Goal: Complete application form: Complete application form

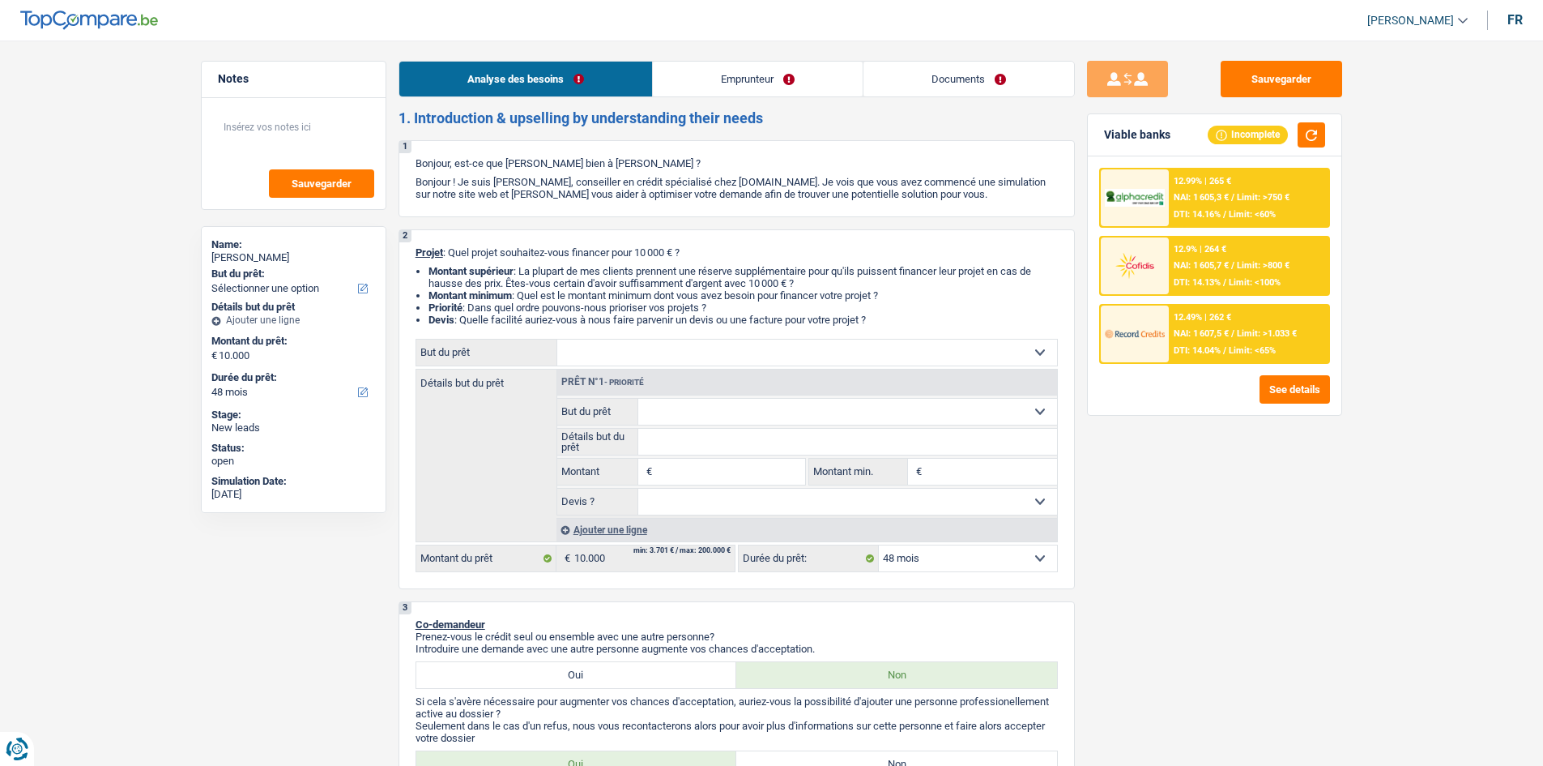
select select "48"
select select "retired"
select select "pension"
select select "ownerWithMortgage"
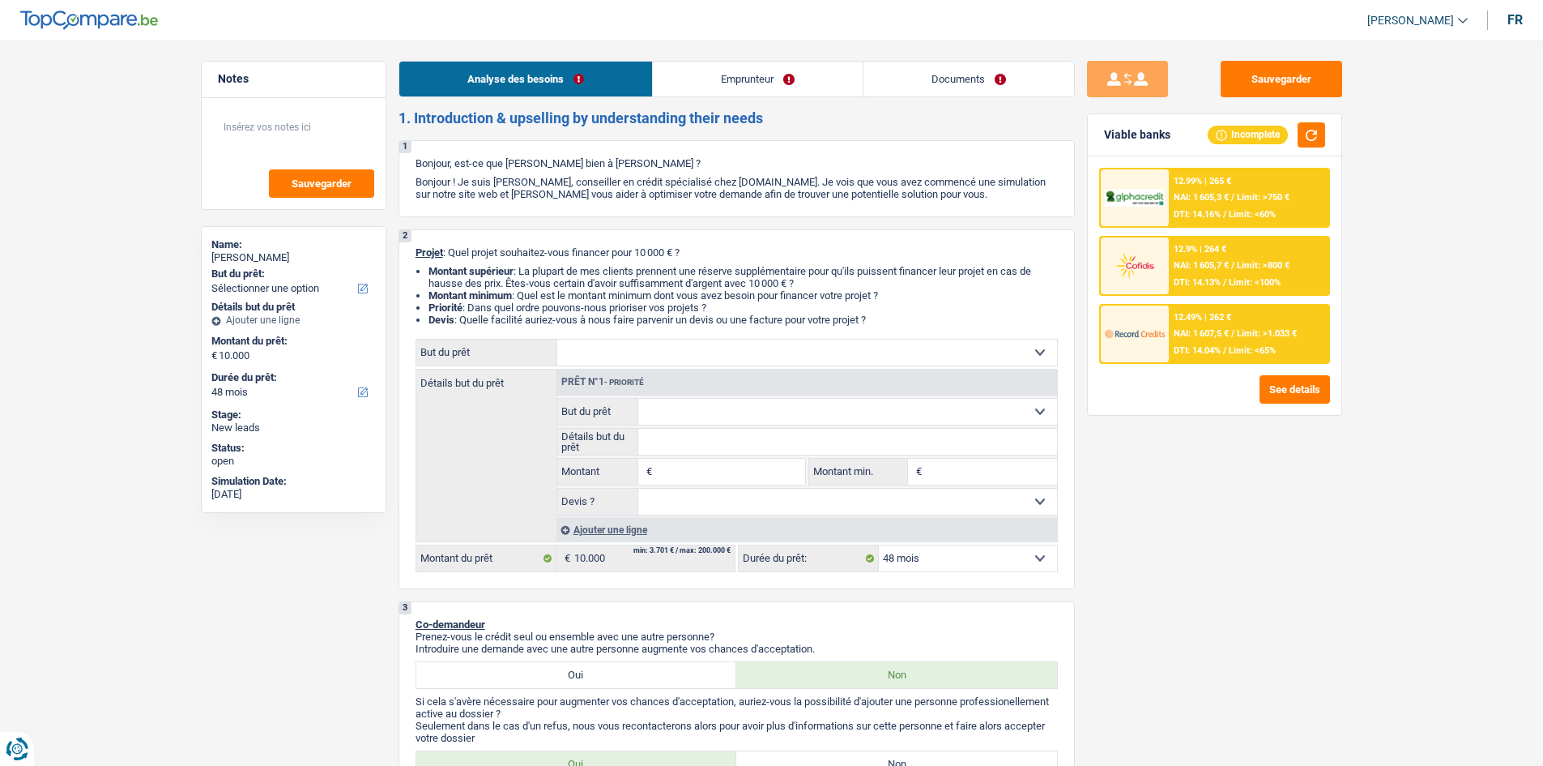
select select "mortgage"
select select "48"
select select "32"
select select "separated"
click at [687, 85] on link "Emprunteur" at bounding box center [758, 79] width 210 height 35
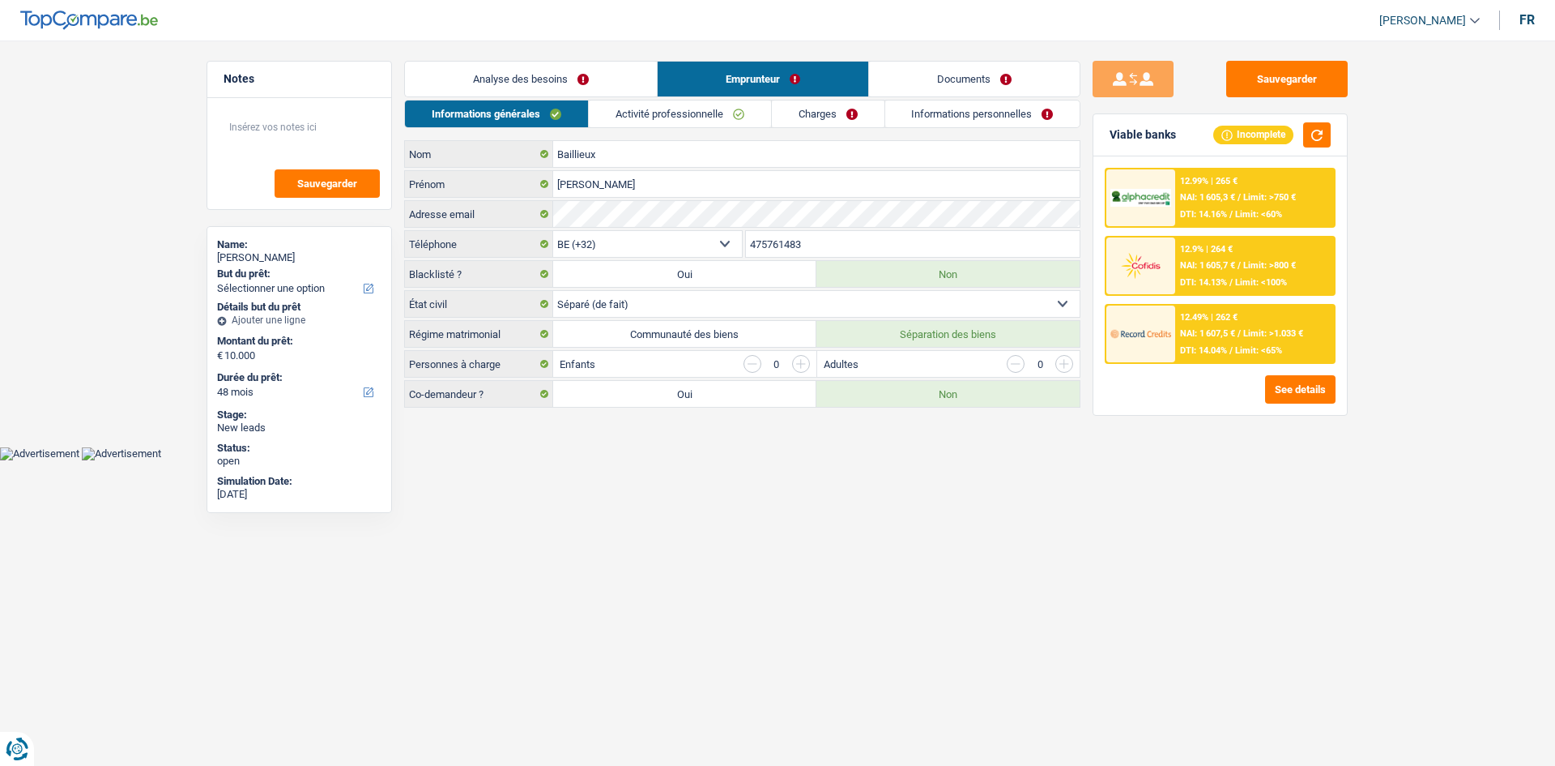
click at [536, 66] on link "Analyse des besoins" at bounding box center [531, 79] width 252 height 35
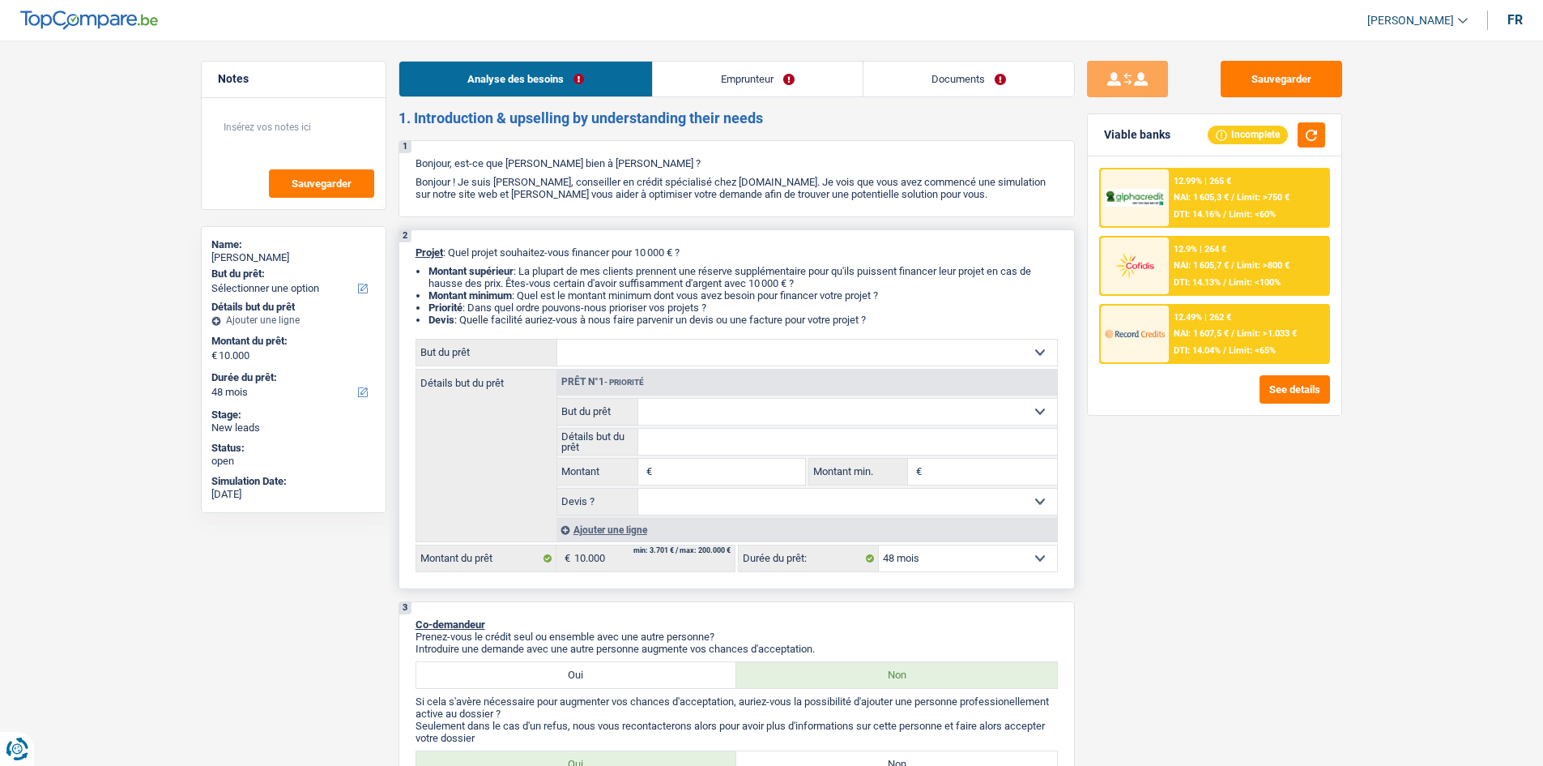
drag, startPoint x: 738, startPoint y: 463, endPoint x: 740, endPoint y: 453, distance: 10.8
click at [738, 463] on input "Montant" at bounding box center [730, 472] width 148 height 26
click at [728, 349] on select "Confort maison: meubles, textile, peinture, électroménager, outillage non-profe…" at bounding box center [807, 352] width 500 height 26
click at [731, 348] on select "Confort maison: meubles, textile, peinture, électroménager, outillage non-profe…" at bounding box center [807, 352] width 500 height 26
click at [724, 354] on select "Confort maison: meubles, textile, peinture, électroménager, outillage non-profe…" at bounding box center [807, 352] width 500 height 26
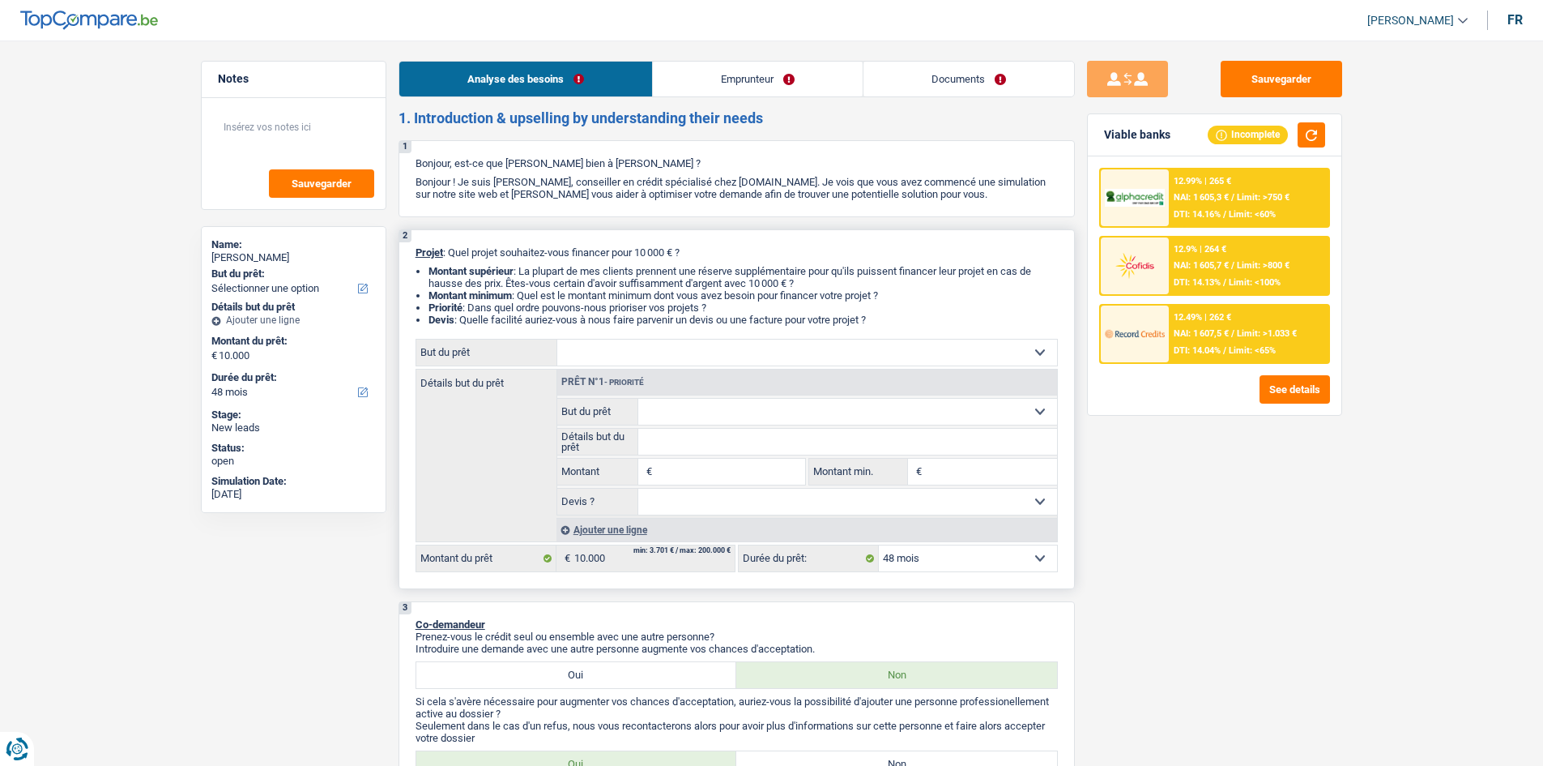
click at [475, 420] on div "Détails but du prêt Prêt n°1 - Priorité Confort maison: meubles, textile, peint…" at bounding box center [737, 455] width 642 height 173
click at [623, 361] on select "Confort maison: meubles, textile, peinture, électroménager, outillage non-profe…" at bounding box center [807, 352] width 500 height 26
click at [1146, 558] on div "Sauvegarder Viable banks Incomplete 12.99% | 265 € NAI: 1 605,3 € / Limit: >750…" at bounding box center [1214, 398] width 279 height 675
click at [736, 346] on select "Confort maison: meubles, textile, peinture, électroménager, outillage non-profe…" at bounding box center [807, 352] width 500 height 26
click at [1210, 598] on div "Sauvegarder Viable banks Incomplete 12.99% | 265 € NAI: 1 605,3 € / Limit: >750…" at bounding box center [1214, 398] width 279 height 675
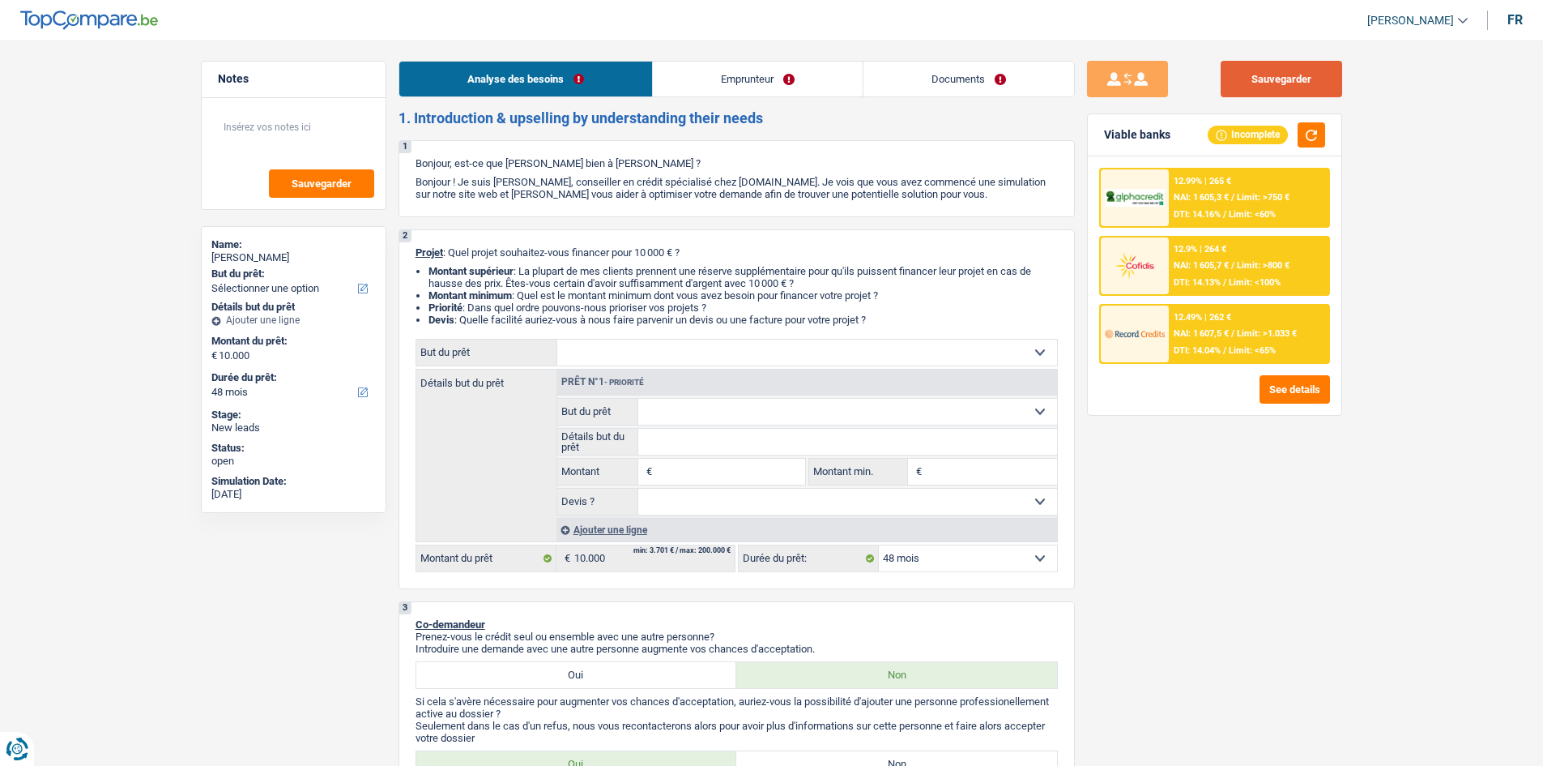
click at [1264, 81] on button "Sauvegarder" at bounding box center [1282, 79] width 122 height 36
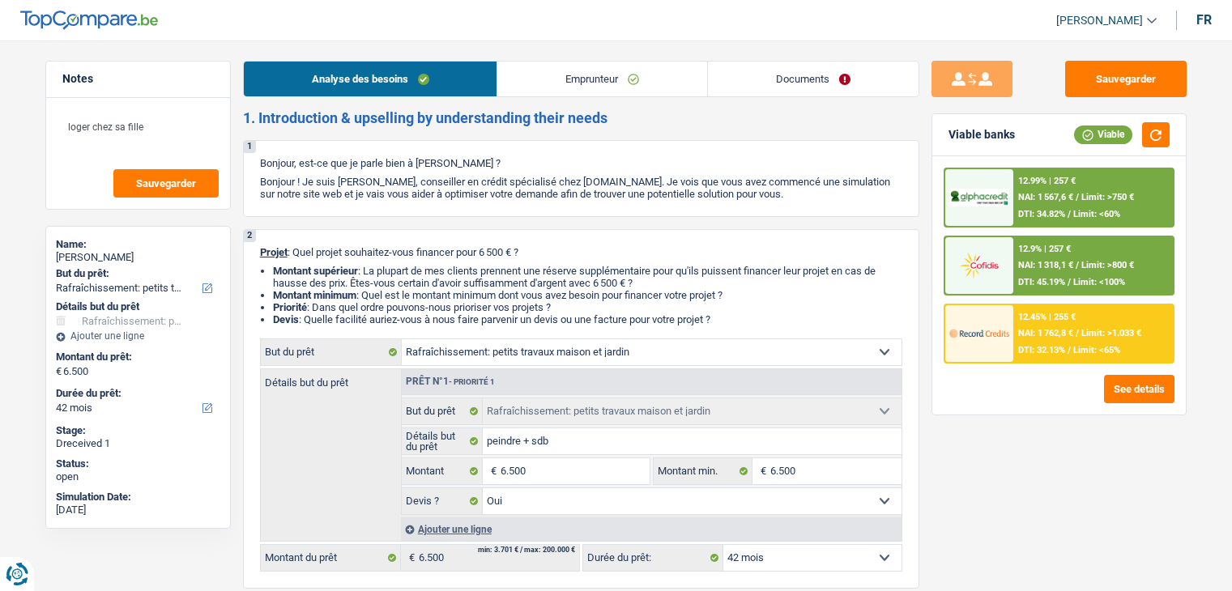
select select "houseOrGarden"
select select "42"
click at [839, 73] on link "Documents" at bounding box center [813, 79] width 211 height 35
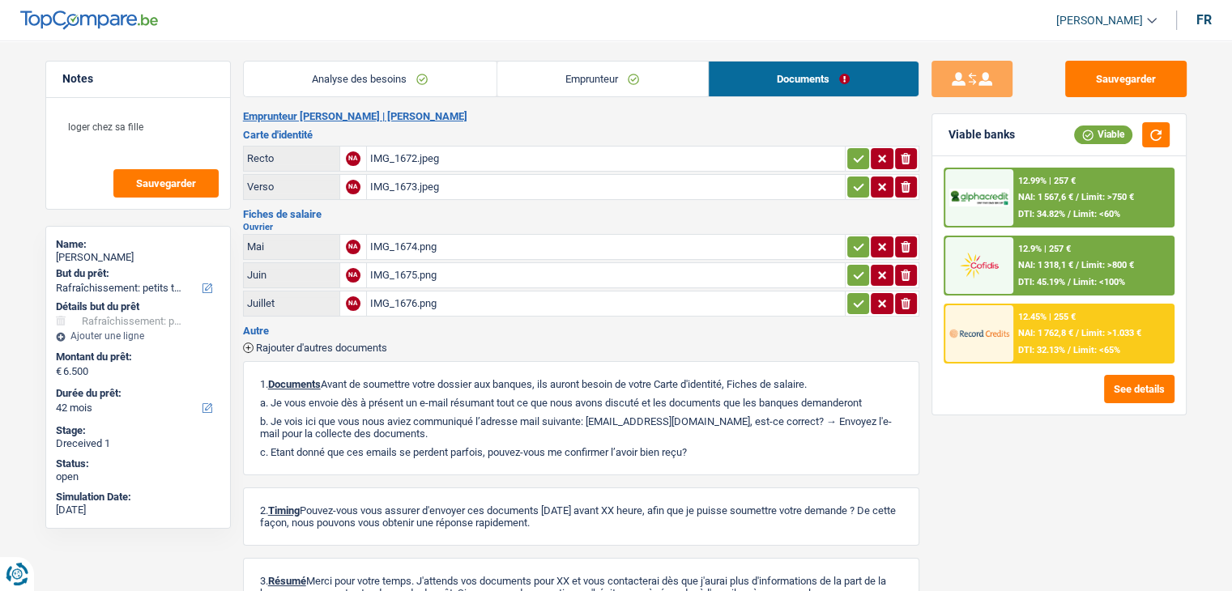
click at [404, 272] on div "IMG_1675.png" at bounding box center [605, 275] width 471 height 24
click at [450, 267] on div "IMG_1675.png" at bounding box center [605, 275] width 471 height 24
click at [420, 296] on div "IMG_1676.png" at bounding box center [605, 304] width 471 height 24
click at [434, 235] on div "IMG_1674.png" at bounding box center [605, 247] width 471 height 24
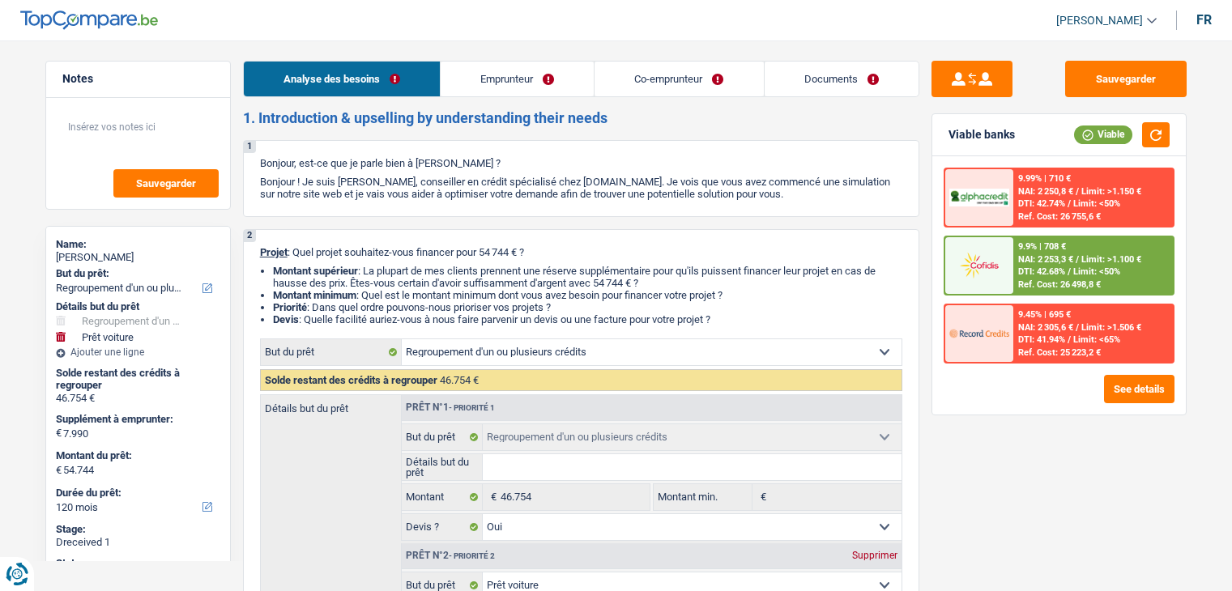
select select "refinancing"
select select "car"
select select "120"
select select "refinancing"
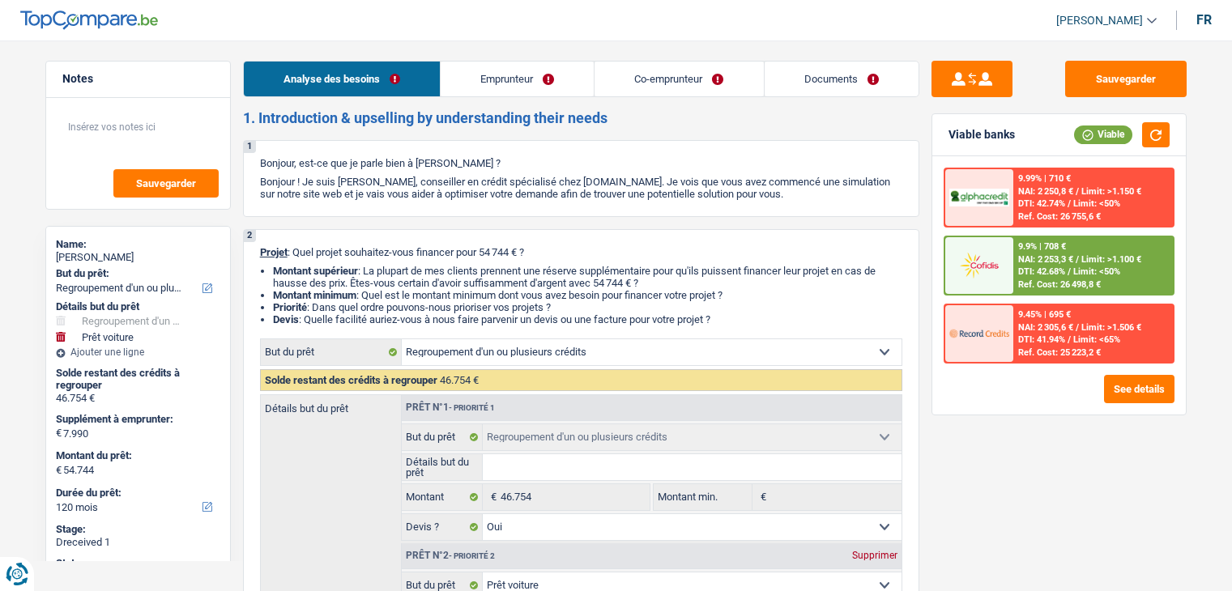
select select "refinancing"
select select "yes"
select select "car"
select select "yes"
select select "120"
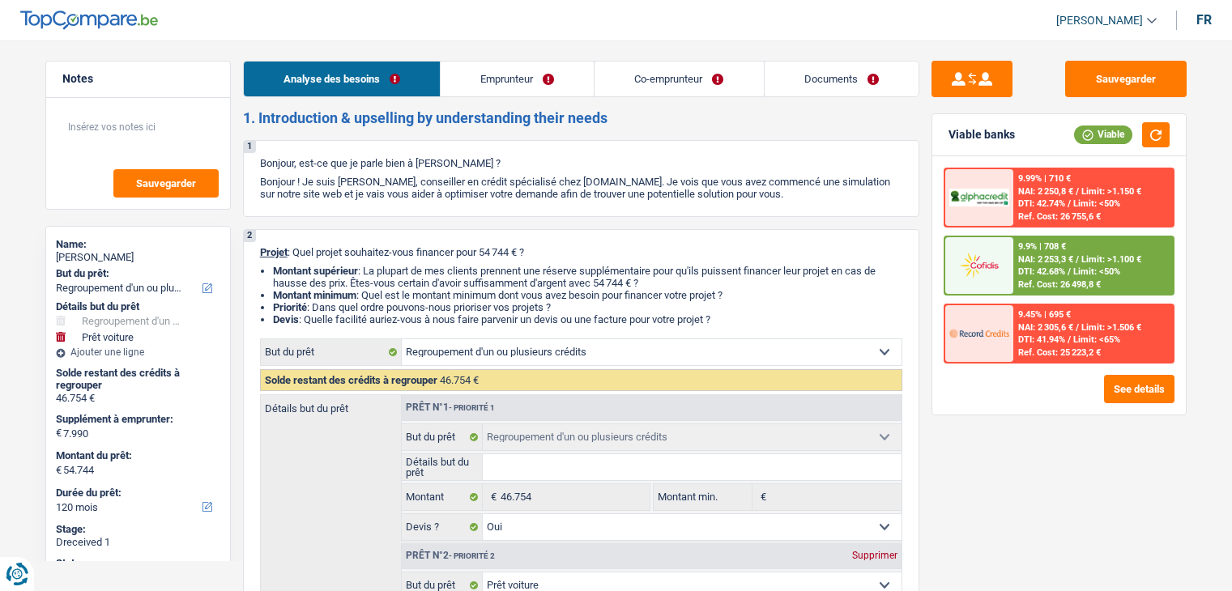
select select "mutuality"
select select "publicEmployee"
select select "mutualityIndemnity"
select select "netSalary"
select select "mutualityIndemnity"
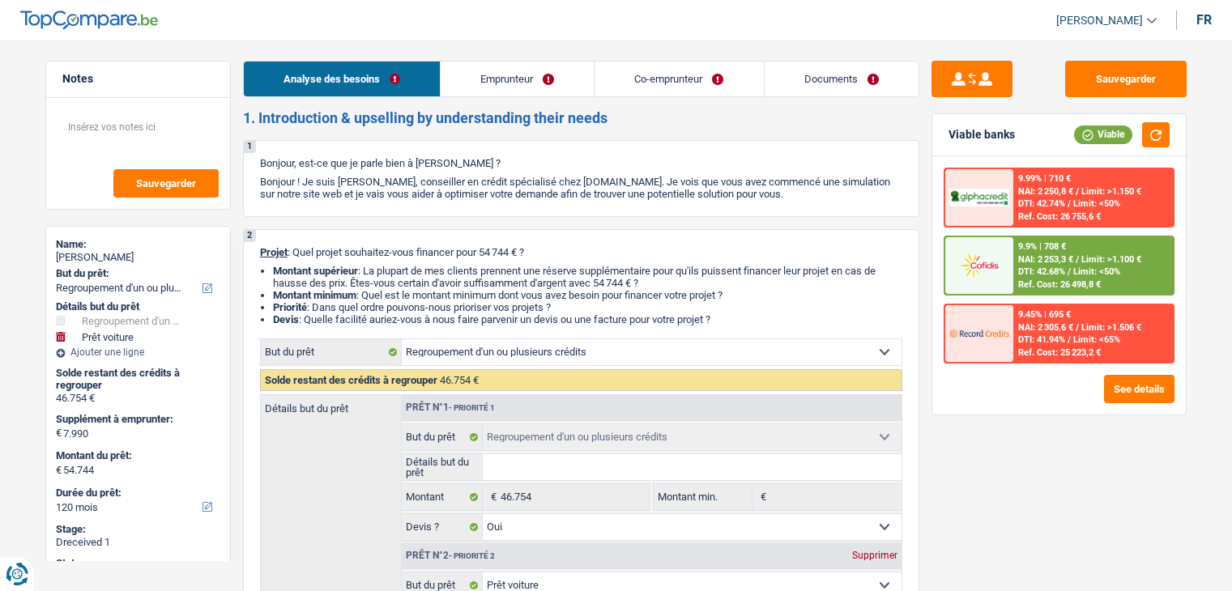
select select "mealVouchers"
select select "rents"
select select "personalLoan"
select select "legalFees"
select select "84"
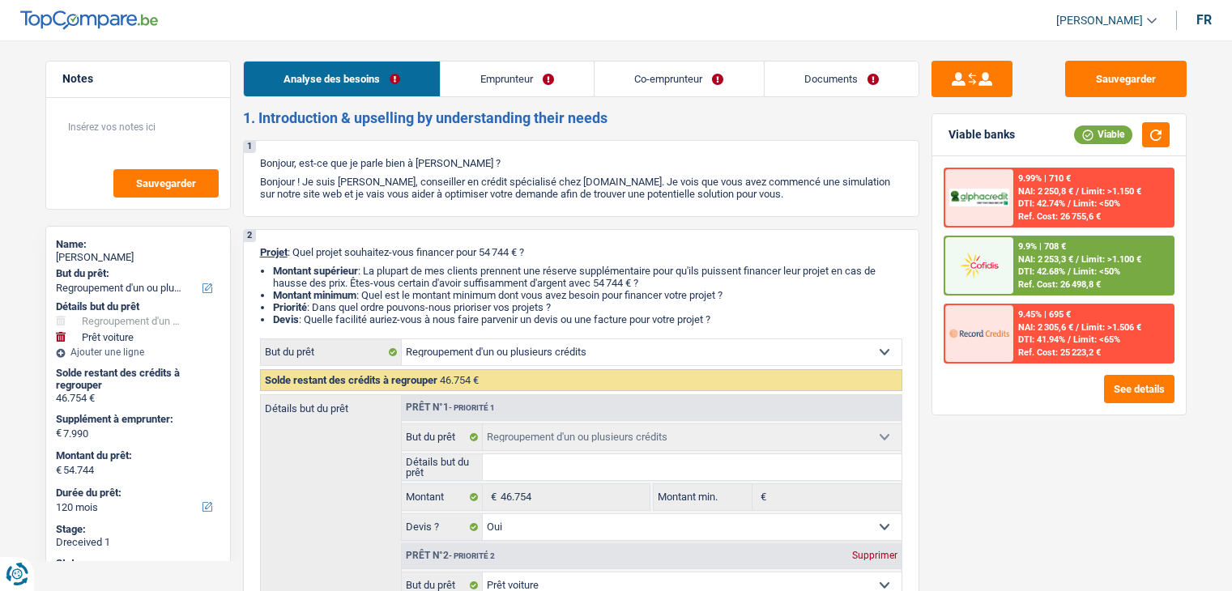
select select "cardOrCredit"
select select "refinancing"
select select "yes"
select select "car"
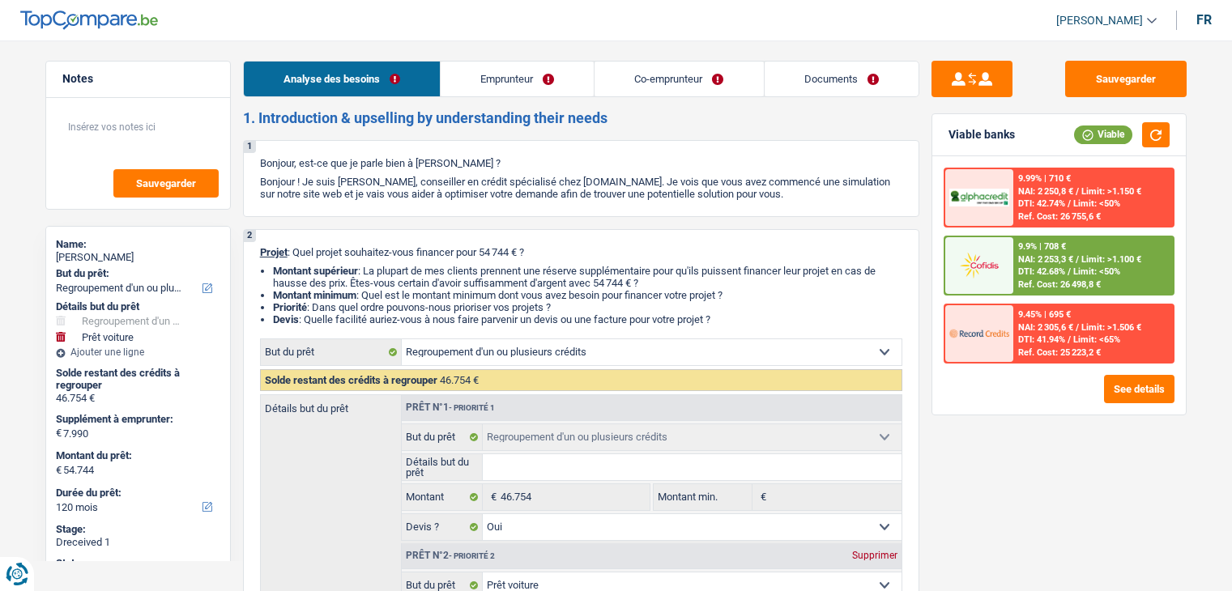
select select "yes"
select select "120"
select select "32"
select select "cohabitation"
click at [491, 75] on link "Emprunteur" at bounding box center [517, 79] width 153 height 35
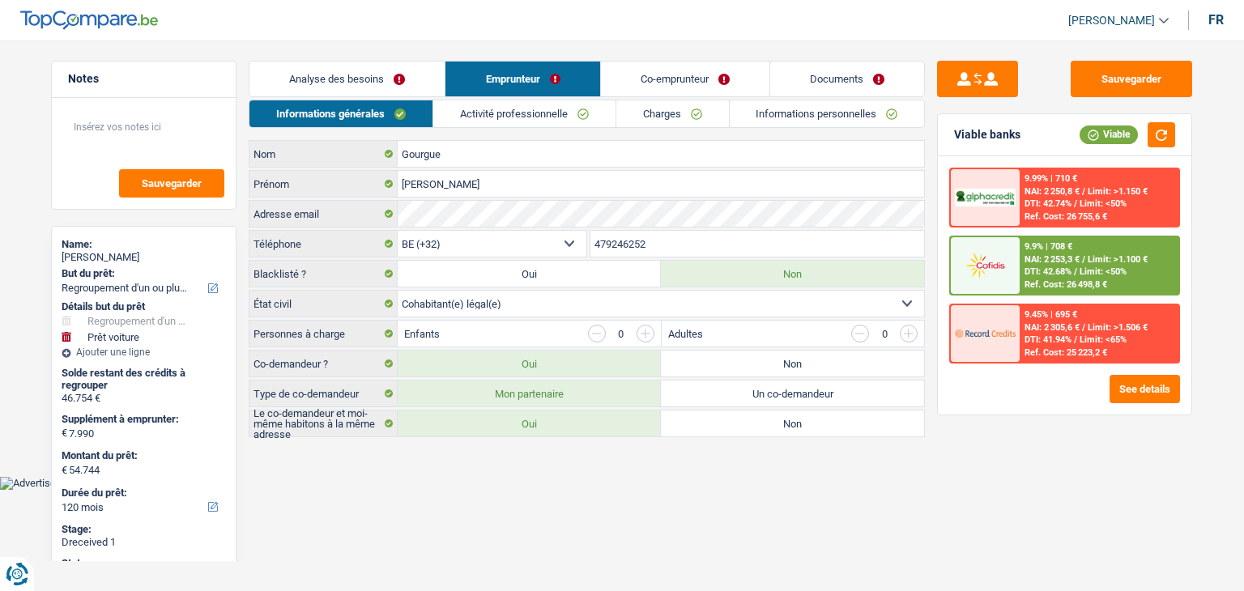
click at [646, 74] on link "Co-emprunteur" at bounding box center [685, 79] width 169 height 35
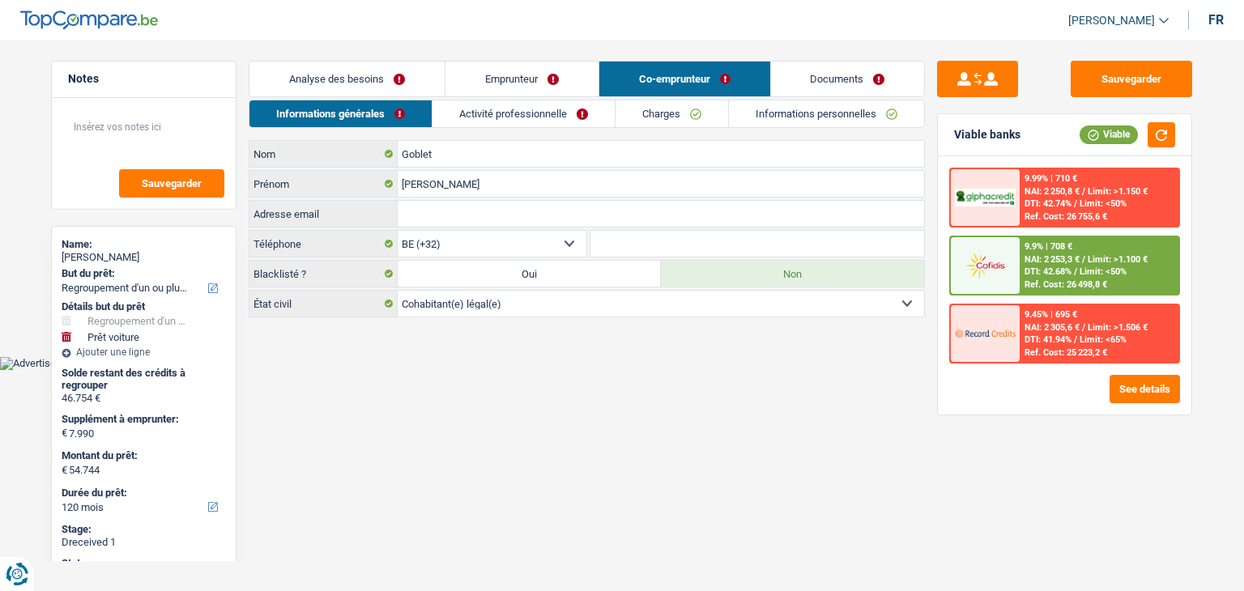
click at [538, 75] on link "Emprunteur" at bounding box center [522, 79] width 153 height 35
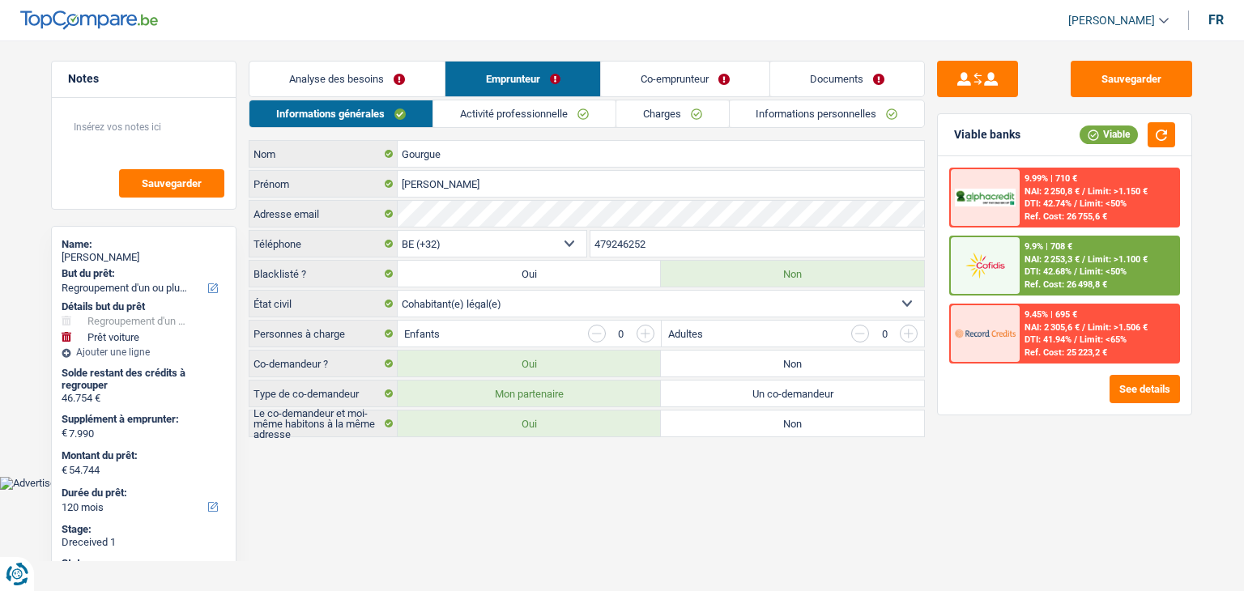
click at [663, 70] on link "Co-emprunteur" at bounding box center [685, 79] width 169 height 35
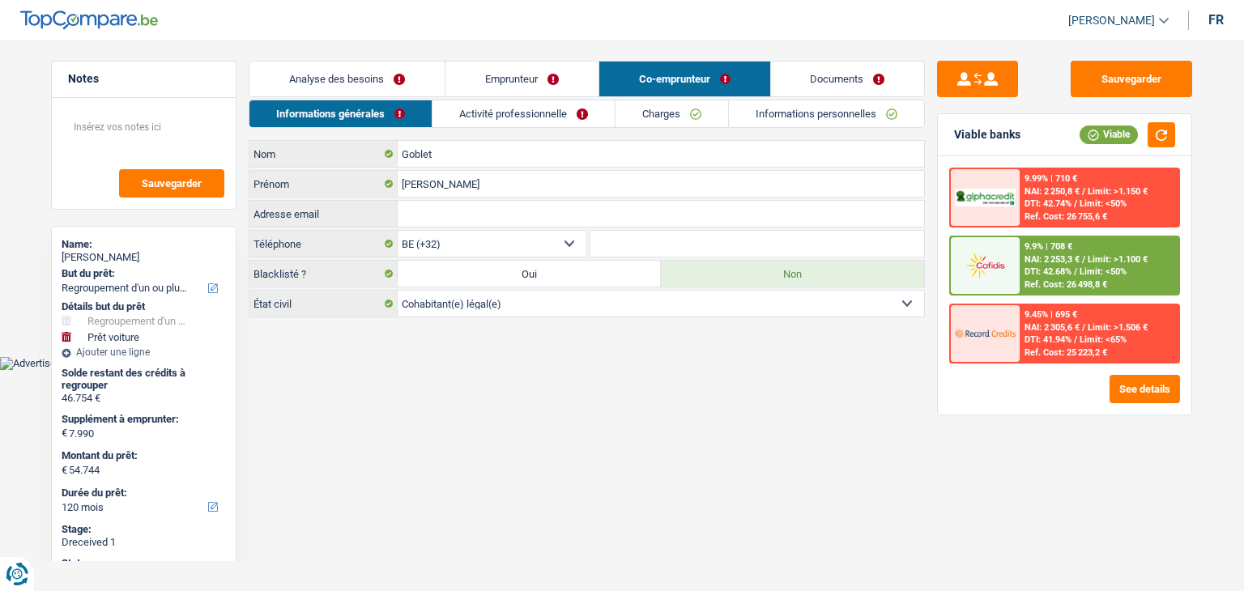
click at [535, 79] on link "Emprunteur" at bounding box center [522, 79] width 153 height 35
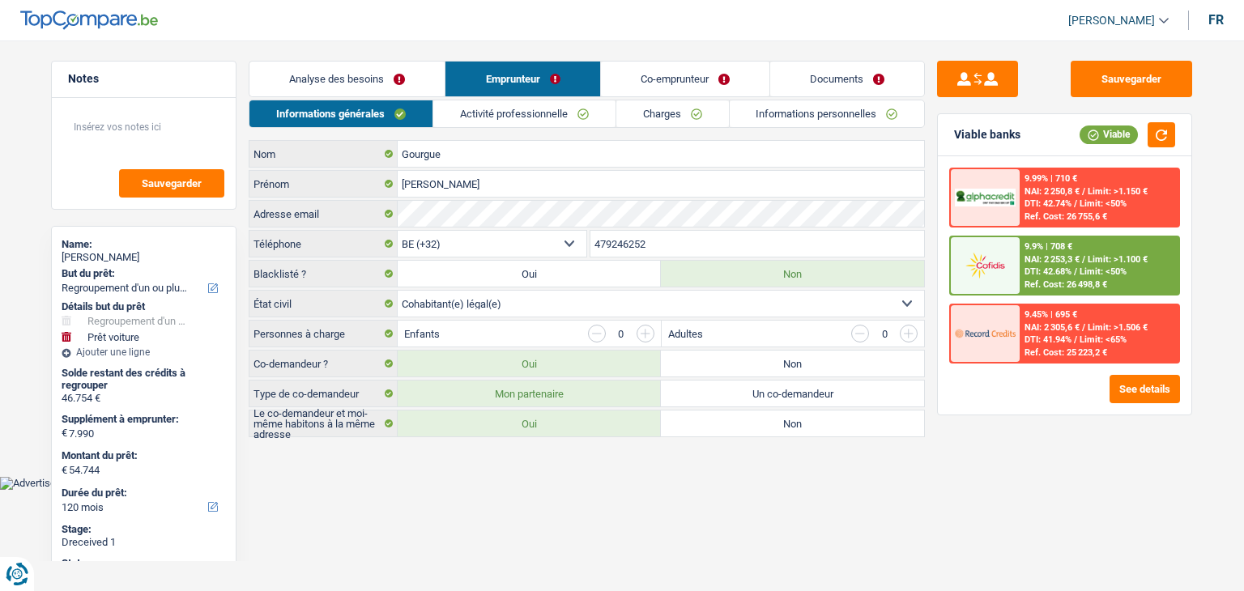
click at [624, 83] on link "Co-emprunteur" at bounding box center [685, 79] width 169 height 35
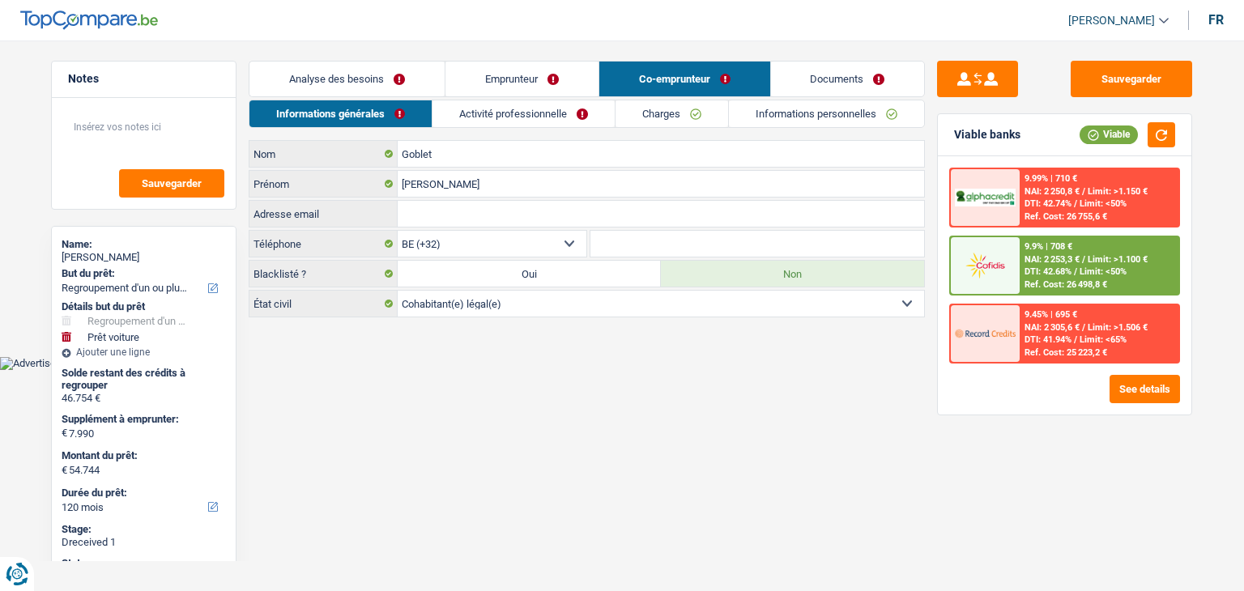
click at [504, 117] on link "Activité professionnelle" at bounding box center [524, 113] width 182 height 27
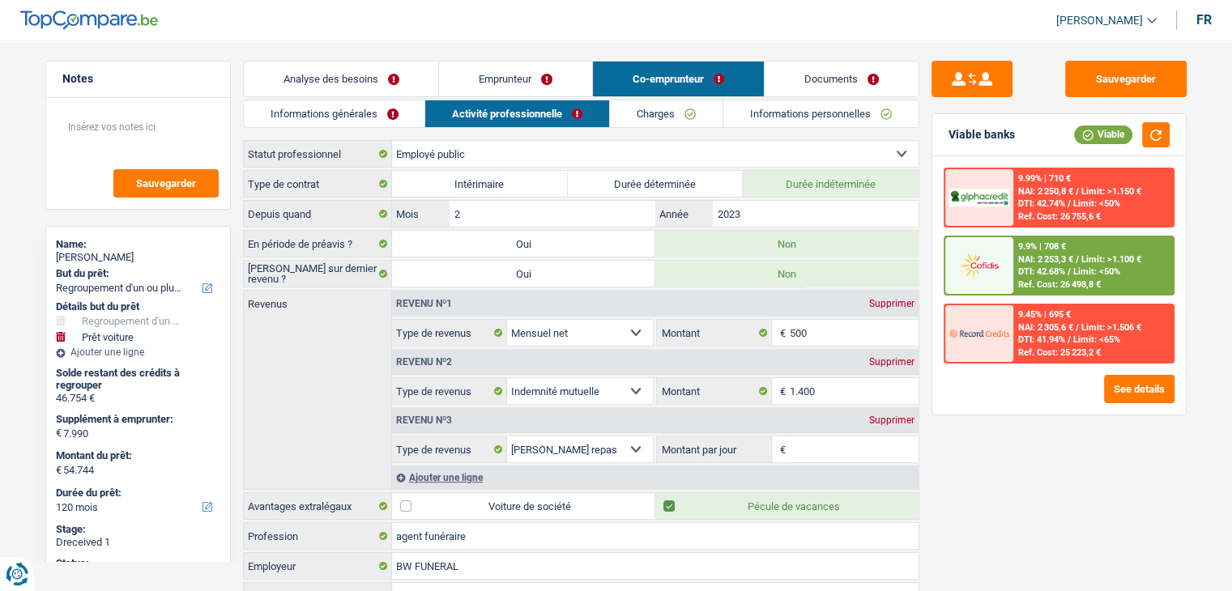
click at [894, 416] on div "Supprimer" at bounding box center [891, 421] width 53 height 10
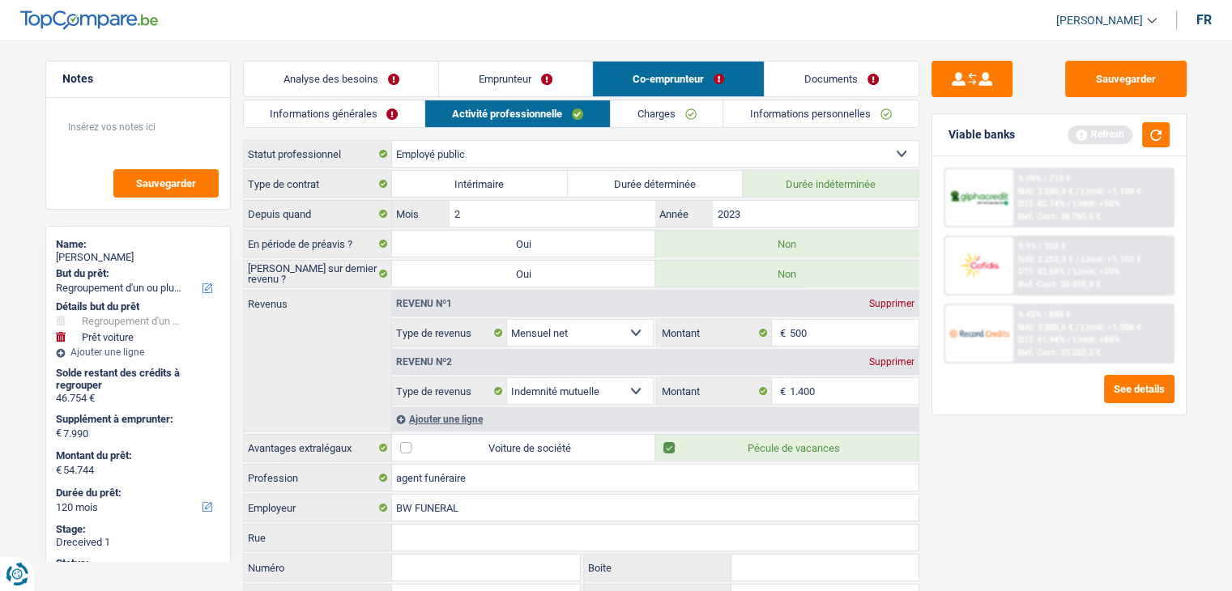
click at [319, 114] on link "Informations générales" at bounding box center [334, 113] width 181 height 27
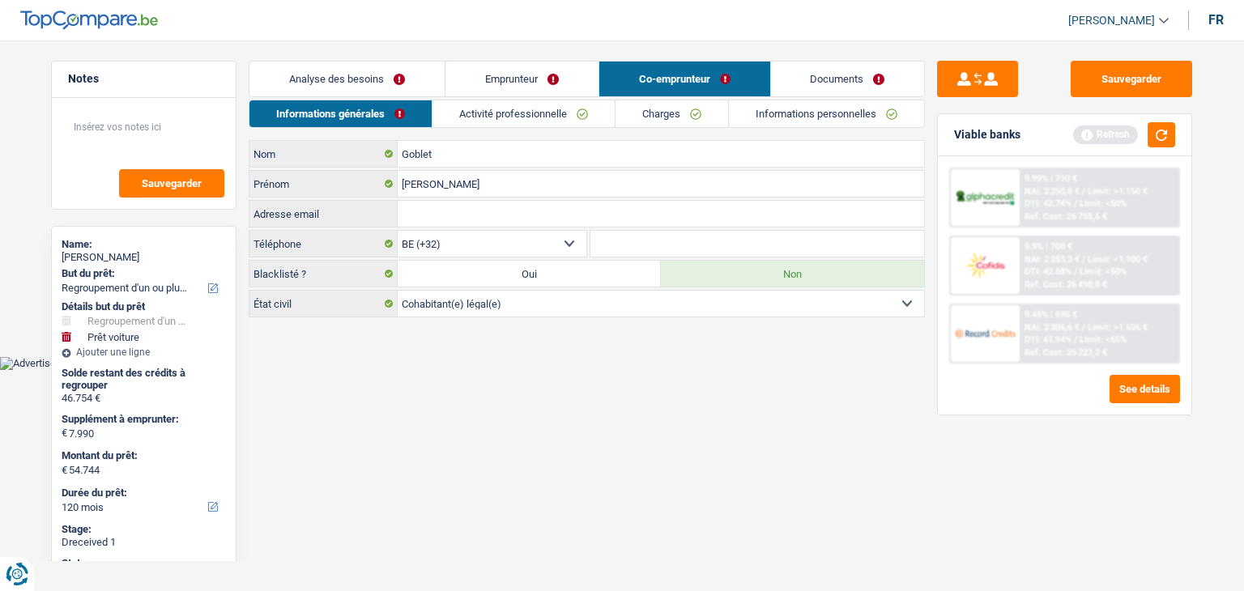
click at [294, 70] on link "Analyse des besoins" at bounding box center [347, 79] width 195 height 35
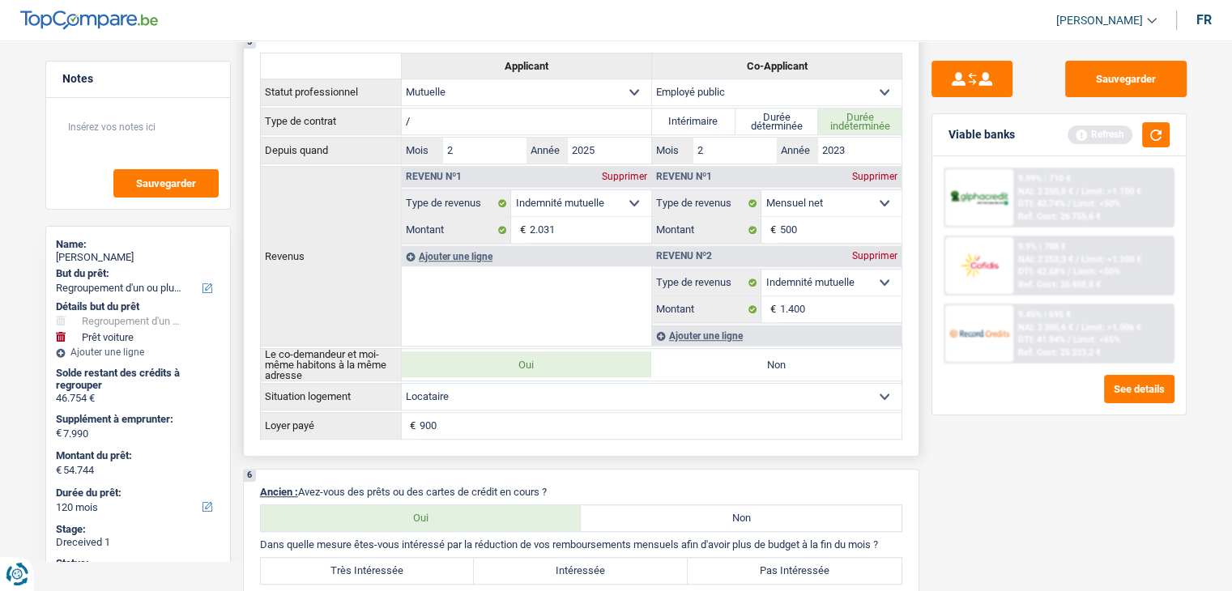
scroll to position [1296, 0]
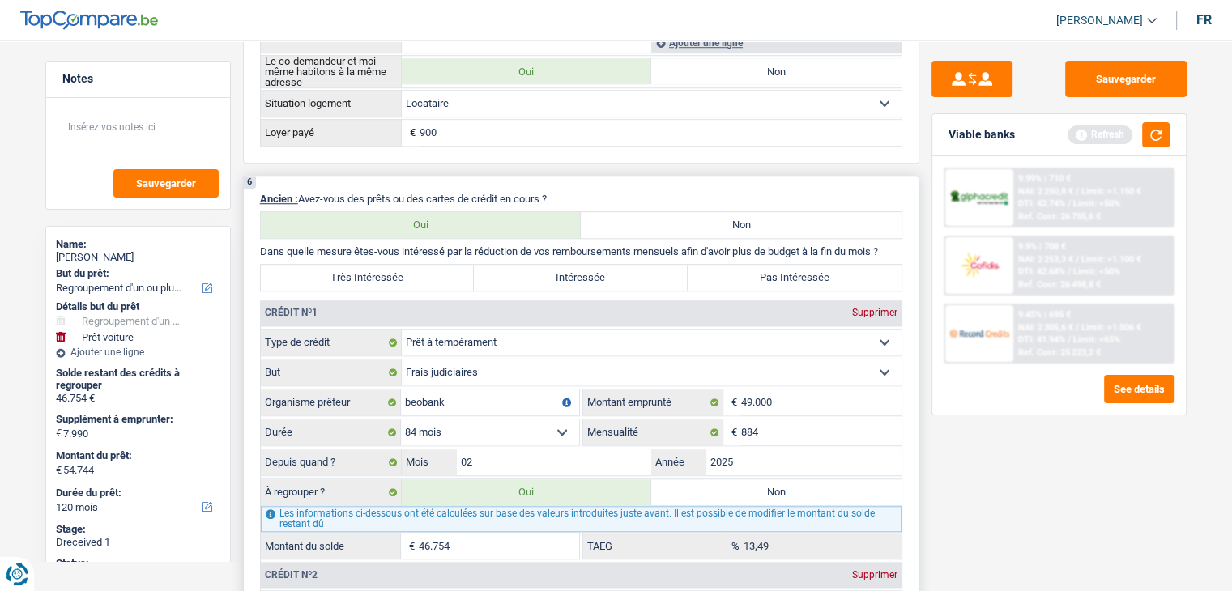
click at [764, 269] on label "Pas Intéressée" at bounding box center [795, 278] width 214 height 26
click at [764, 269] on input "Pas Intéressée" at bounding box center [795, 278] width 214 height 26
radio input "true"
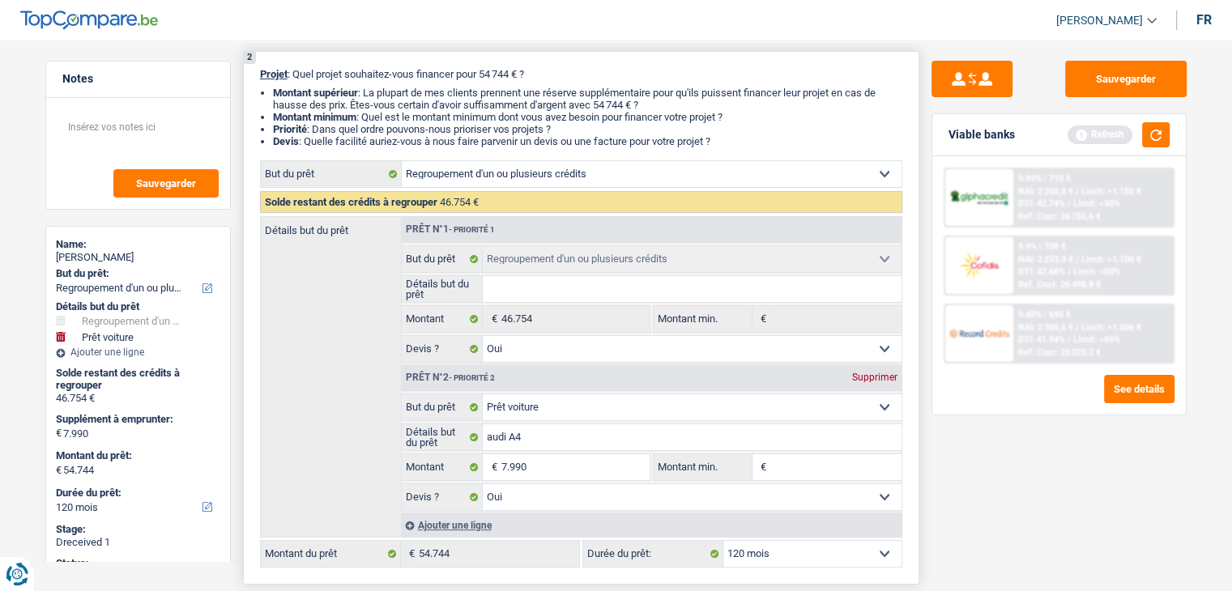
scroll to position [5, 0]
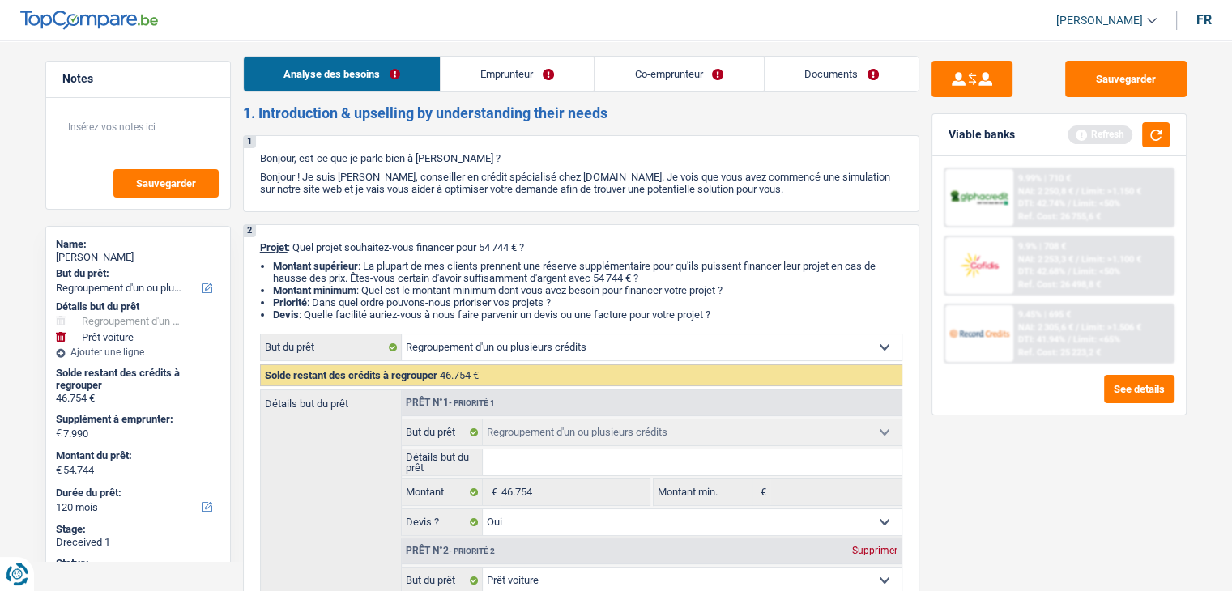
click at [522, 81] on link "Emprunteur" at bounding box center [517, 74] width 153 height 35
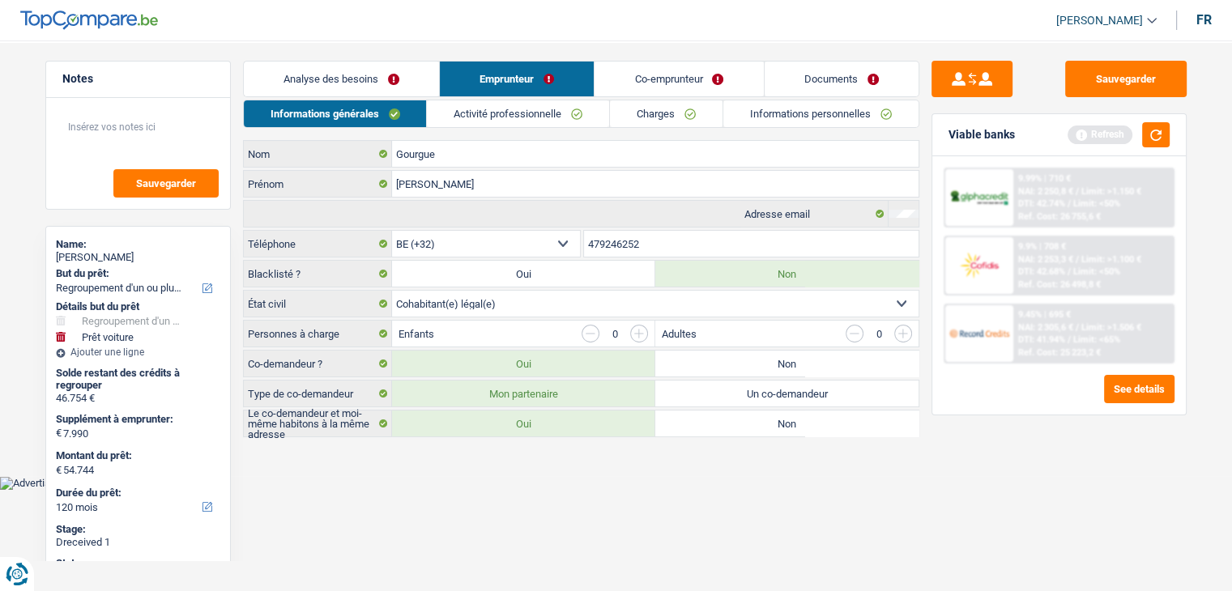
scroll to position [0, 0]
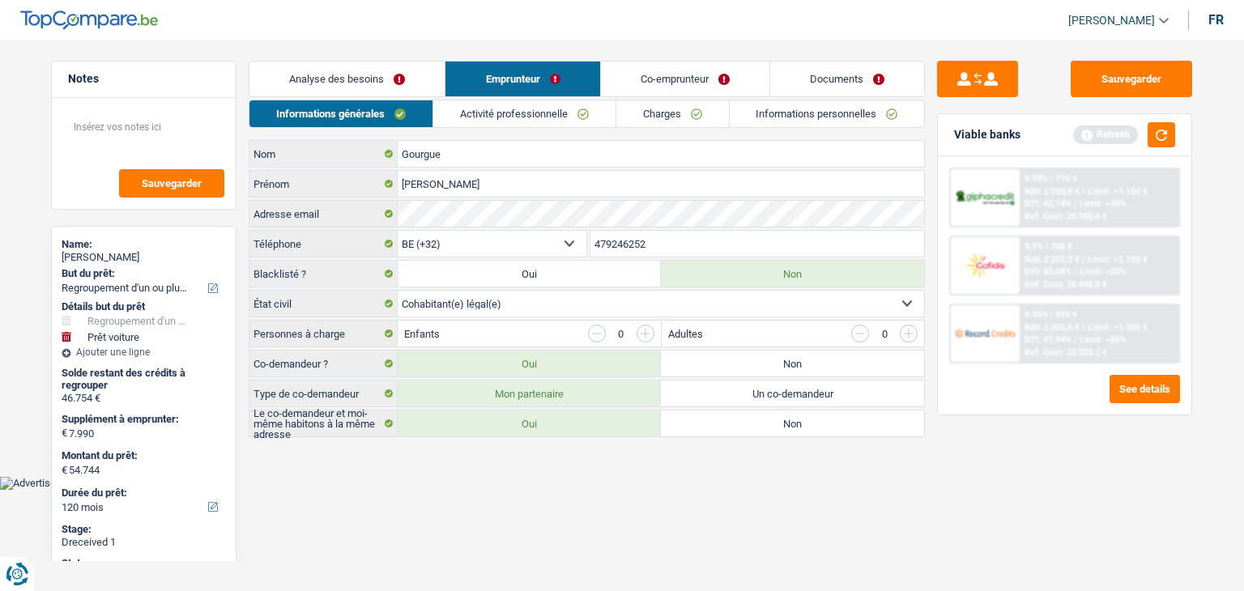
click at [636, 85] on link "Co-emprunteur" at bounding box center [685, 79] width 169 height 35
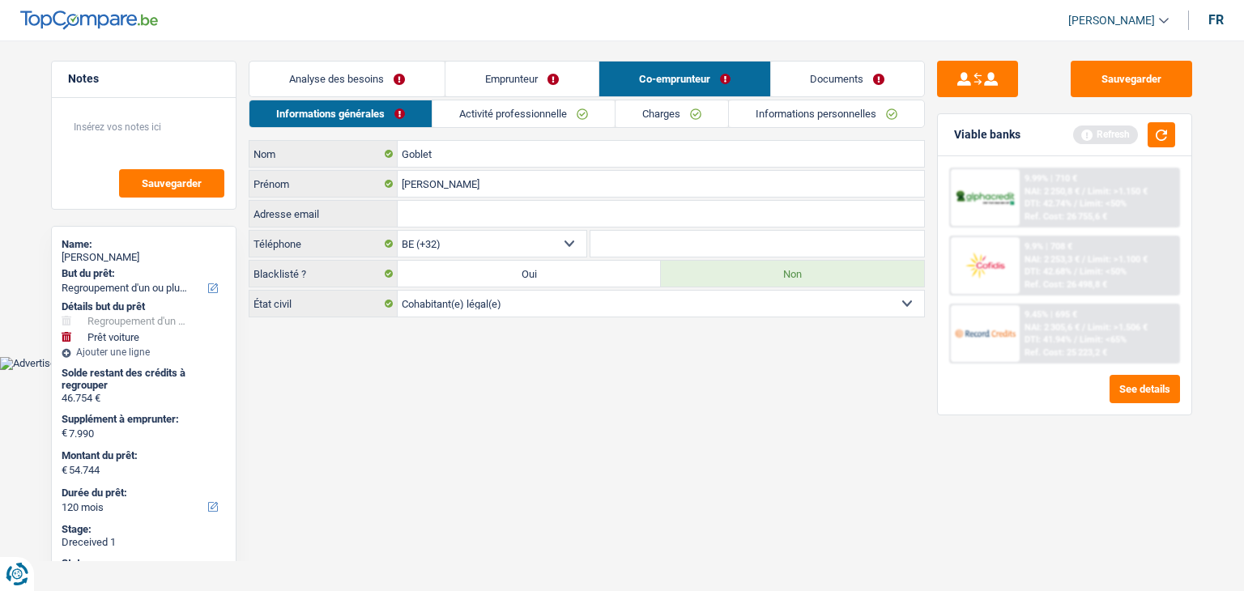
click at [851, 69] on link "Documents" at bounding box center [848, 79] width 154 height 35
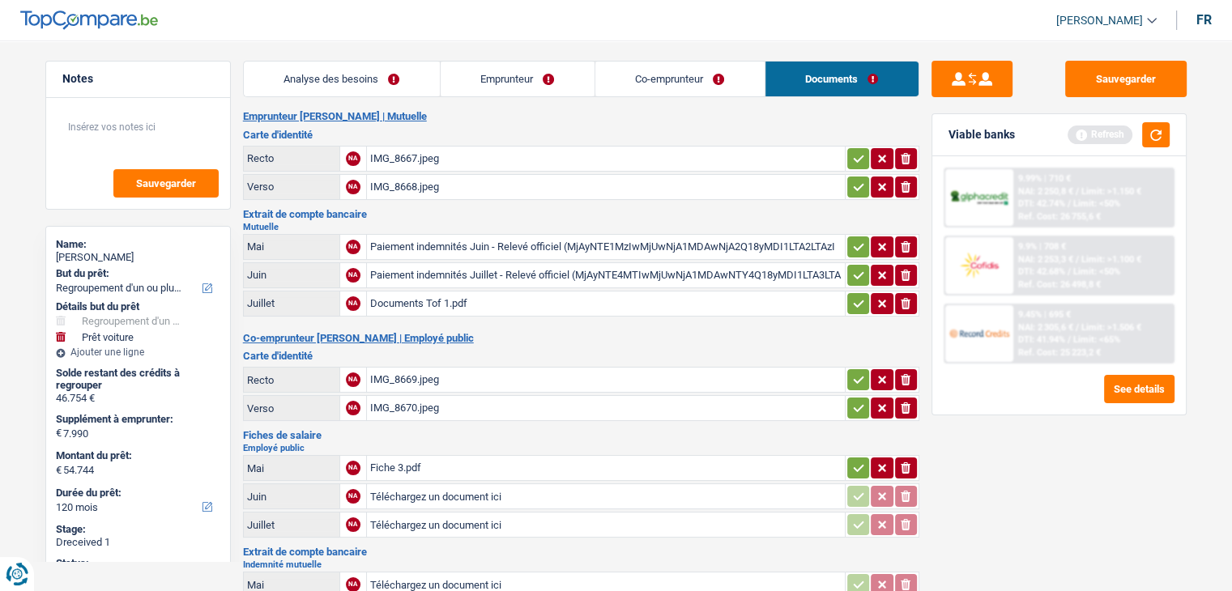
click at [505, 78] on link "Emprunteur" at bounding box center [518, 79] width 154 height 35
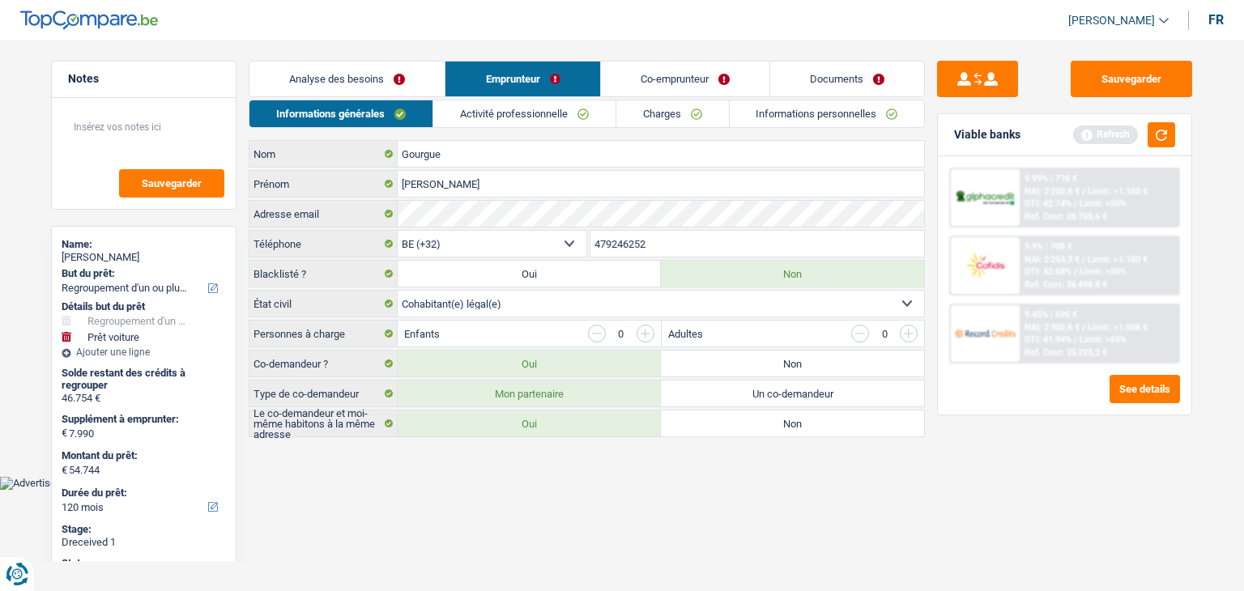
click at [491, 116] on link "Activité professionnelle" at bounding box center [524, 113] width 182 height 27
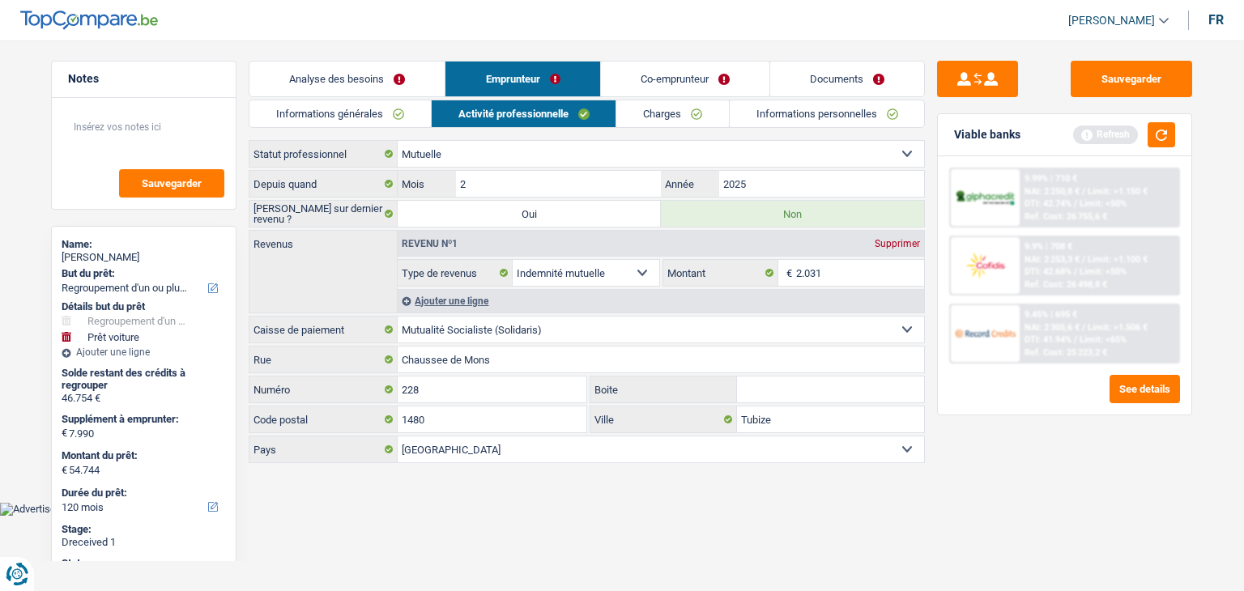
click at [685, 117] on link "Charges" at bounding box center [673, 113] width 113 height 27
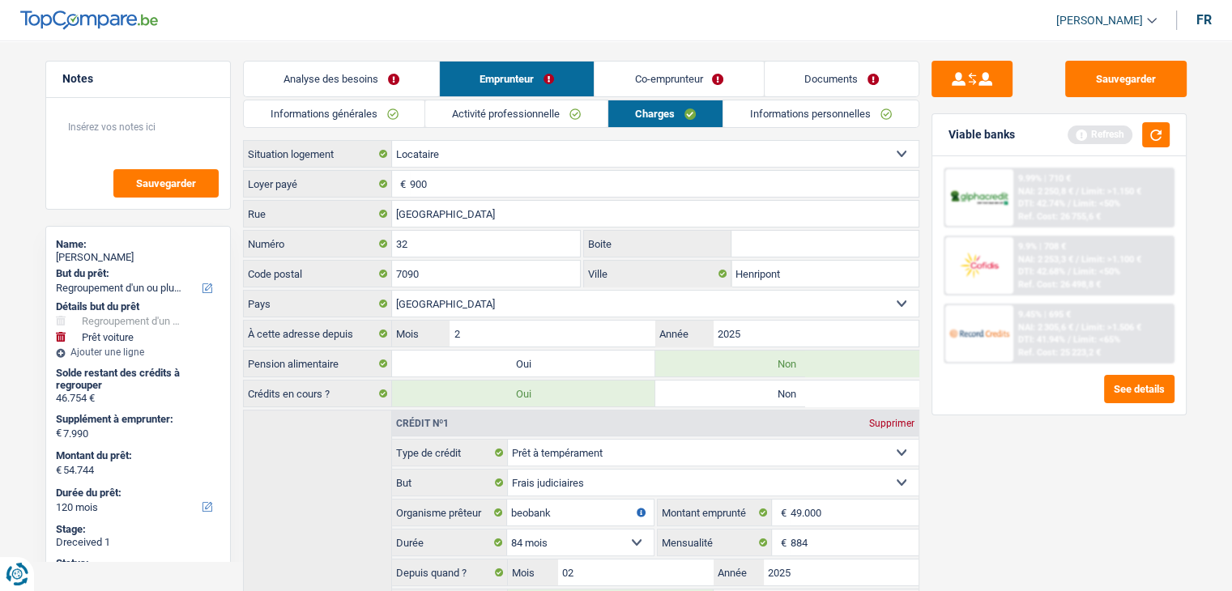
click at [531, 110] on link "Activité professionnelle" at bounding box center [516, 113] width 182 height 27
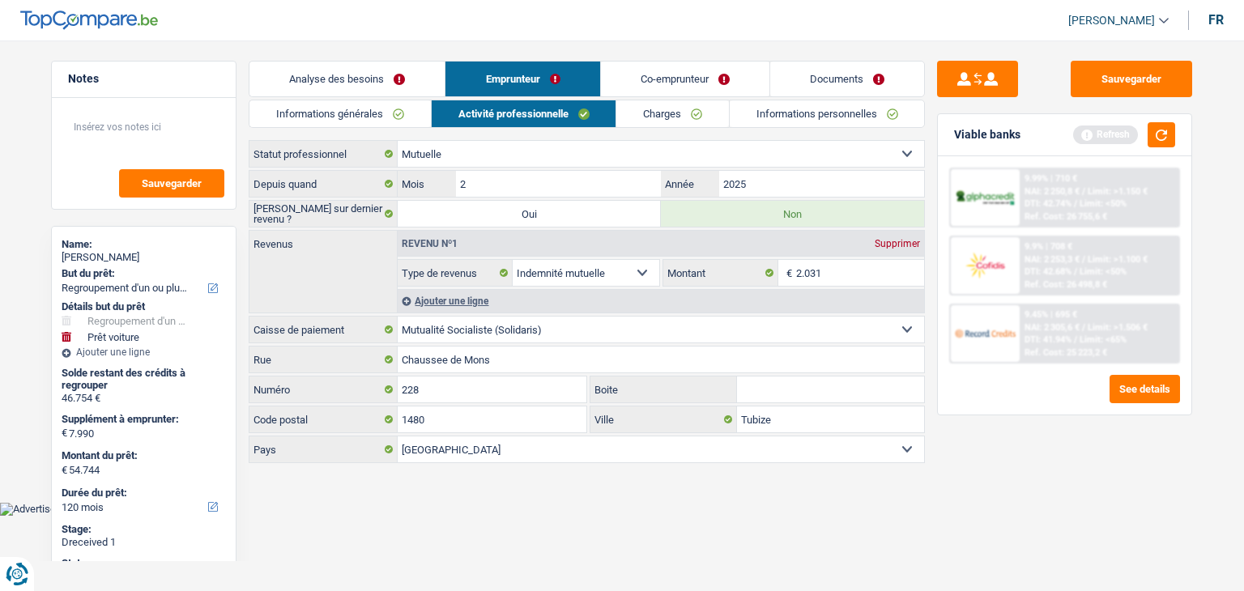
click at [651, 79] on link "Co-emprunteur" at bounding box center [685, 79] width 169 height 35
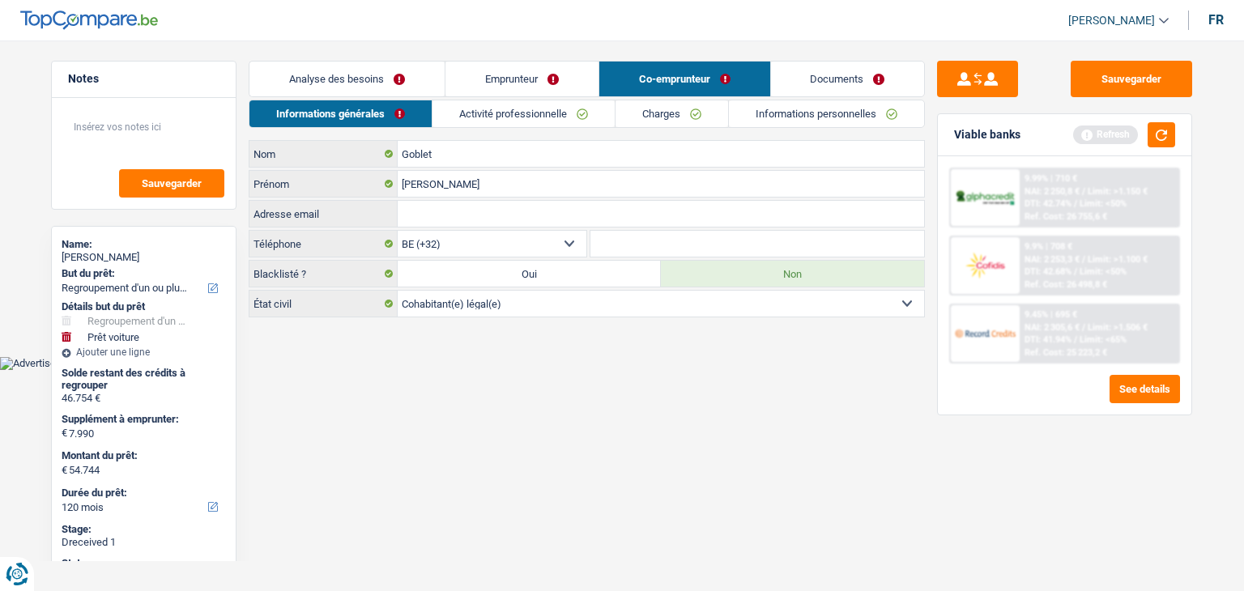
click at [582, 111] on link "Activité professionnelle" at bounding box center [524, 113] width 182 height 27
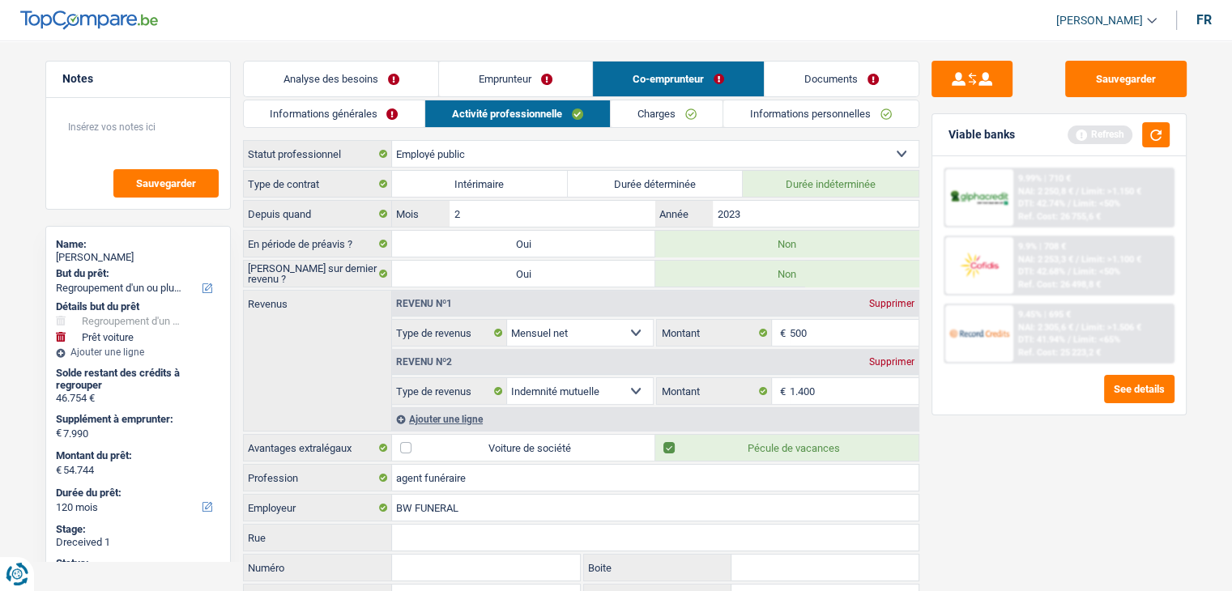
click at [641, 117] on link "Charges" at bounding box center [667, 113] width 113 height 27
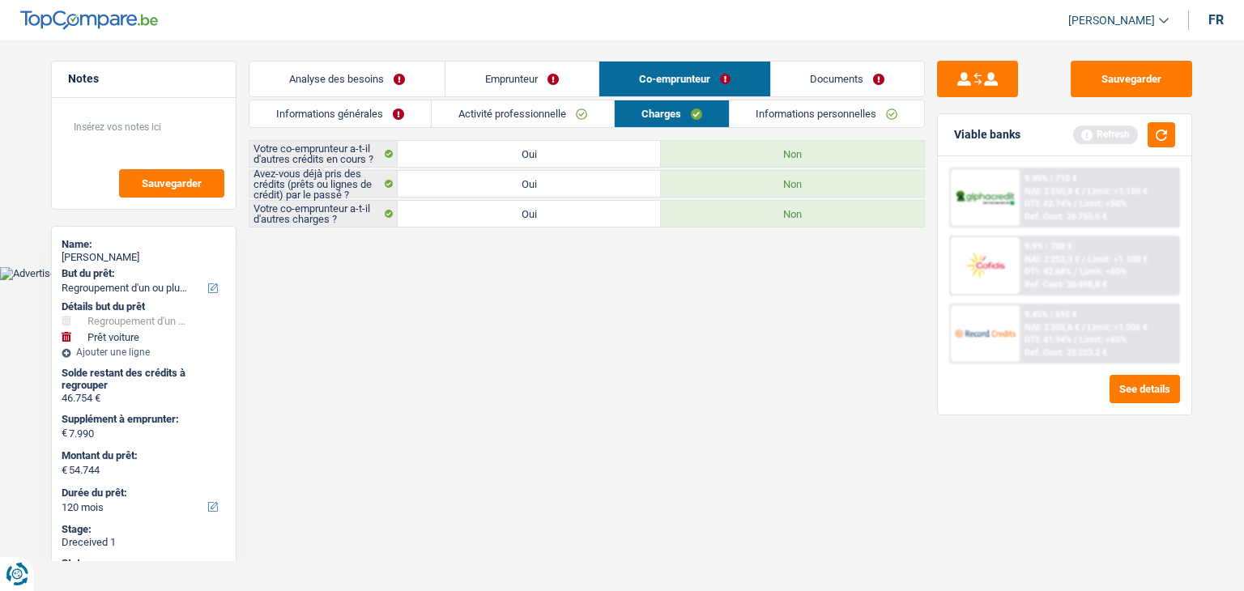
click at [865, 81] on link "Documents" at bounding box center [848, 79] width 154 height 35
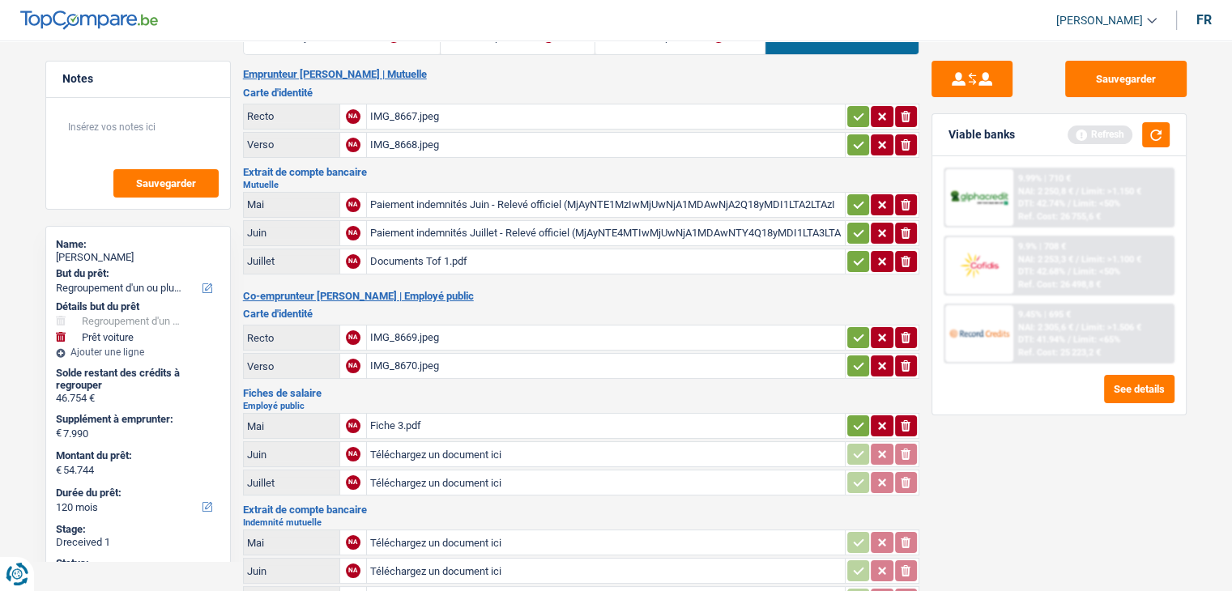
scroll to position [81, 0]
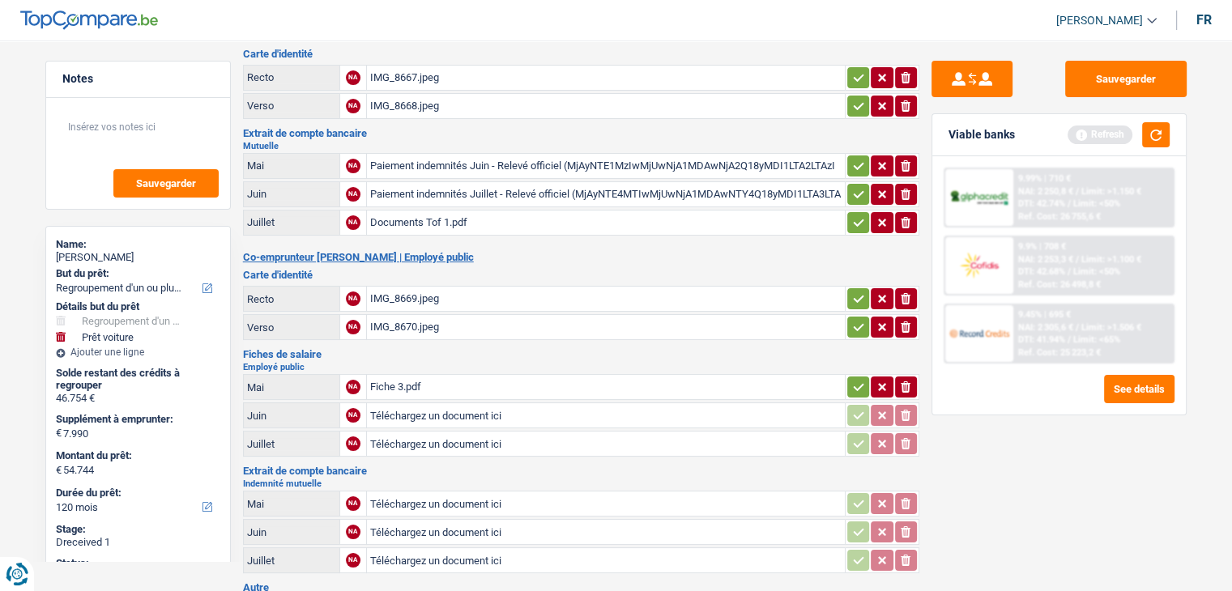
click at [412, 385] on div "Fiche 3.pdf" at bounding box center [605, 387] width 471 height 24
click at [501, 220] on div "Documents Tof 1.pdf" at bounding box center [605, 223] width 471 height 24
click at [1096, 72] on button "Sauvegarder" at bounding box center [1126, 79] width 122 height 36
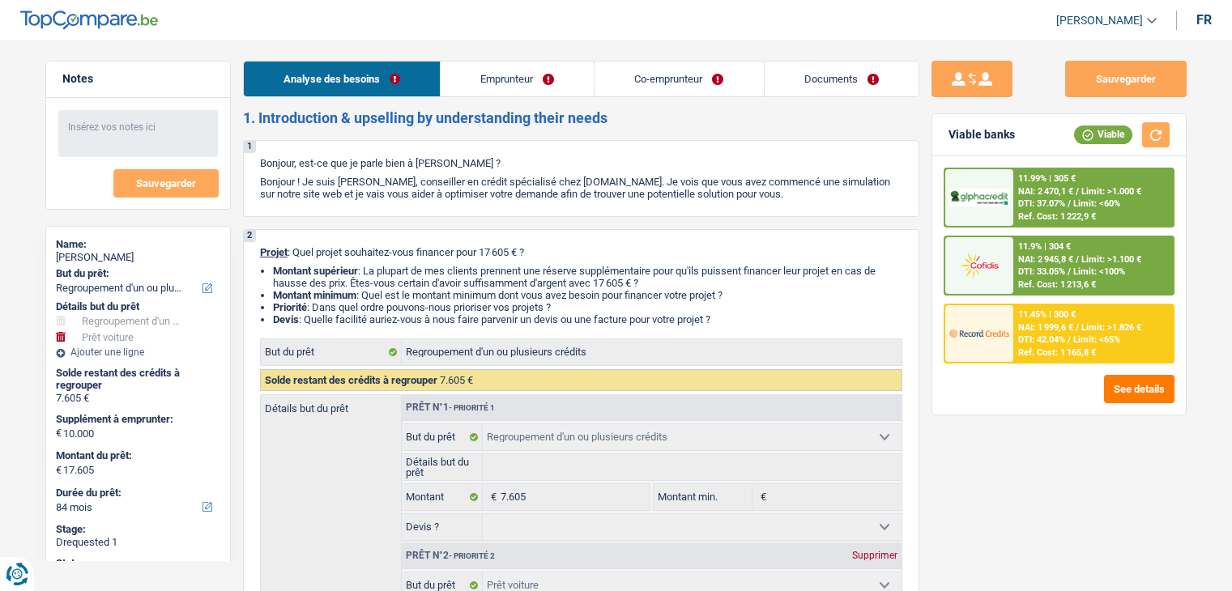
select select "refinancing"
select select "car"
select select "84"
select select "refinancing"
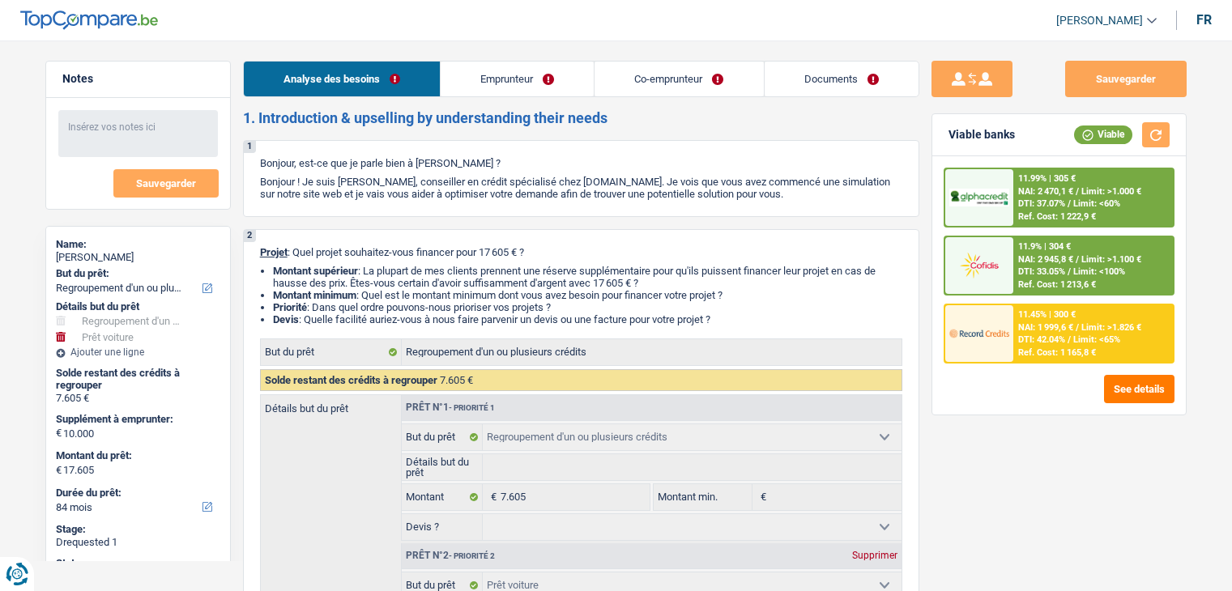
select select "refinancing"
select select "car"
select select "yes"
select select "84"
select select "invalid"
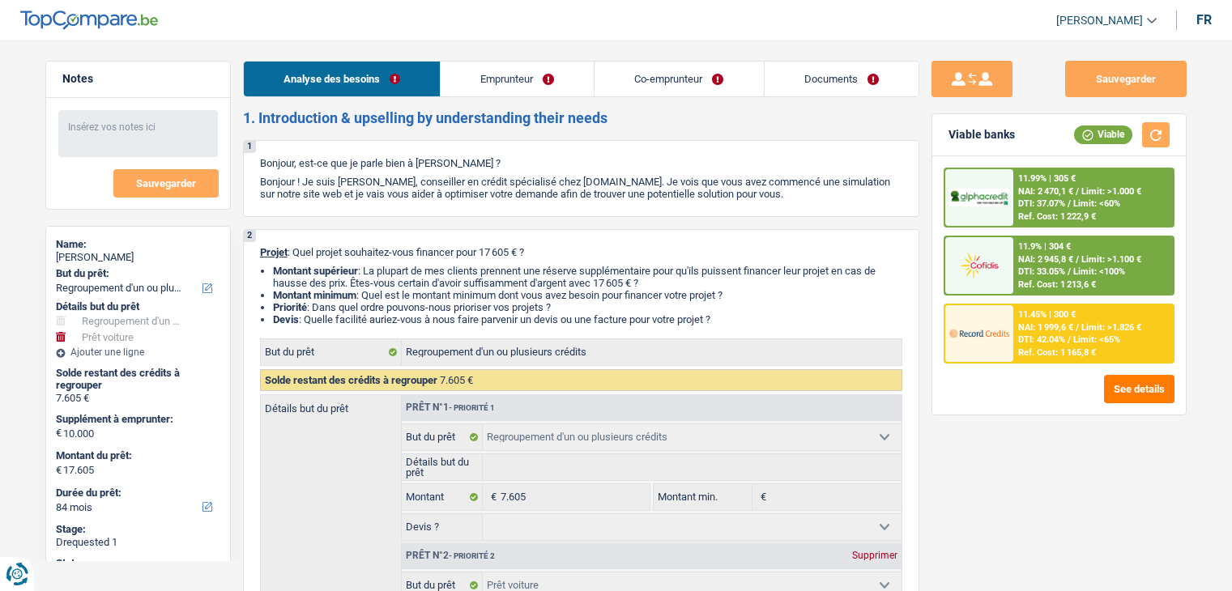
select select "independent"
select select "familyAllowances"
select select "disabilityPension"
select select "netSalary"
select select "ownerWithMortgage"
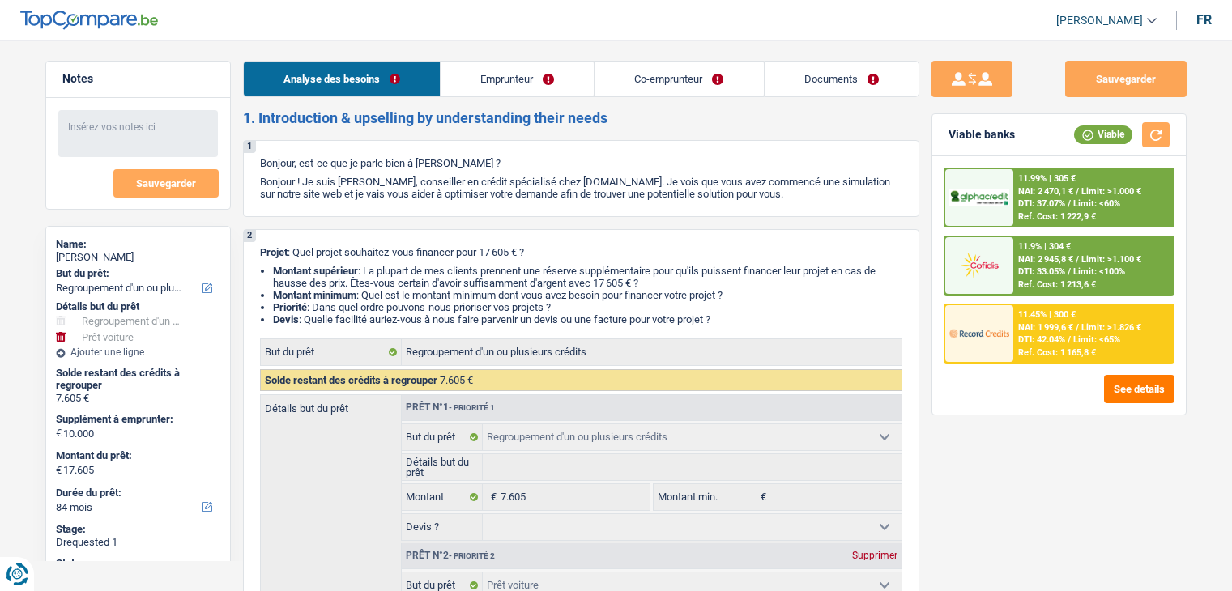
select select "mortgage"
select select "300"
select select "carLoan"
select select "60"
select select "cardOrCredit"
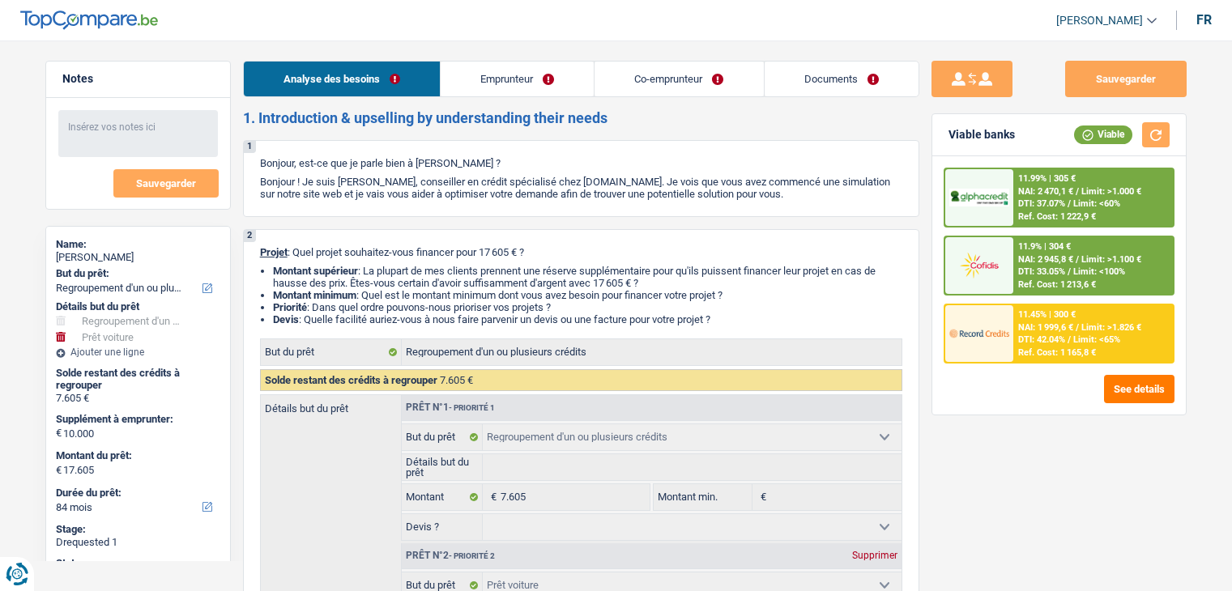
select select "refinancing"
select select "car"
select select "yes"
select select "84"
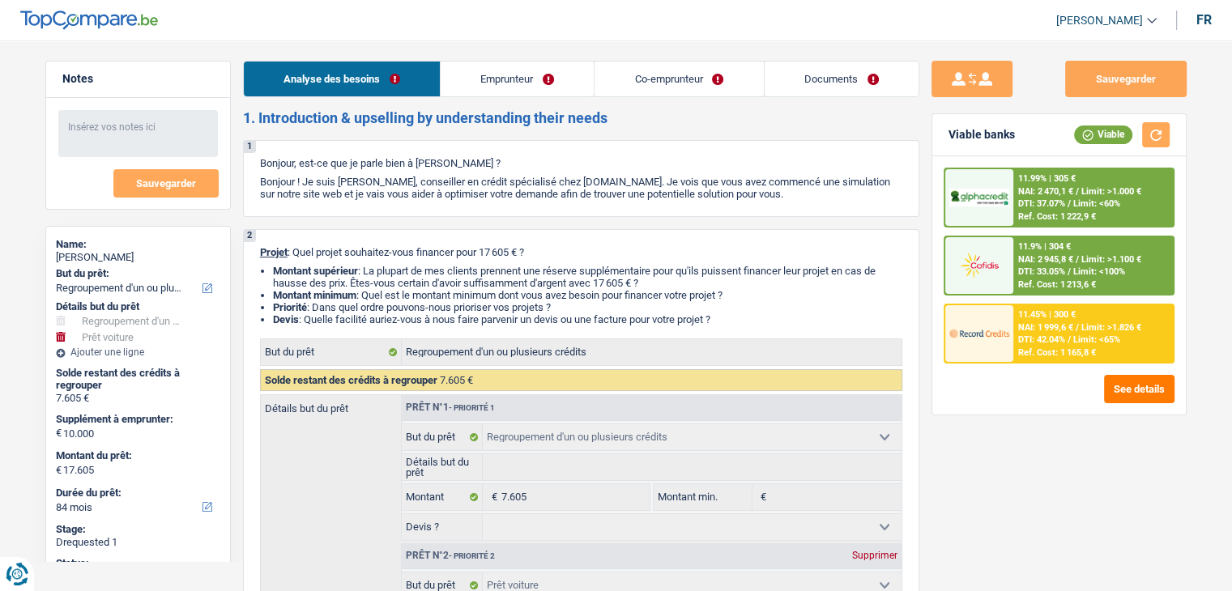
click at [809, 80] on link "Documents" at bounding box center [842, 79] width 154 height 35
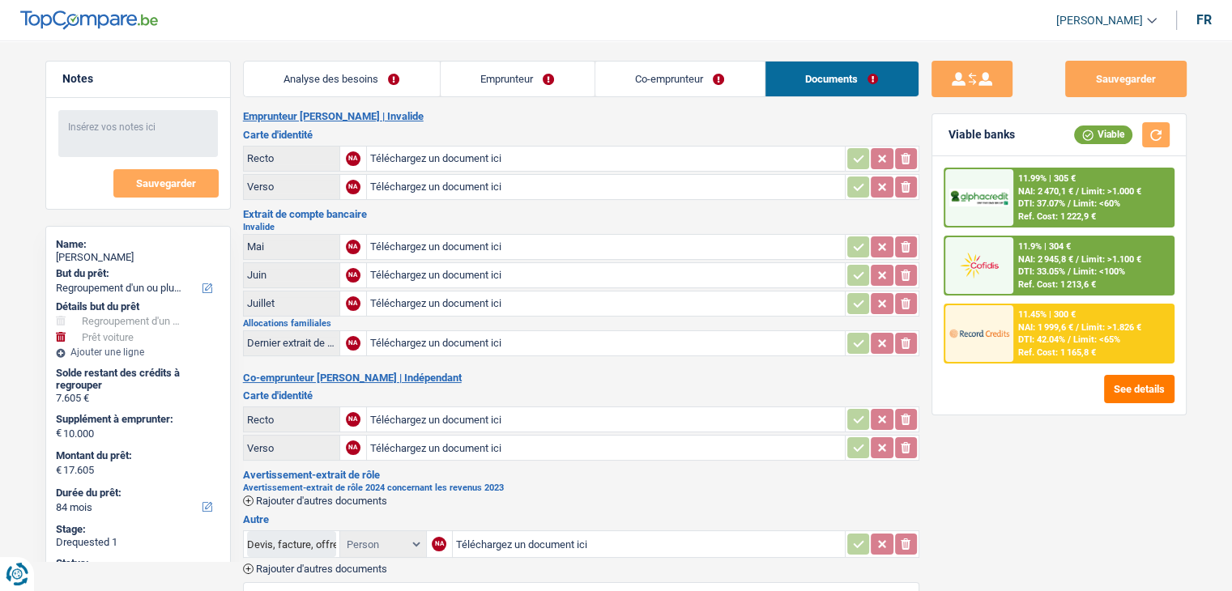
click at [668, 79] on link "Co-emprunteur" at bounding box center [679, 79] width 169 height 35
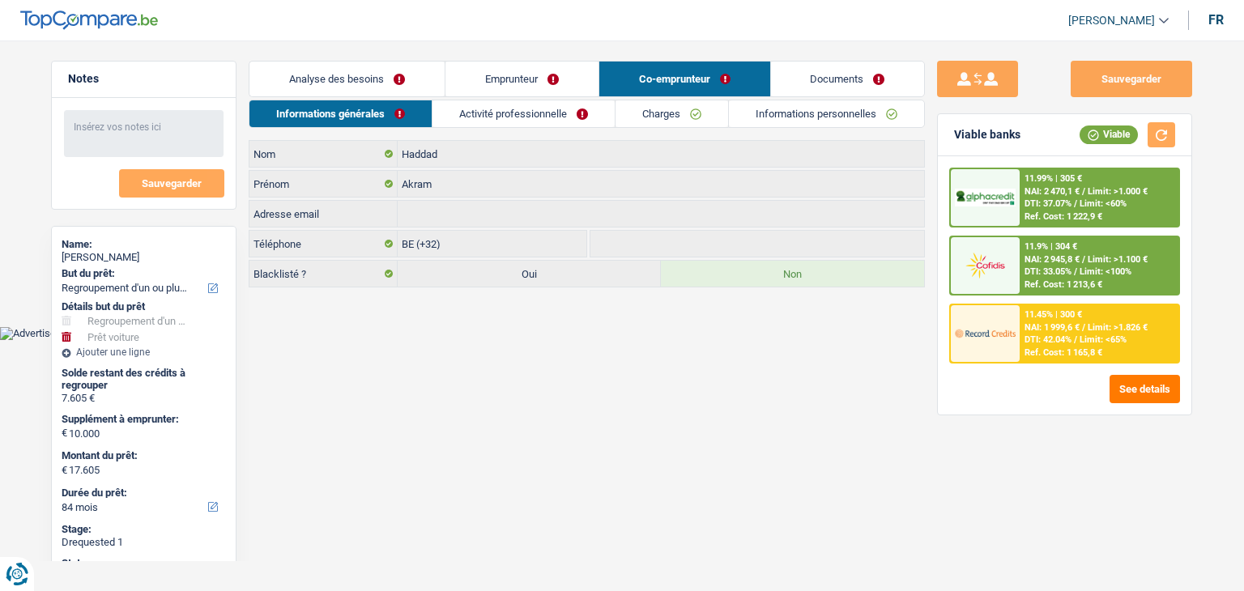
click at [755, 92] on link "Co-emprunteur" at bounding box center [684, 79] width 171 height 35
click at [776, 121] on link "Informations personnelles" at bounding box center [826, 113] width 195 height 27
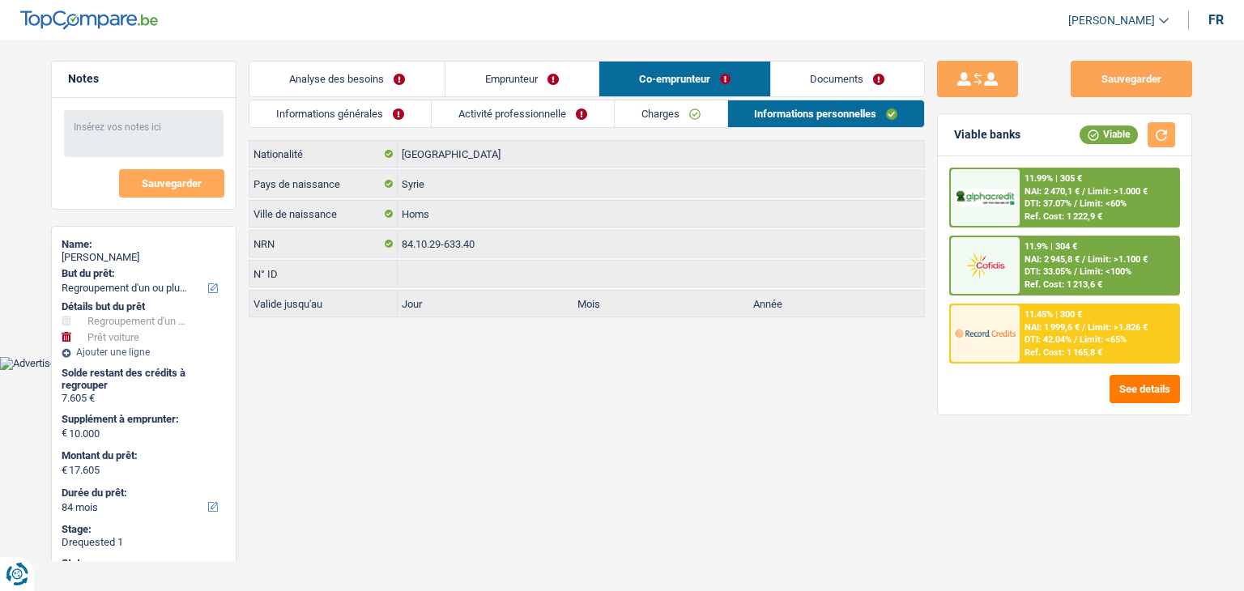
click at [670, 109] on link "Charges" at bounding box center [671, 113] width 113 height 27
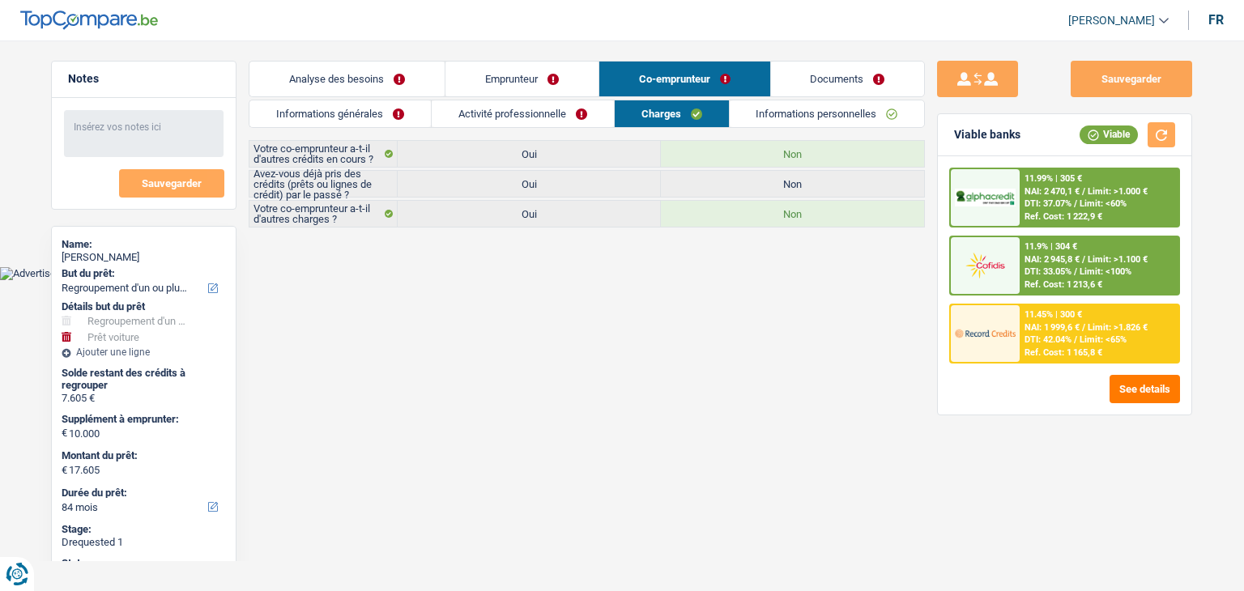
click at [580, 109] on link "Activité professionnelle" at bounding box center [523, 113] width 182 height 27
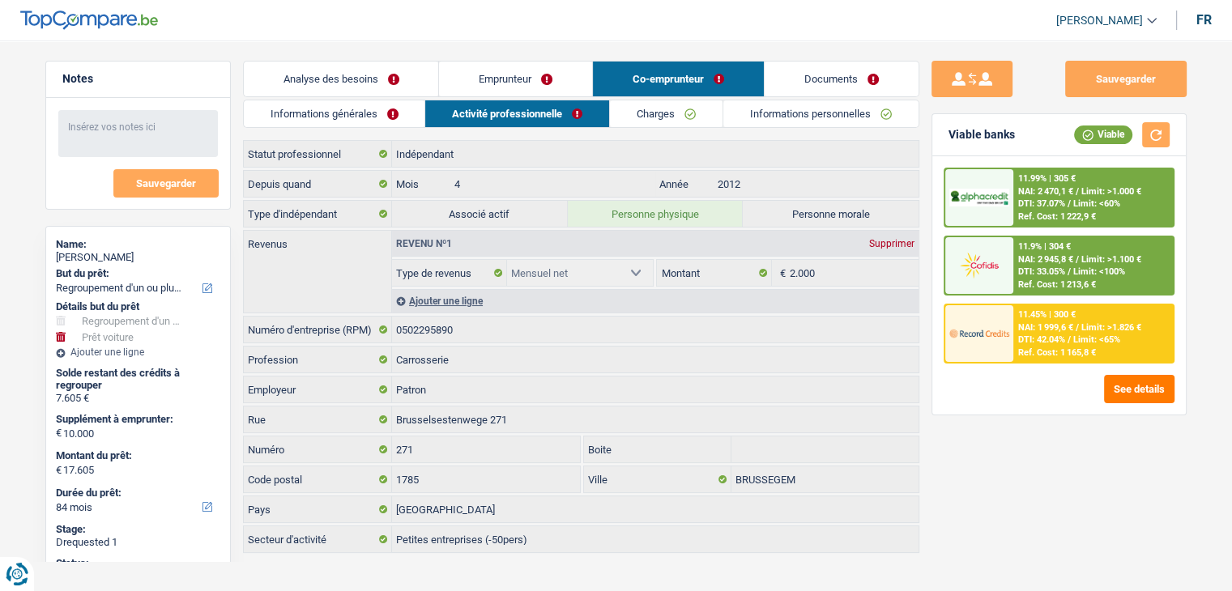
click at [356, 117] on link "Informations générales" at bounding box center [334, 113] width 181 height 27
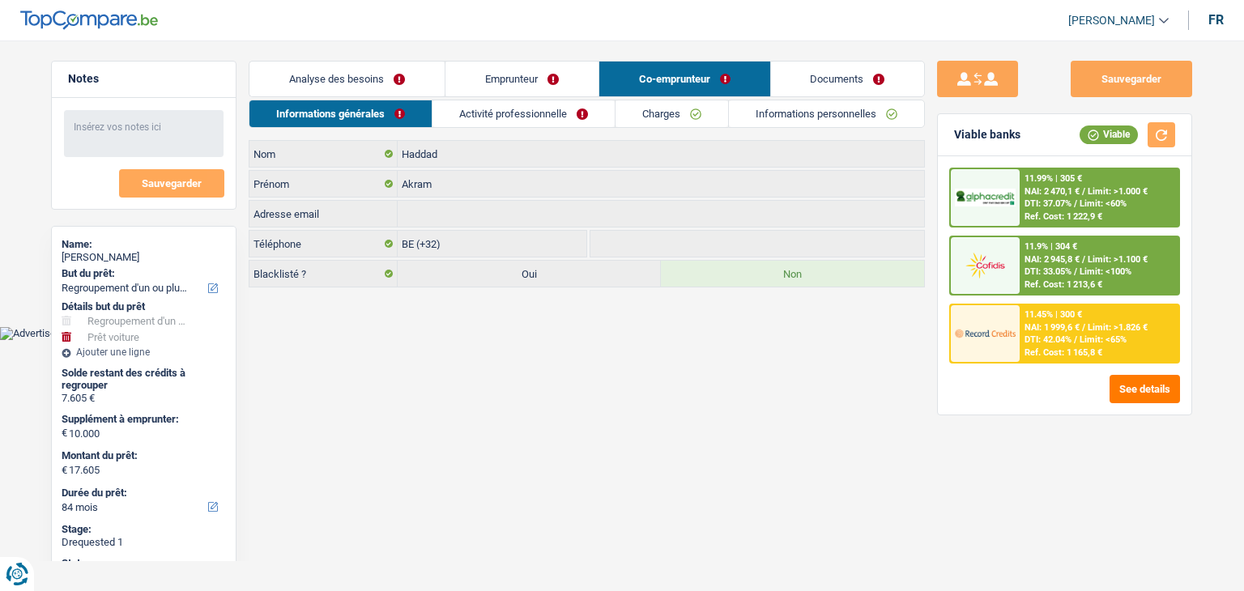
click at [511, 78] on link "Emprunteur" at bounding box center [522, 79] width 153 height 35
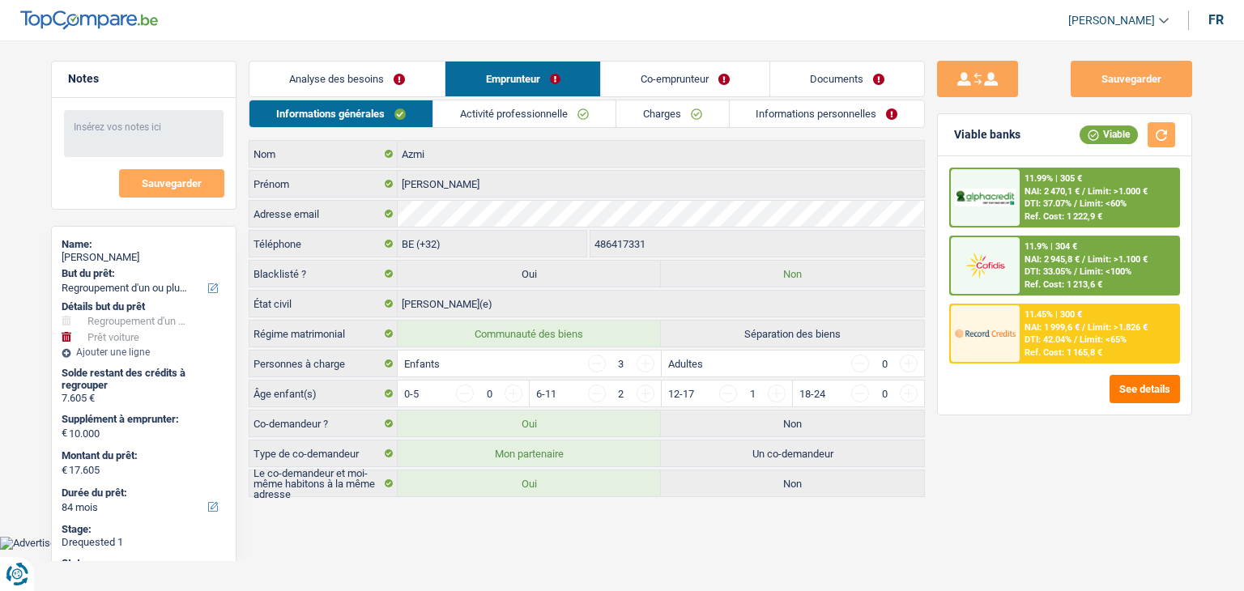
click at [496, 109] on link "Activité professionnelle" at bounding box center [524, 113] width 182 height 27
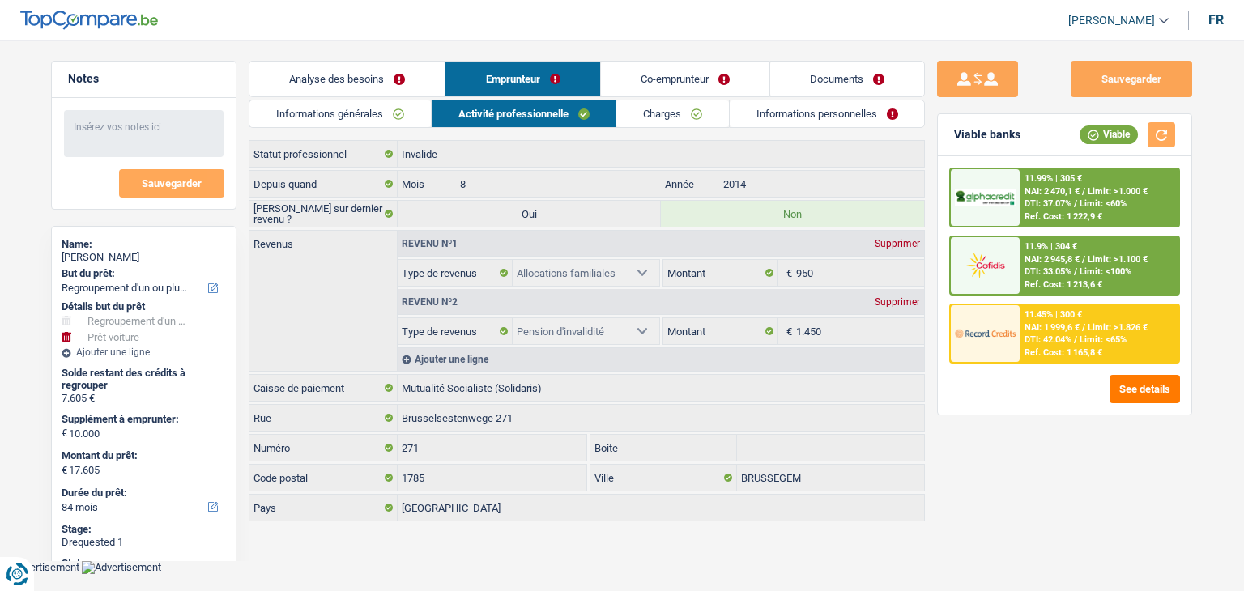
click at [672, 105] on link "Charges" at bounding box center [673, 113] width 113 height 27
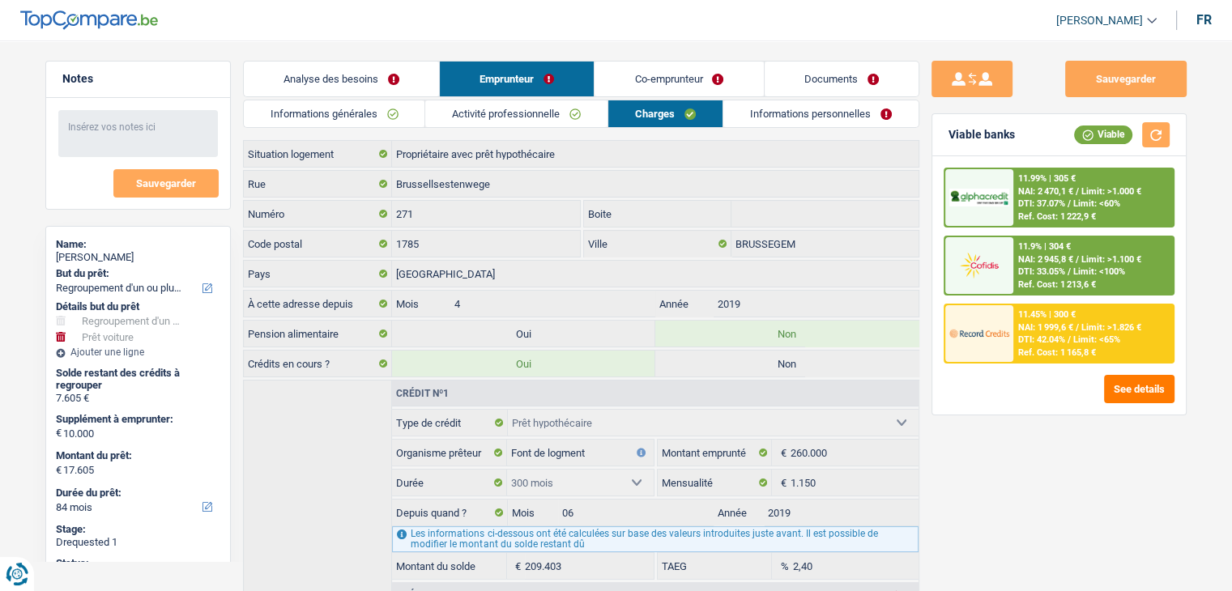
click at [540, 113] on link "Activité professionnelle" at bounding box center [516, 113] width 182 height 27
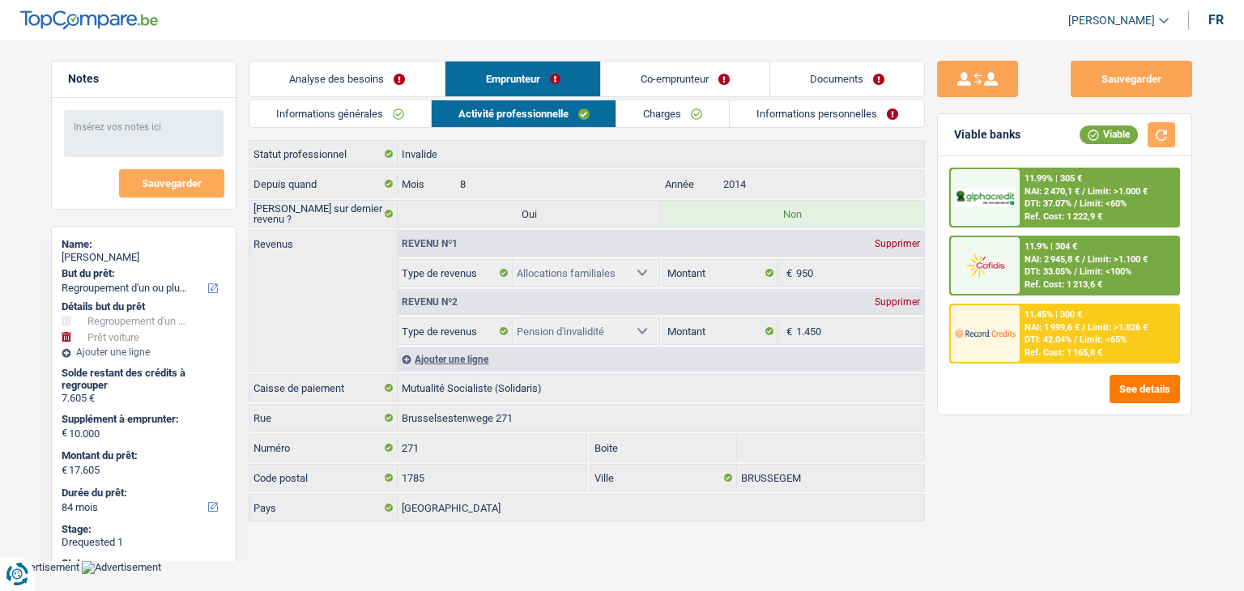
click at [331, 66] on link "Analyse des besoins" at bounding box center [347, 79] width 195 height 35
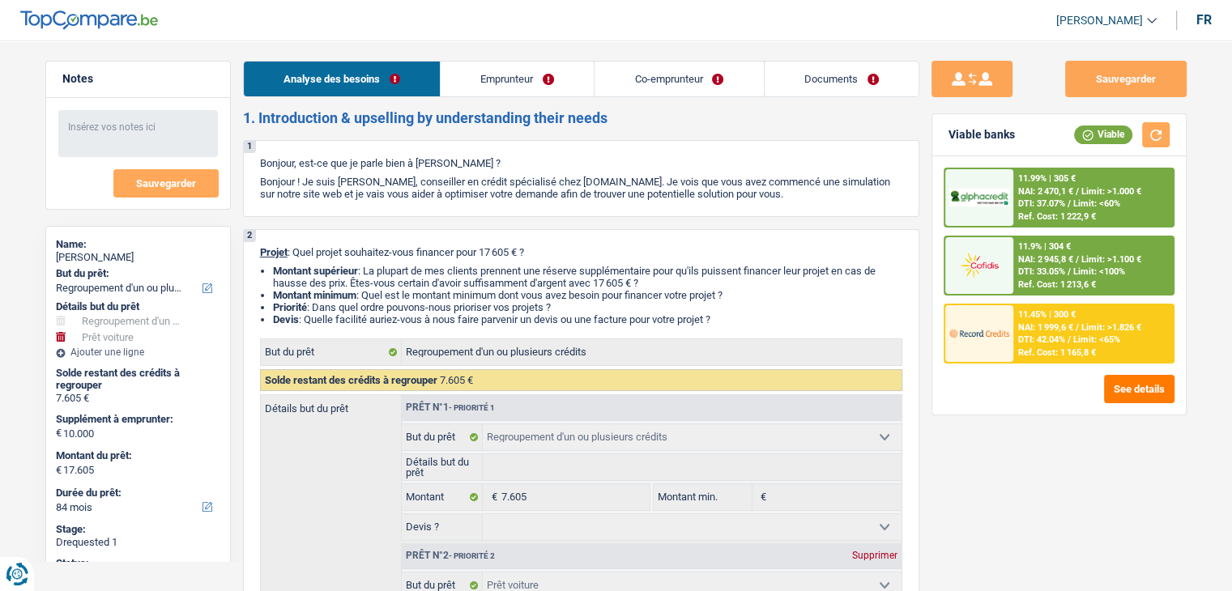
click at [529, 79] on link "Emprunteur" at bounding box center [517, 79] width 153 height 35
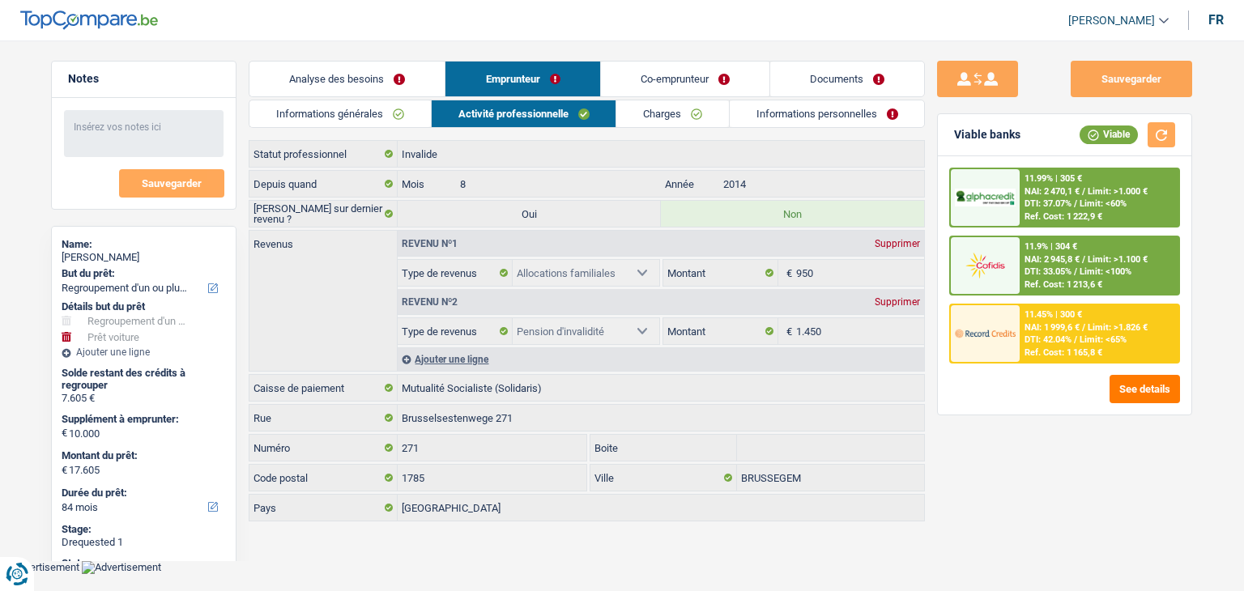
click at [686, 68] on link "Co-emprunteur" at bounding box center [685, 79] width 169 height 35
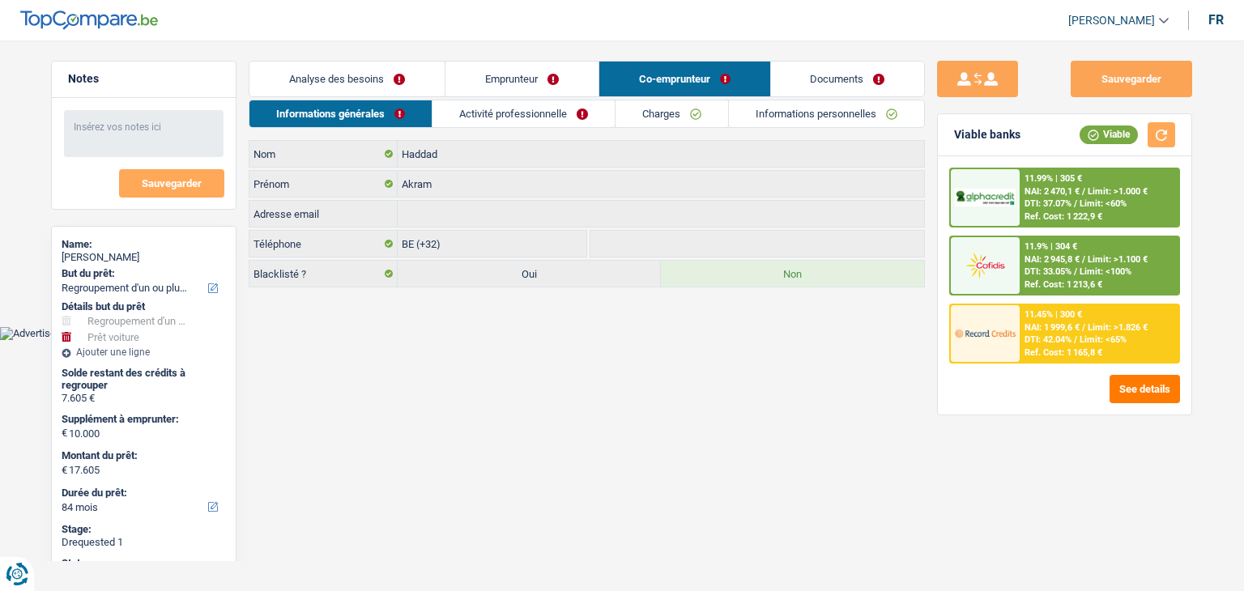
click at [809, 75] on link "Documents" at bounding box center [848, 79] width 154 height 35
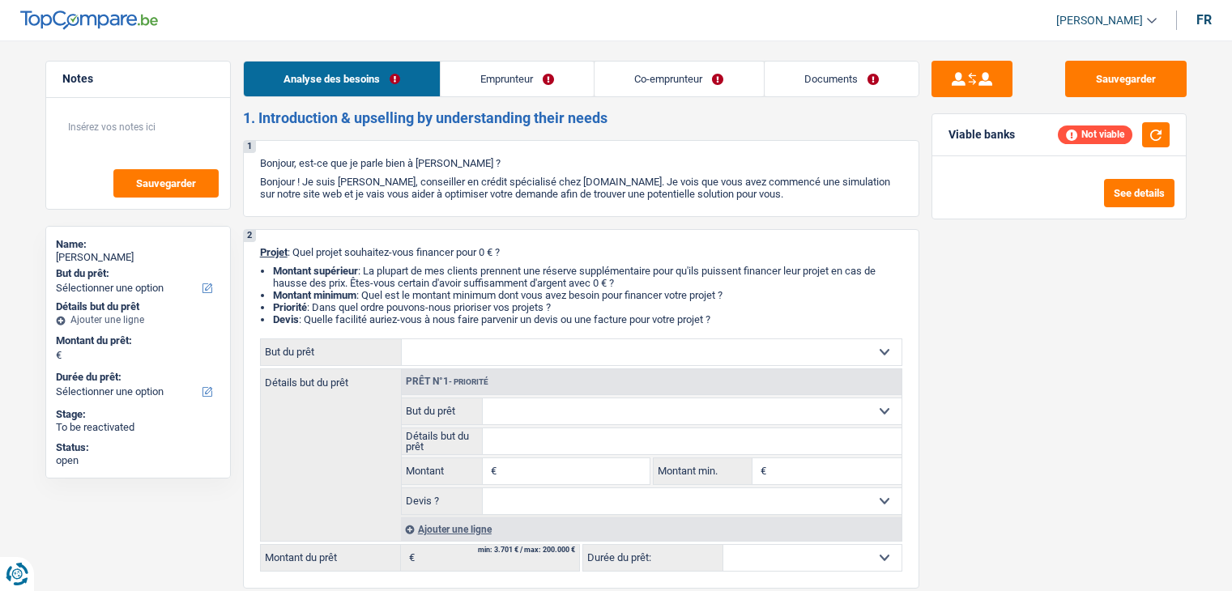
select select "invalid"
select select "independent"
select select "familyAllowances"
select select "disabilityPension"
select select "netSalary"
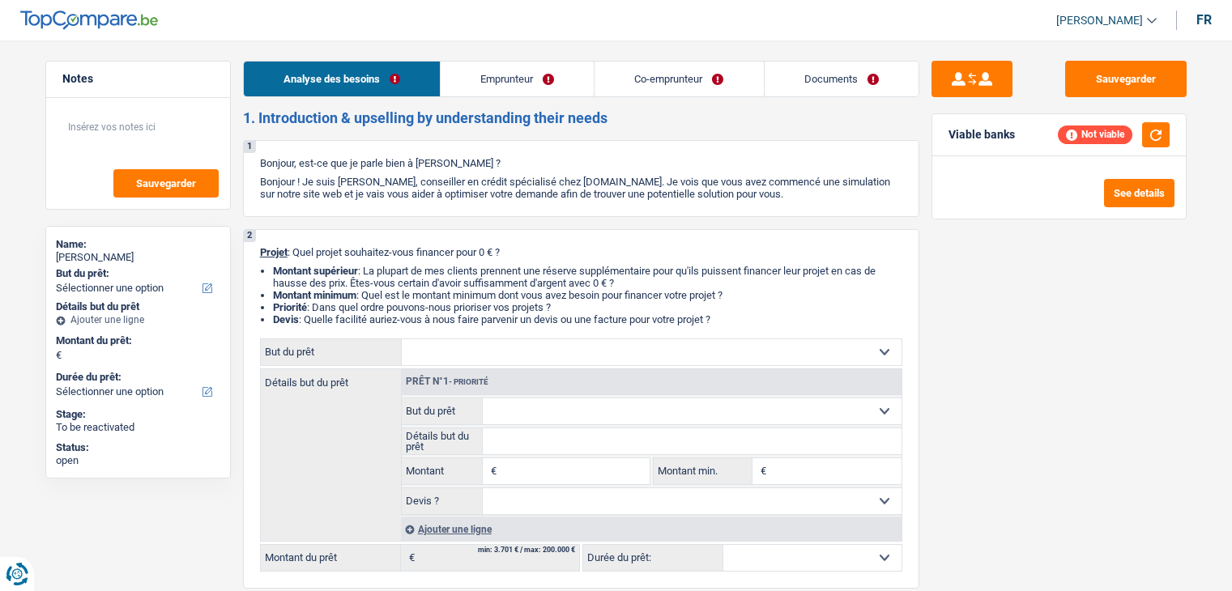
select select "ownerWithMortgage"
select select "mortgage"
select select "300"
select select "carLoan"
select select "60"
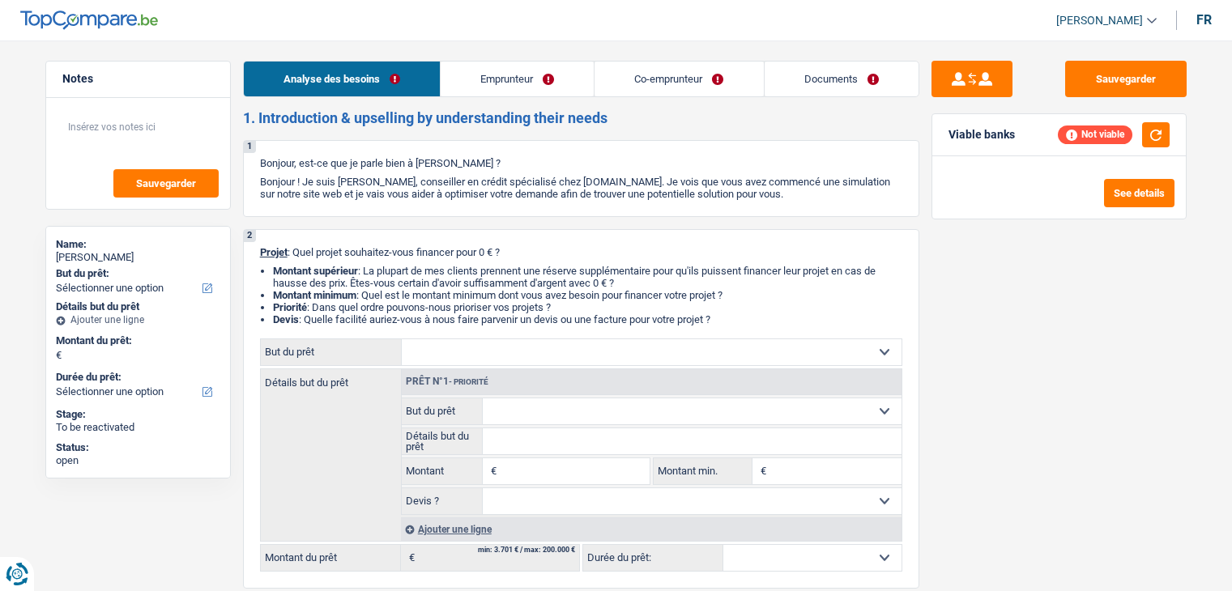
select select "cardOrCredit"
select select "32"
select select "married"
click at [499, 82] on link "Emprunteur" at bounding box center [517, 79] width 153 height 35
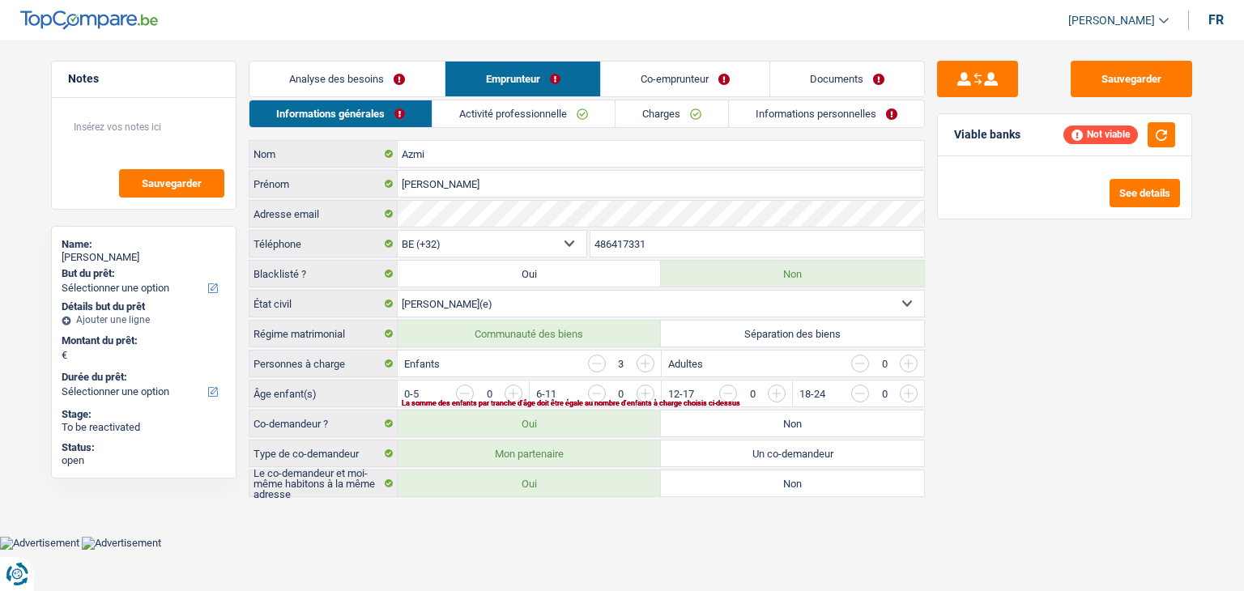
click at [379, 78] on link "Analyse des besoins" at bounding box center [347, 79] width 195 height 35
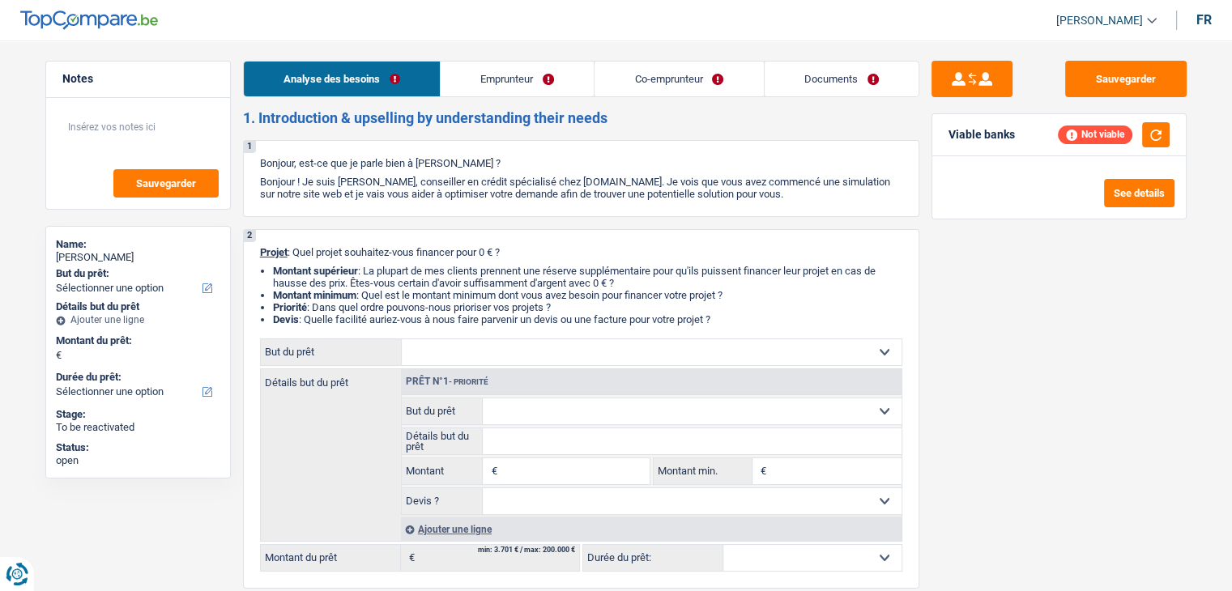
click at [513, 76] on link "Emprunteur" at bounding box center [517, 79] width 153 height 35
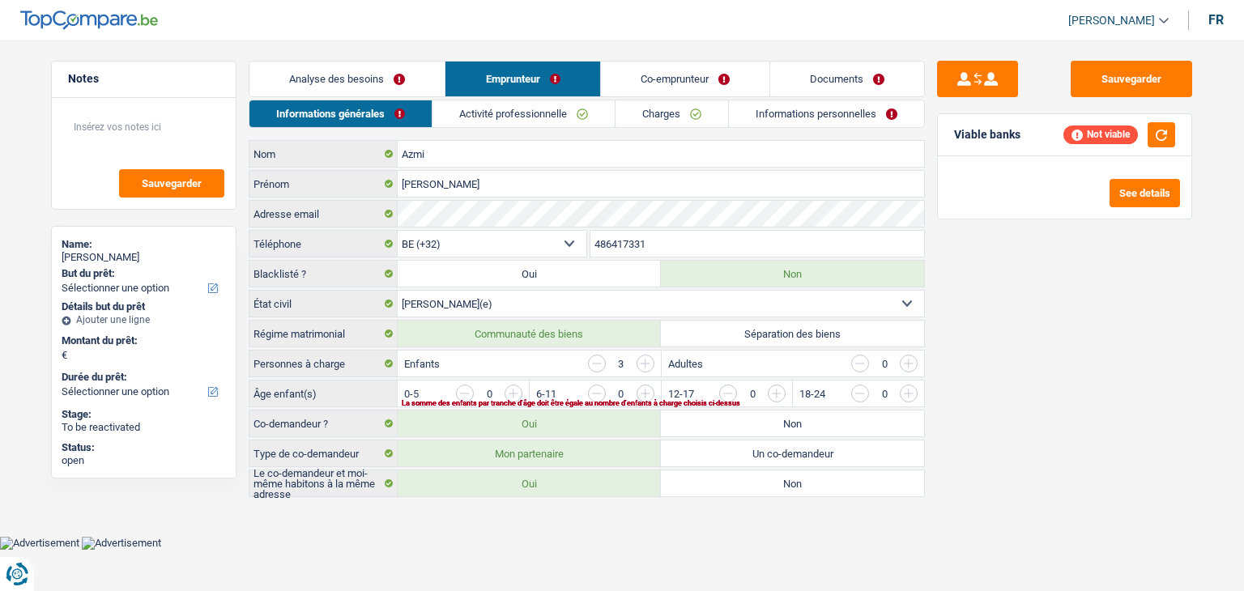
click at [685, 73] on link "Co-emprunteur" at bounding box center [685, 79] width 169 height 35
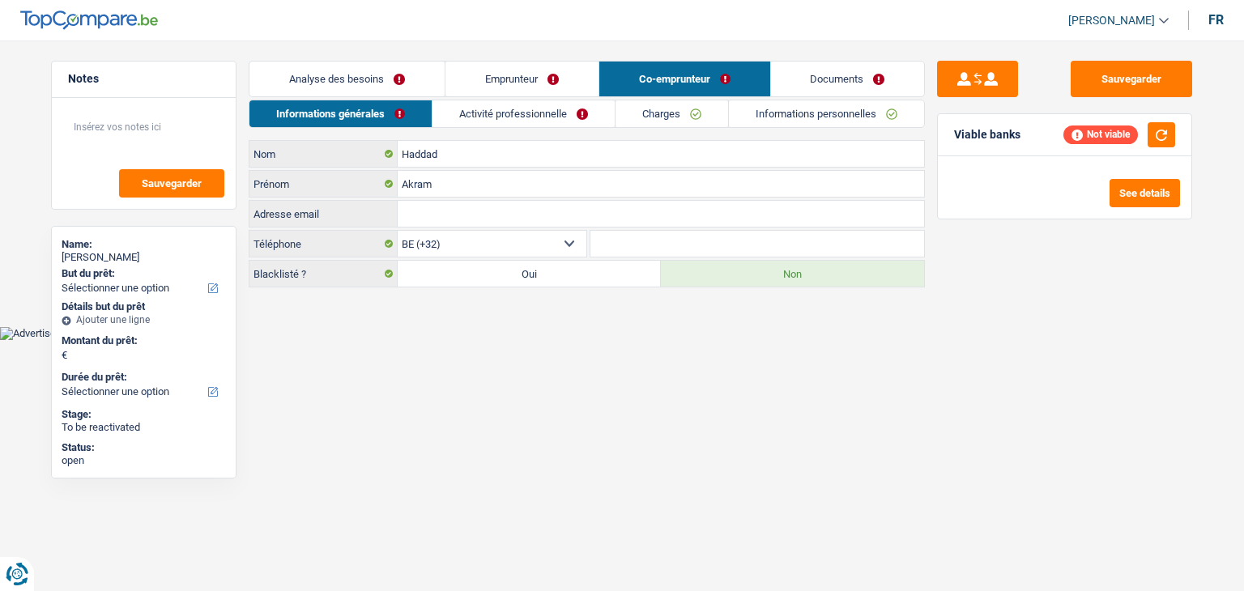
click at [779, 75] on link "Documents" at bounding box center [848, 79] width 154 height 35
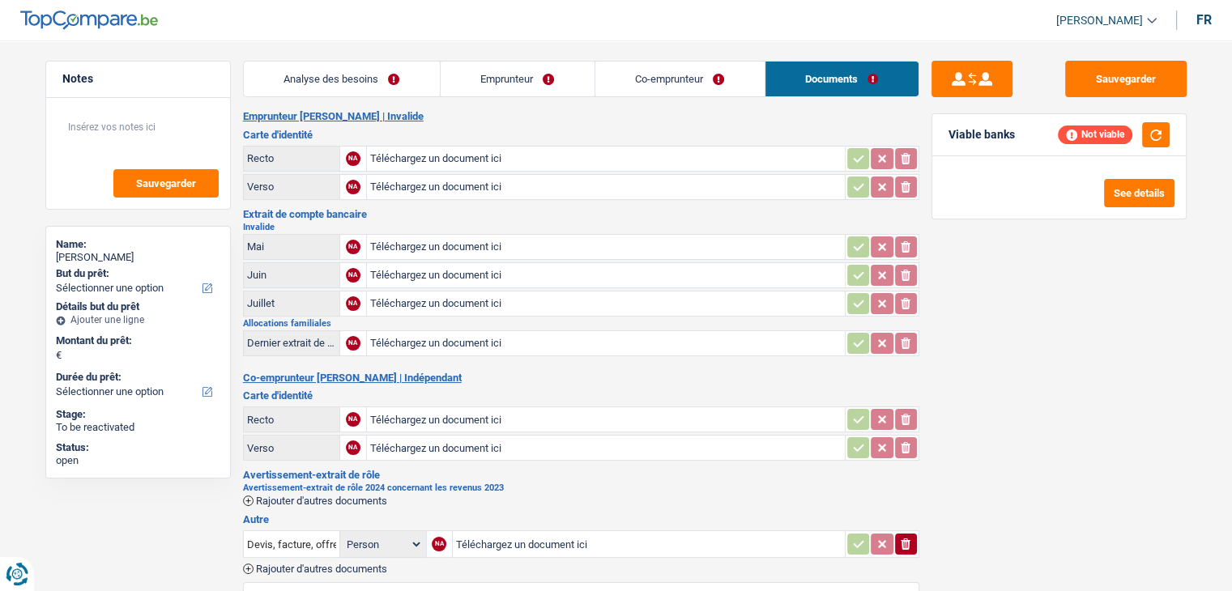
click at [725, 75] on link "Co-emprunteur" at bounding box center [679, 79] width 169 height 35
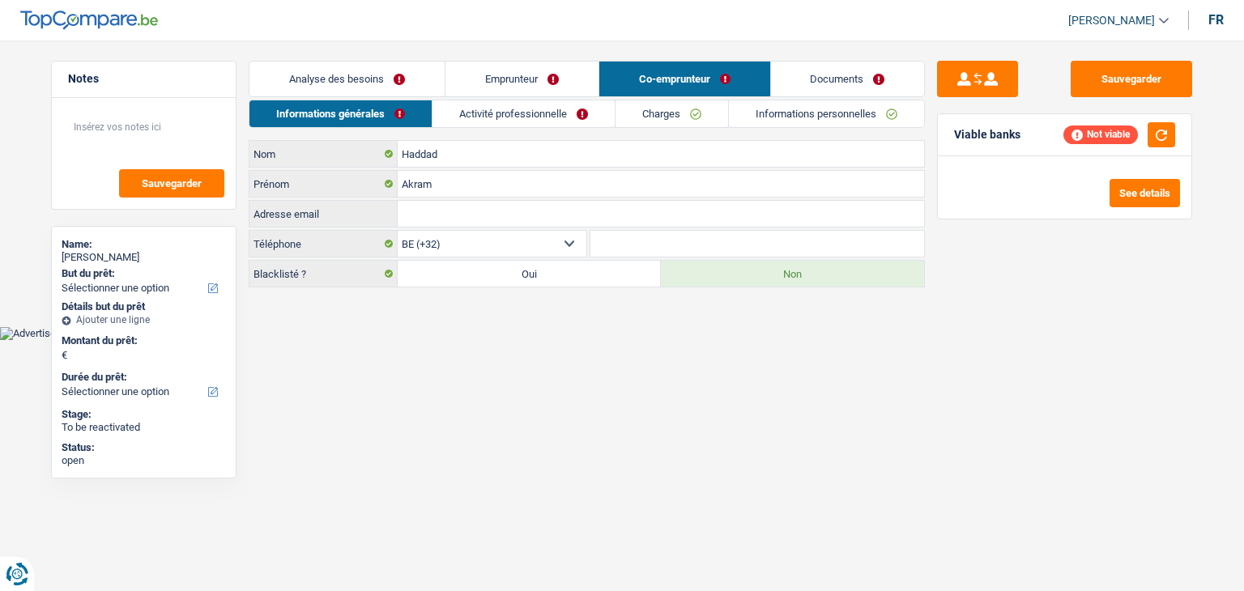
click at [464, 75] on link "Emprunteur" at bounding box center [522, 79] width 153 height 35
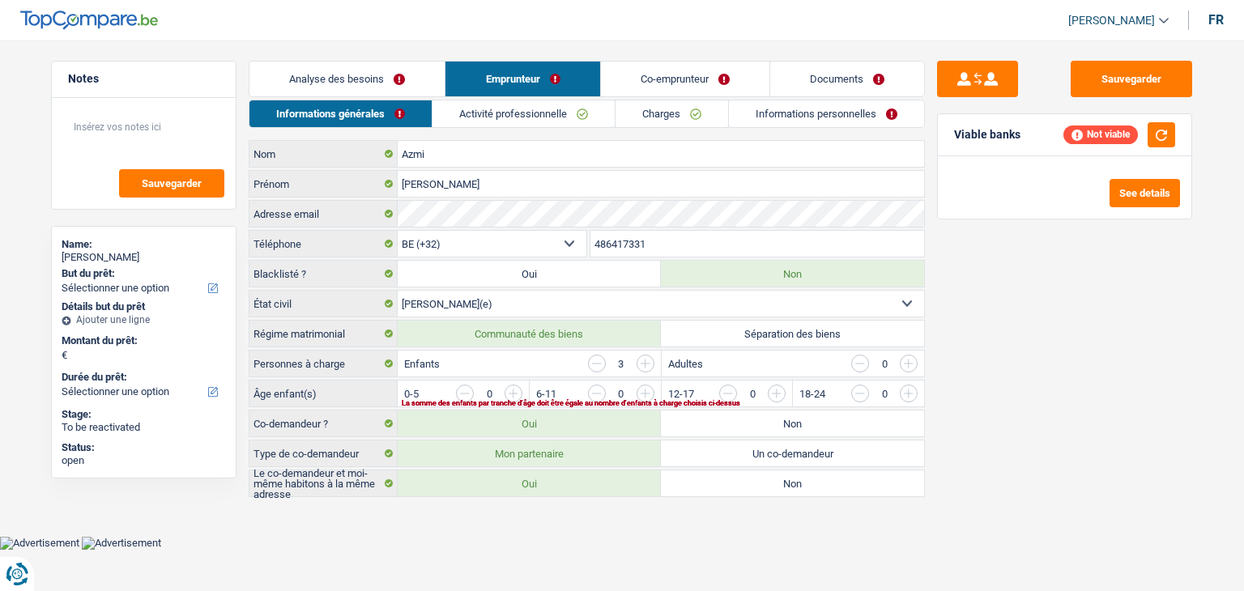
click at [525, 120] on link "Activité professionnelle" at bounding box center [524, 113] width 182 height 27
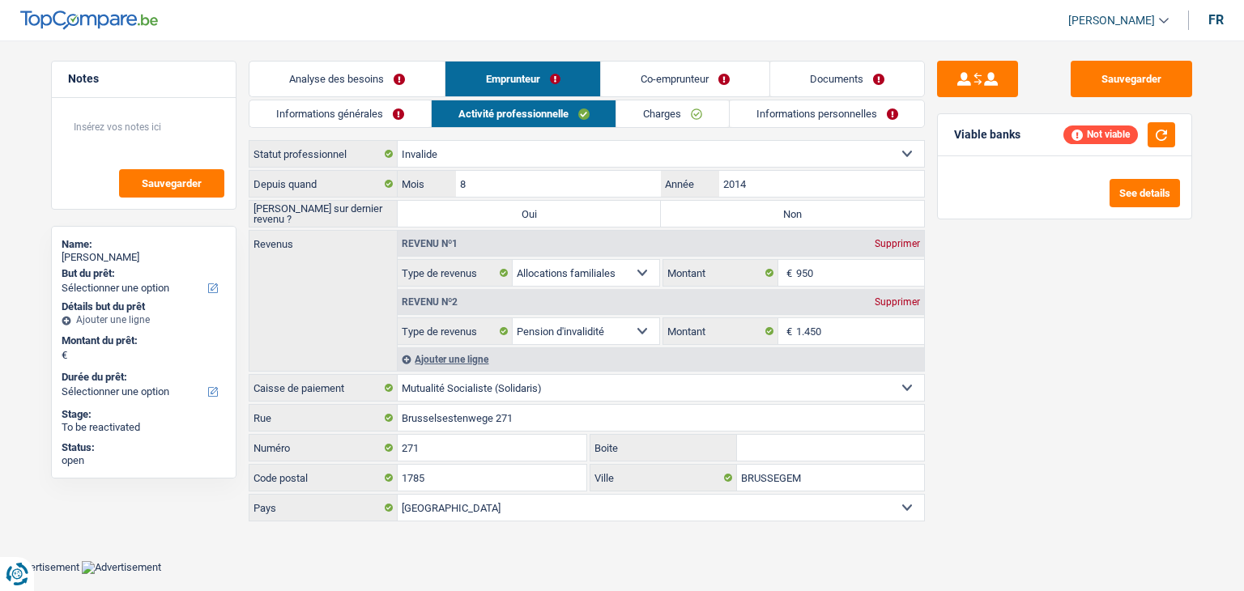
click at [648, 88] on link "Co-emprunteur" at bounding box center [685, 79] width 169 height 35
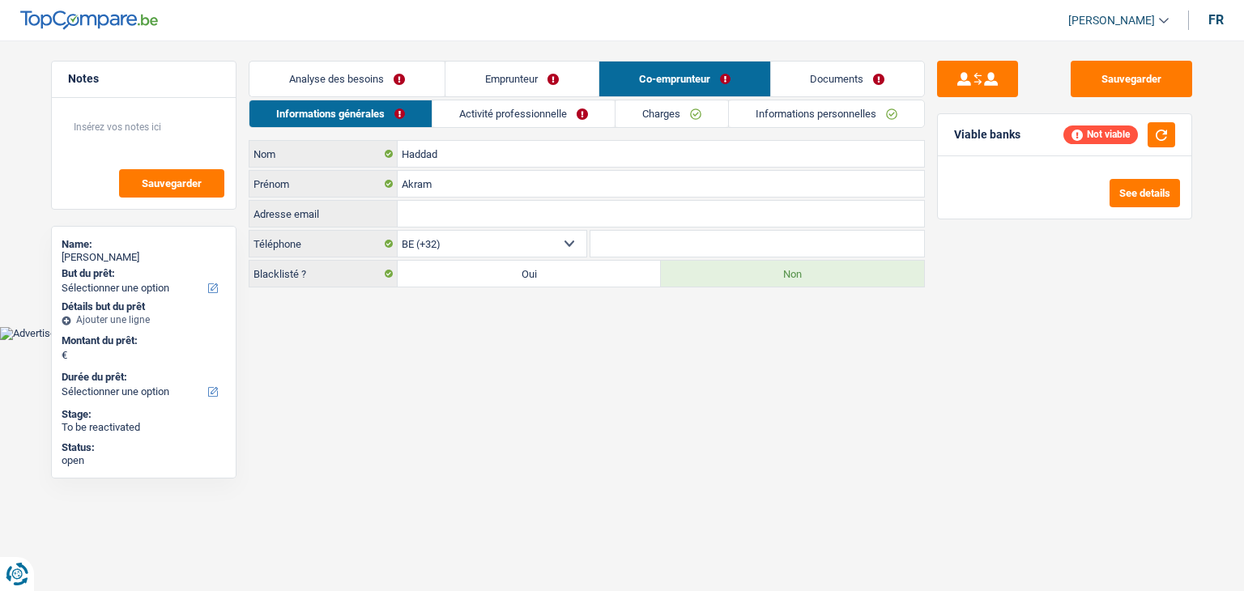
click at [592, 112] on link "Activité professionnelle" at bounding box center [524, 113] width 182 height 27
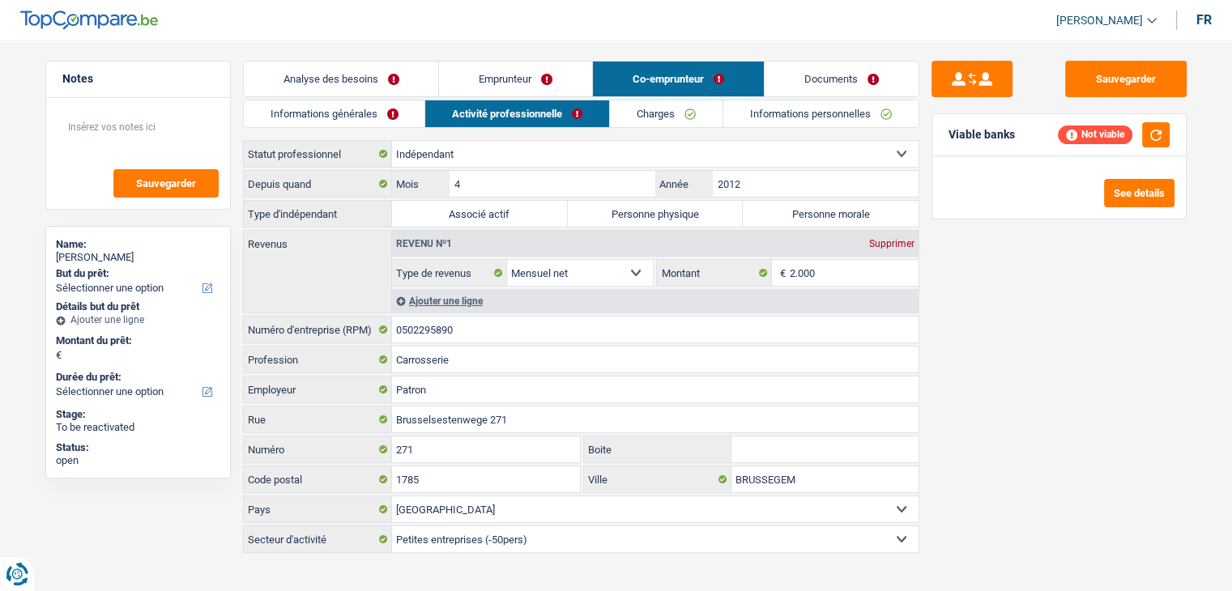
click at [827, 81] on link "Documents" at bounding box center [842, 79] width 154 height 35
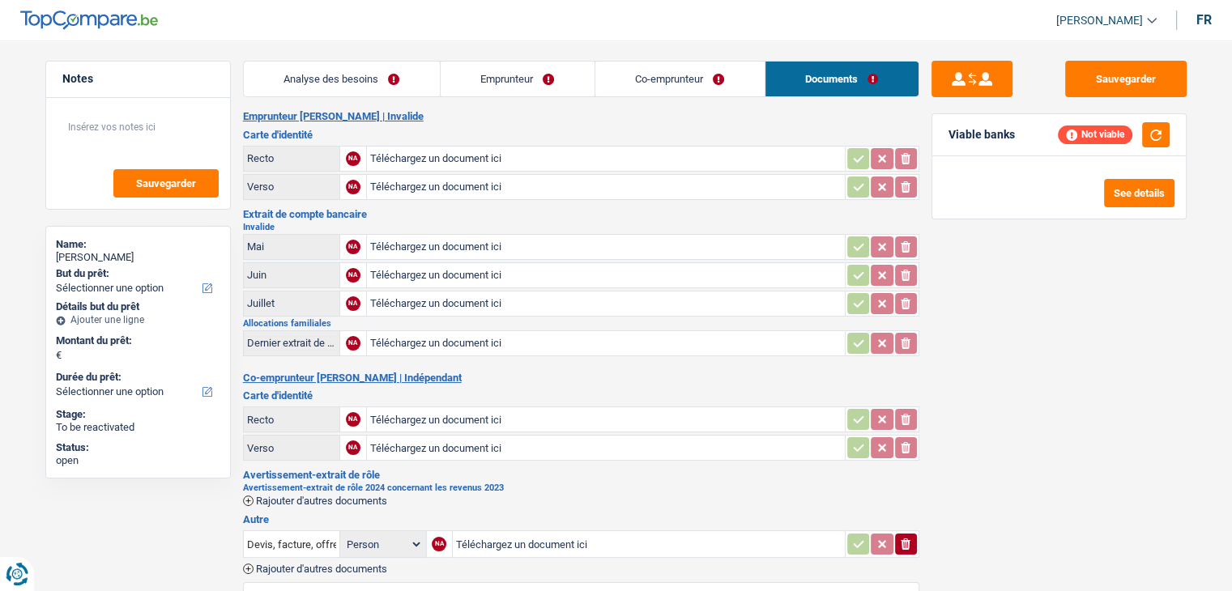
click at [376, 85] on link "Analyse des besoins" at bounding box center [342, 79] width 196 height 35
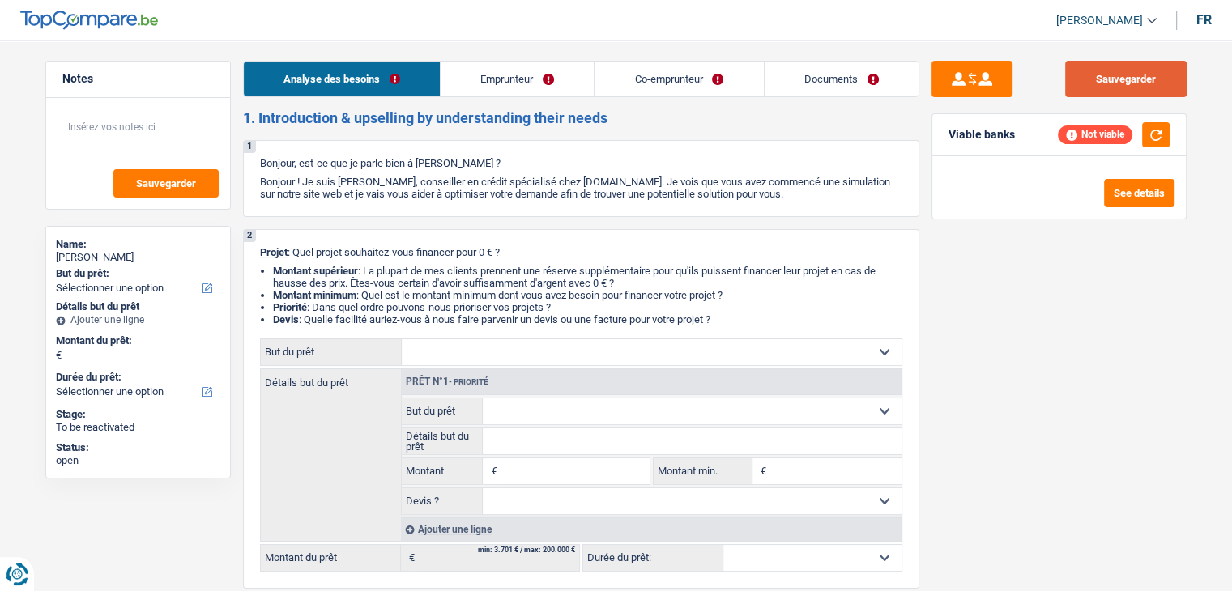
click at [1127, 73] on button "Sauvegarder" at bounding box center [1126, 79] width 122 height 36
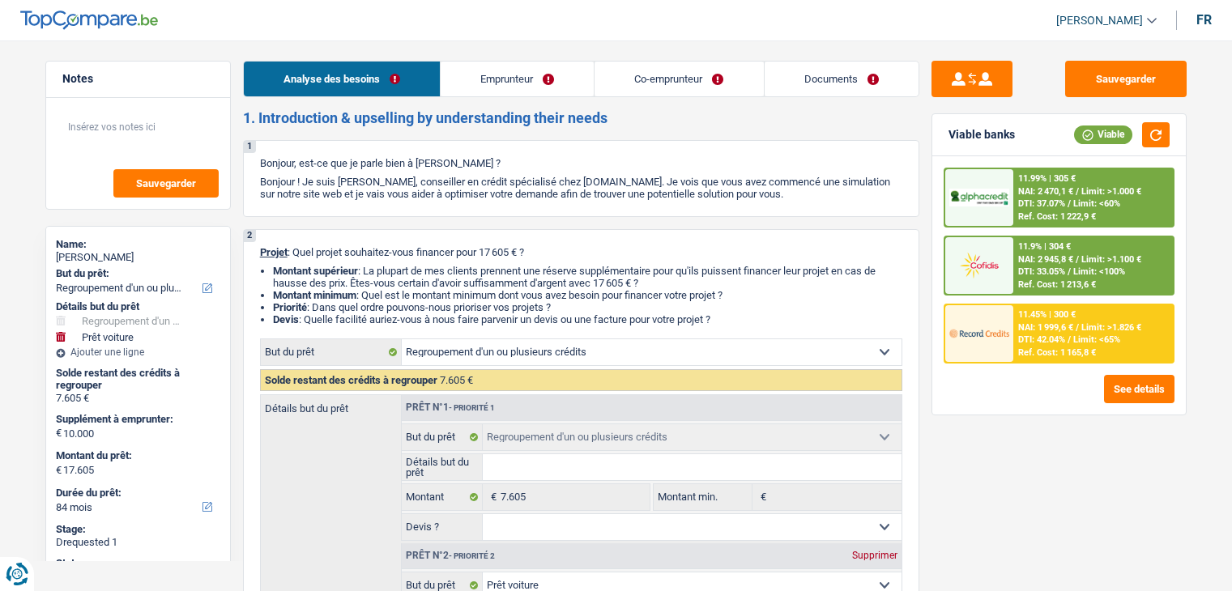
select select "refinancing"
select select "car"
select select "84"
select select "refinancing"
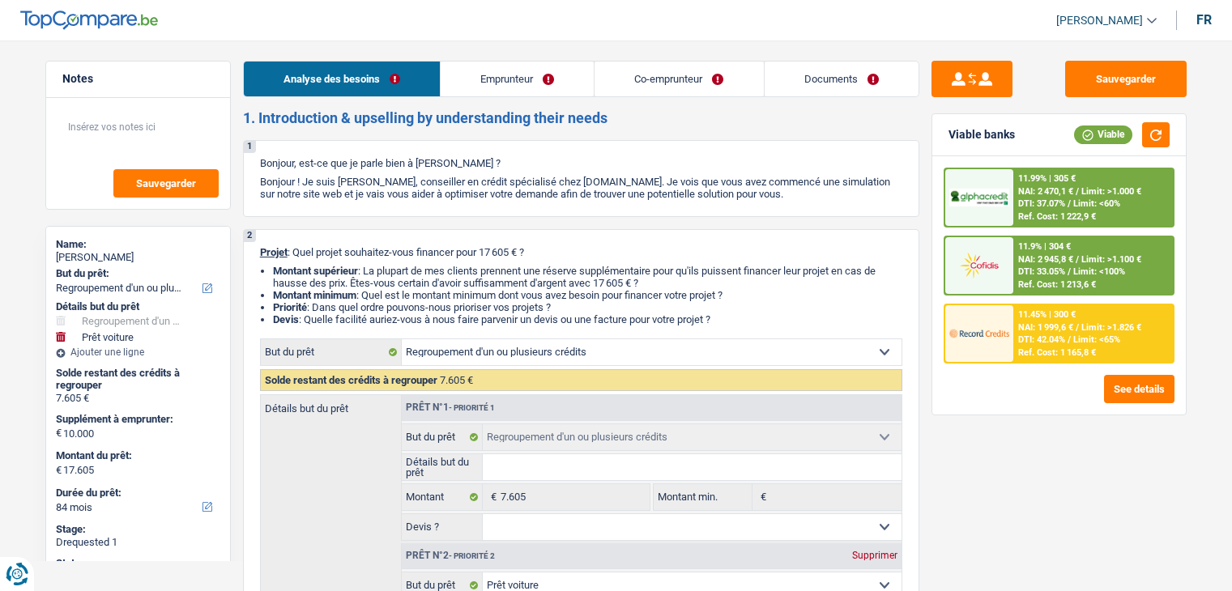
select select "refinancing"
select select "car"
select select "yes"
select select "84"
select select "invalid"
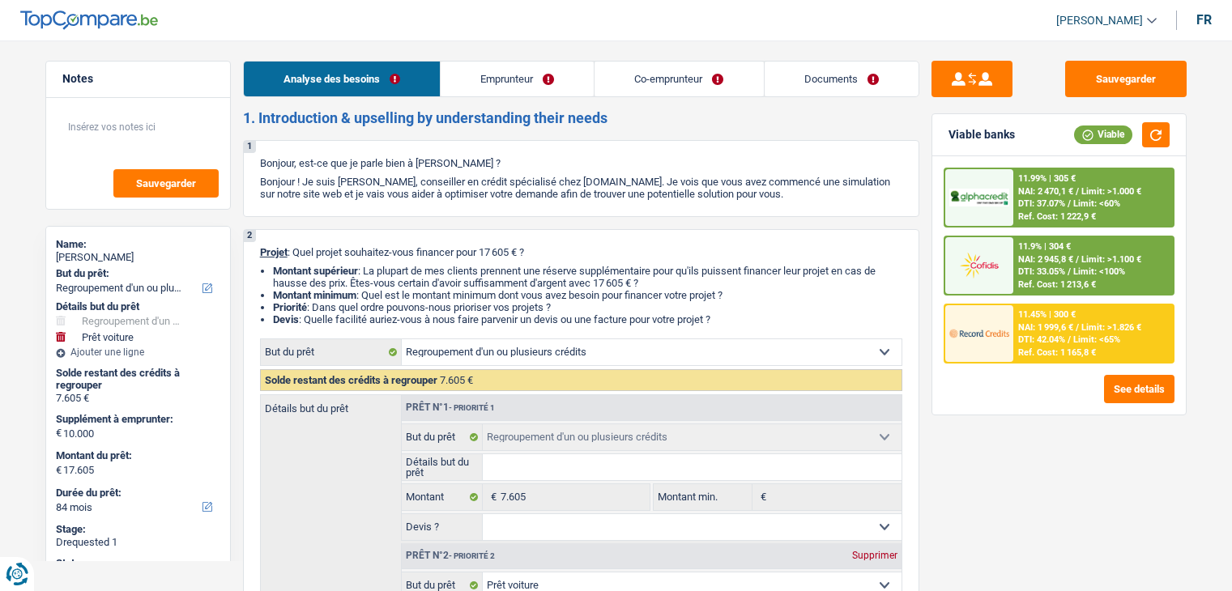
select select "independent"
select select "familyAllowances"
select select "disabilityPension"
select select "netSalary"
select select "ownerWithMortgage"
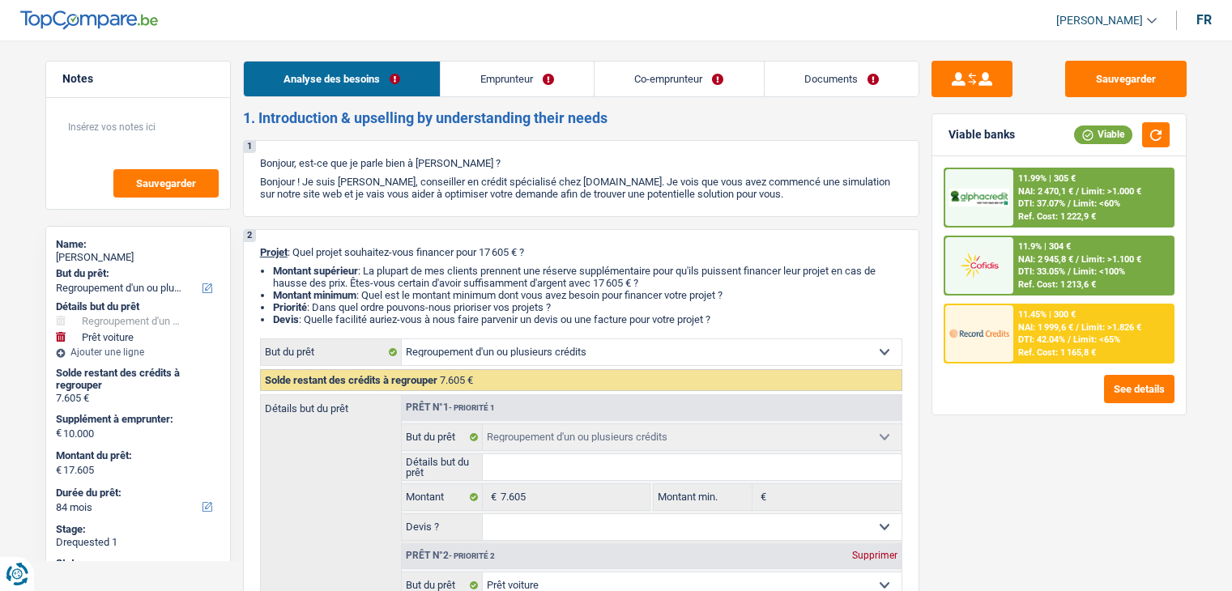
select select "mortgage"
select select "300"
select select "carLoan"
select select "60"
select select "cardOrCredit"
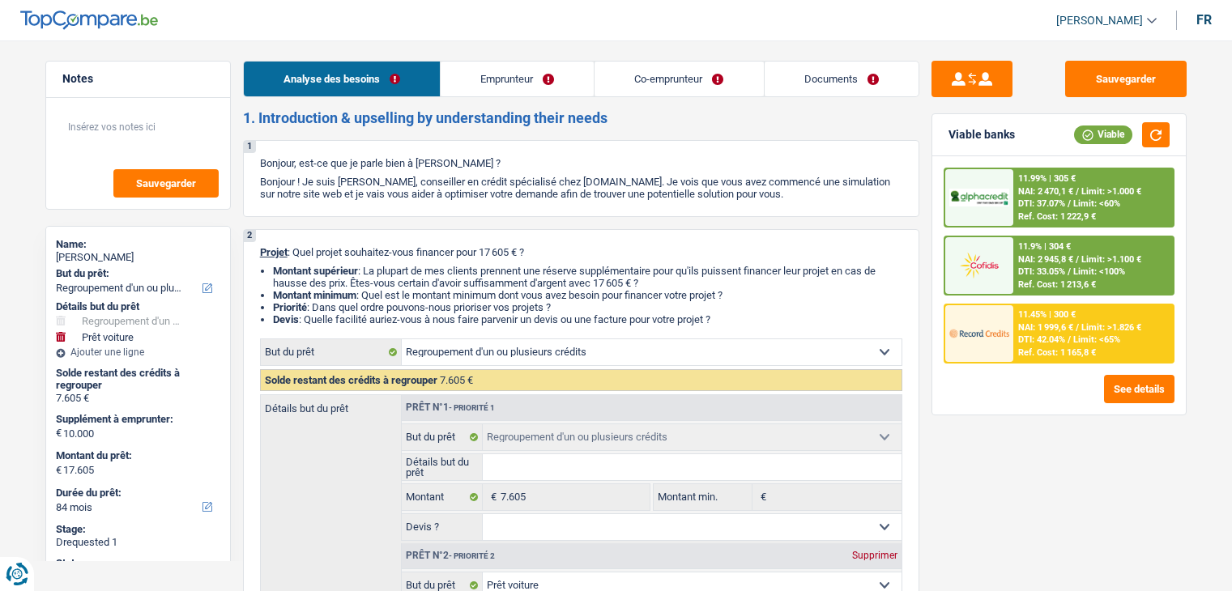
select select "refinancing"
select select "car"
select select "yes"
select select "84"
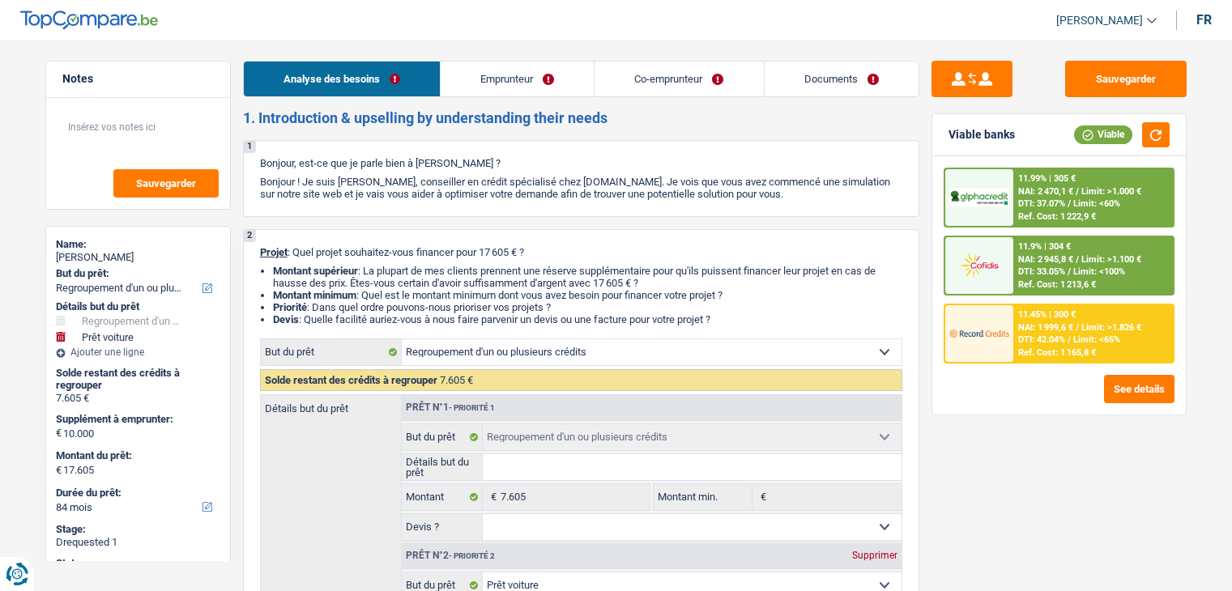
select select "invalid"
select select "familyAllowances"
select select "disabilityPension"
select select "solidaris"
select select "BE"
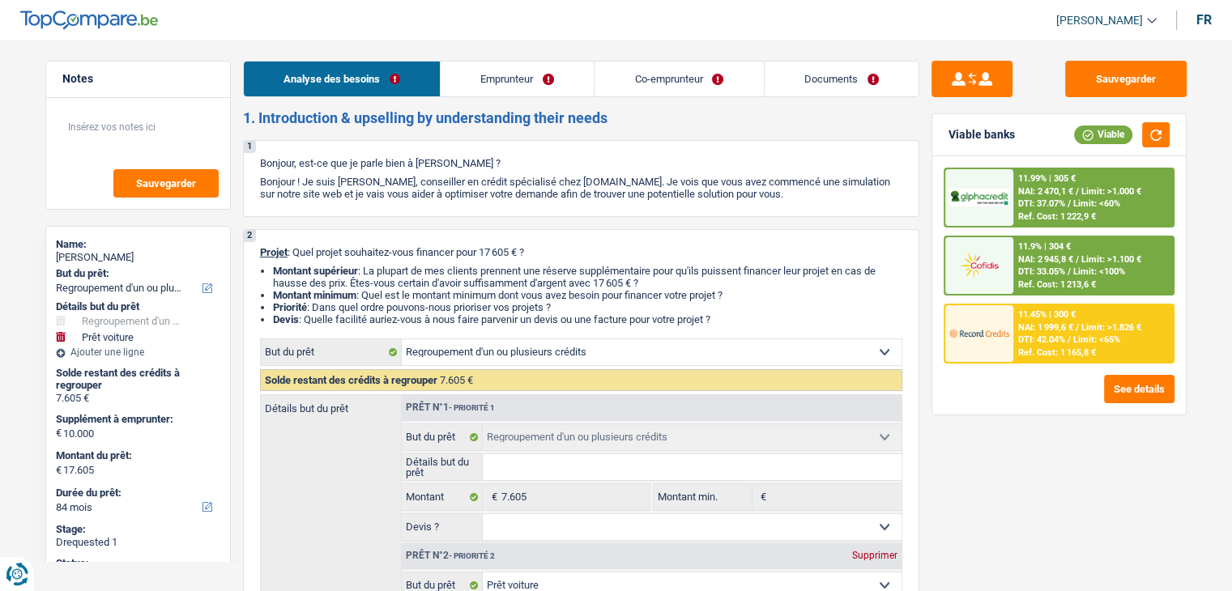
click at [515, 77] on link "Emprunteur" at bounding box center [517, 79] width 153 height 35
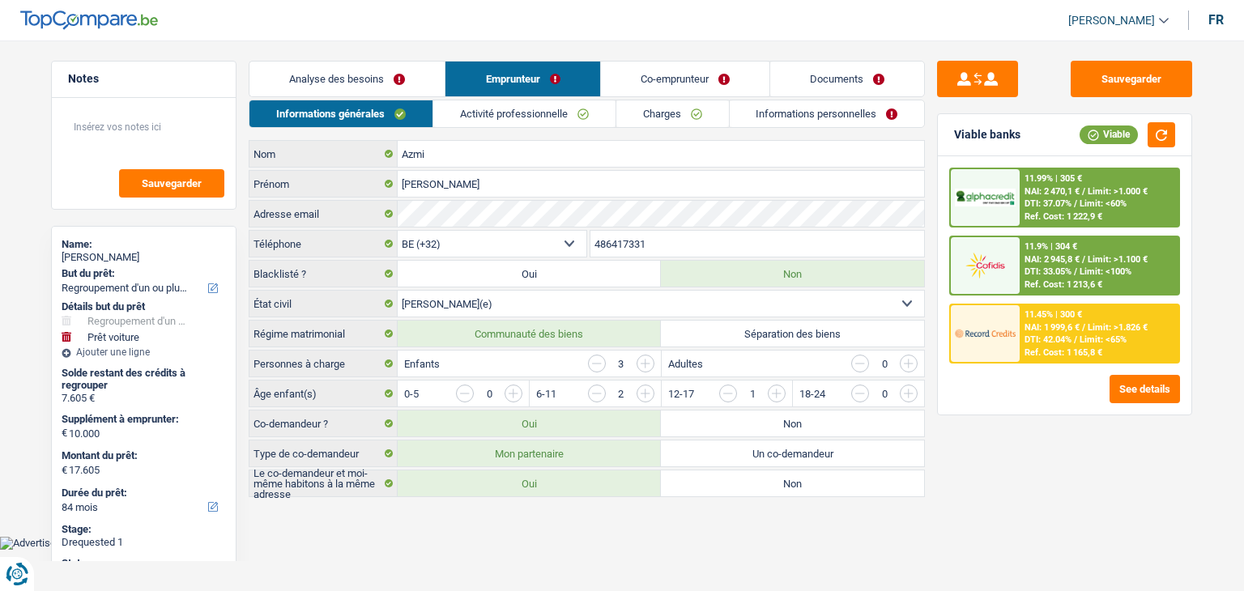
click at [629, 77] on link "Co-emprunteur" at bounding box center [685, 79] width 169 height 35
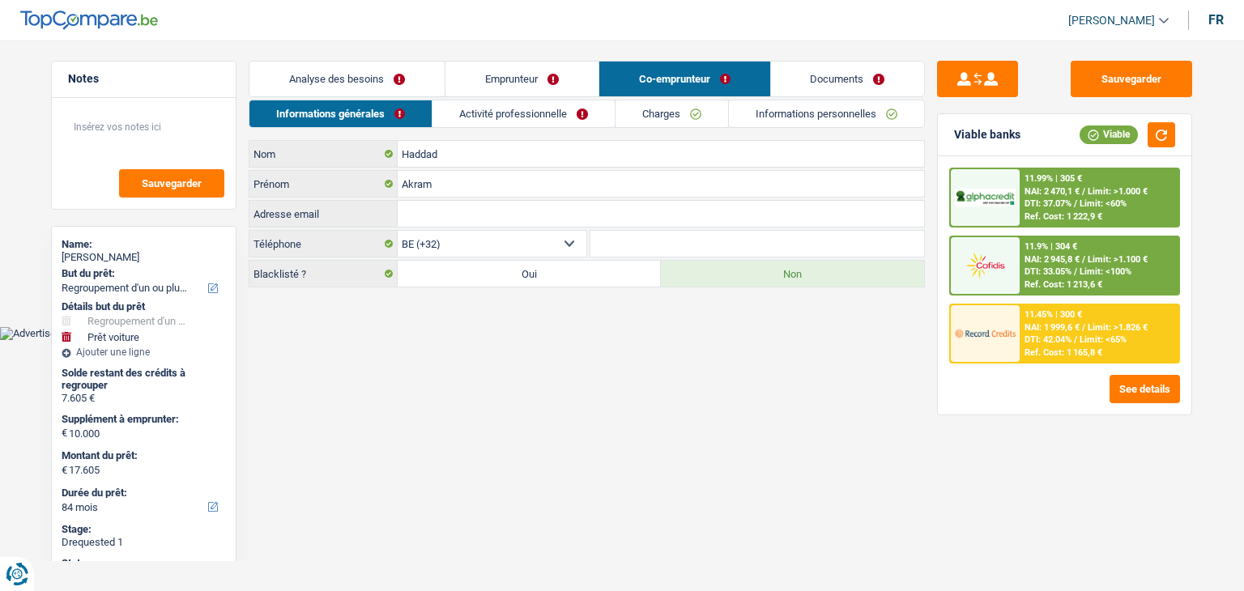
click at [519, 79] on link "Emprunteur" at bounding box center [522, 79] width 153 height 35
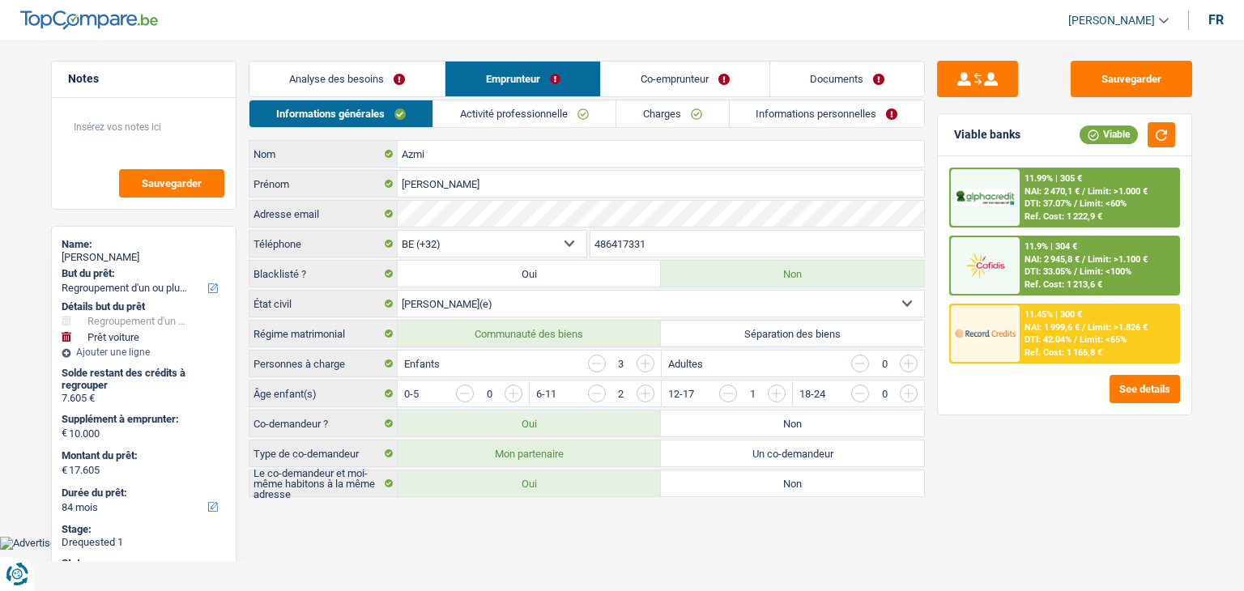
click at [500, 108] on link "Activité professionnelle" at bounding box center [524, 113] width 182 height 27
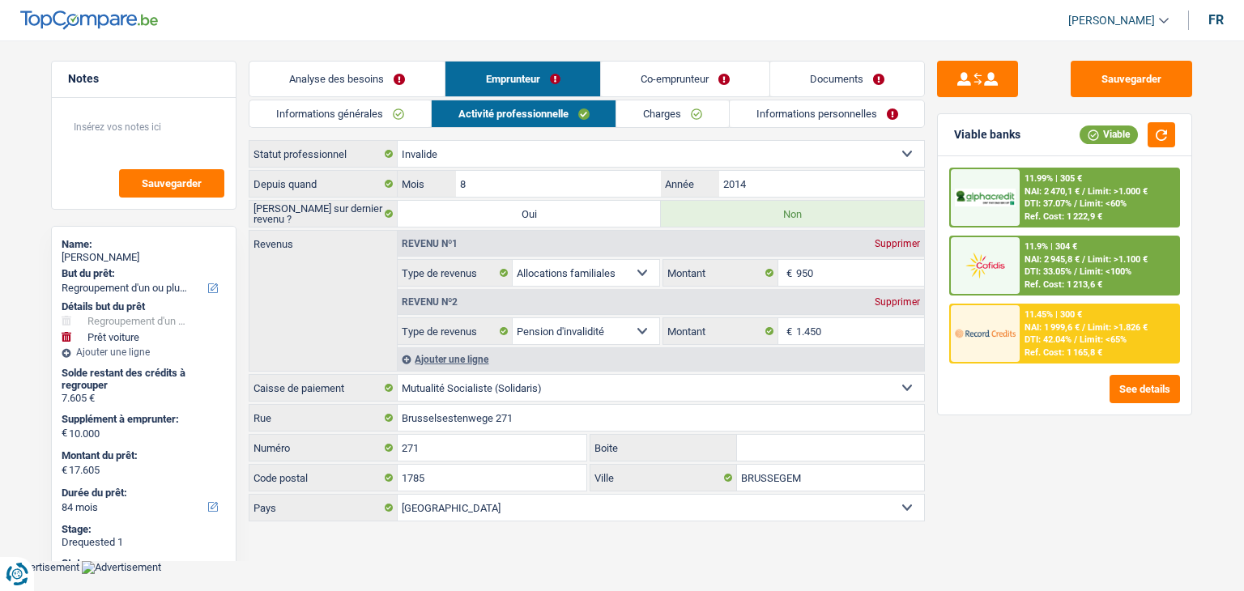
click at [662, 111] on link "Charges" at bounding box center [673, 113] width 113 height 27
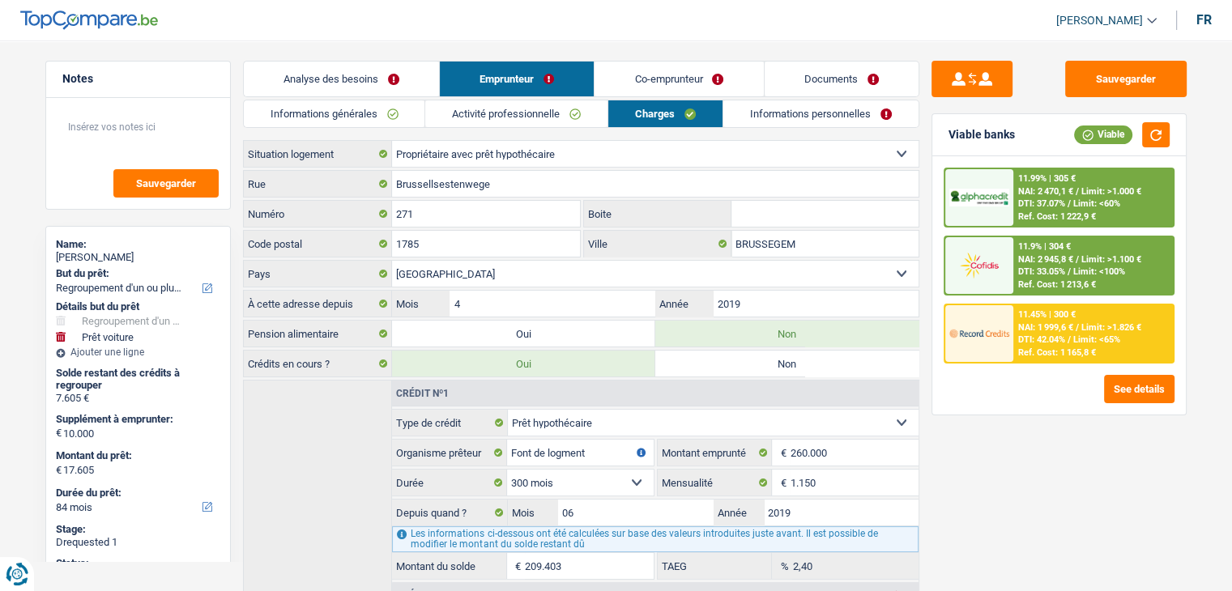
click at [751, 115] on link "Informations personnelles" at bounding box center [820, 113] width 195 height 27
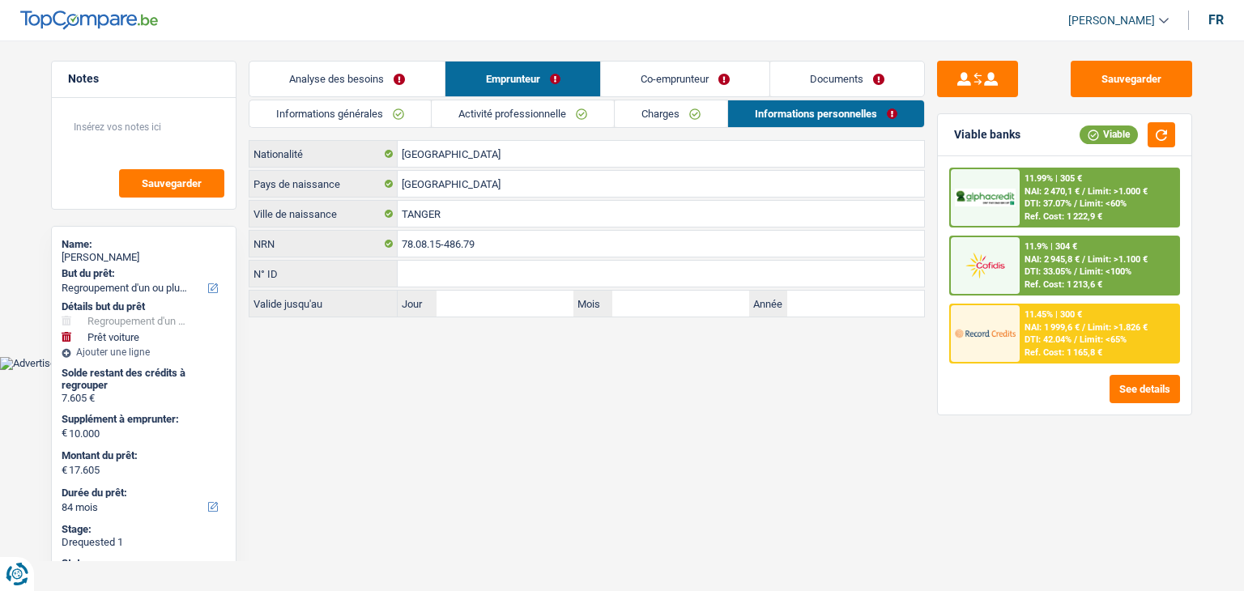
click at [655, 82] on link "Co-emprunteur" at bounding box center [685, 79] width 169 height 35
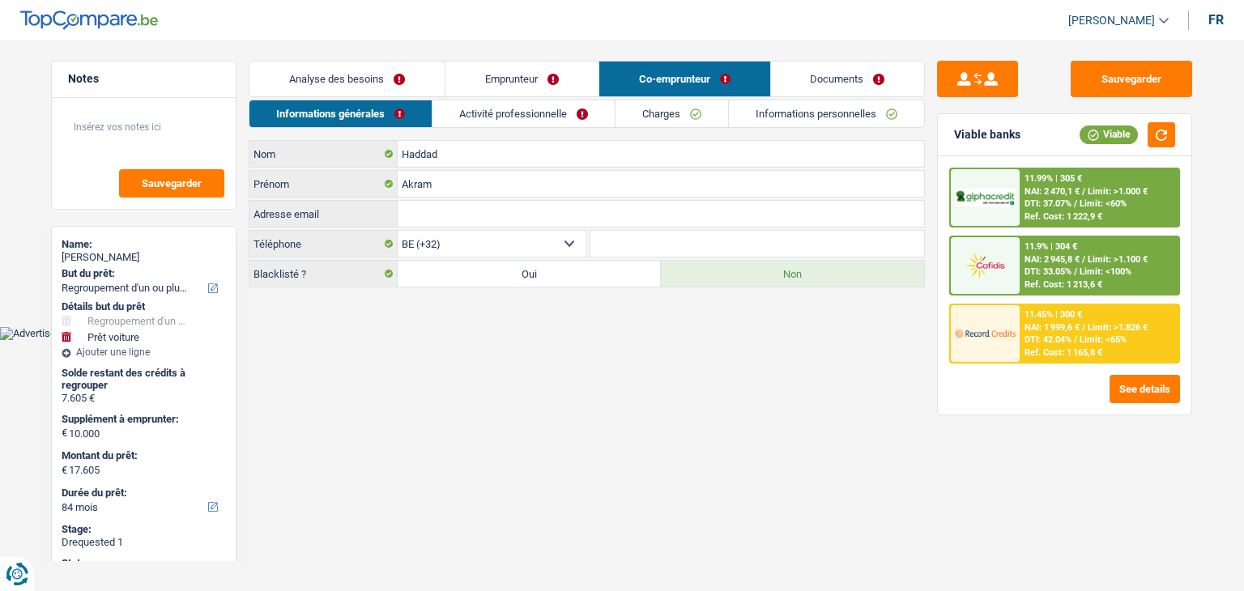
click at [491, 105] on link "Activité professionnelle" at bounding box center [524, 113] width 182 height 27
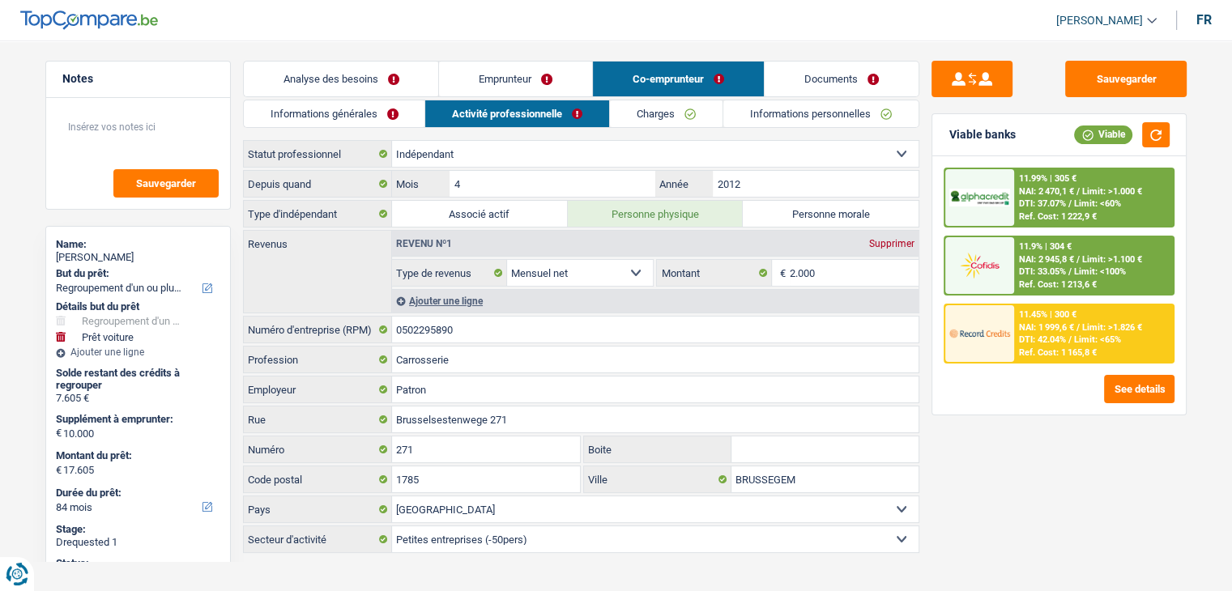
click at [491, 105] on link "Activité professionnelle" at bounding box center [517, 113] width 184 height 27
click at [637, 102] on link "Charges" at bounding box center [666, 113] width 113 height 27
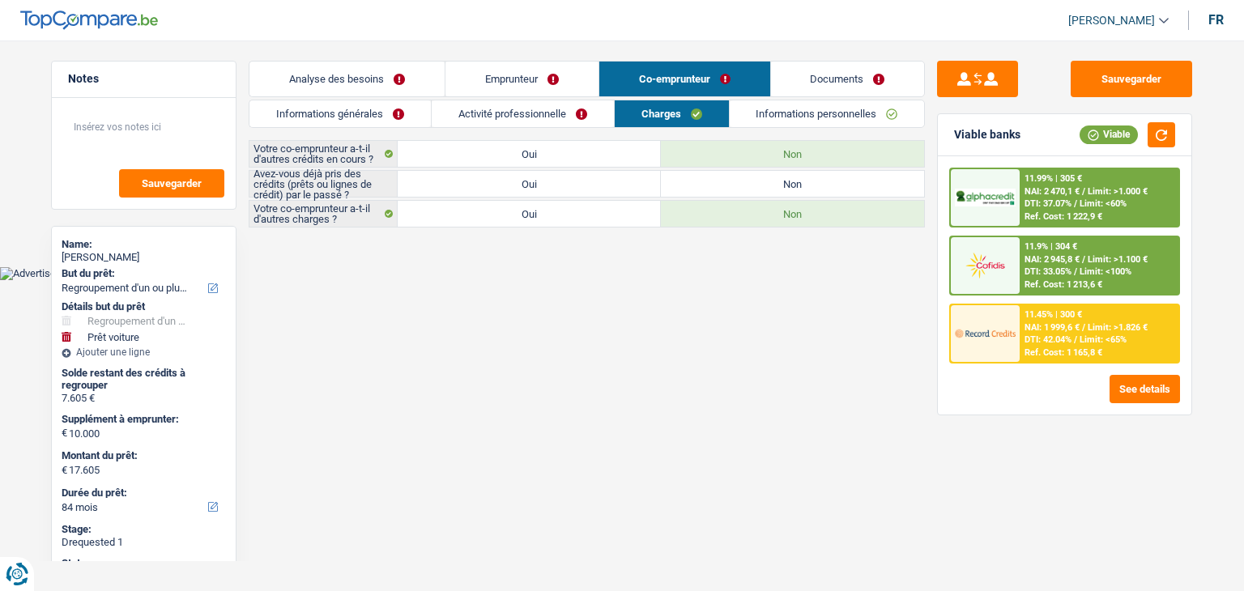
click at [762, 105] on link "Informations personnelles" at bounding box center [827, 113] width 195 height 27
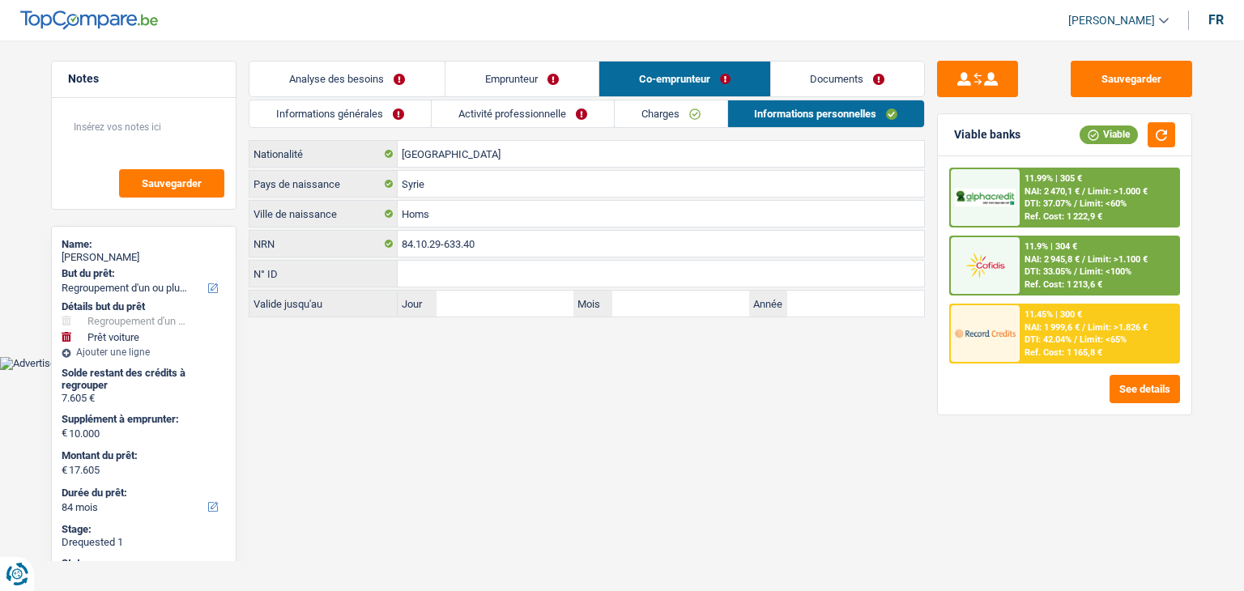
click at [817, 62] on link "Documents" at bounding box center [848, 79] width 154 height 35
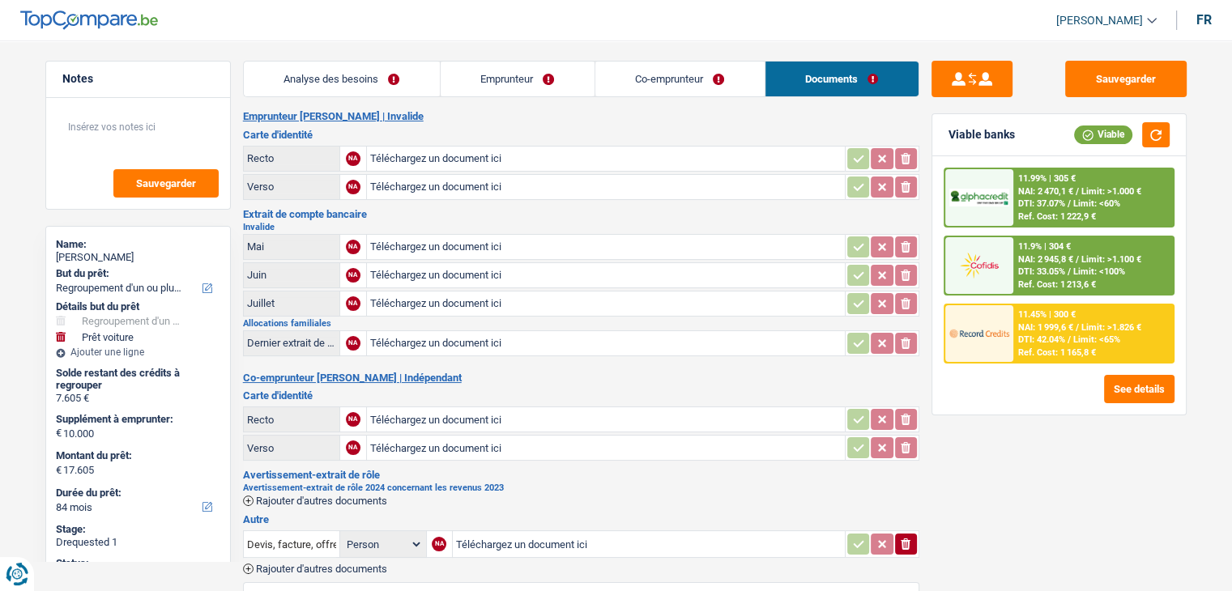
click at [409, 154] on input "Téléchargez un document ici" at bounding box center [605, 159] width 471 height 24
type input "C:\fakepath\ID VERSO MME AMZI.jpg"
click at [403, 186] on input "Téléchargez un document ici" at bounding box center [605, 187] width 471 height 24
type input "C:\fakepath\RECTO ID MME AMZI.jpg"
click at [421, 244] on input "Téléchargez un document ici" at bounding box center [605, 247] width 471 height 24
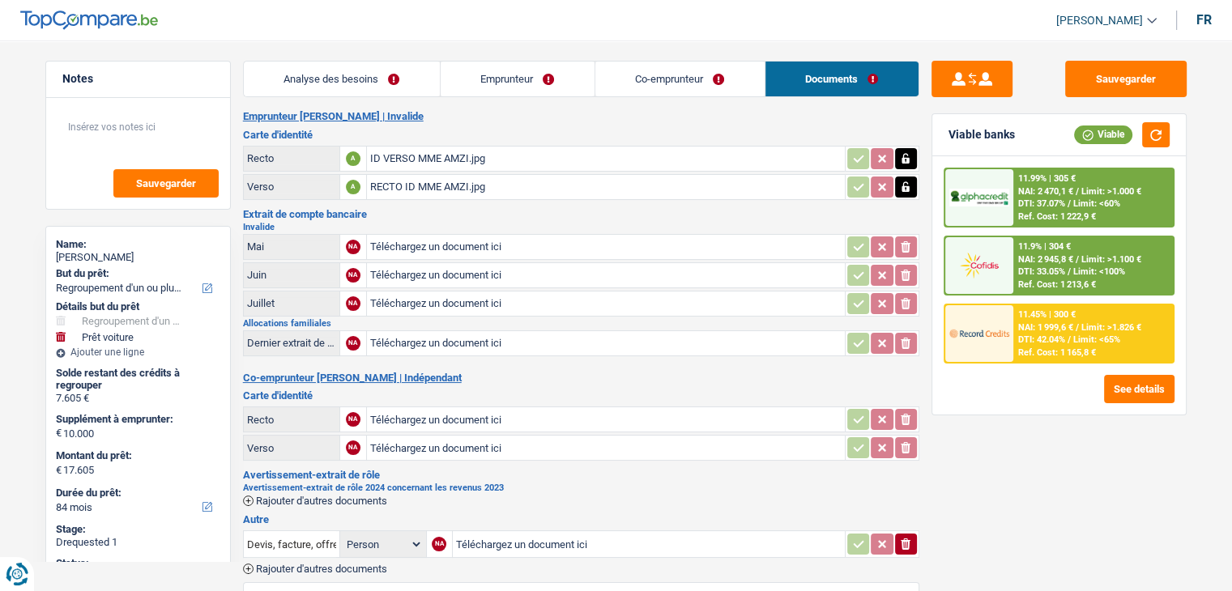
type input "C:\fakepath\MME AZMI INDMNITE AOUT.jpg"
click at [378, 267] on input "Téléchargez un document ici" at bounding box center [605, 275] width 471 height 24
type input "C:\fakepath\MME AZMI INDMNITE JUILLET.jpg"
click at [458, 305] on input "Téléchargez un document ici" at bounding box center [605, 304] width 471 height 24
type input "C:\fakepath\MME AZMI INDMNITE JUIN.jpg"
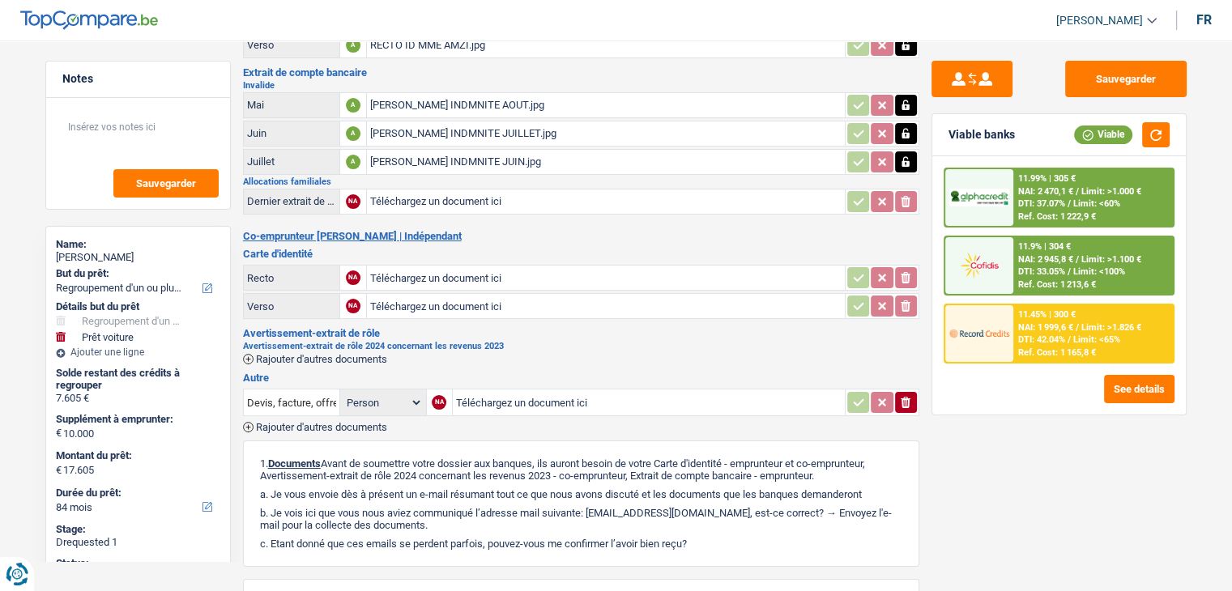
scroll to position [156, 0]
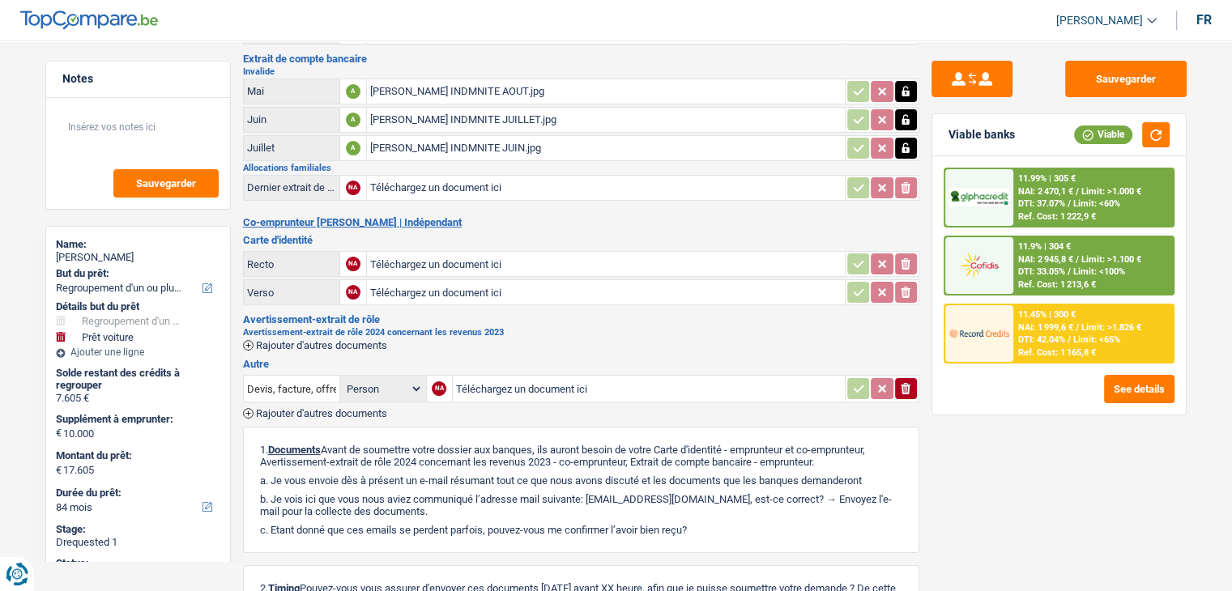
click at [396, 254] on input "Téléchargez un document ici" at bounding box center [605, 264] width 471 height 24
type input "C:\fakepath\RECTO ID MR AMZI.jpg"
click at [419, 287] on input "Téléchargez un document ici" at bounding box center [605, 292] width 471 height 24
type input "C:\fakepath\ID VERSO MR AMZI.jpg"
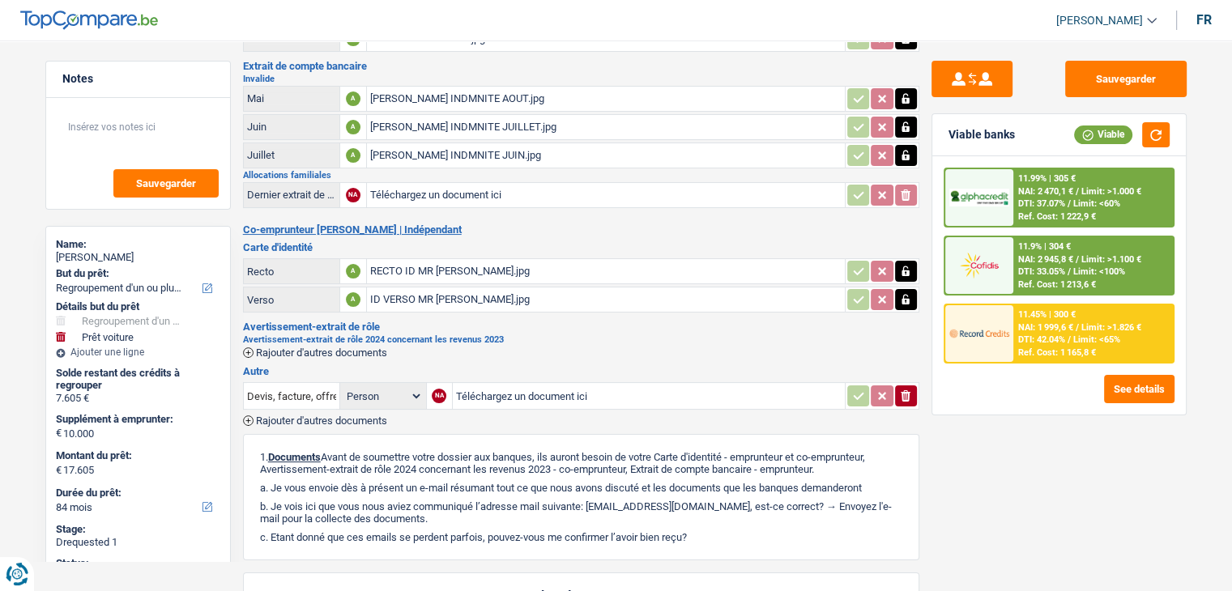
scroll to position [0, 0]
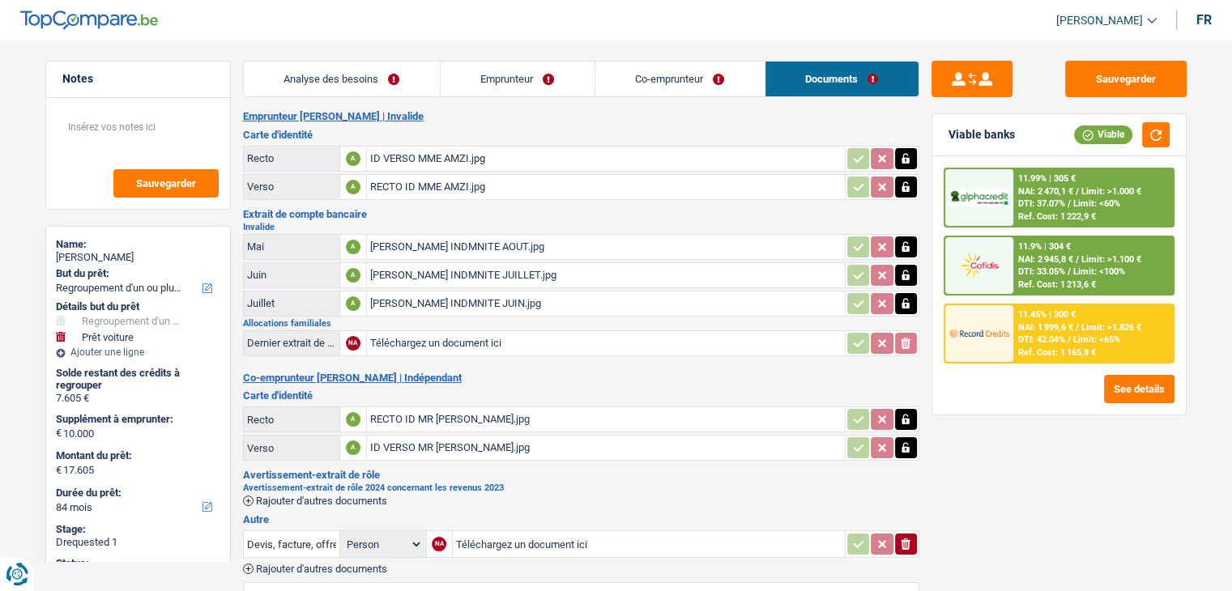
click at [361, 62] on link "Analyse des besoins" at bounding box center [342, 79] width 196 height 35
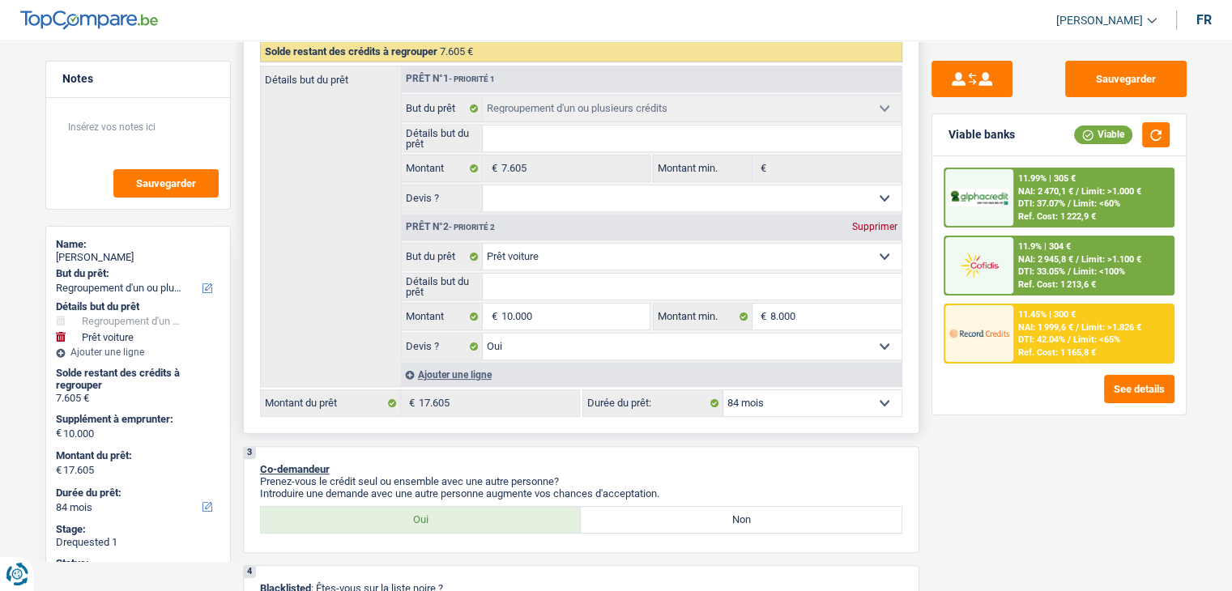
scroll to position [331, 0]
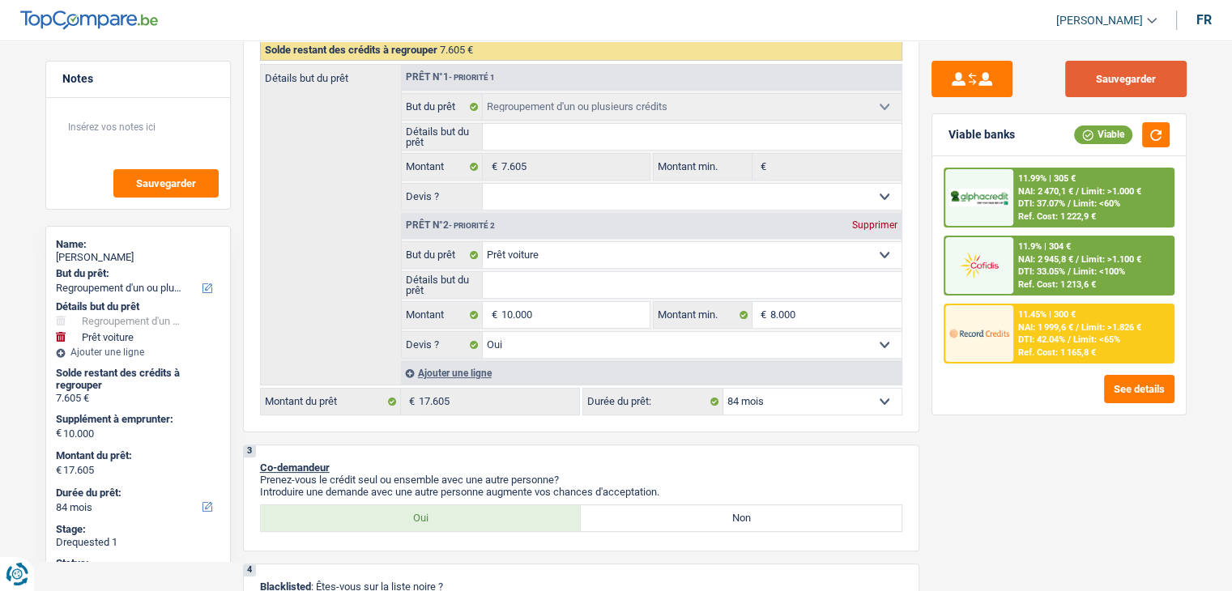
click at [1160, 68] on button "Sauvegarder" at bounding box center [1126, 79] width 122 height 36
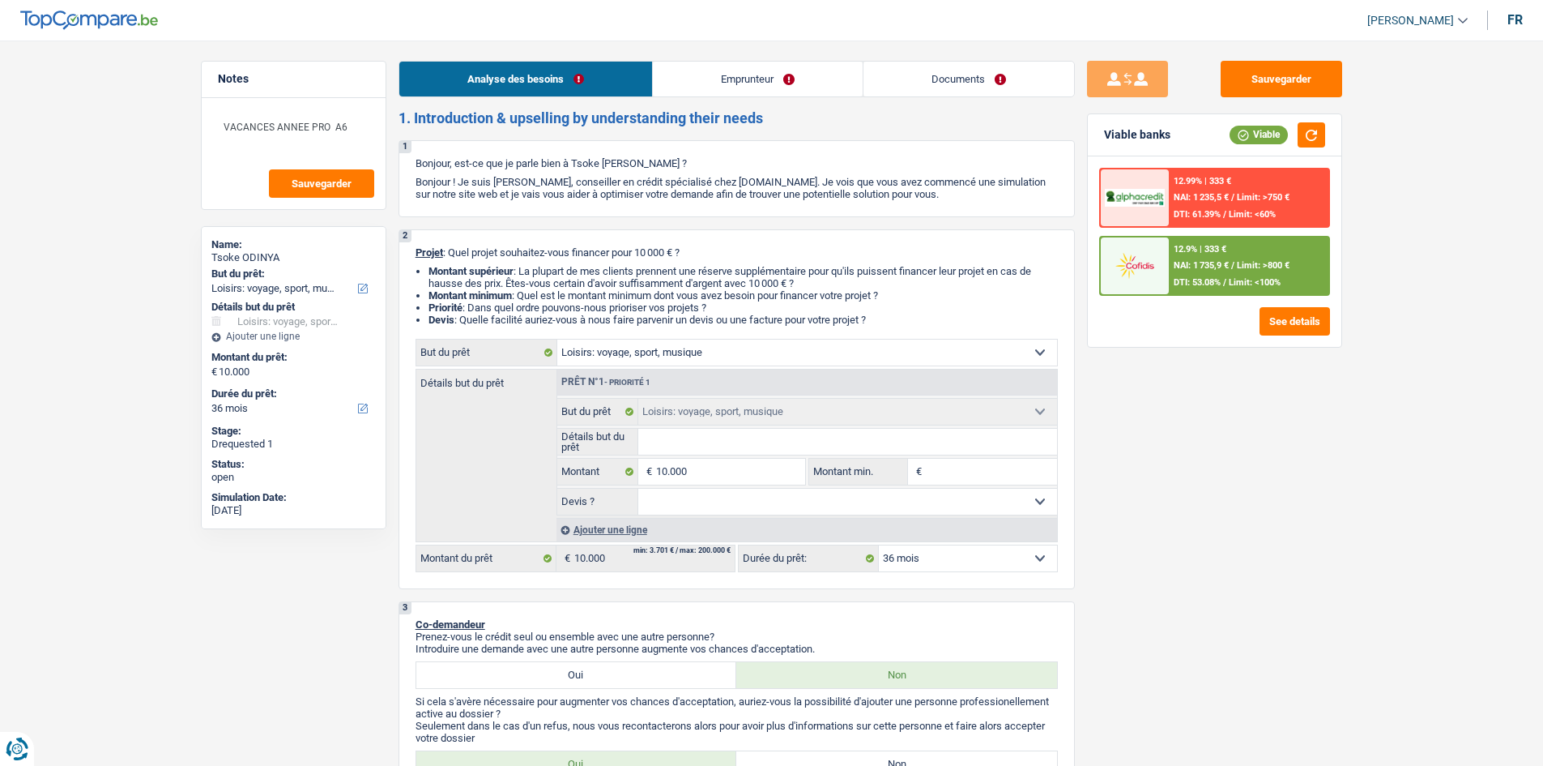
select select "hobbies"
select select "36"
select select "hobbies"
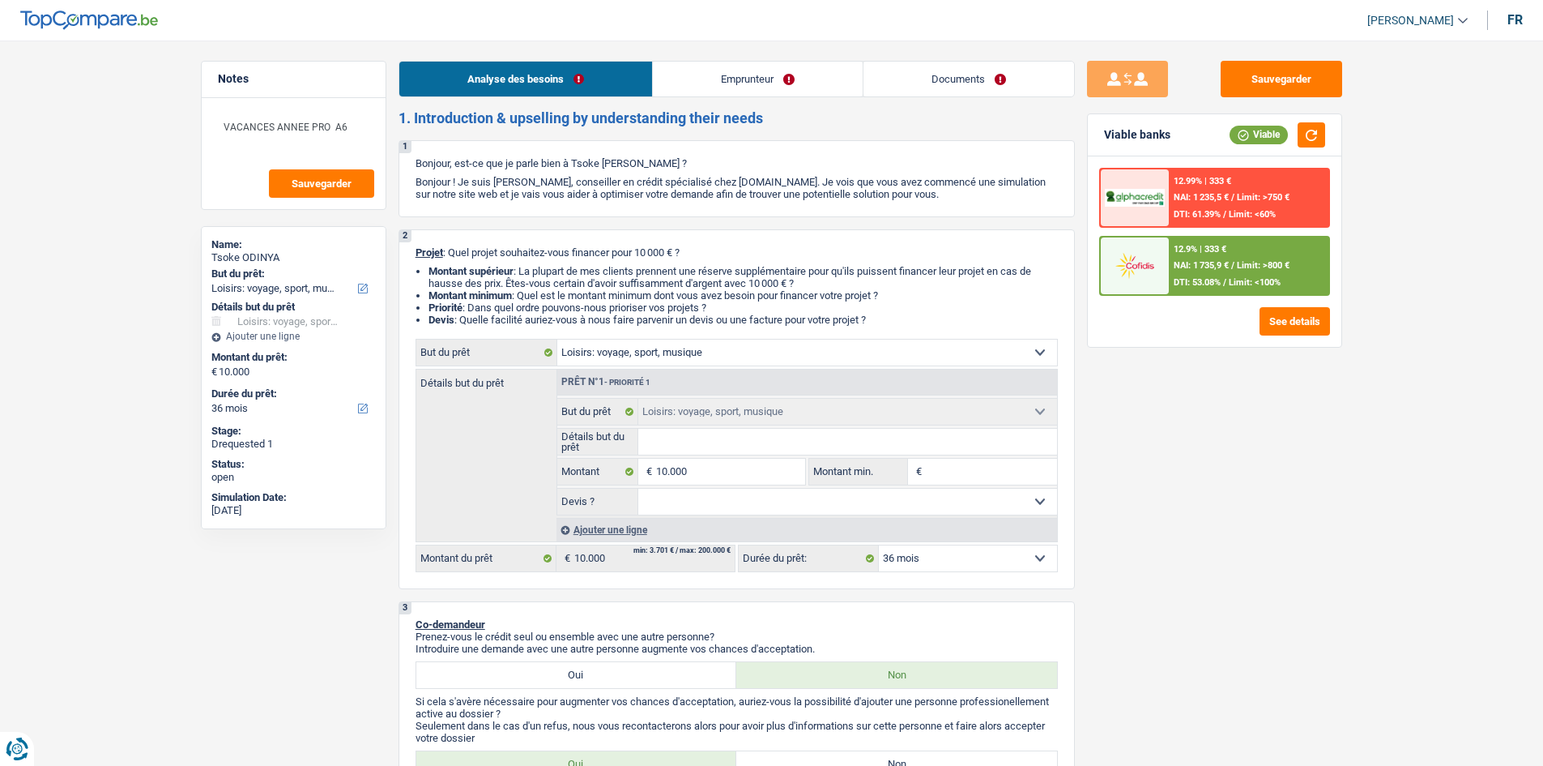
select select "36"
select select "worker"
select select "familyAllowances"
select select "netSalary"
select select "ownerWithMortgage"
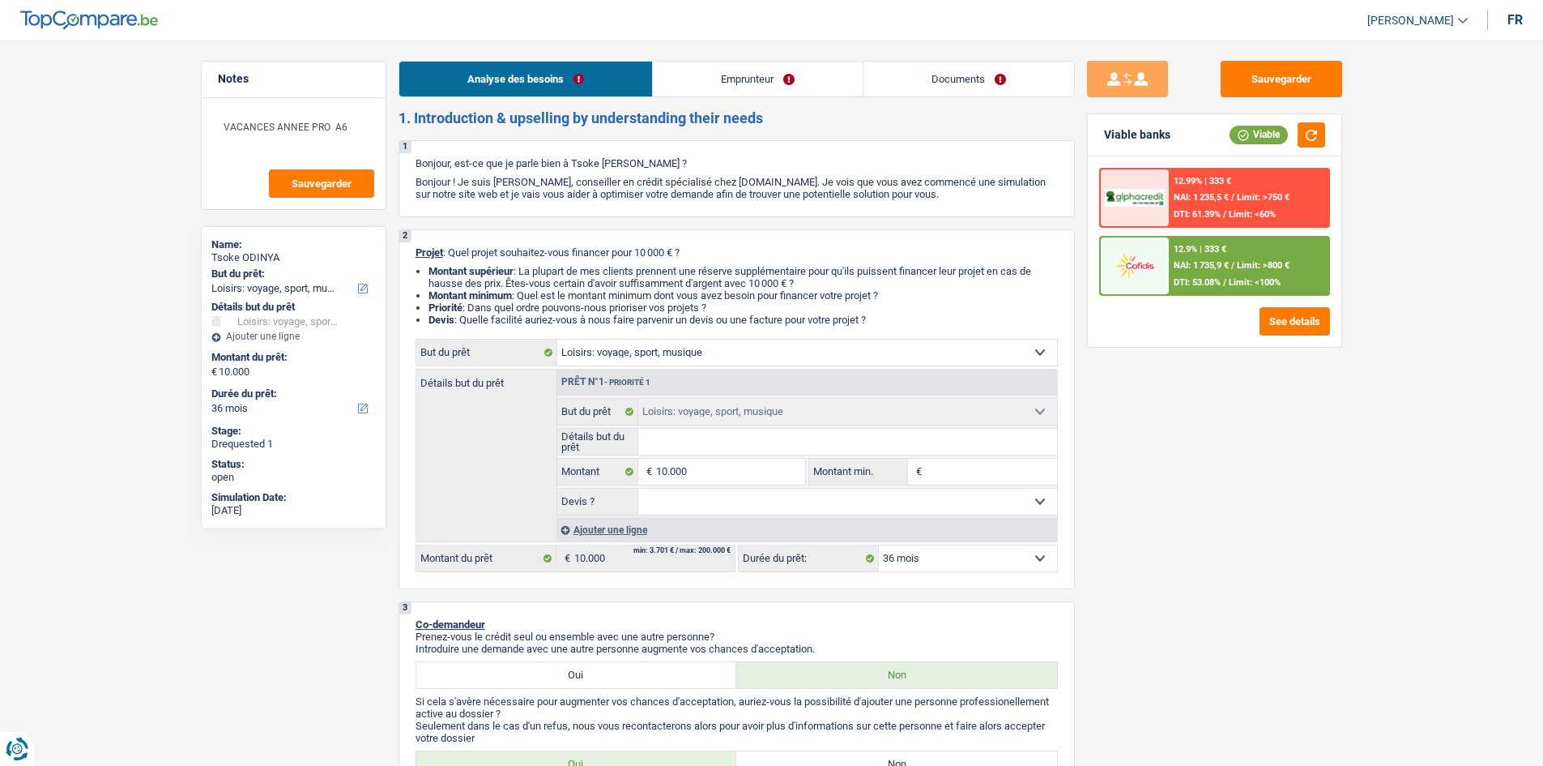
select select "mortgage"
select select "240"
select select "personalLoan"
select select "loanRepayment"
select select "36"
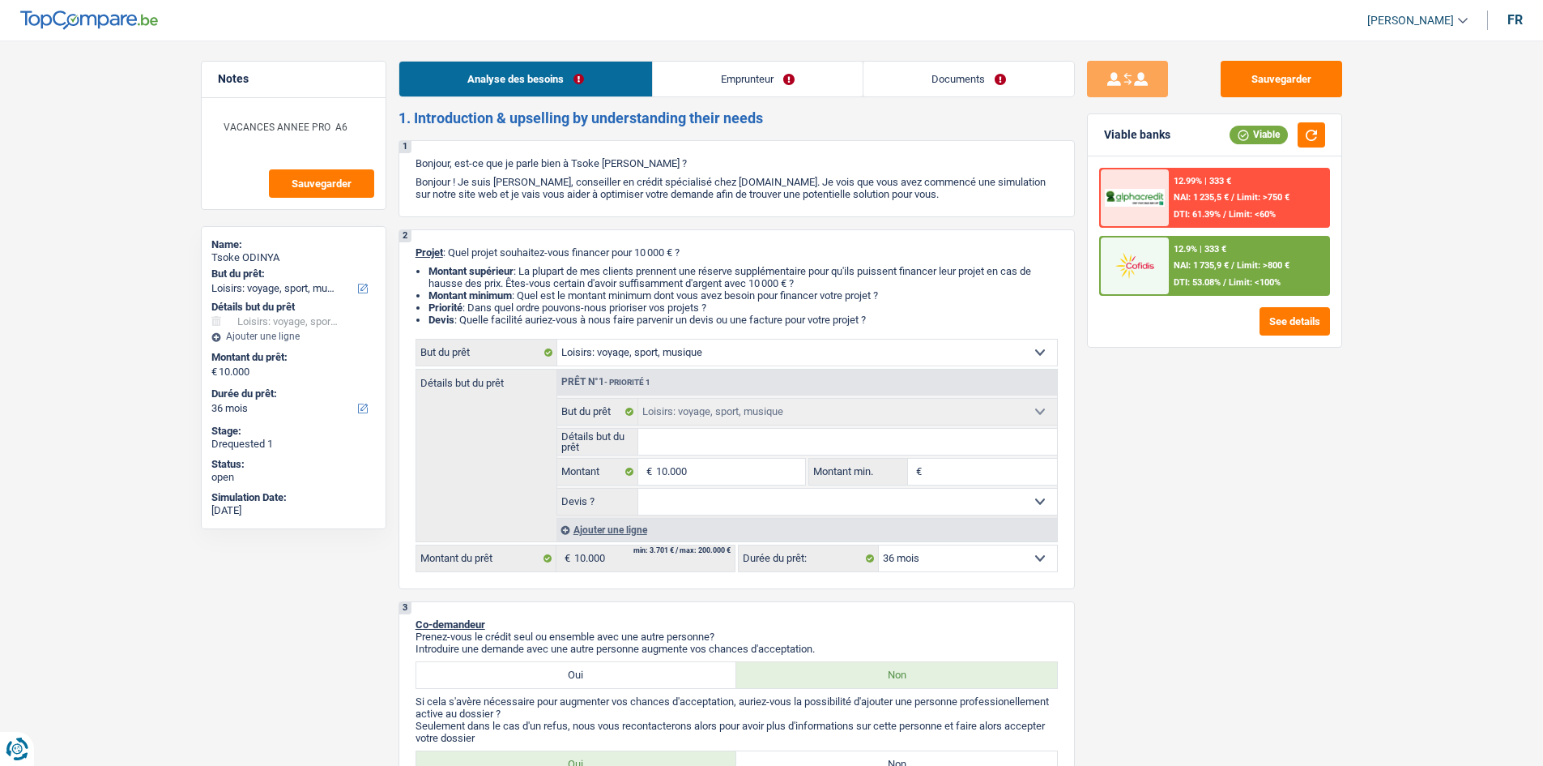
select select "cardOrCredit"
select select "hobbies"
select select "36"
click at [973, 75] on link "Documents" at bounding box center [969, 79] width 211 height 35
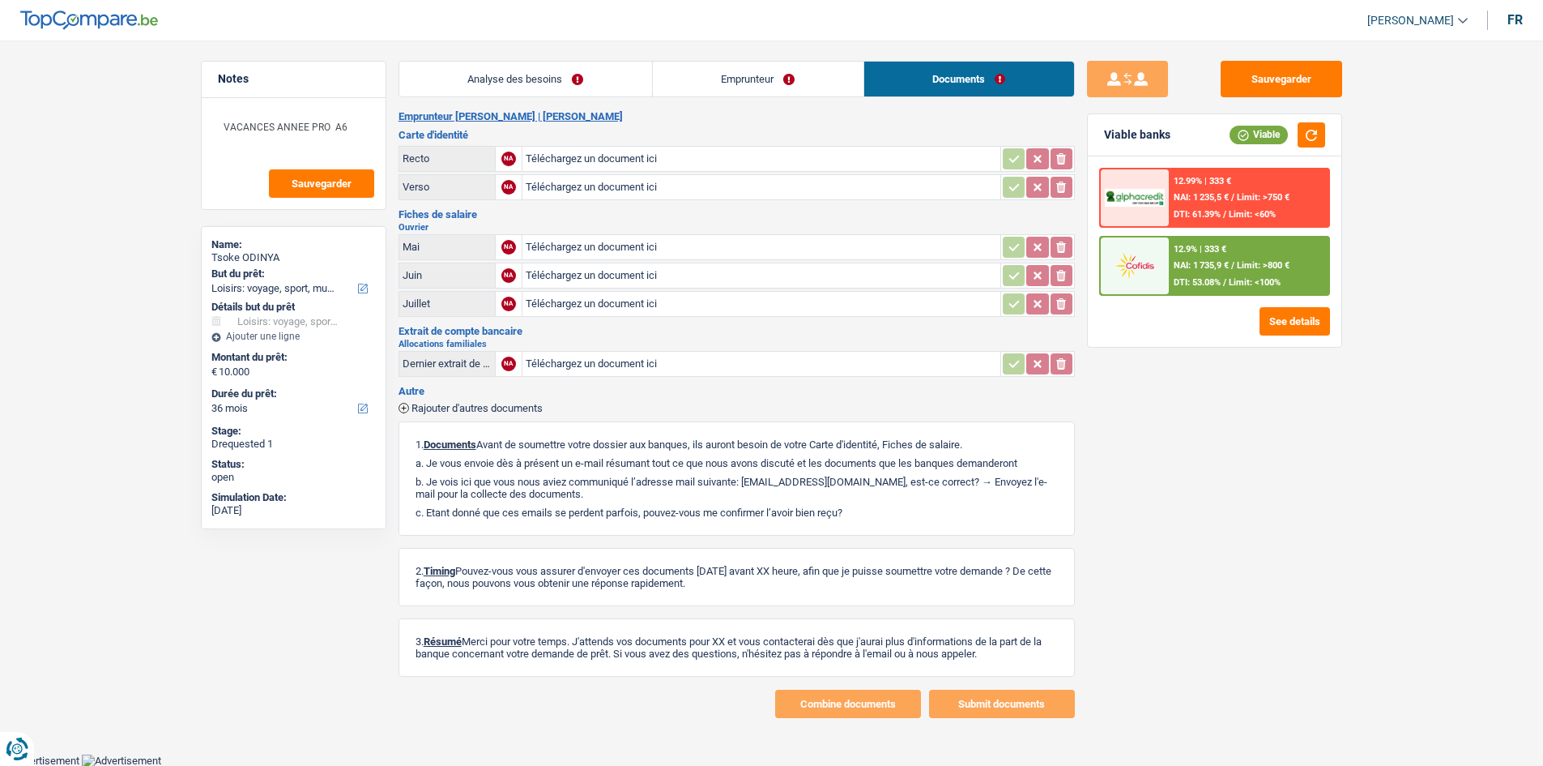
click at [704, 81] on link "Emprunteur" at bounding box center [758, 79] width 211 height 35
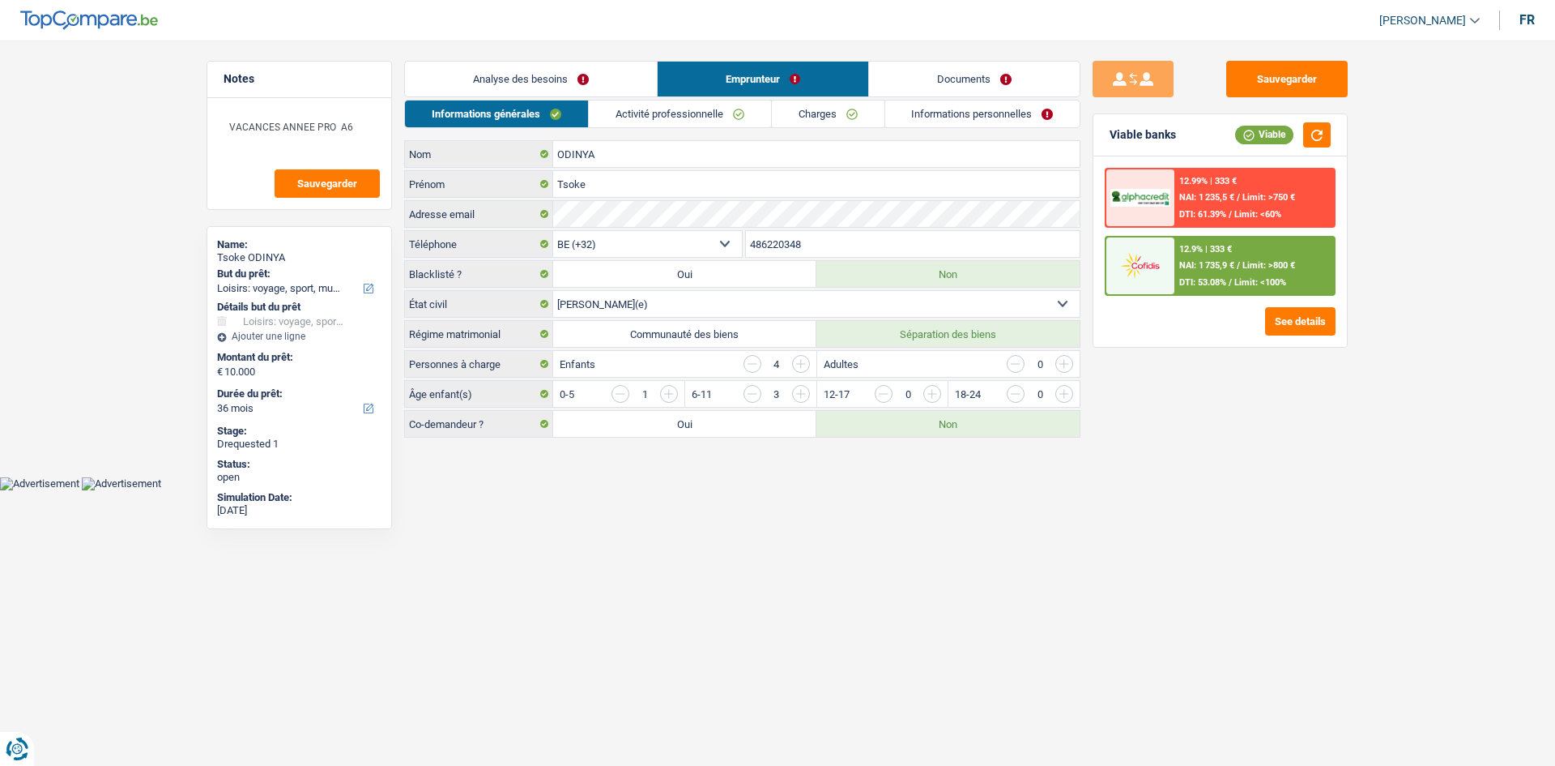
click at [609, 59] on main "Notes VACANCES ANNEE PRO A6 Sauvegarder Name: Tsoke ODINYA But du prêt: Confort…" at bounding box center [777, 250] width 1555 height 452
click at [604, 70] on link "Analyse des besoins" at bounding box center [531, 79] width 252 height 35
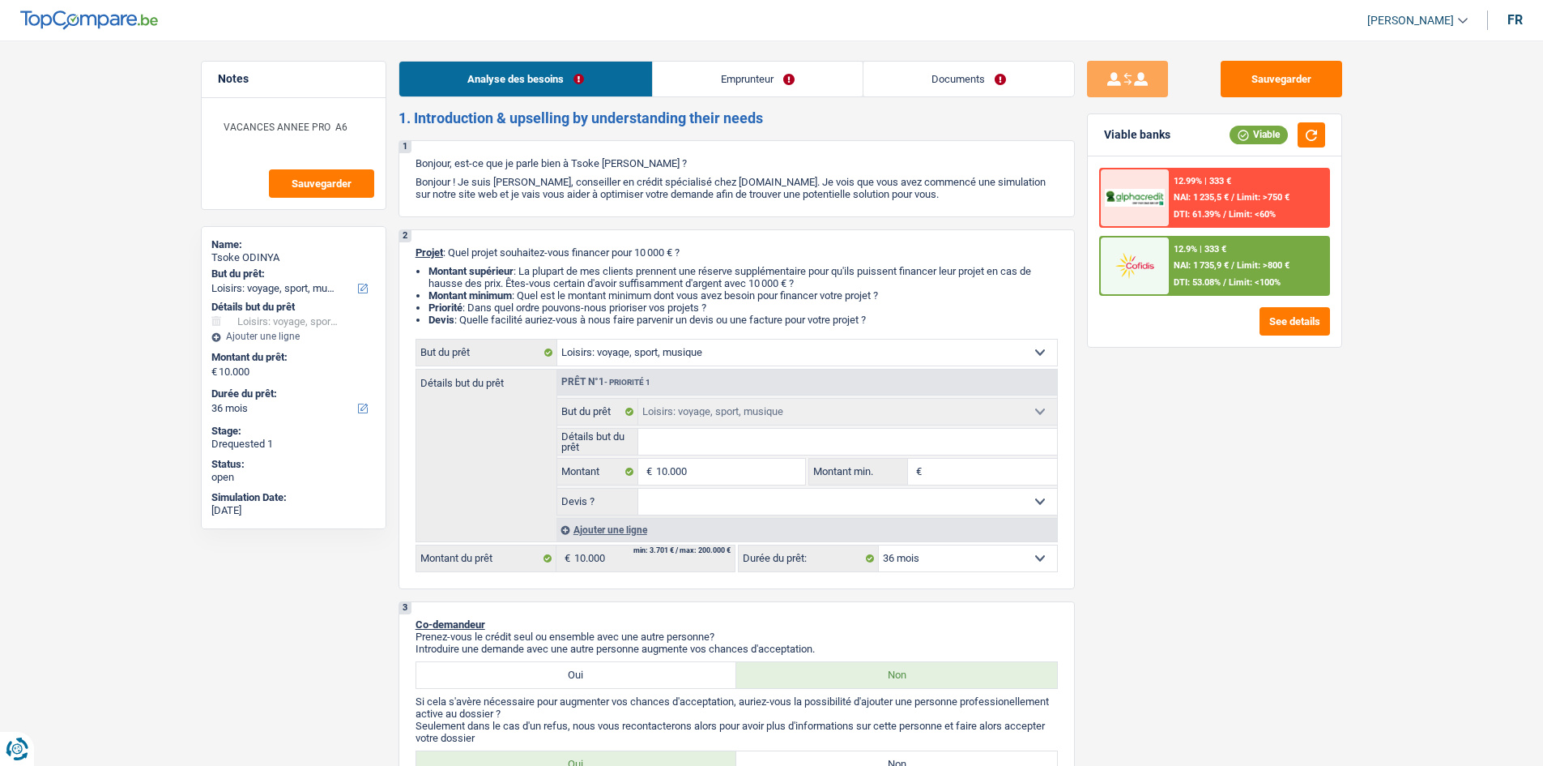
click at [913, 77] on link "Documents" at bounding box center [969, 79] width 211 height 35
select select "hobbies"
select select "36"
select select "hobbies"
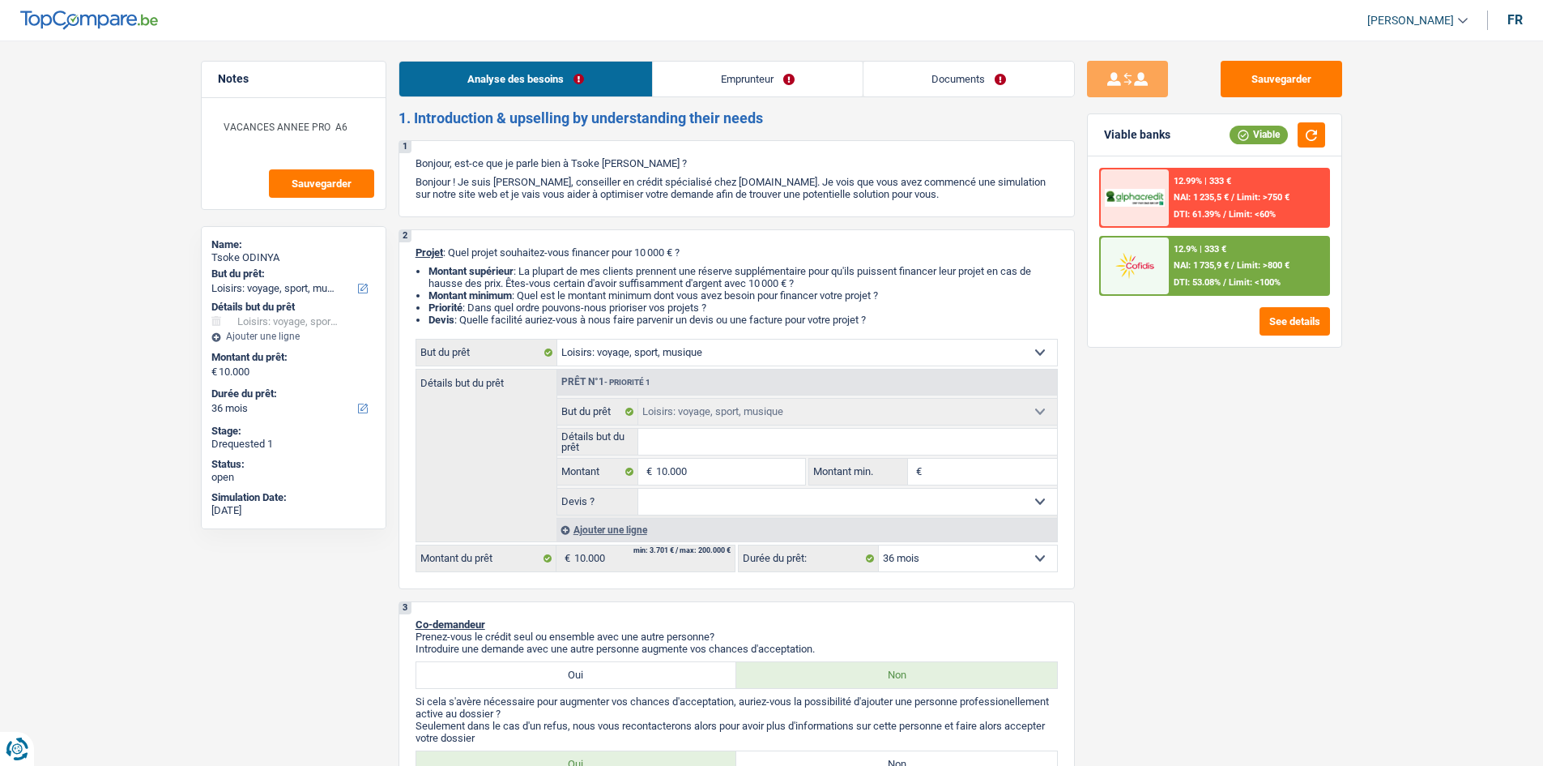
select select "hobbies"
select select "36"
select select "worker"
select select "familyAllowances"
select select "netSalary"
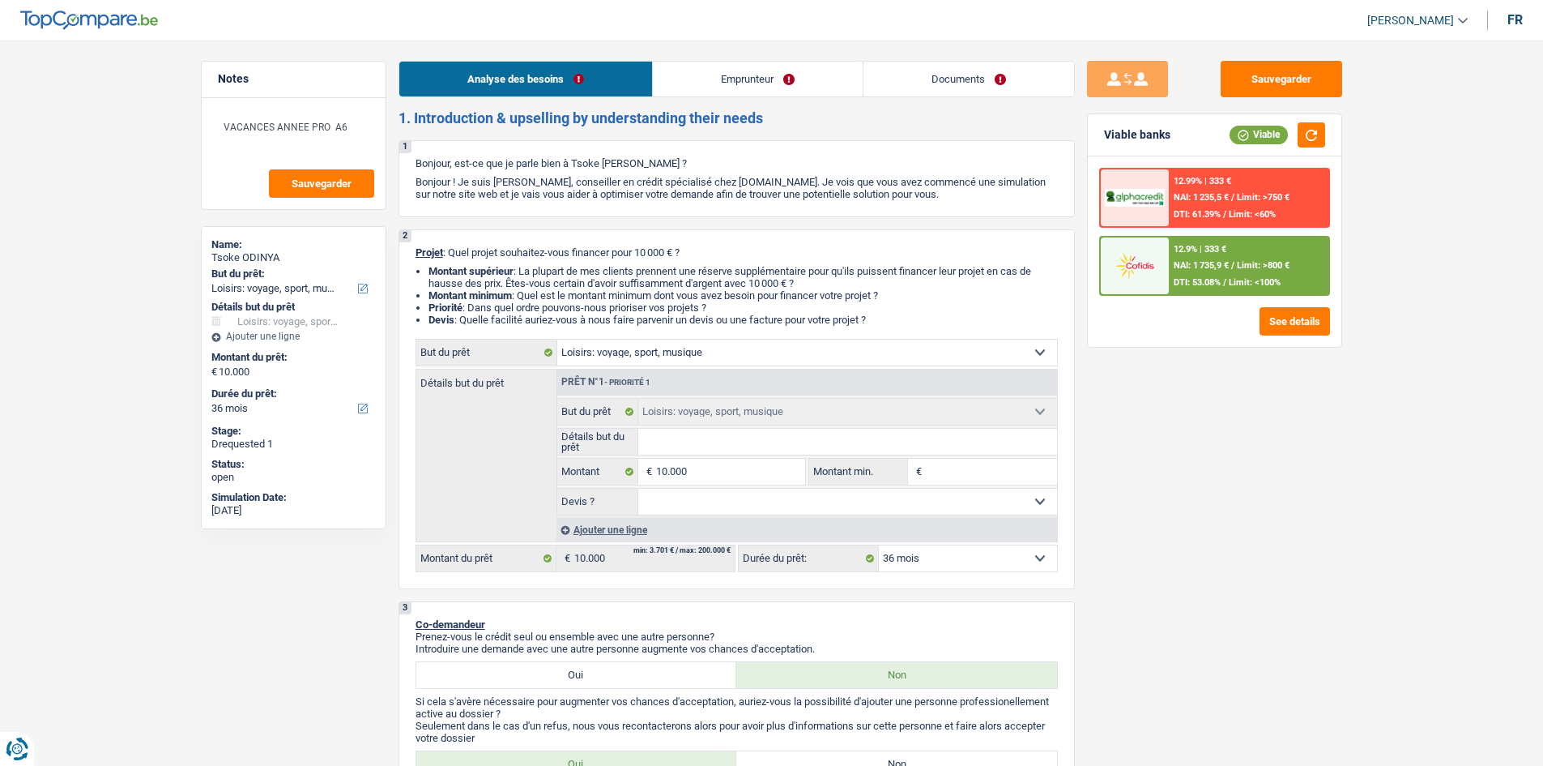
select select "ownerWithMortgage"
select select "mortgage"
select select "240"
select select "personalLoan"
select select "loanRepayment"
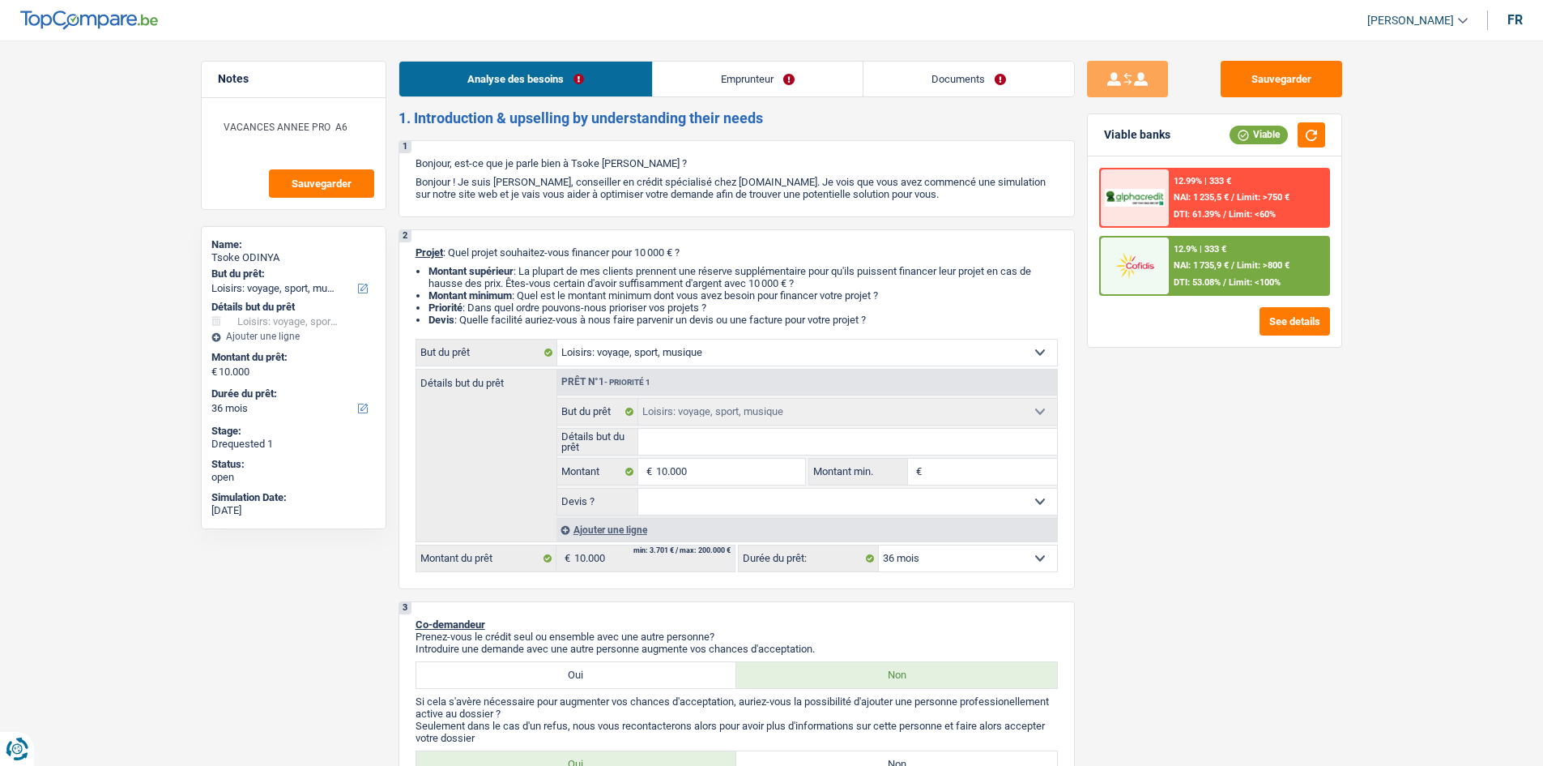
select select "36"
select select "cardOrCredit"
select select "hobbies"
select select "36"
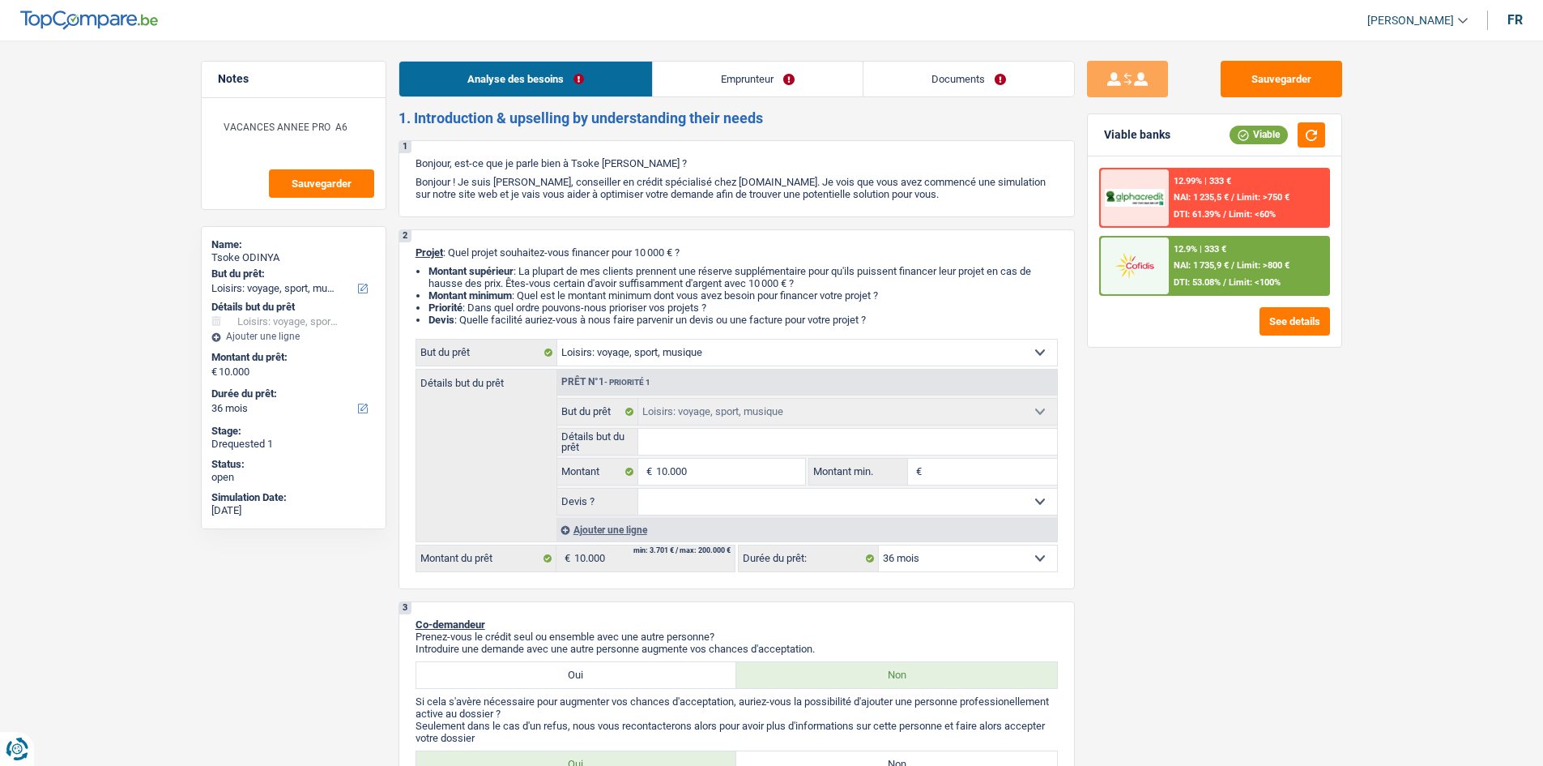
click at [937, 70] on link "Documents" at bounding box center [969, 79] width 211 height 35
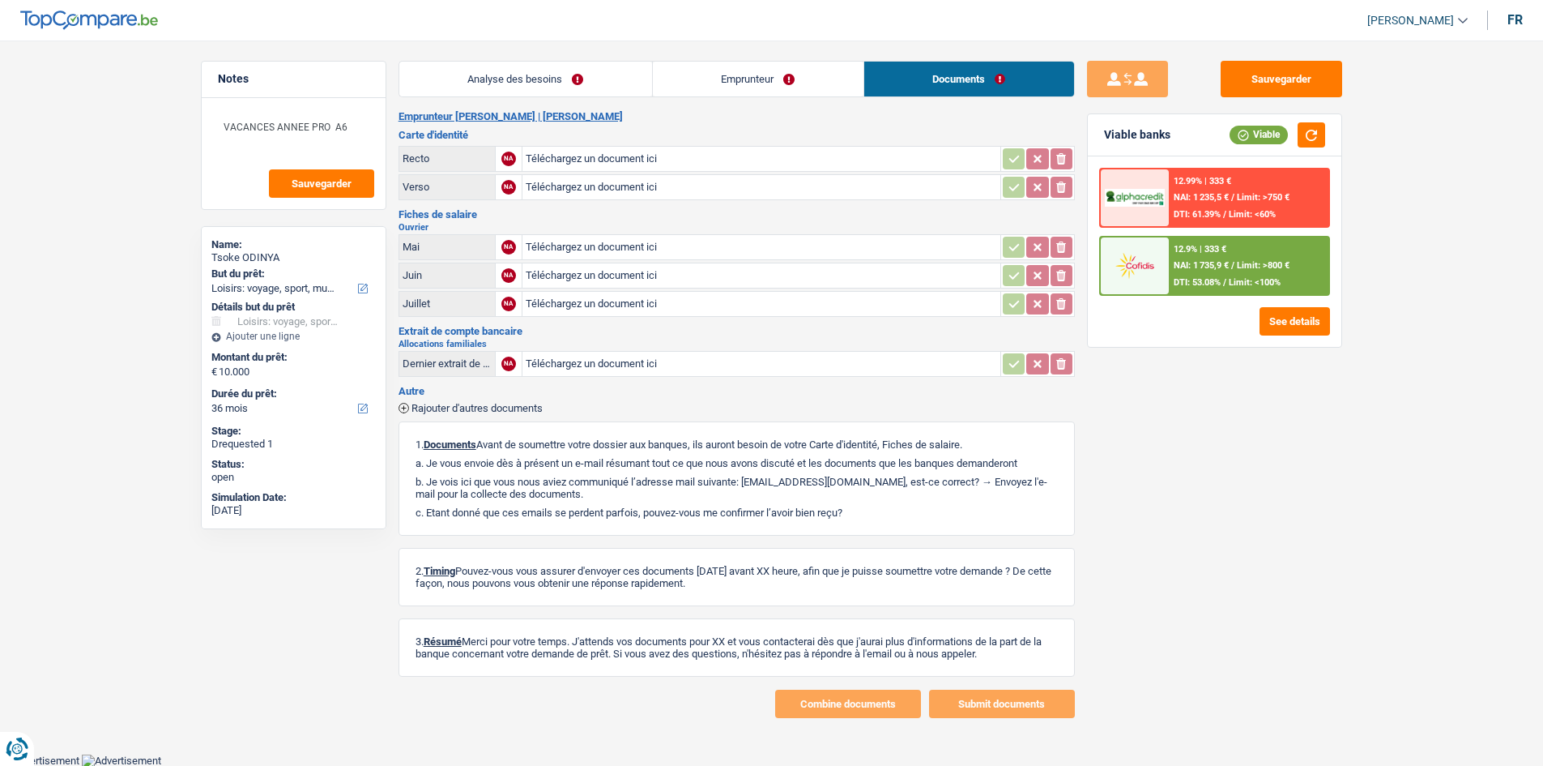
click at [561, 70] on link "Analyse des besoins" at bounding box center [525, 79] width 253 height 35
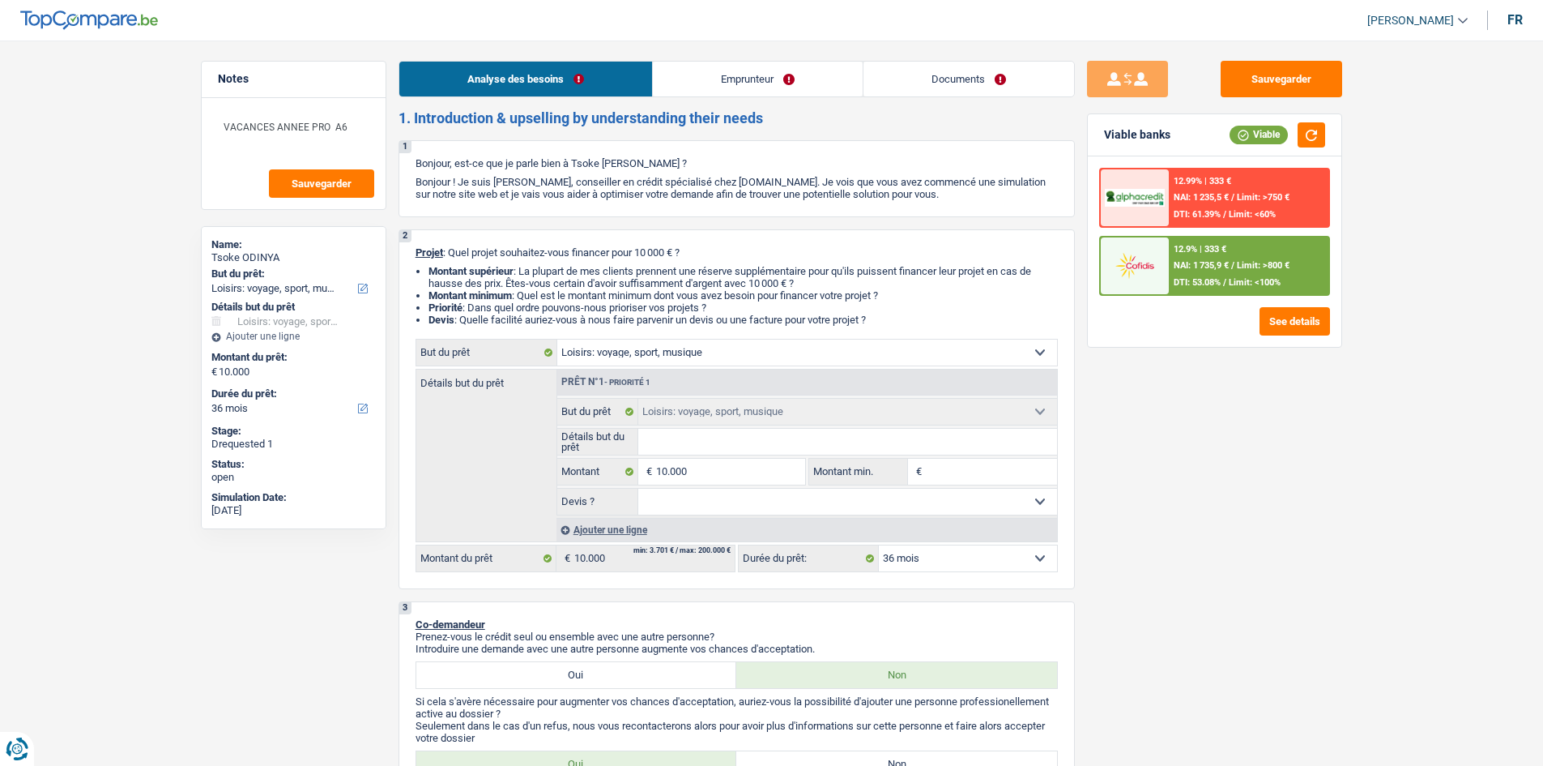
click at [714, 78] on link "Emprunteur" at bounding box center [758, 79] width 210 height 35
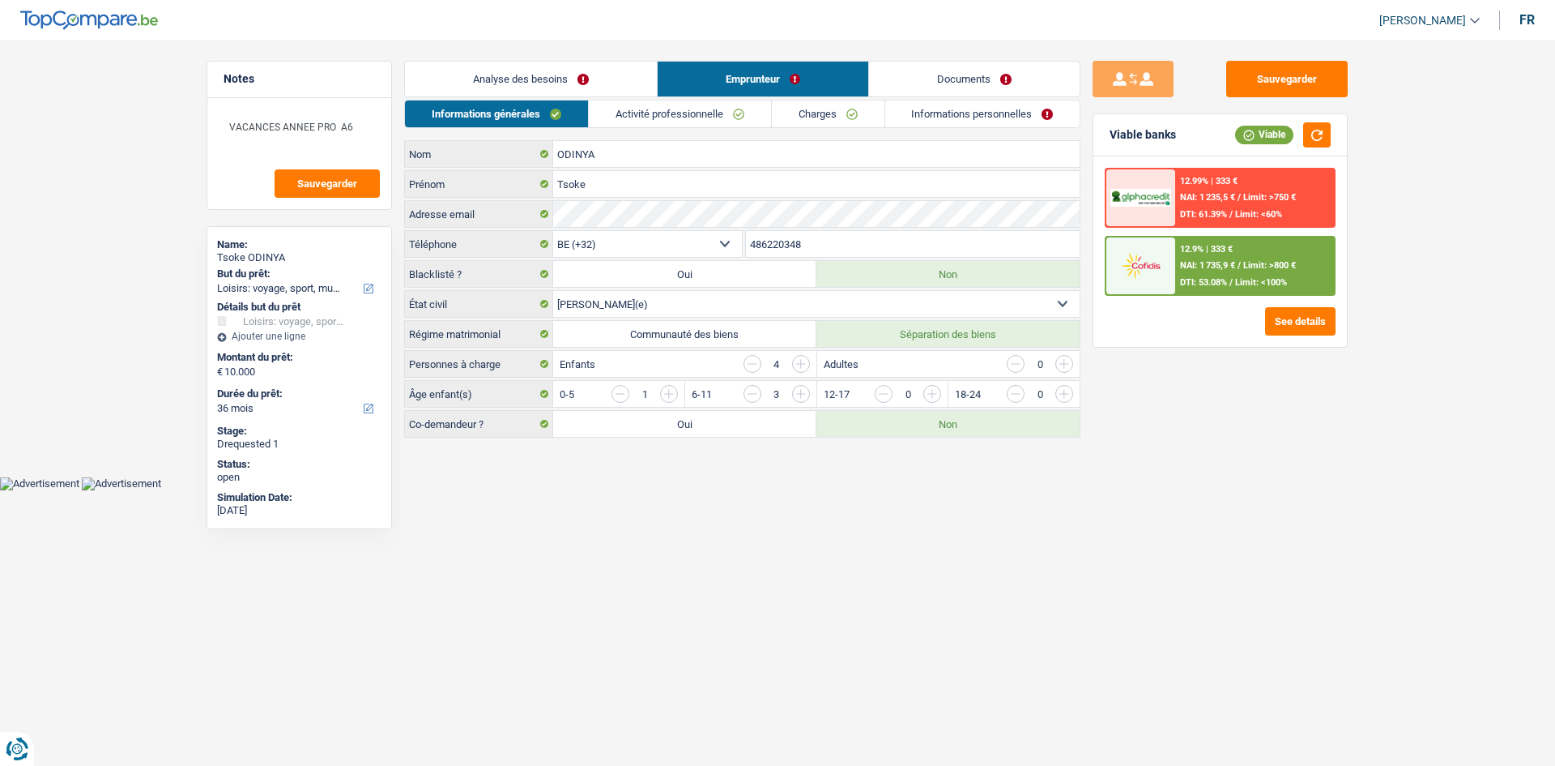
click at [1215, 276] on div "12.9% | 333 € NAI: 1 735,9 € / Limit: >800 € DTI: 53.08% / Limit: <100%" at bounding box center [1256, 265] width 160 height 57
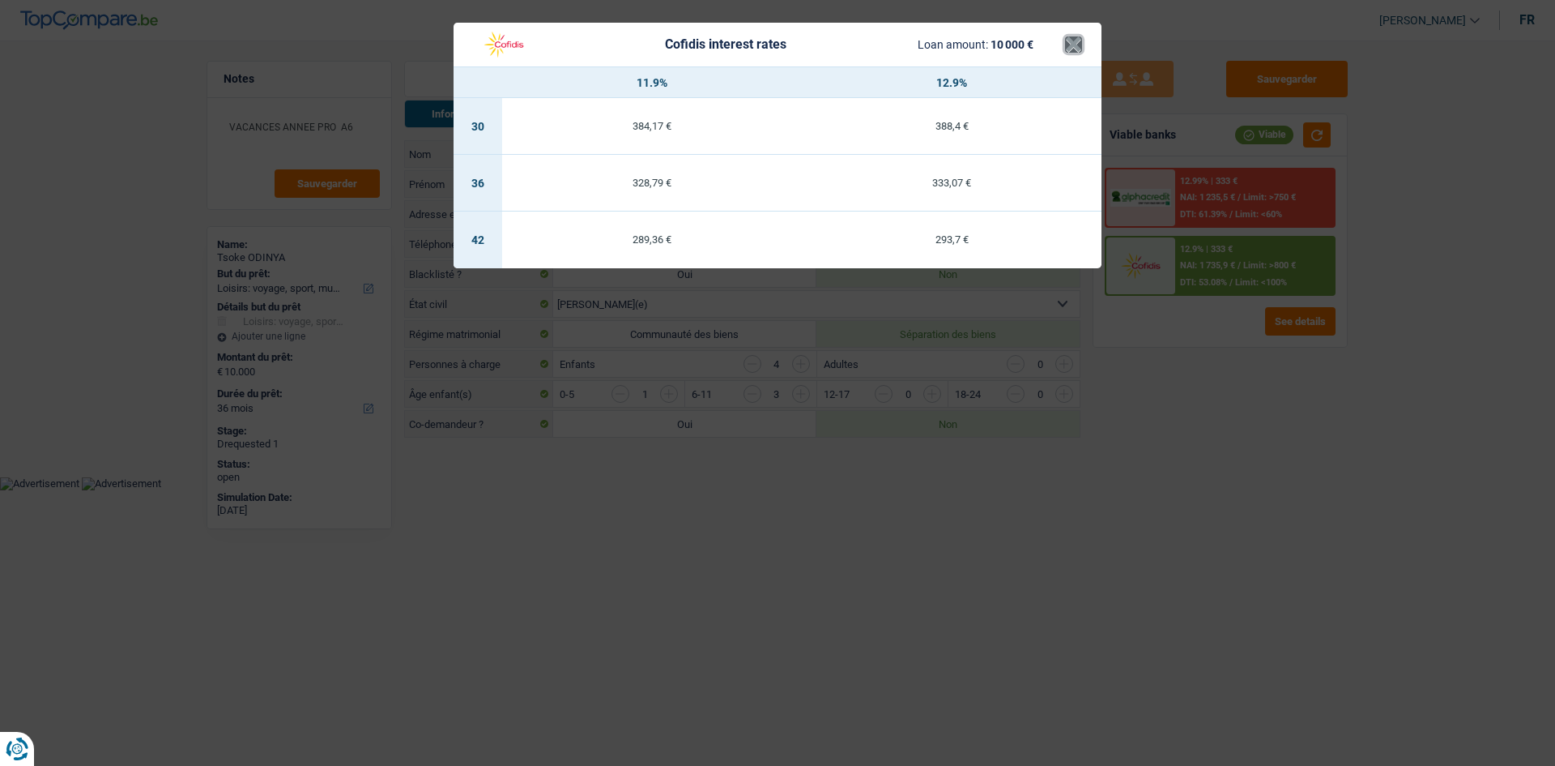
click at [1065, 44] on button "×" at bounding box center [1073, 44] width 17 height 16
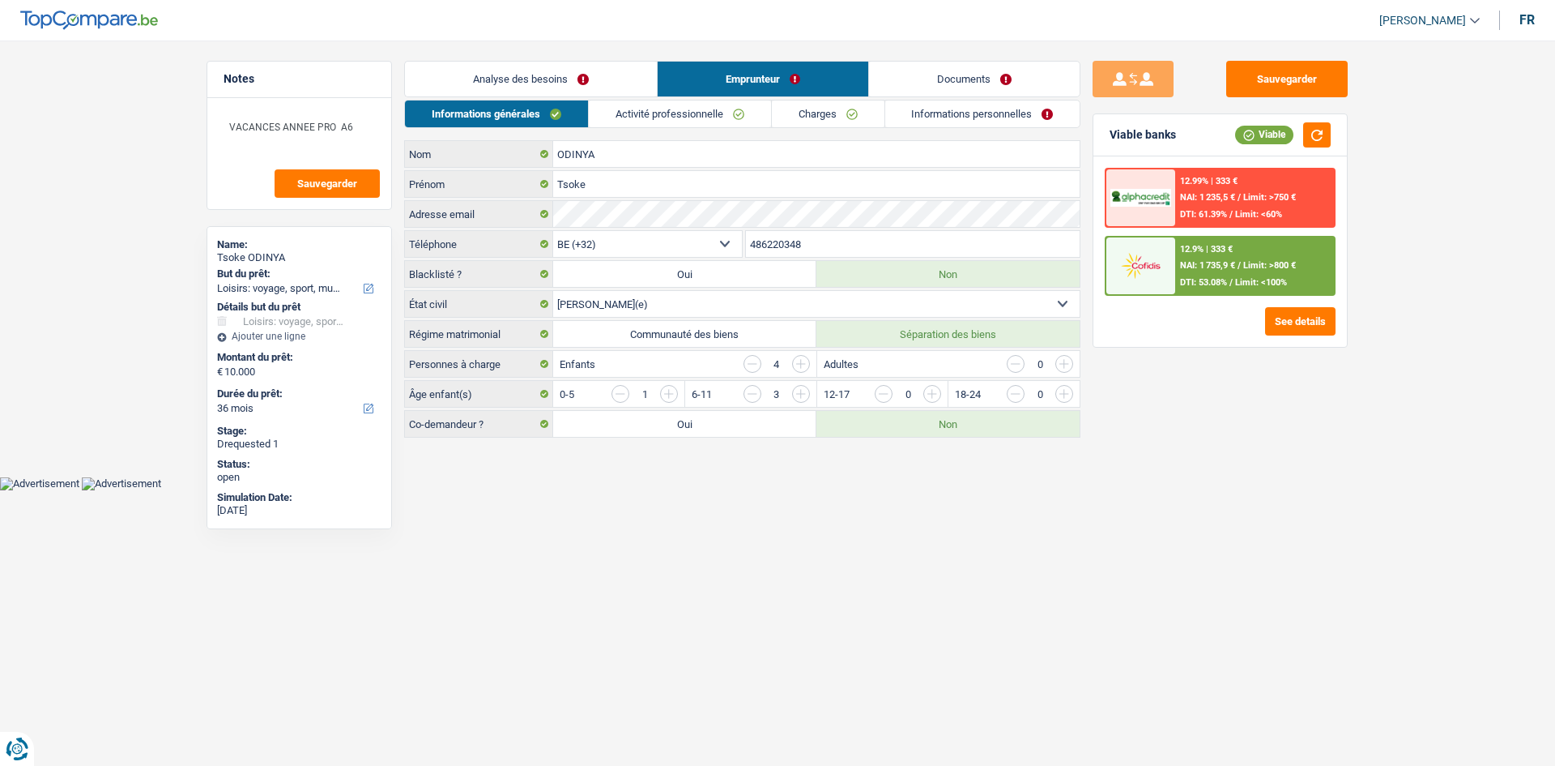
click at [489, 82] on link "Analyse des besoins" at bounding box center [531, 79] width 252 height 35
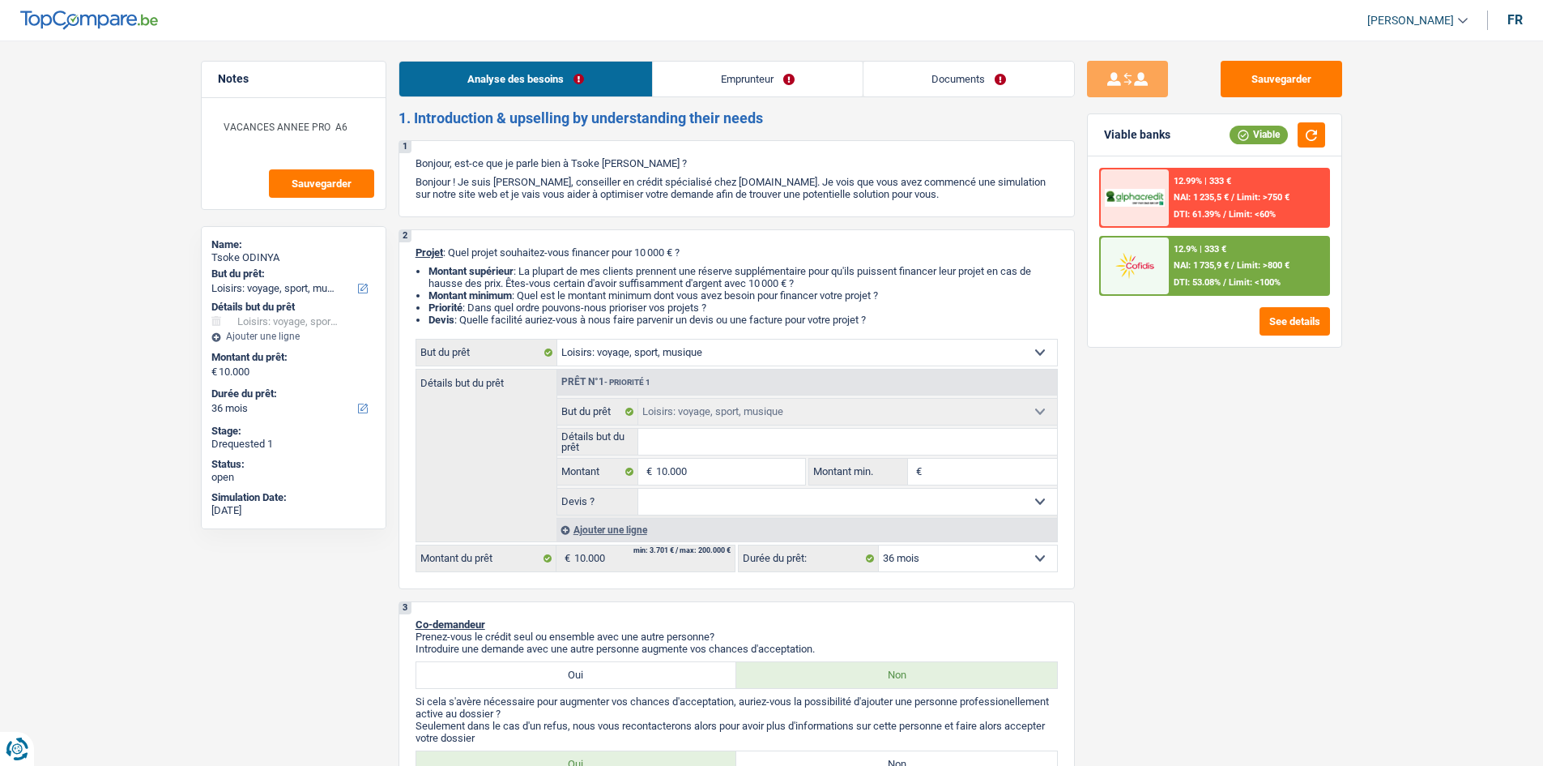
click at [944, 75] on link "Documents" at bounding box center [969, 79] width 211 height 35
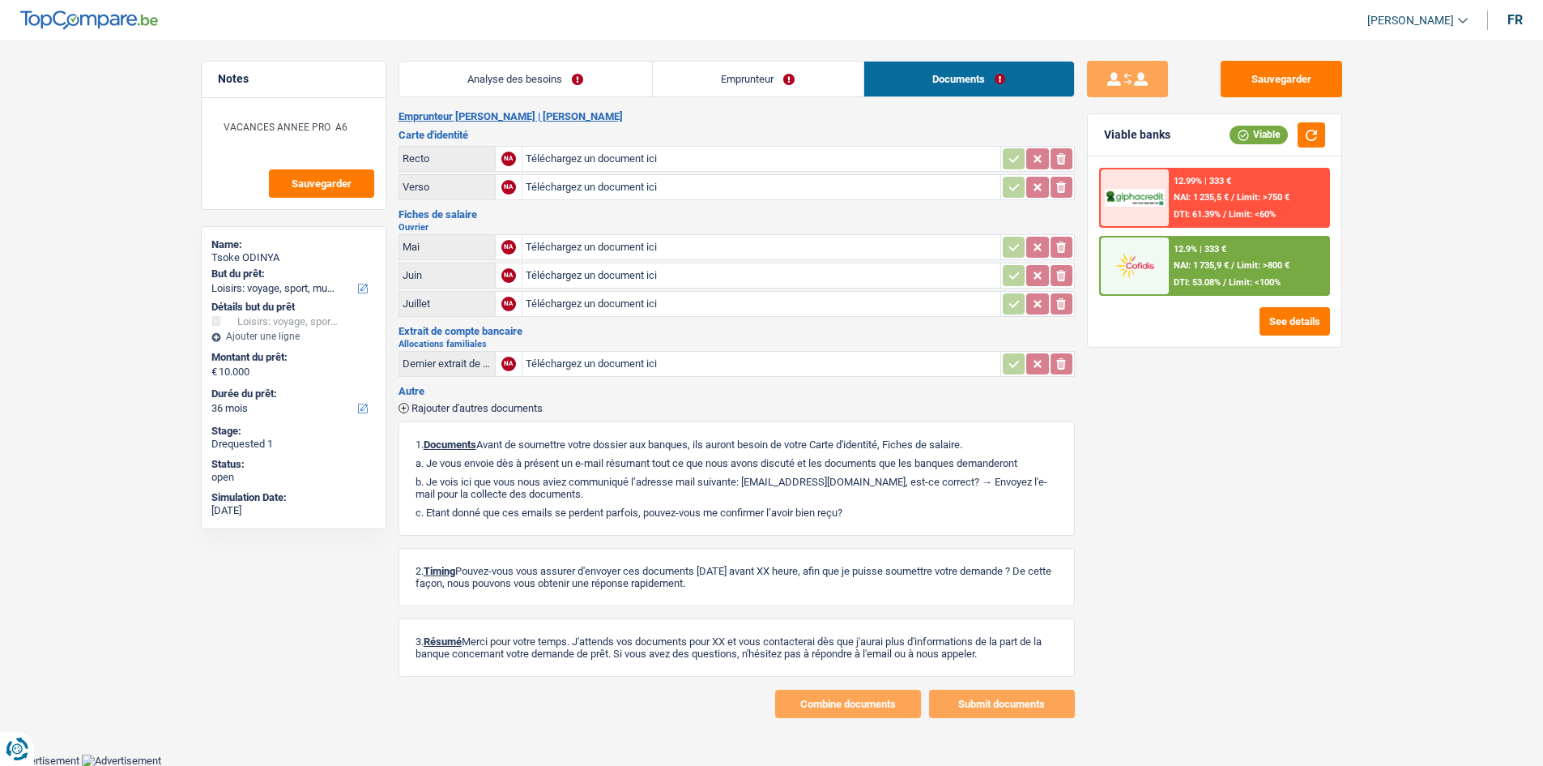
click at [785, 62] on link "Emprunteur" at bounding box center [758, 79] width 211 height 35
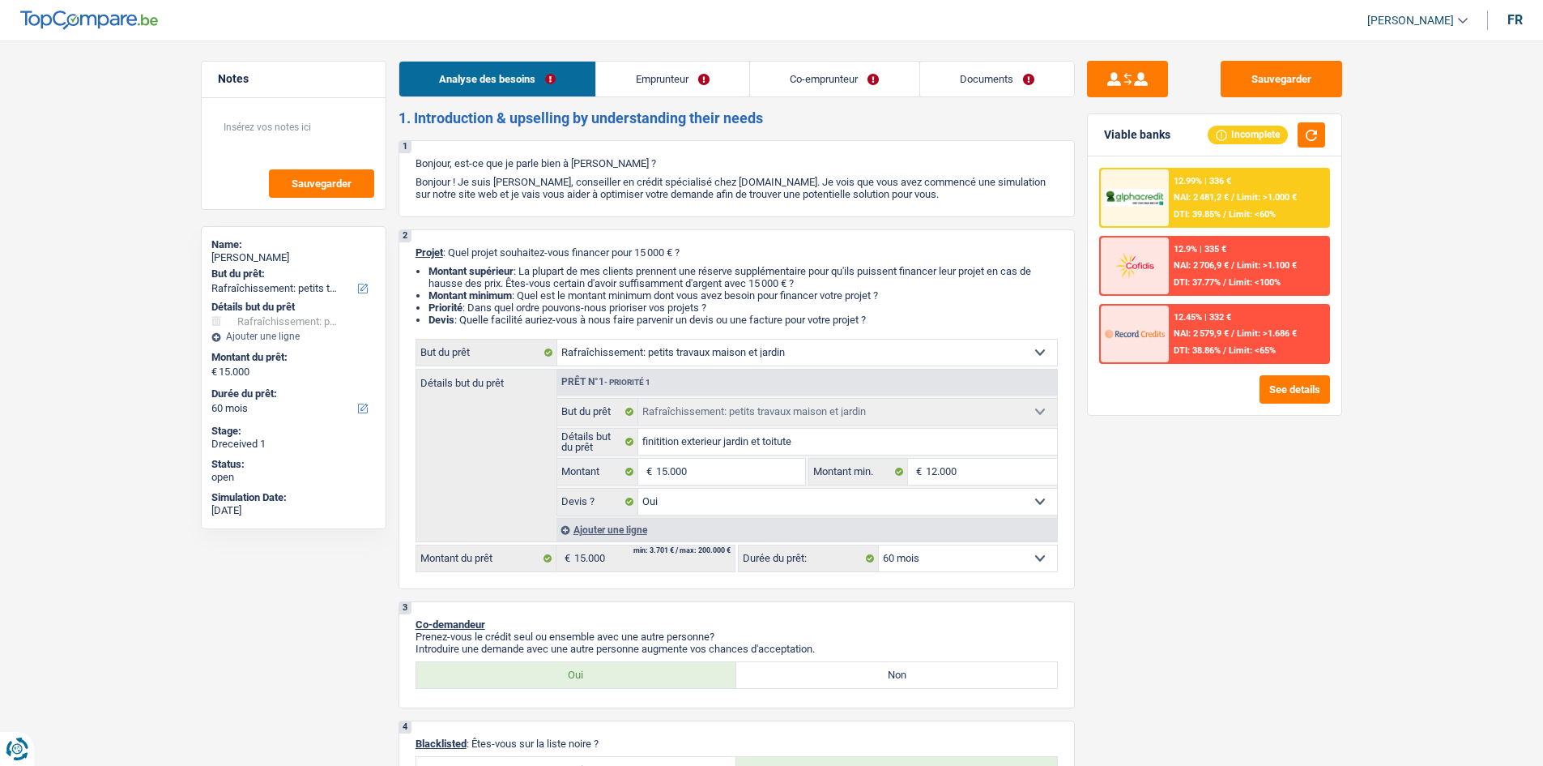
select select "houseOrGarden"
select select "60"
select select "houseOrGarden"
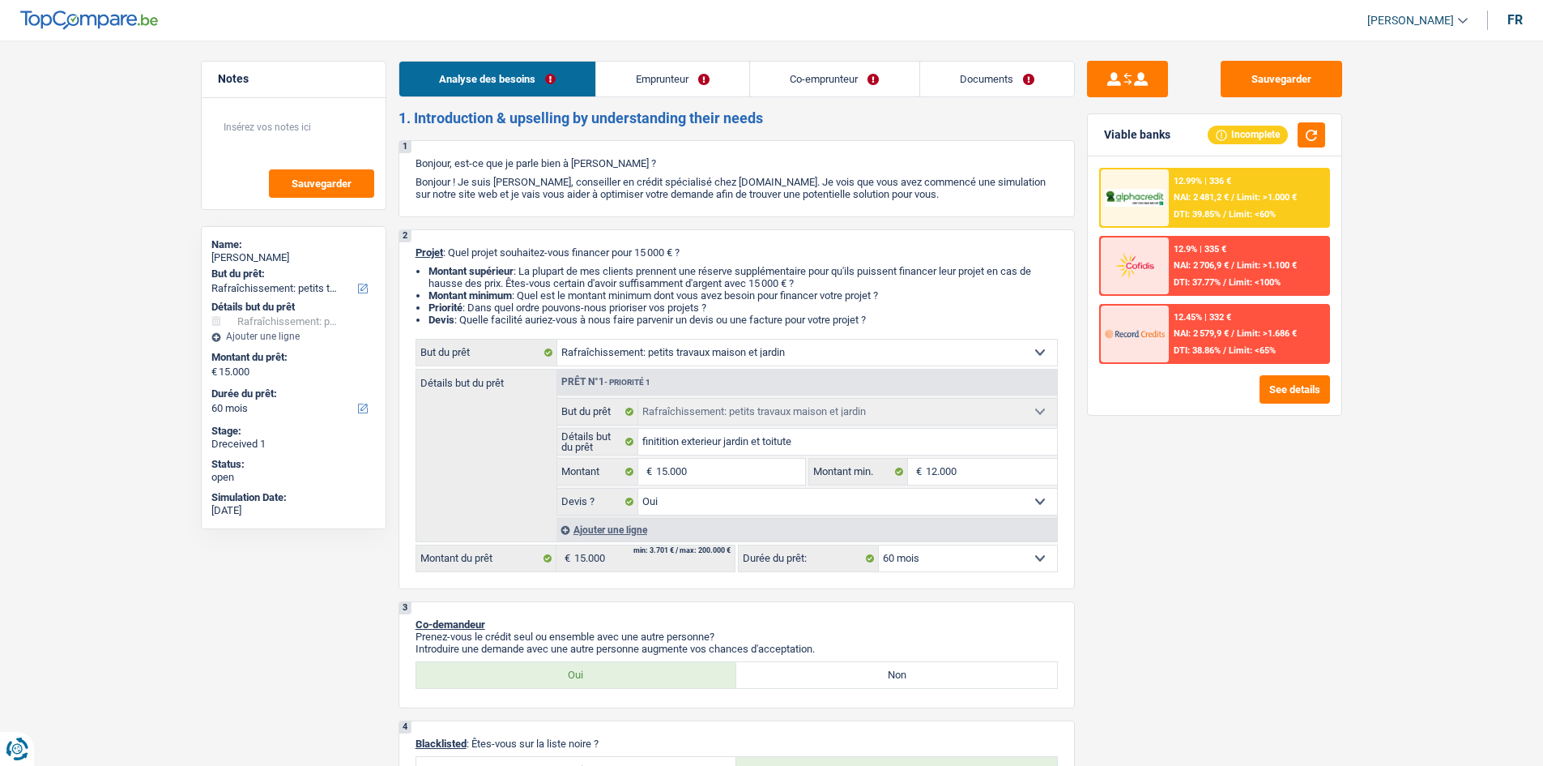
select select "yes"
select select "60"
select select "independent"
select select "privateEmployee"
select select "netSalary"
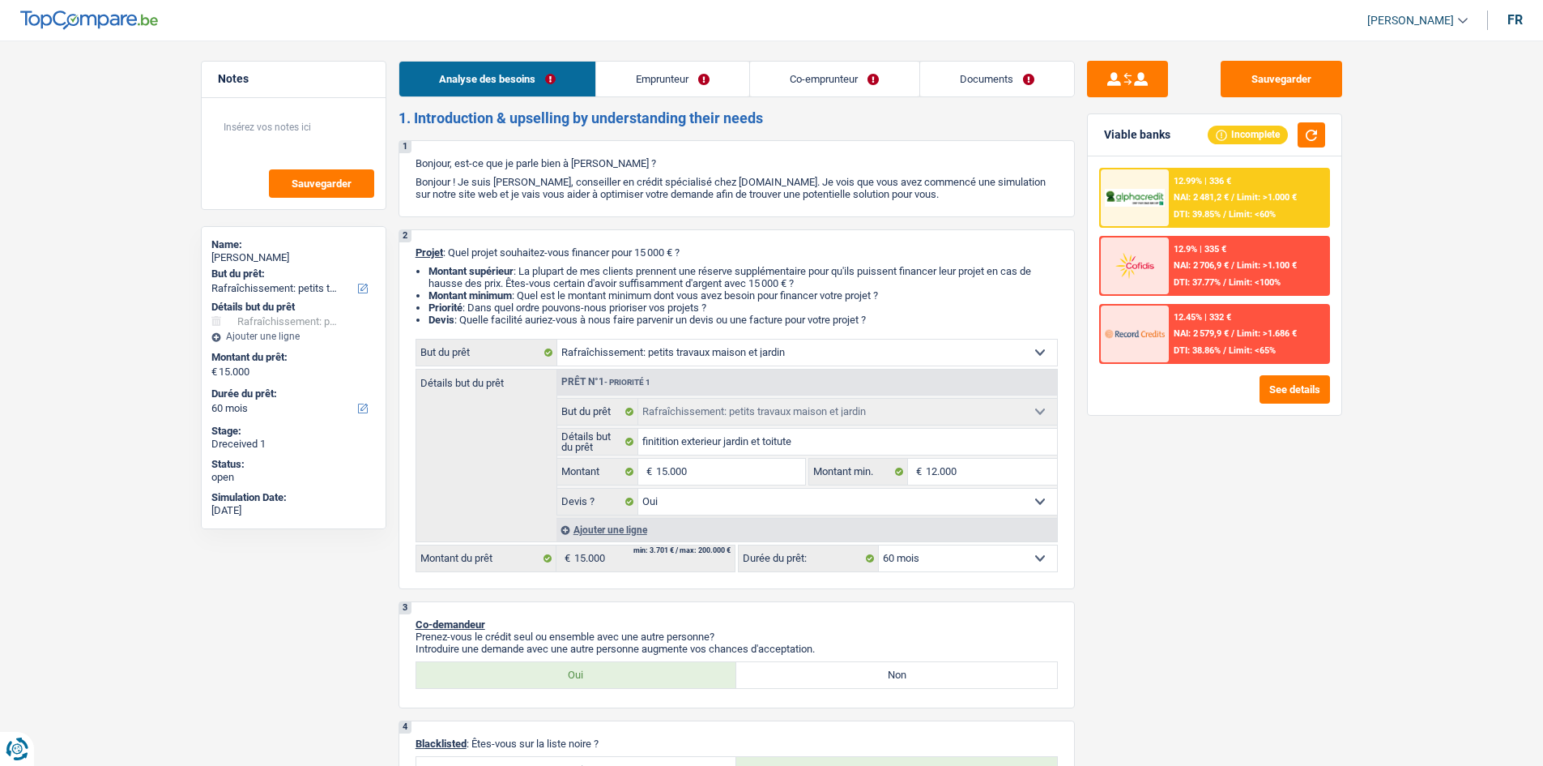
select select "familyAllowances"
select select "netSalary"
select select "mealVouchers"
select select "familyAllowances"
select select "ownerWithMortgage"
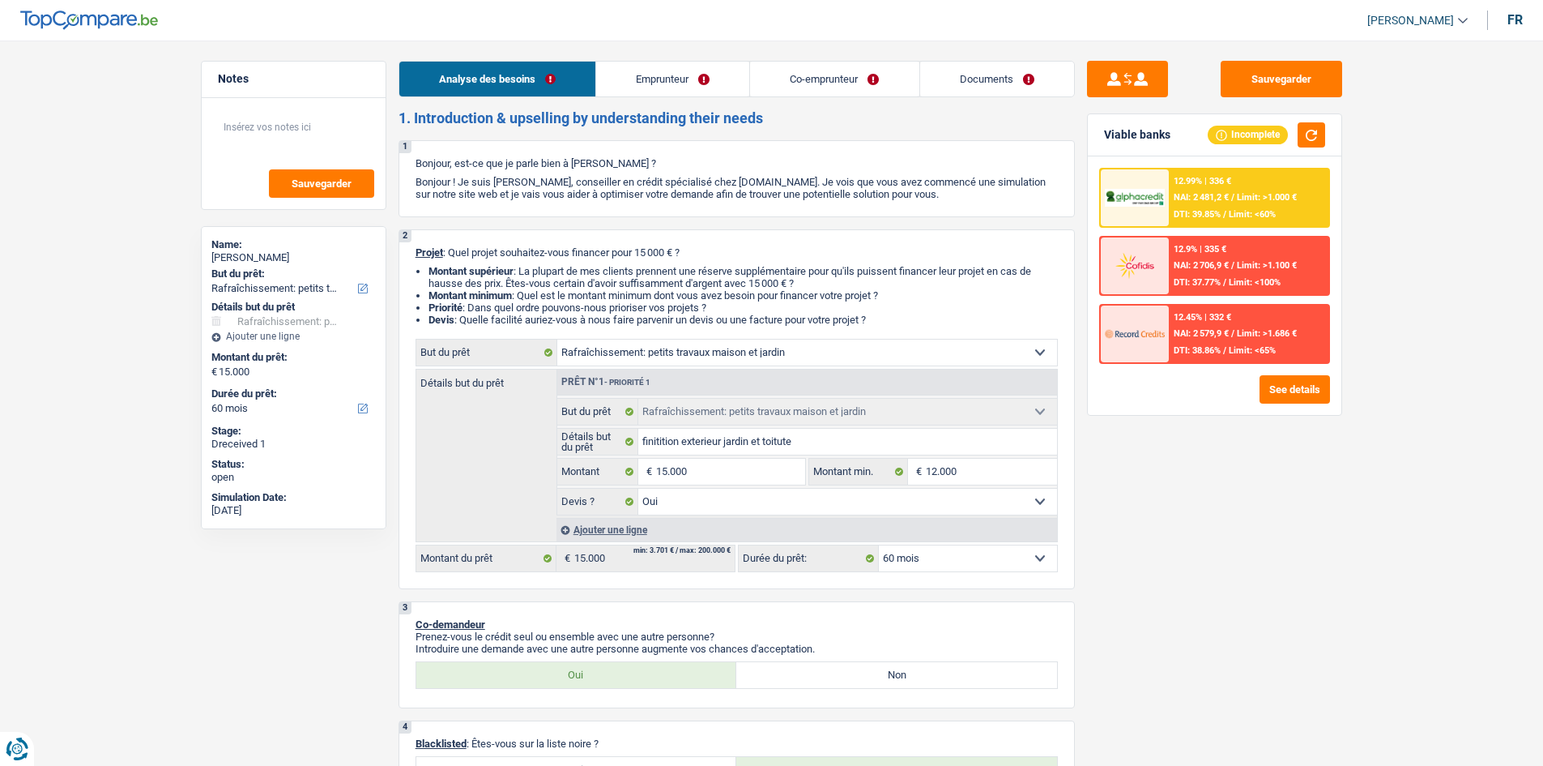
select select "mortgage"
select select "360"
select select "houseOrGarden"
select select "yes"
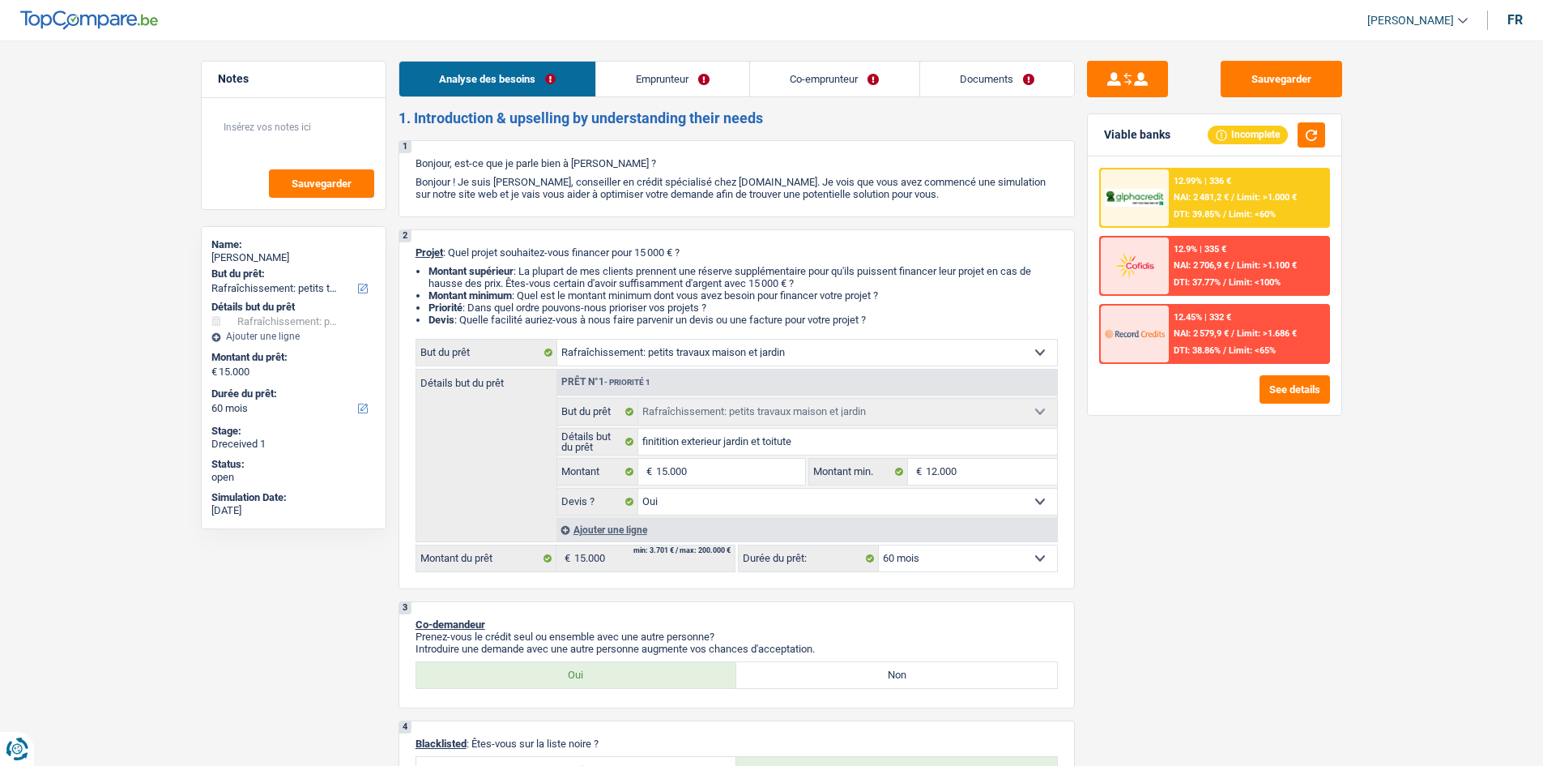
select select "60"
click at [991, 75] on link "Documents" at bounding box center [997, 79] width 154 height 35
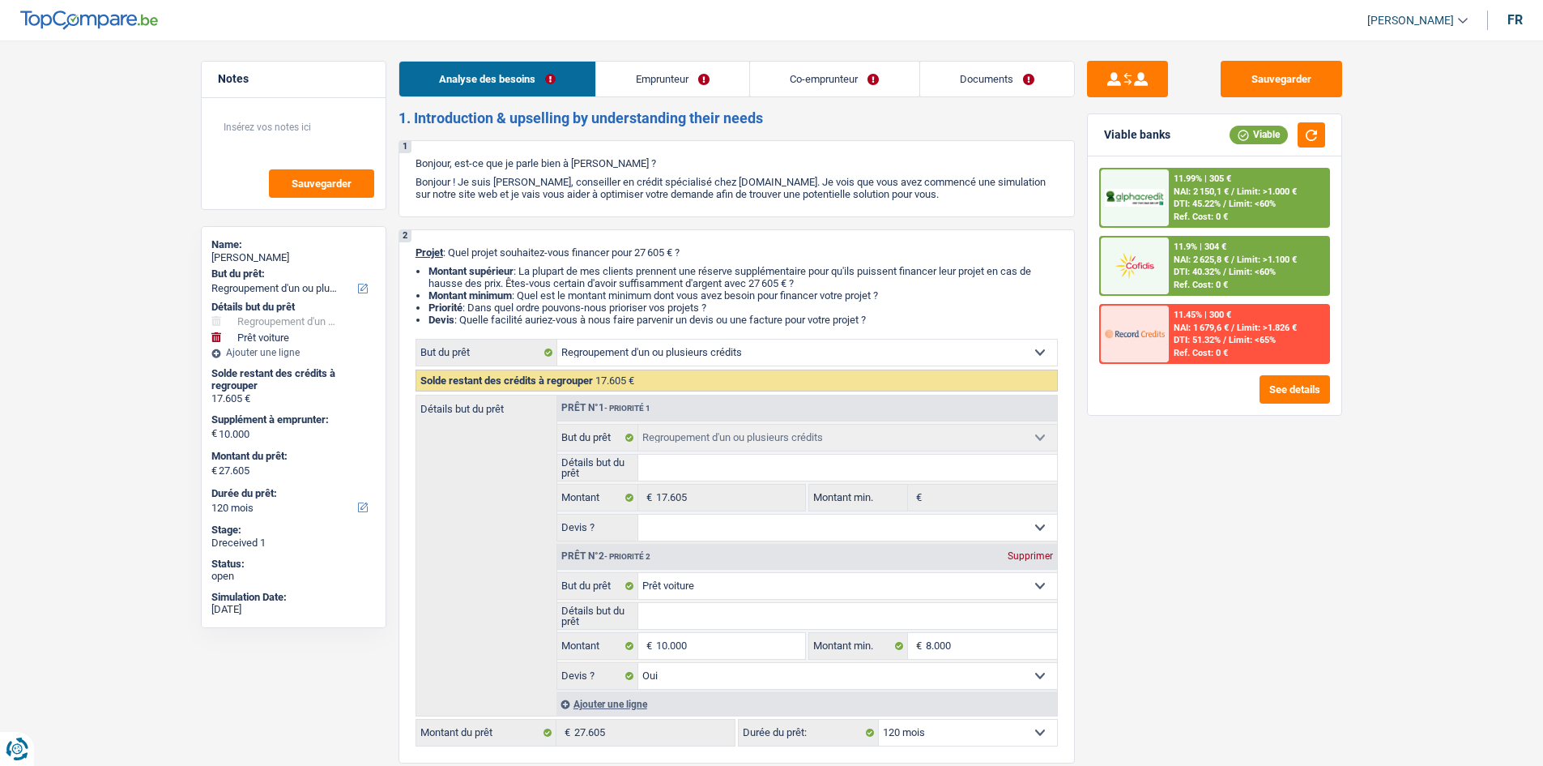
select select "refinancing"
select select "car"
select select "120"
select select "refinancing"
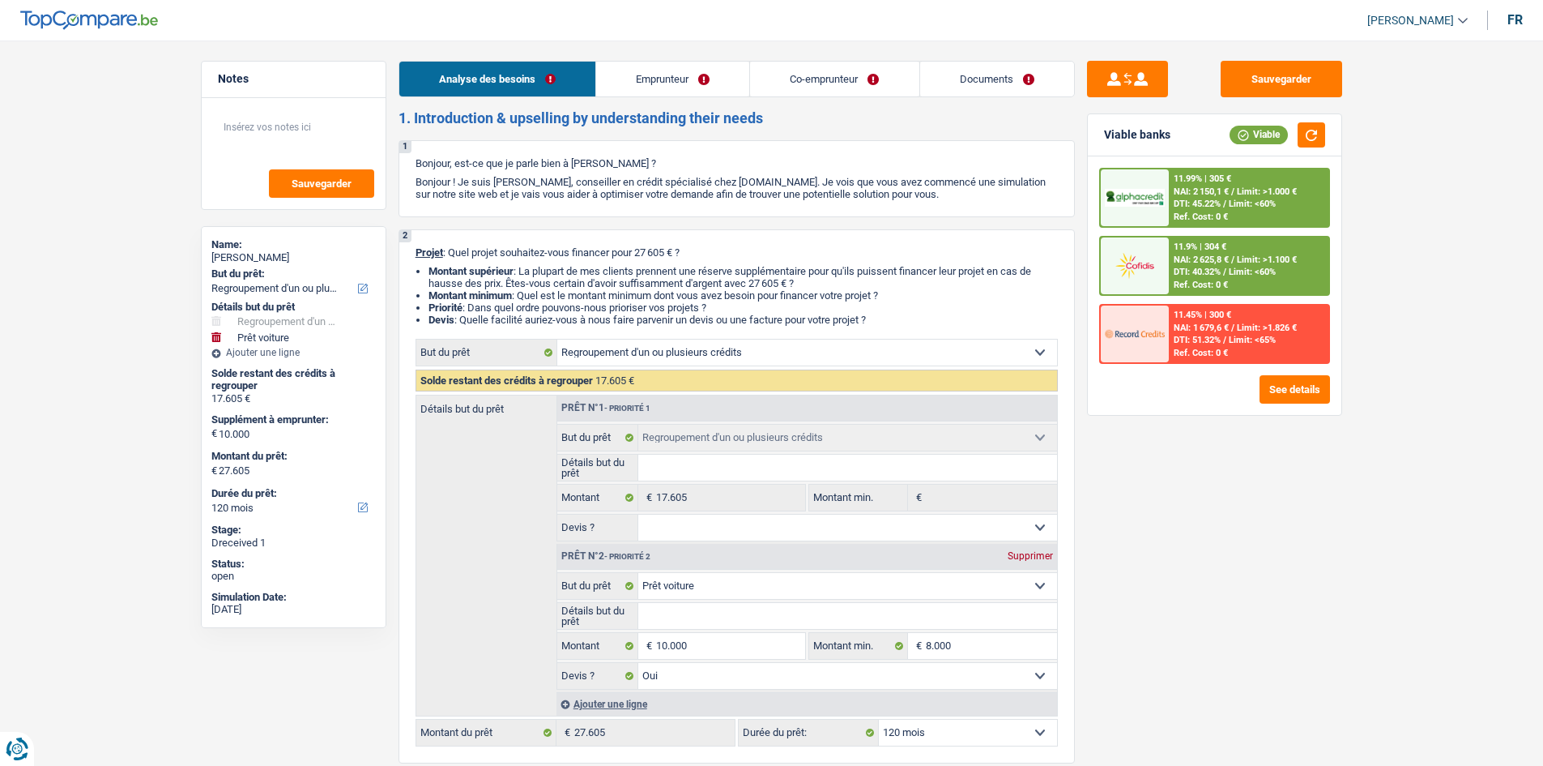
select select "refinancing"
select select "car"
select select "yes"
select select "120"
select select "invalid"
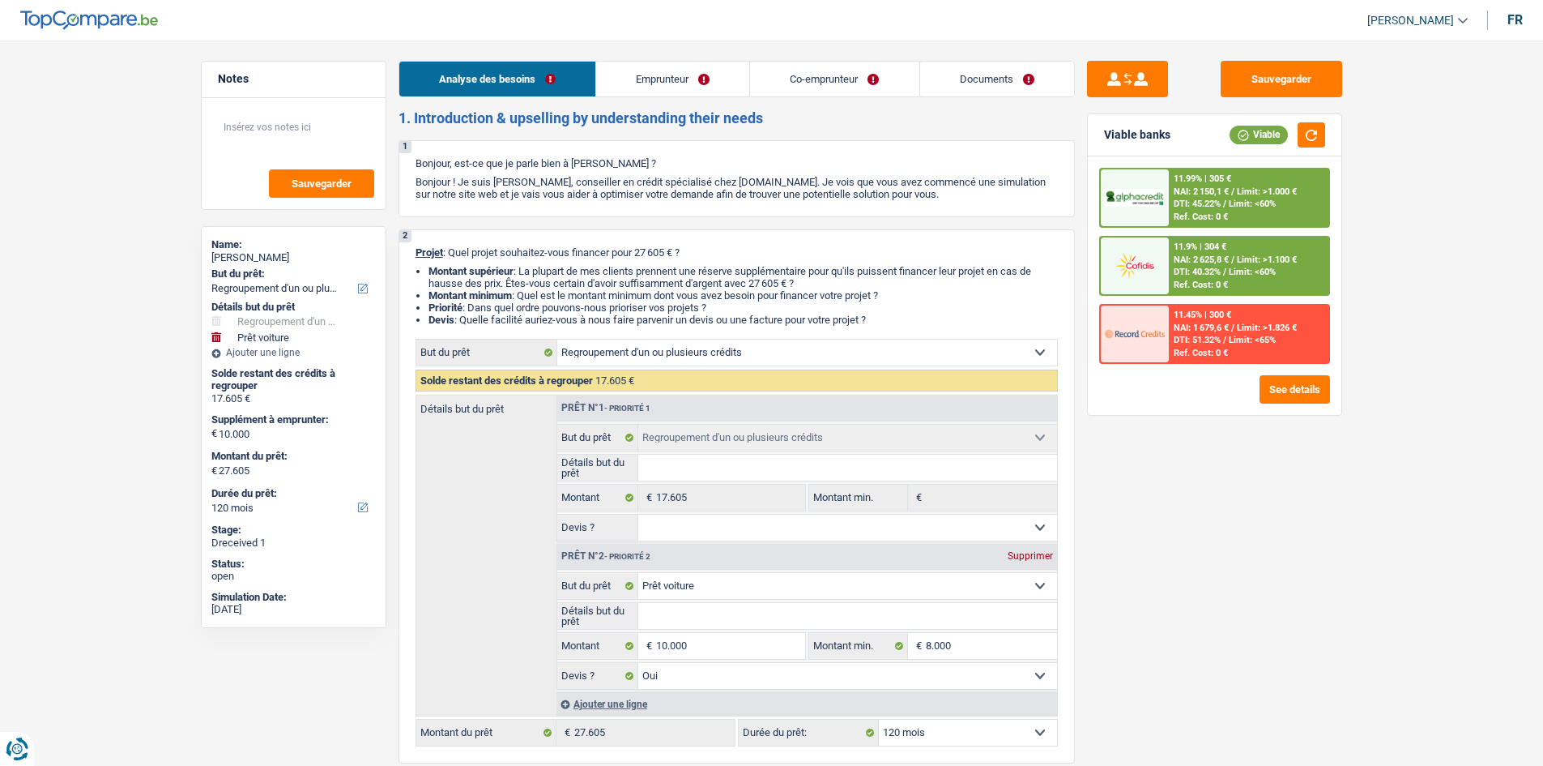
select select "independent"
select select "familyAllowances"
select select "disabilityPension"
select select "netSalary"
select select "ownerWithMortgage"
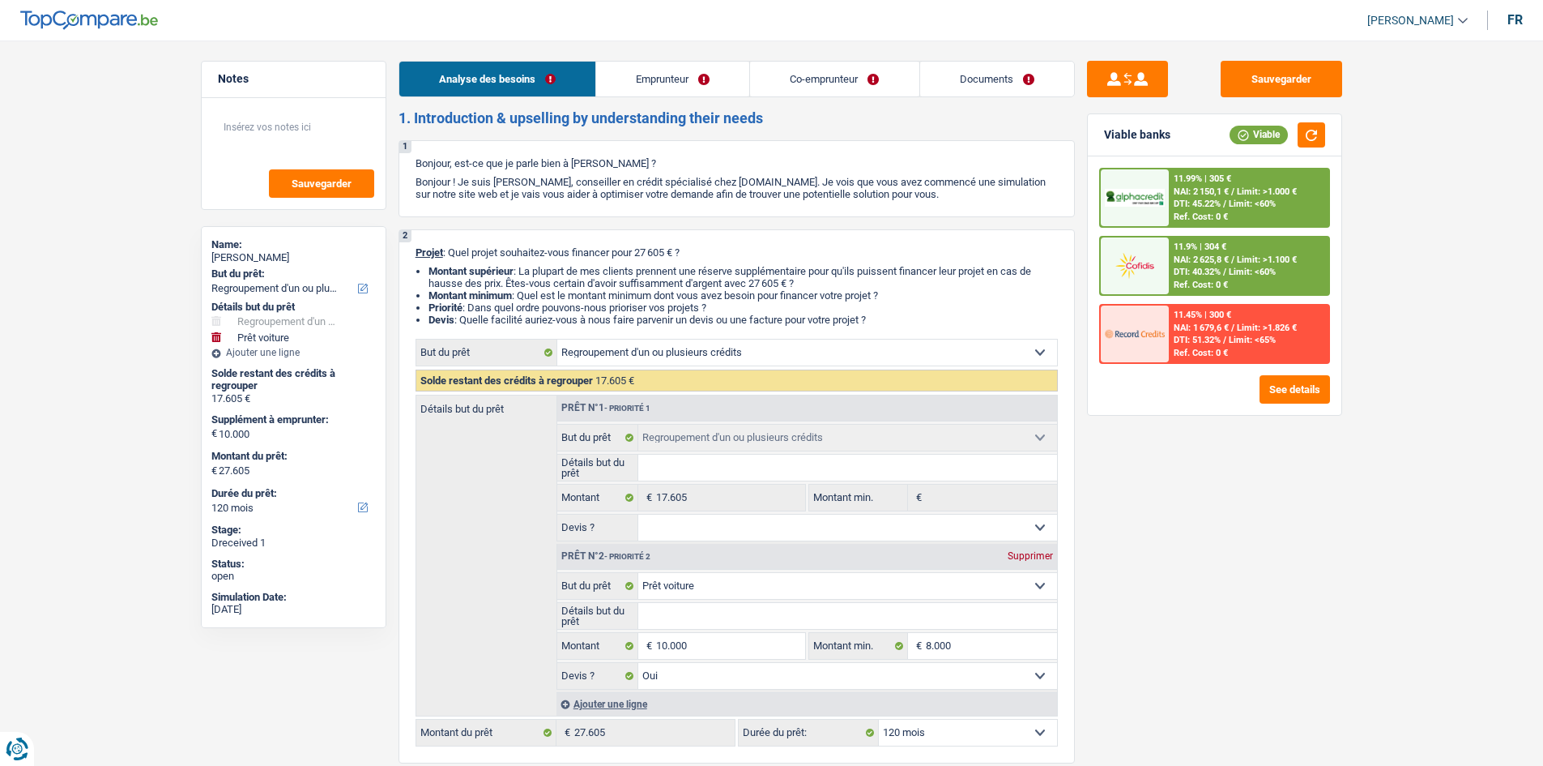
select select "mortgage"
select select "300"
select select "carLoan"
select select "60"
select select "cardOrCredit"
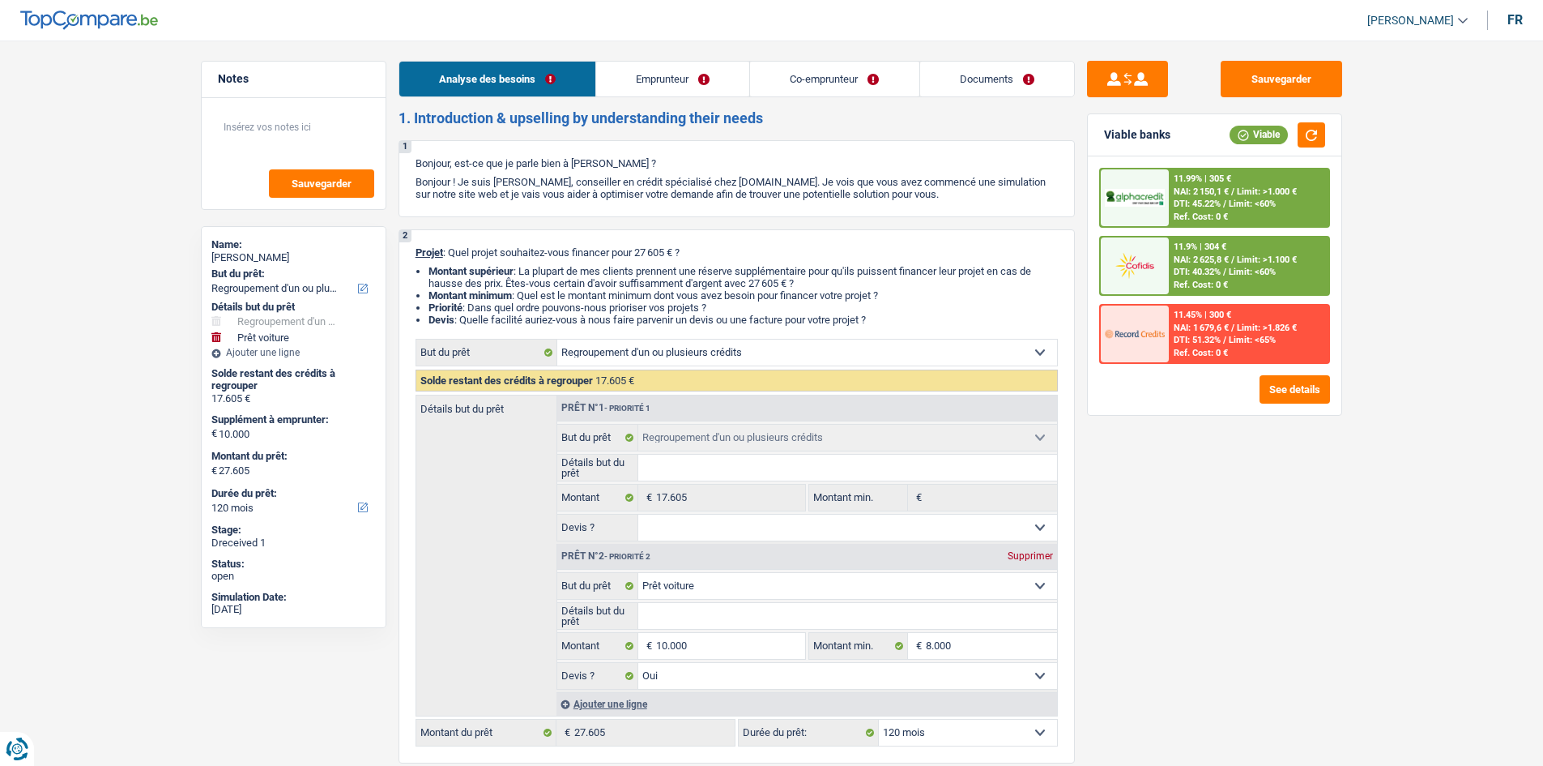
select select "refinancing"
select select "car"
select select "yes"
select select "120"
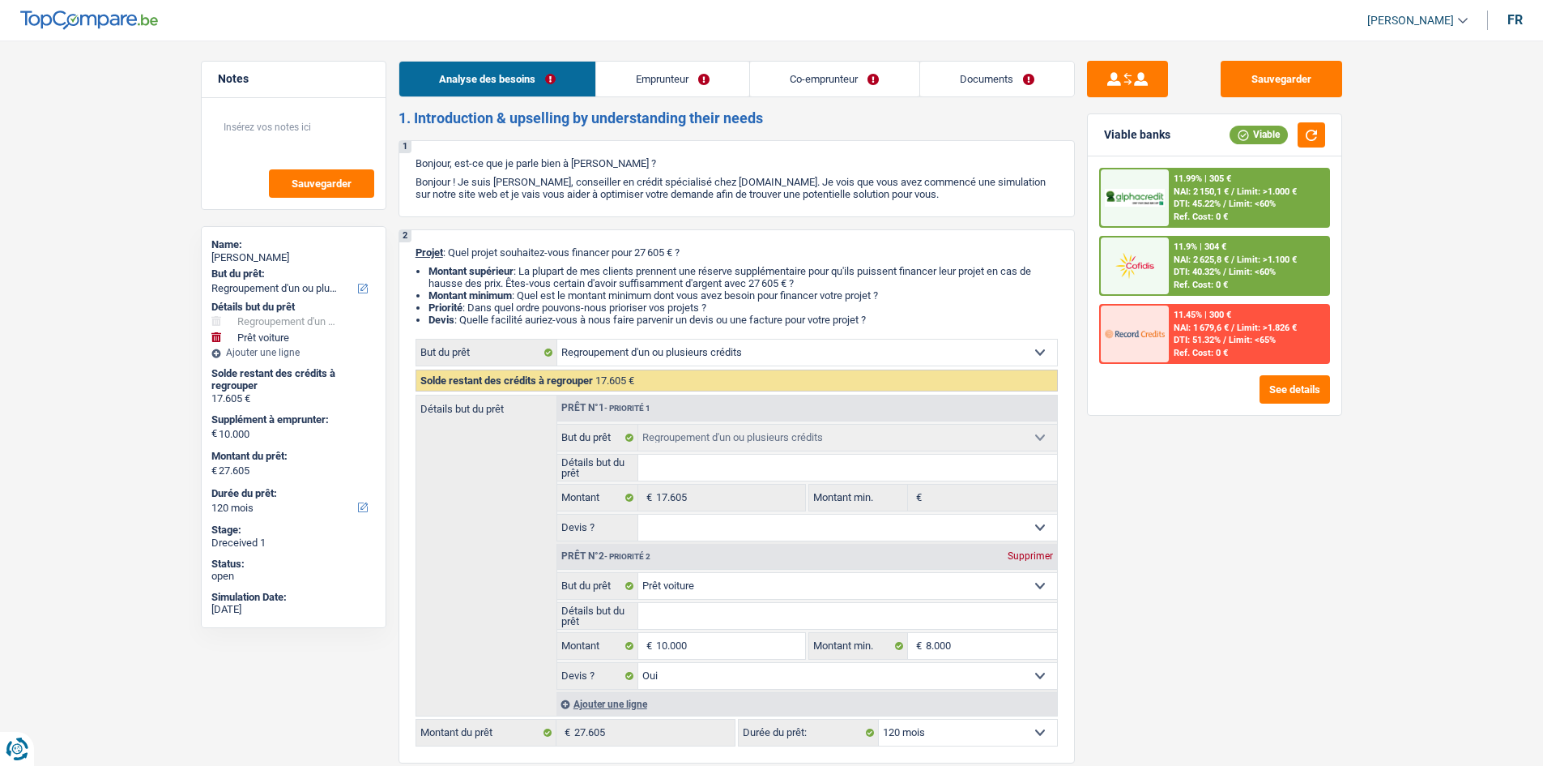
select select "32"
select select "married"
click at [661, 87] on link "Emprunteur" at bounding box center [672, 79] width 153 height 35
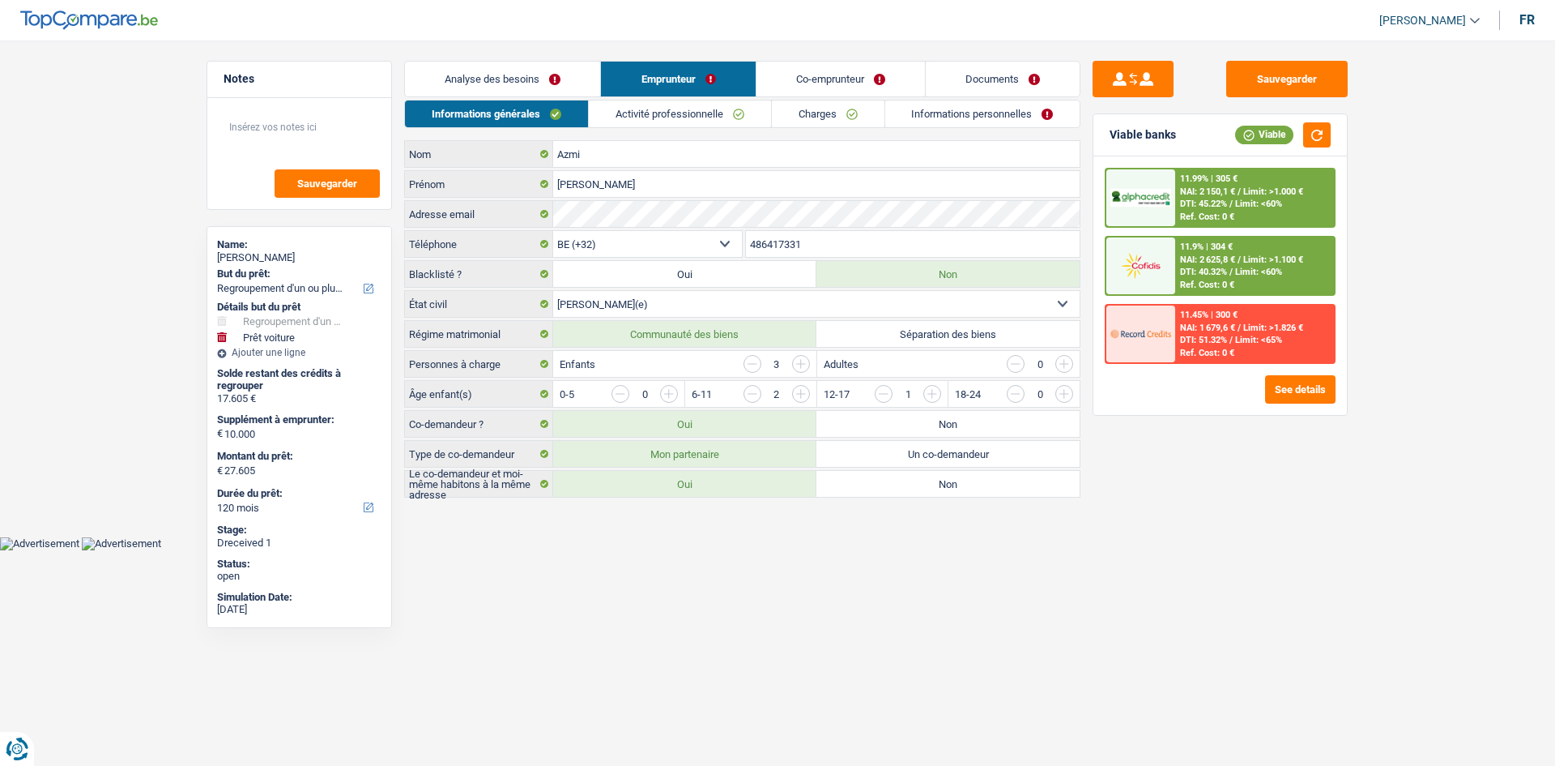
drag, startPoint x: 1152, startPoint y: 599, endPoint x: 907, endPoint y: 581, distance: 245.3
click at [907, 550] on html "Vous avez le contrôle de vos données Nous utilisons des cookies, tout comme nos…" at bounding box center [777, 275] width 1555 height 550
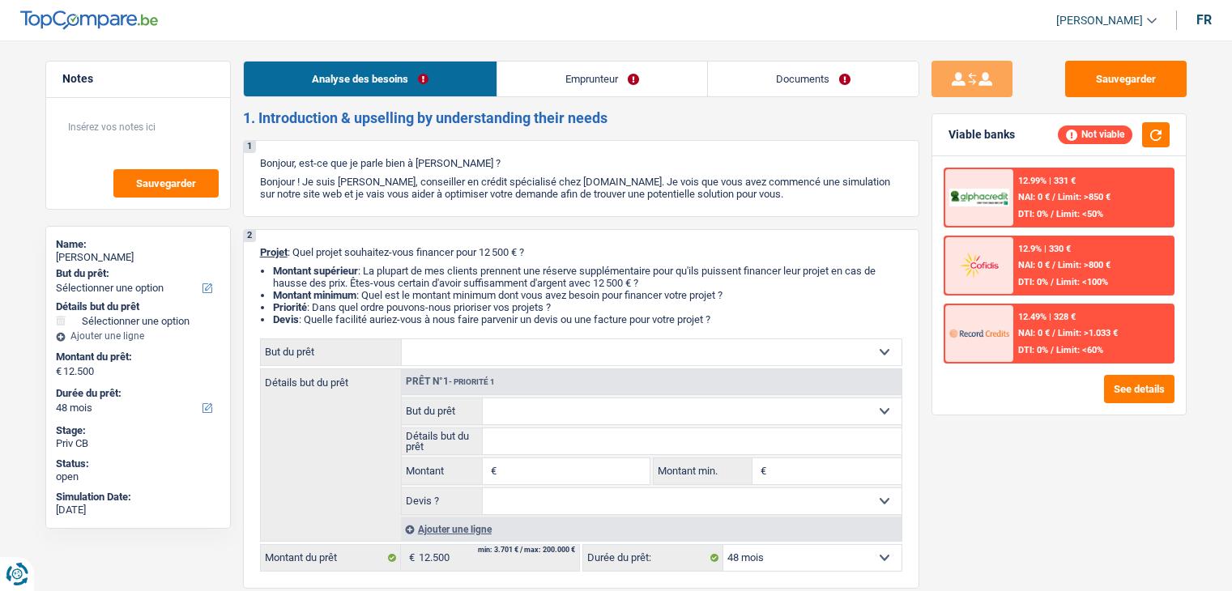
select select "48"
select select "independent"
select select "netSalary"
select select "48"
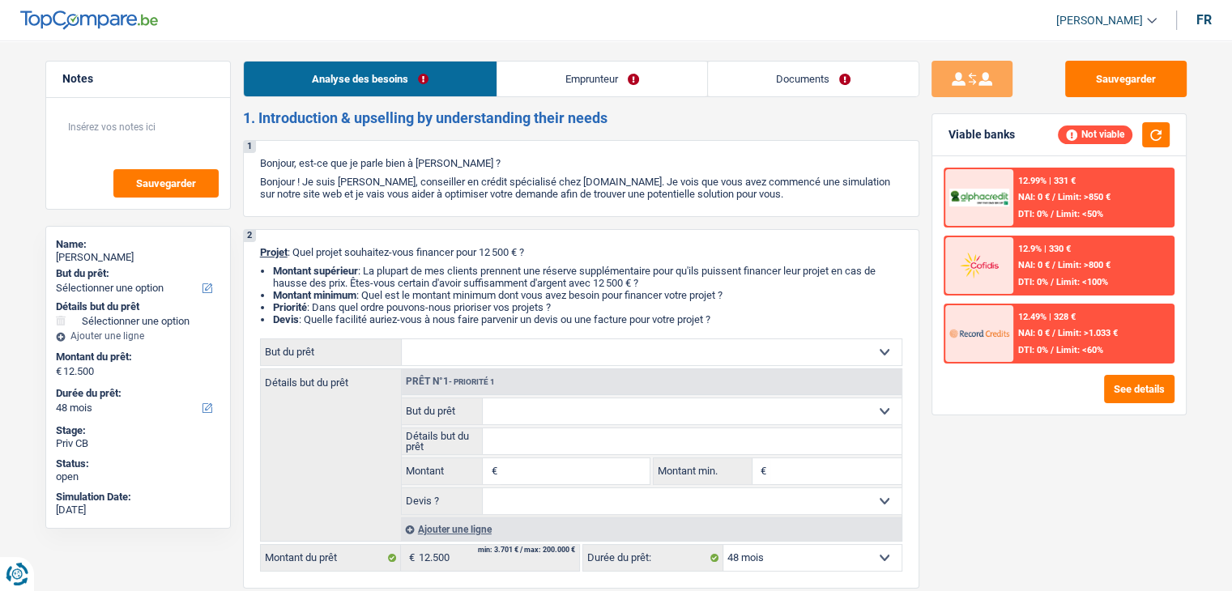
click at [612, 82] on link "Emprunteur" at bounding box center [602, 79] width 210 height 35
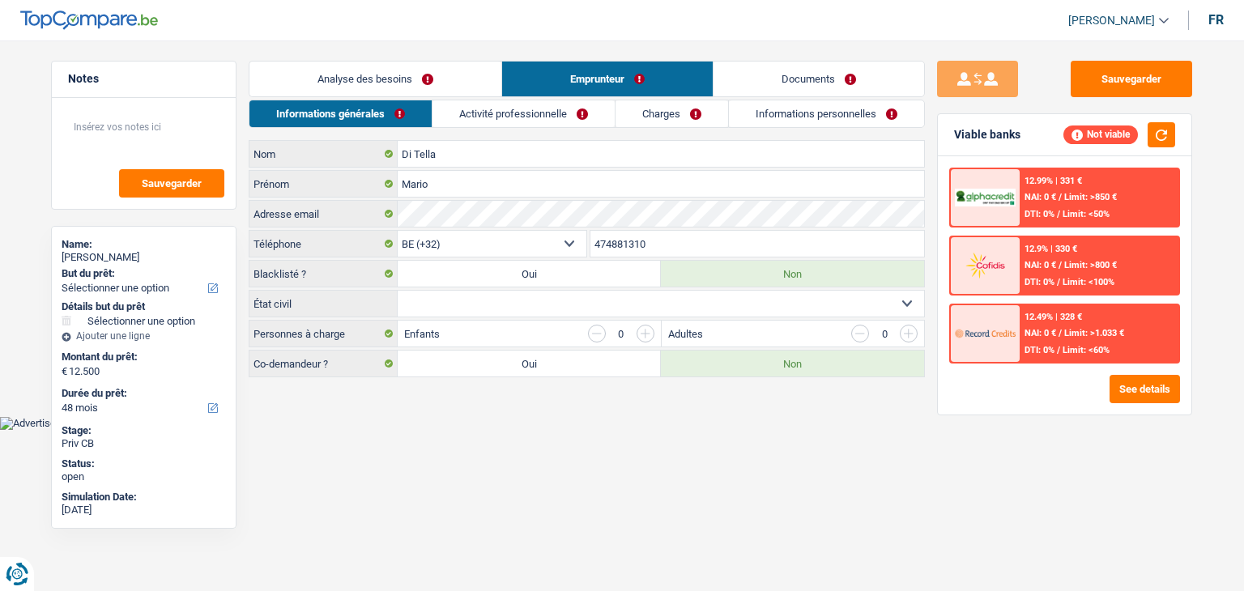
click at [700, 65] on link "Emprunteur" at bounding box center [607, 79] width 211 height 35
click at [758, 63] on link "Documents" at bounding box center [819, 79] width 211 height 35
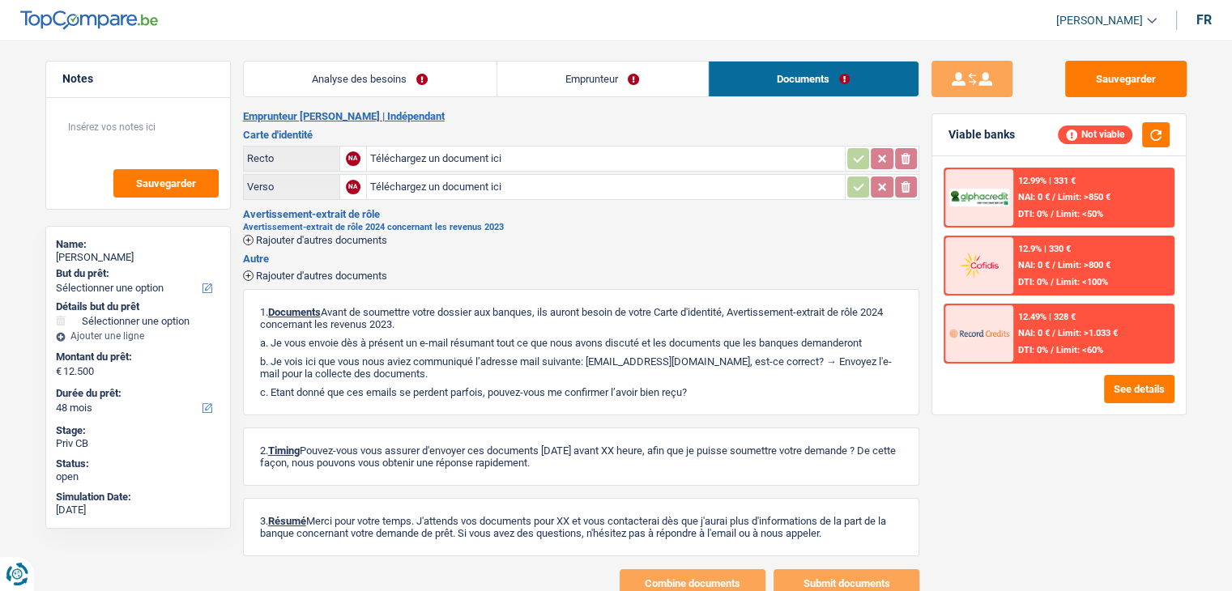
click at [624, 82] on link "Emprunteur" at bounding box center [602, 79] width 211 height 35
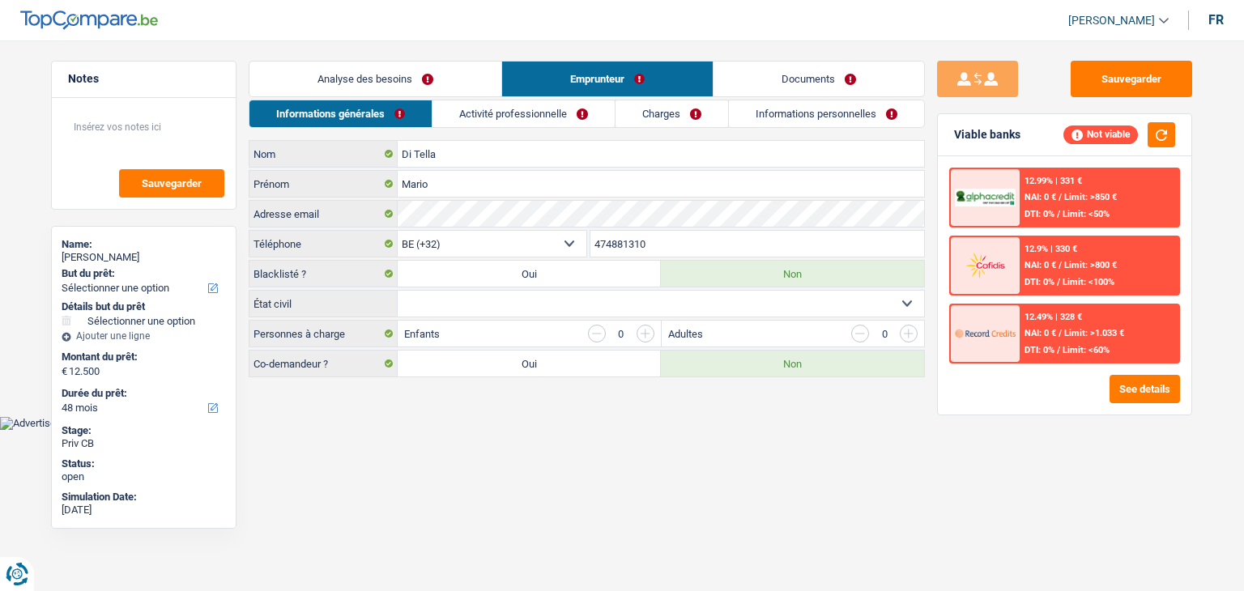
click at [481, 126] on link "Activité professionnelle" at bounding box center [524, 113] width 182 height 27
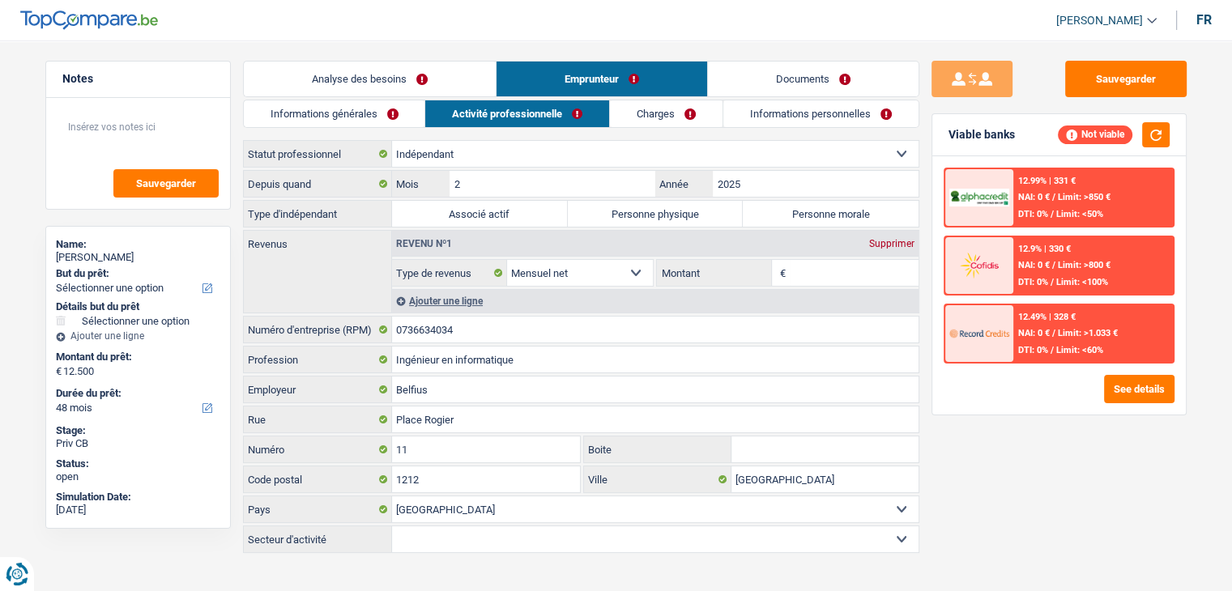
click at [638, 112] on link "Charges" at bounding box center [666, 113] width 113 height 27
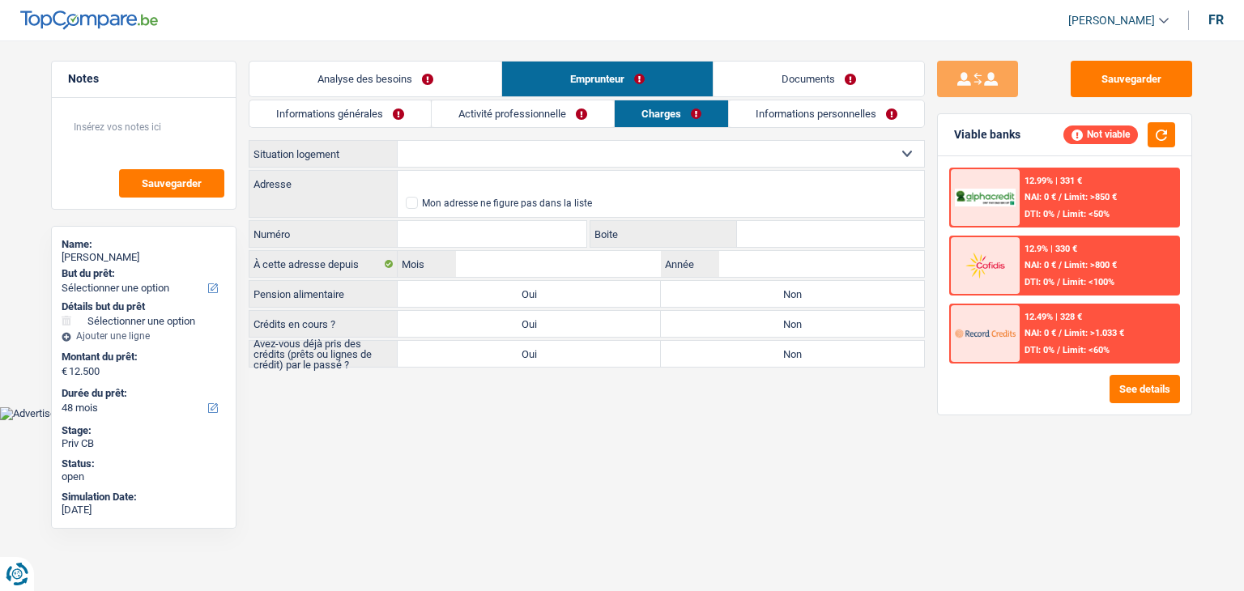
click at [766, 111] on link "Informations personnelles" at bounding box center [826, 113] width 195 height 27
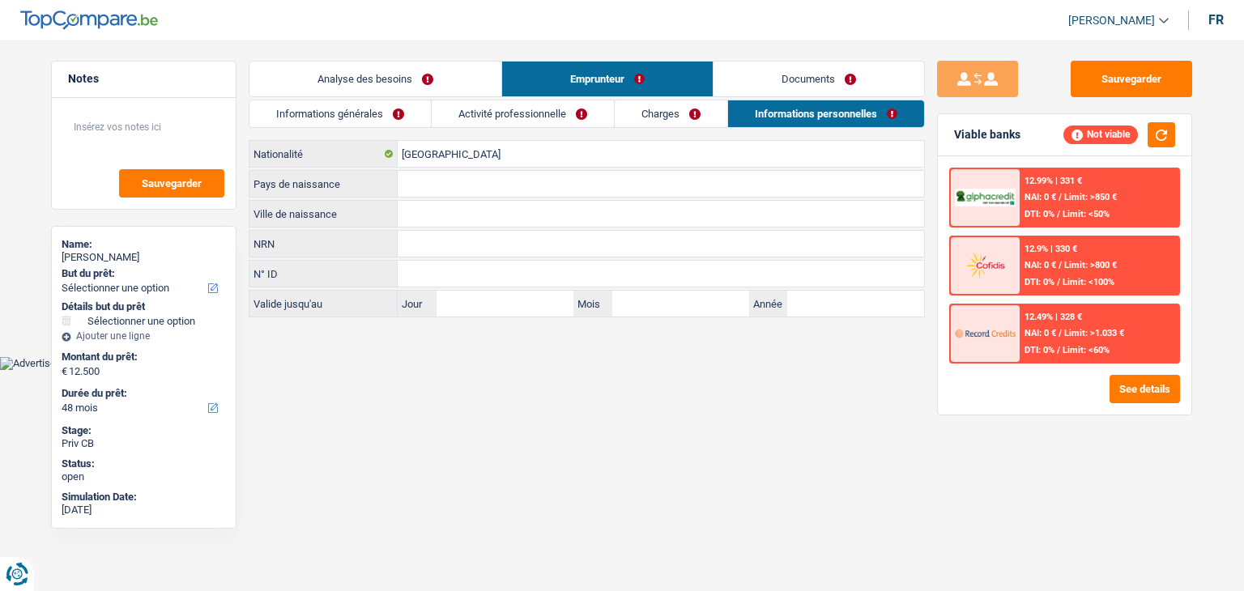
click at [546, 117] on link "Activité professionnelle" at bounding box center [523, 113] width 182 height 27
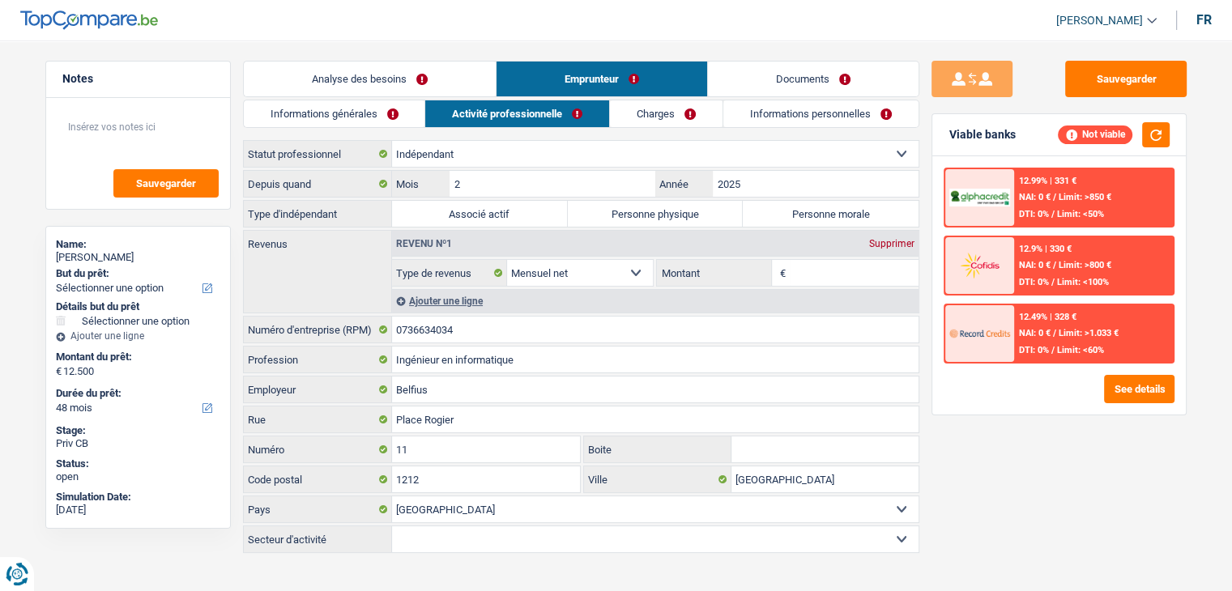
click at [381, 120] on link "Informations générales" at bounding box center [334, 113] width 181 height 27
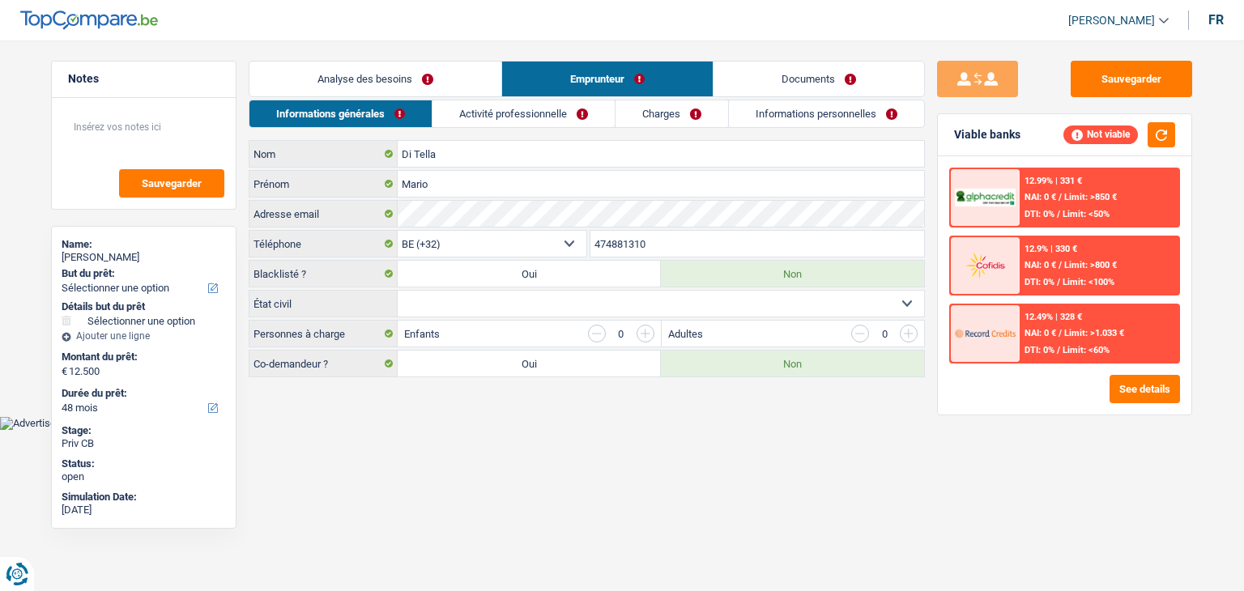
click at [382, 82] on link "Analyse des besoins" at bounding box center [376, 79] width 252 height 35
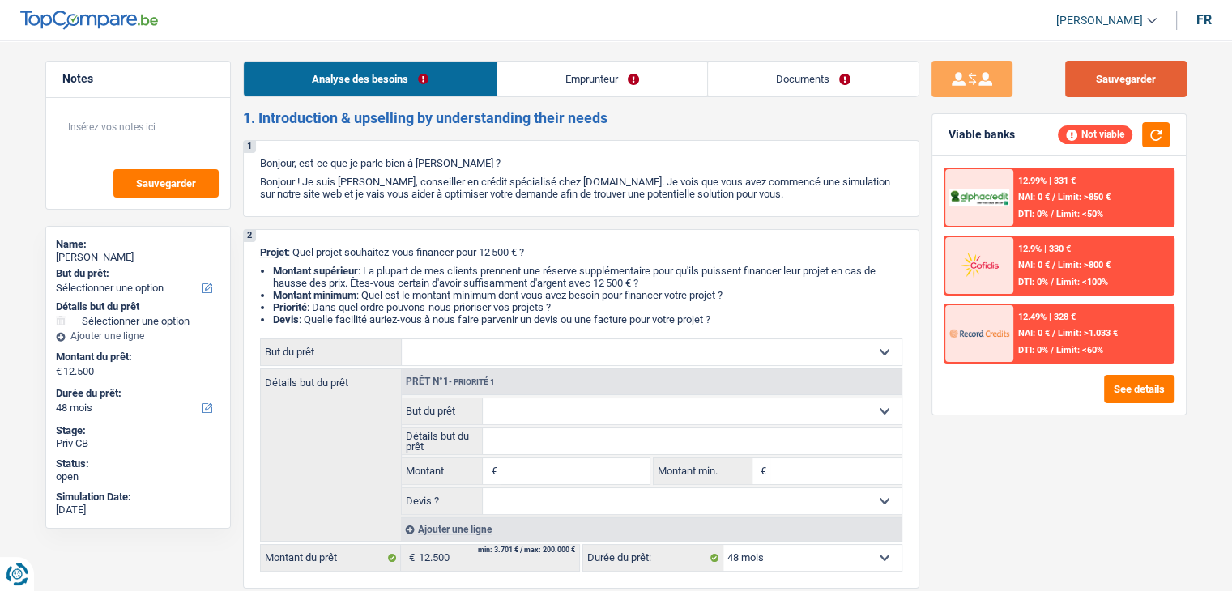
click at [1158, 80] on button "Sauvegarder" at bounding box center [1126, 79] width 122 height 36
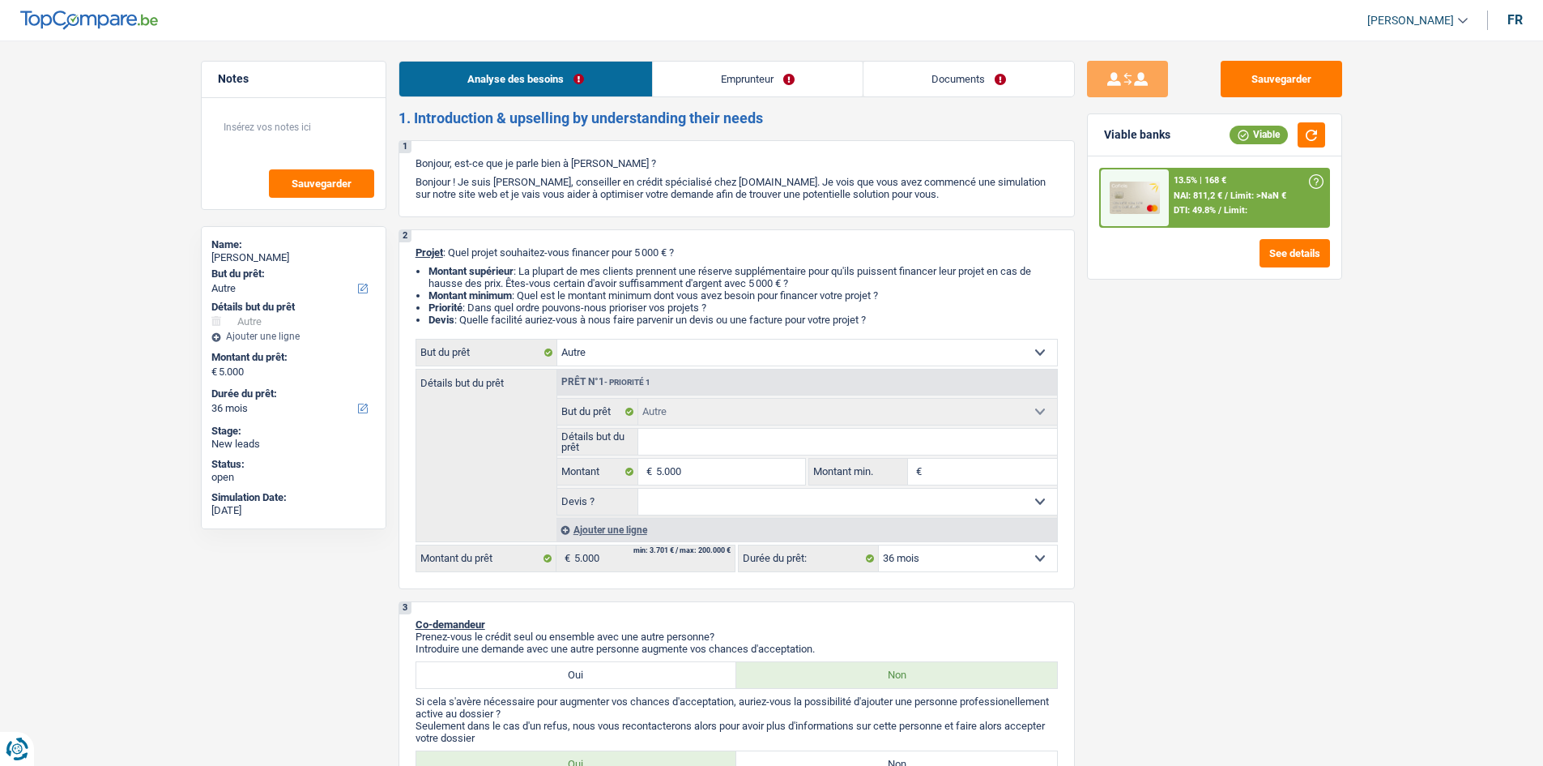
select select "other"
select select "36"
select select "other"
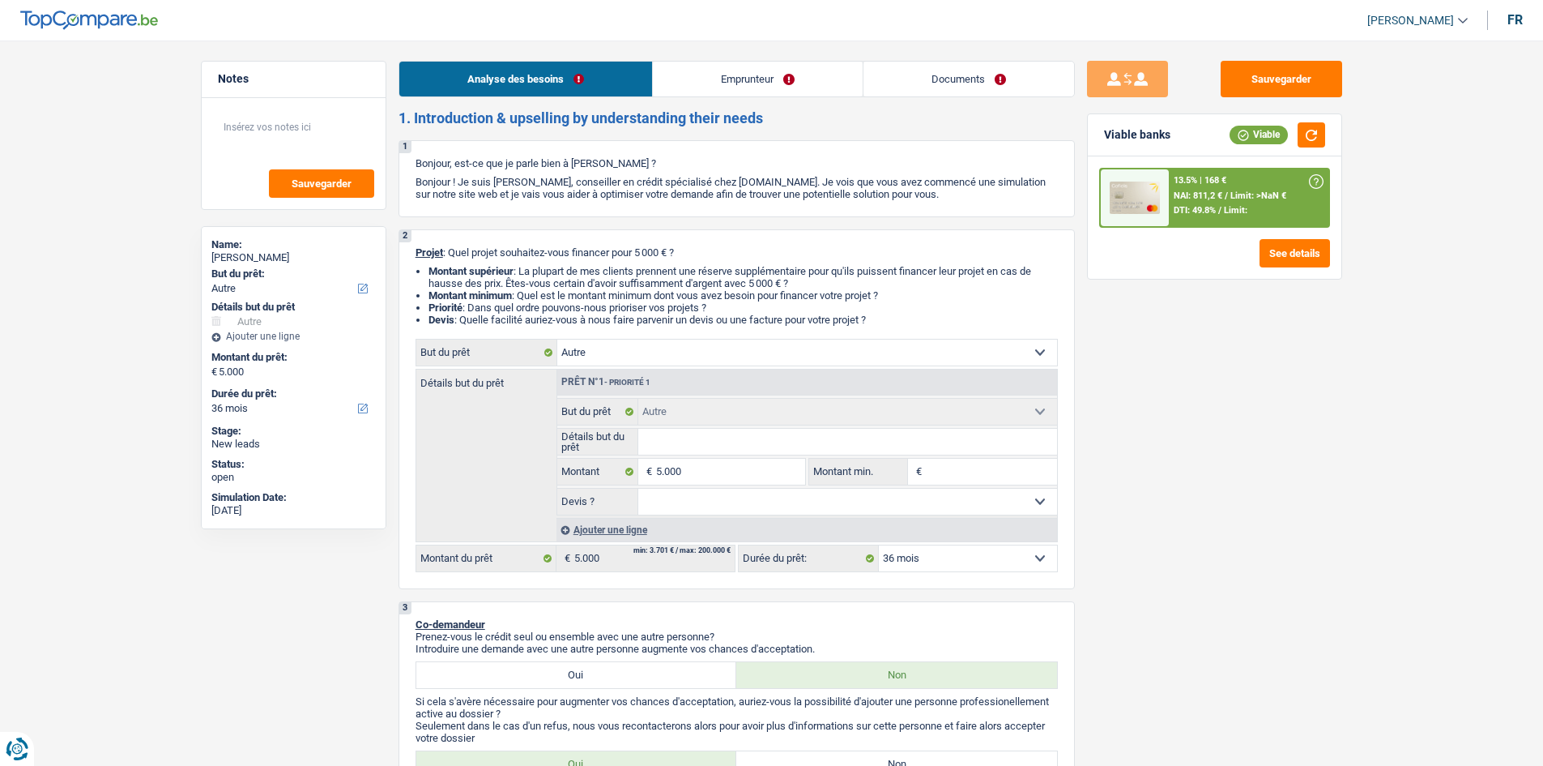
select select "36"
select select "retired"
select select "pension"
select select "rents"
select select "creditConsolidation"
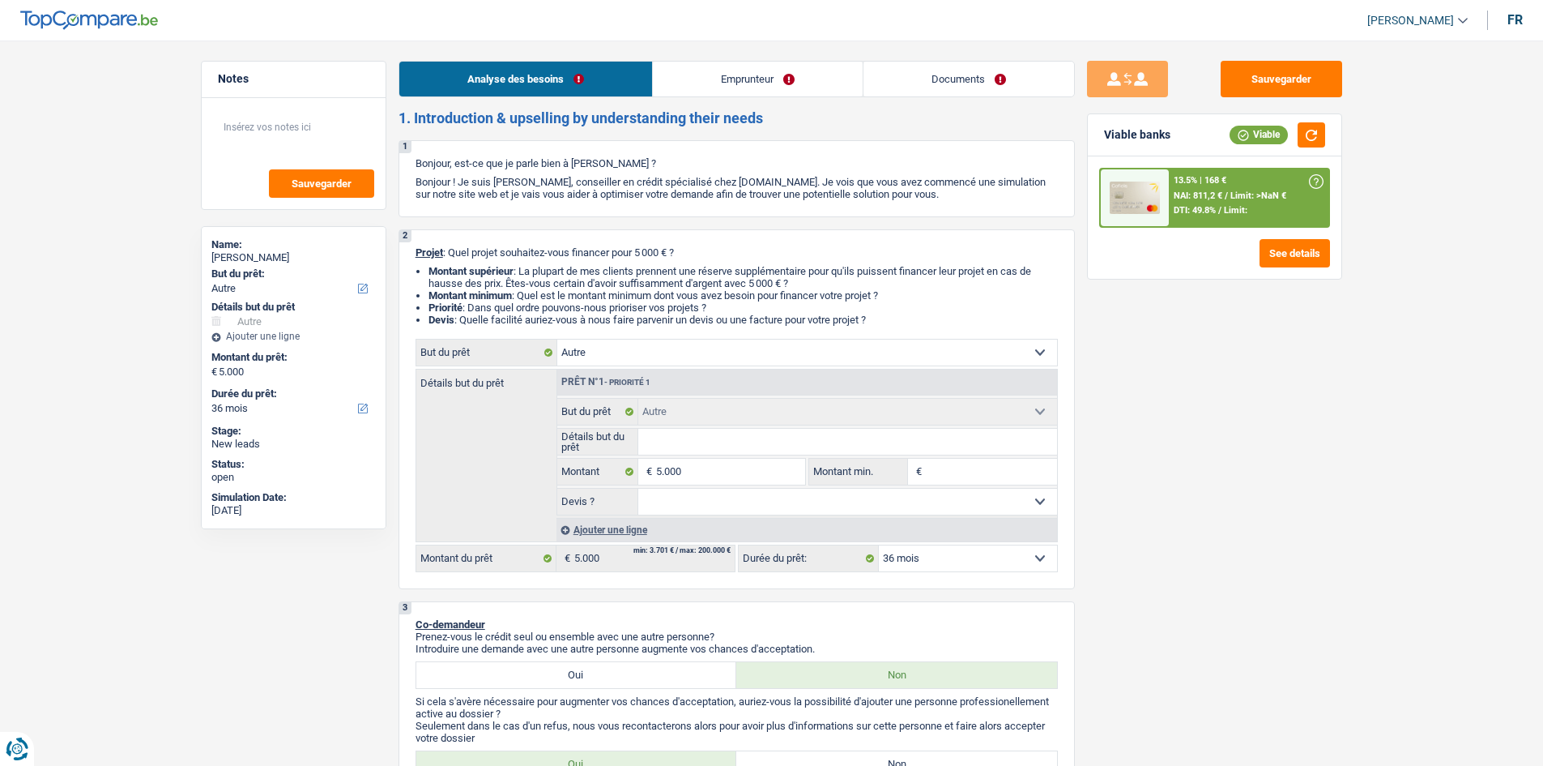
select select "60"
select select "other"
select select "36"
click at [993, 79] on link "Documents" at bounding box center [969, 79] width 211 height 35
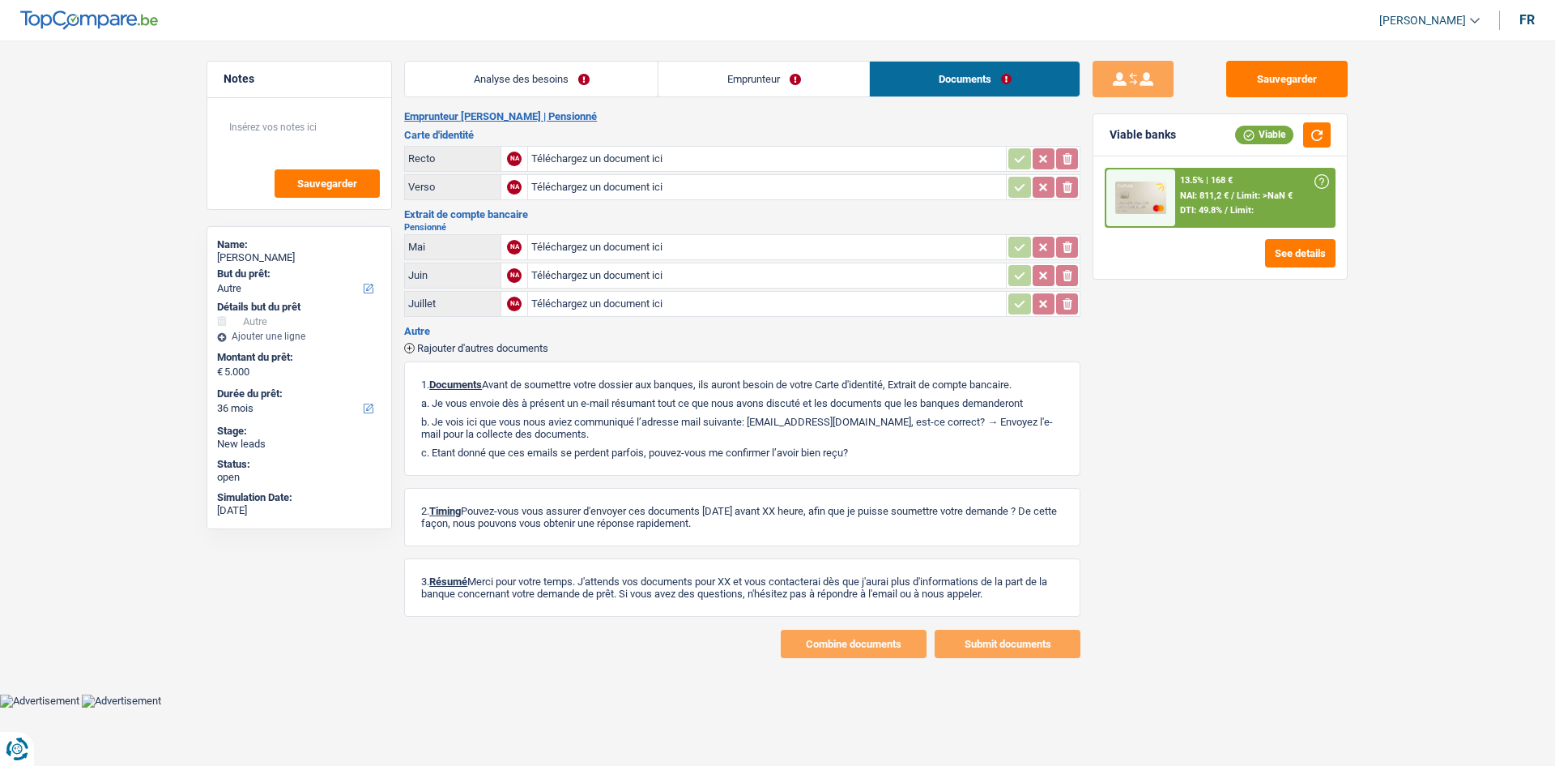
click at [540, 70] on link "Analyse des besoins" at bounding box center [531, 79] width 253 height 35
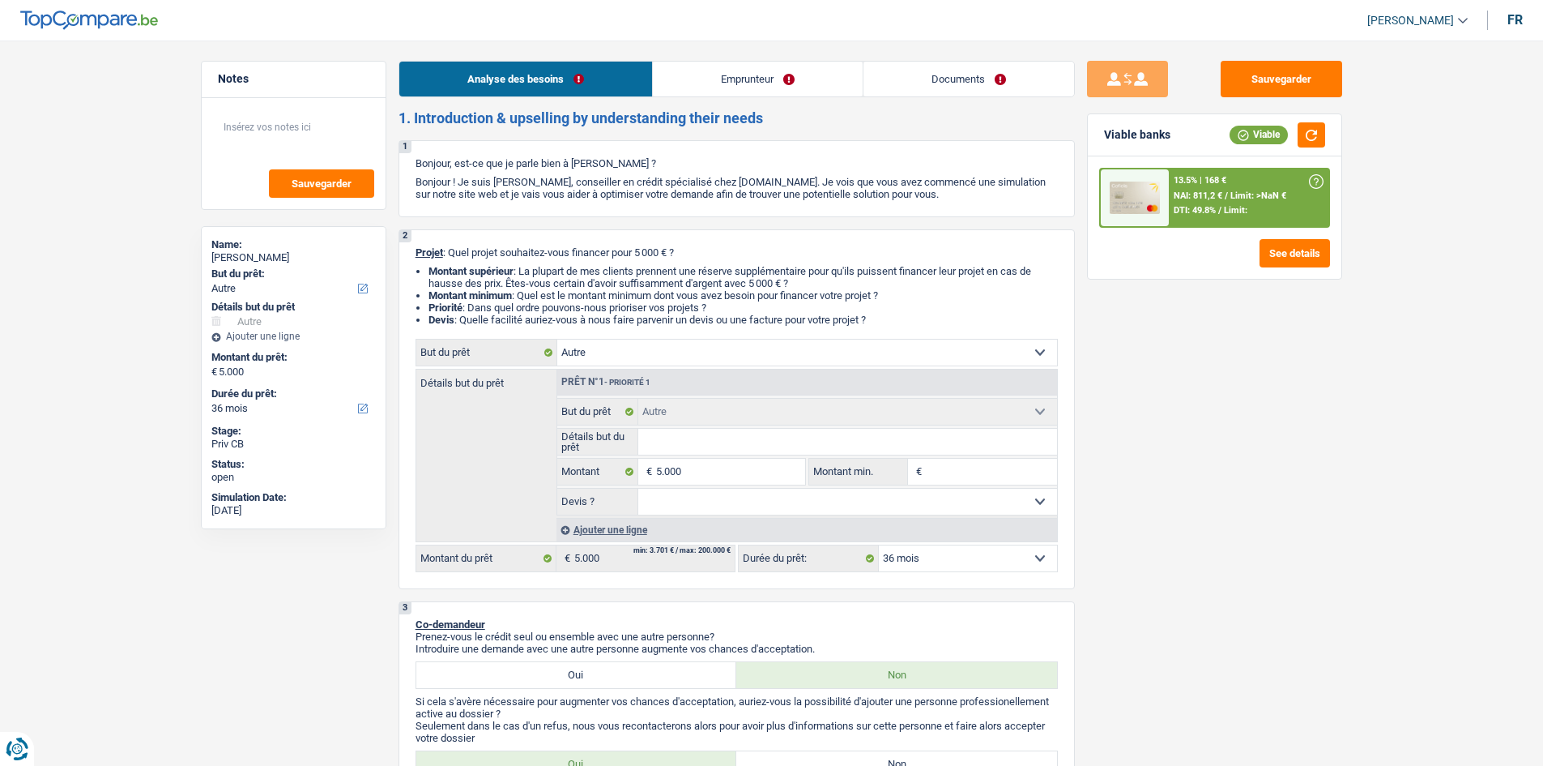
select select "other"
select select "36"
select select "other"
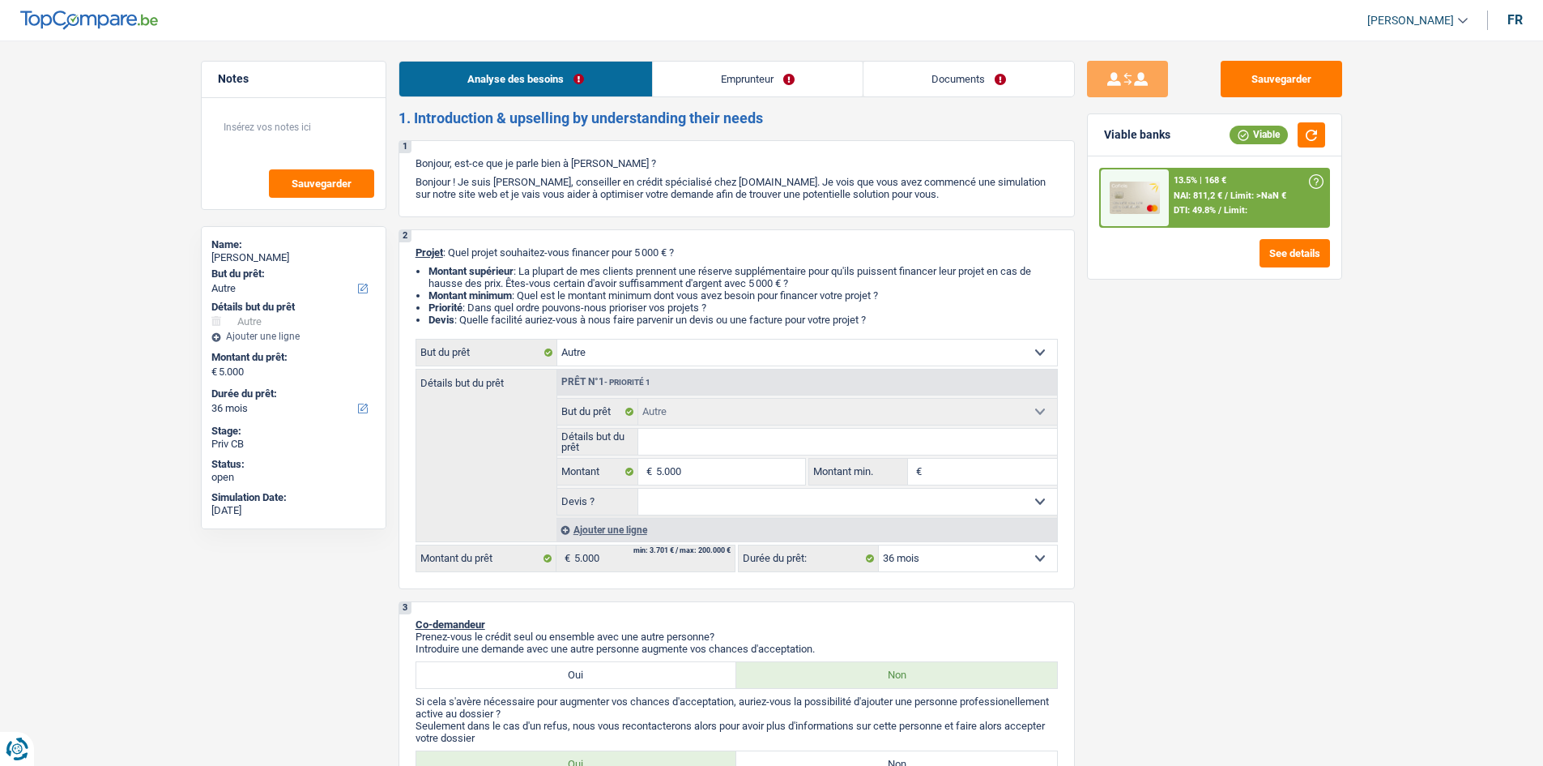
select select "36"
select select "retired"
select select "pension"
select select "rents"
select select "creditConsolidation"
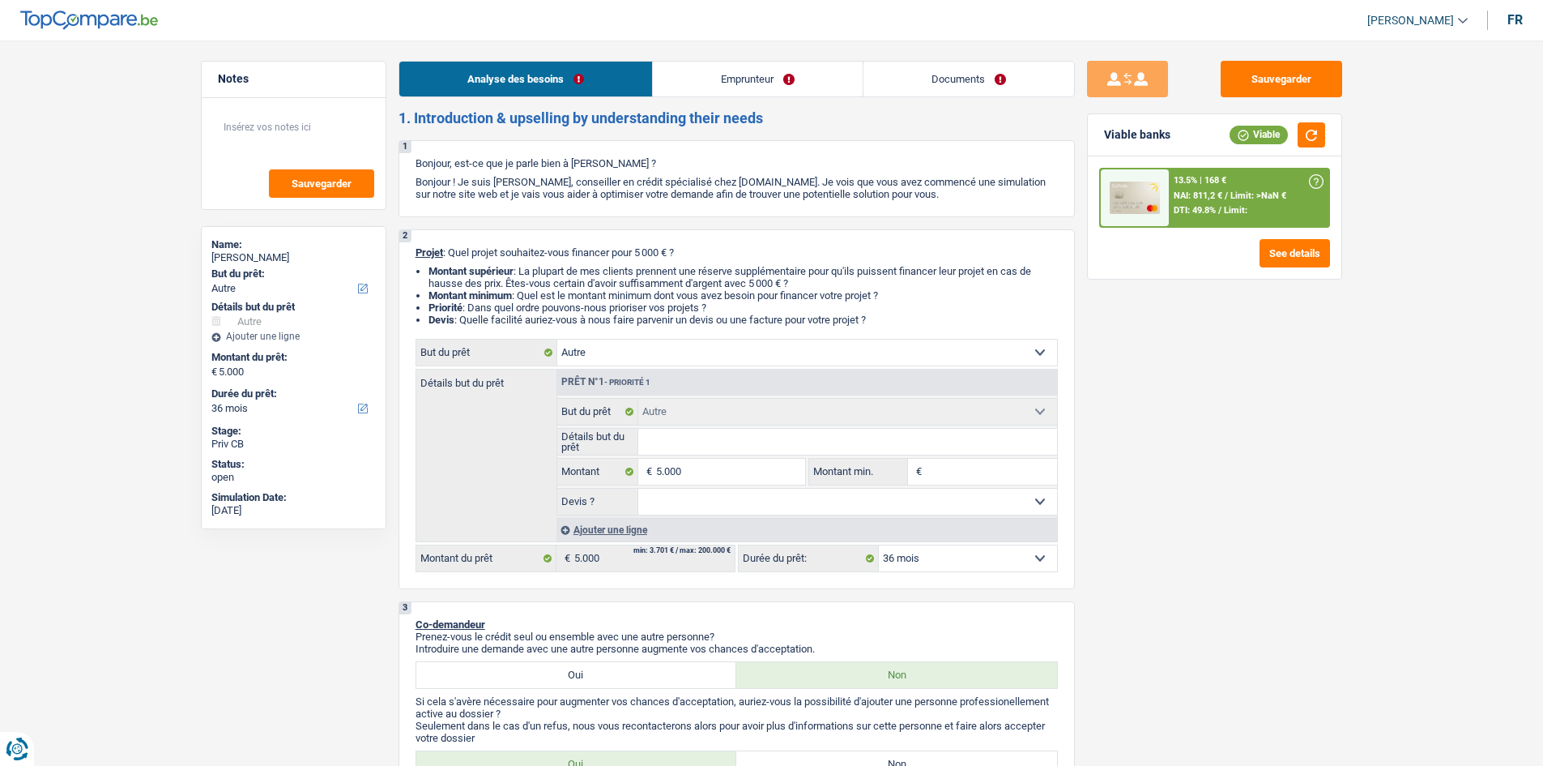
select select "60"
select select "other"
select select "36"
click at [712, 469] on input "5.000" at bounding box center [730, 472] width 148 height 26
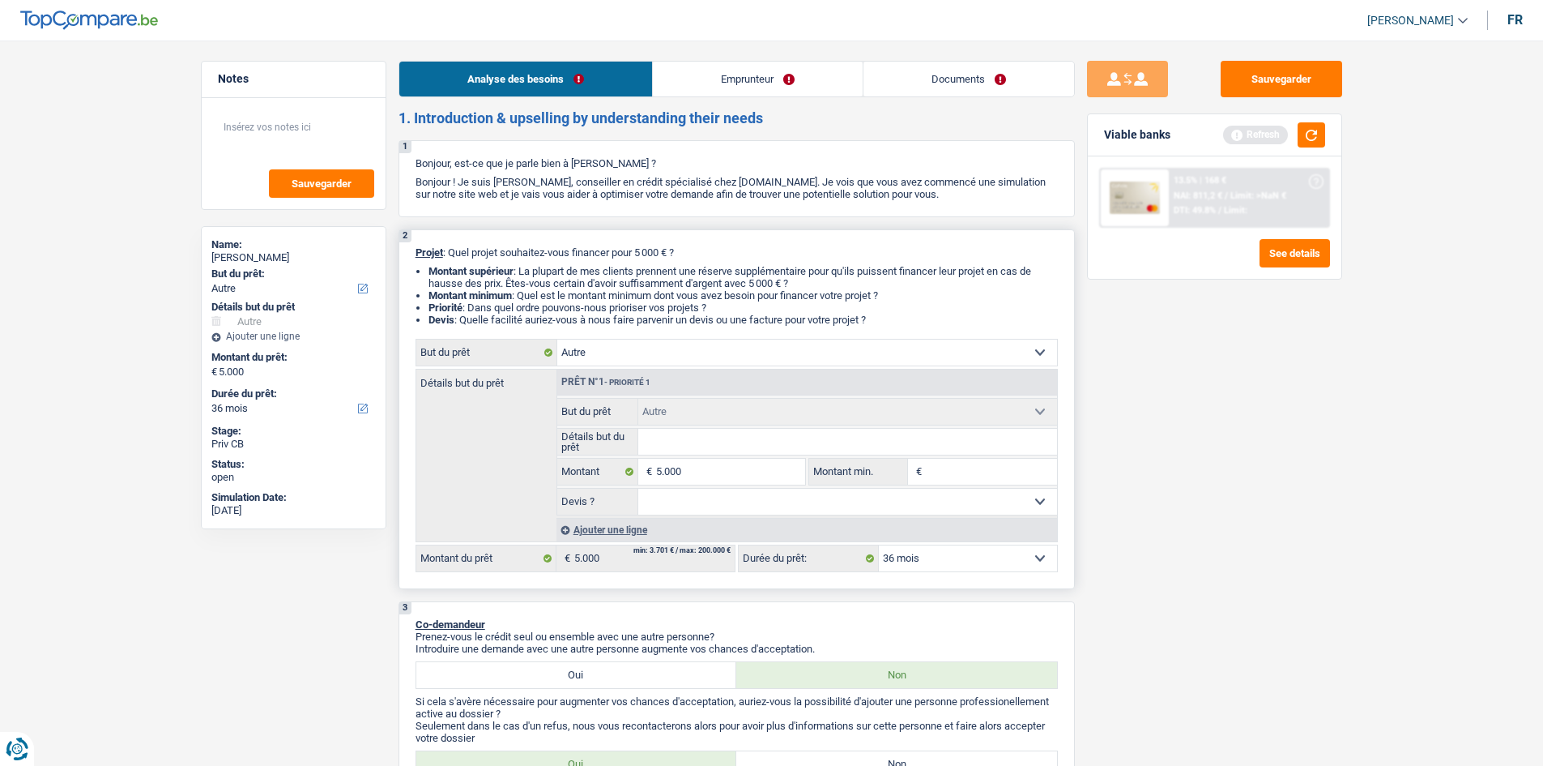
click at [651, 348] on select "Confort maison: meubles, textile, peinture, électroménager, outillage non-profe…" at bounding box center [807, 352] width 500 height 26
select select "medical"
click at [557, 339] on select "Confort maison: meubles, textile, peinture, électroménager, outillage non-profe…" at bounding box center [807, 352] width 500 height 26
select select "medical"
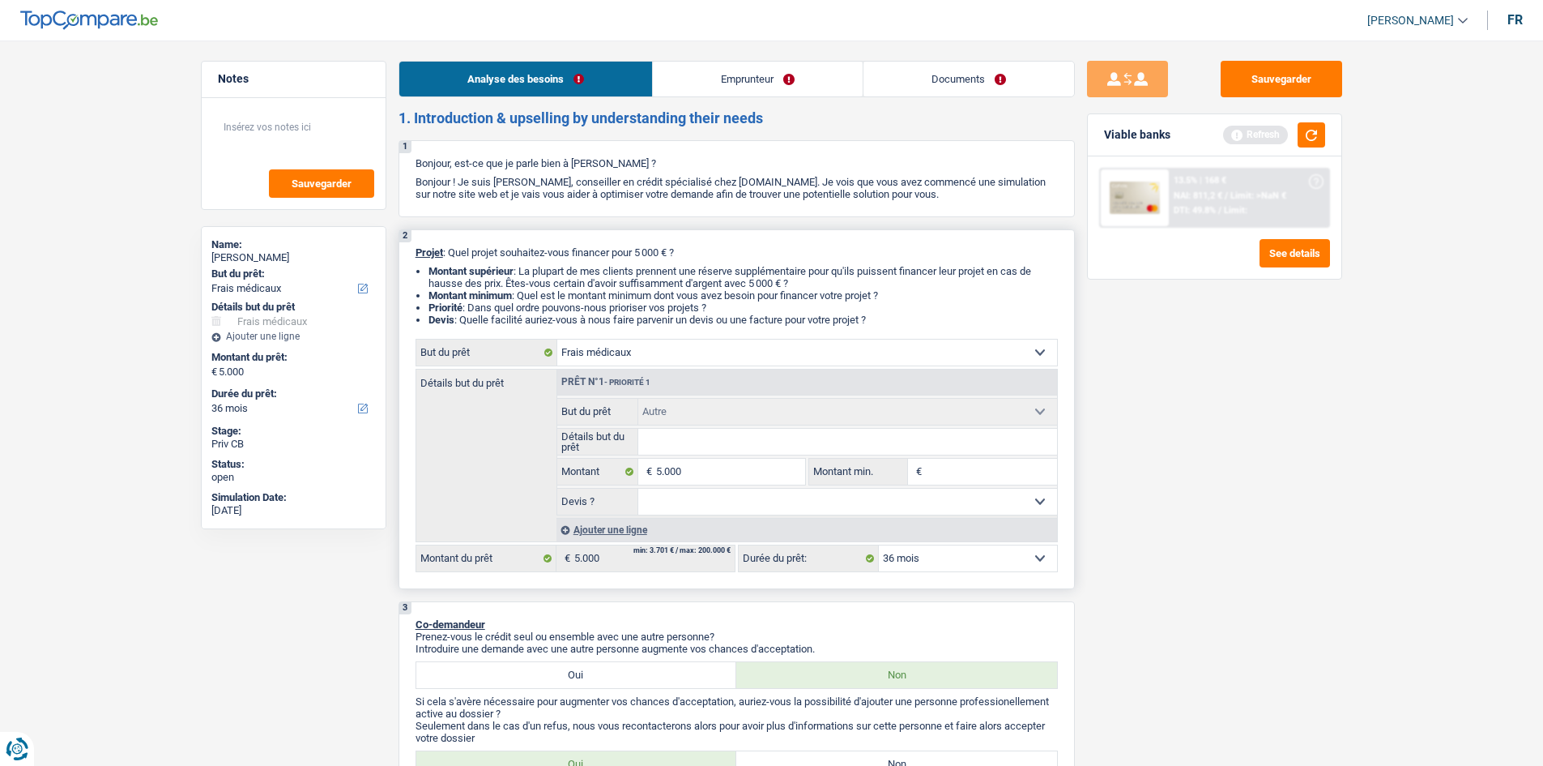
select select "medical"
select select "other"
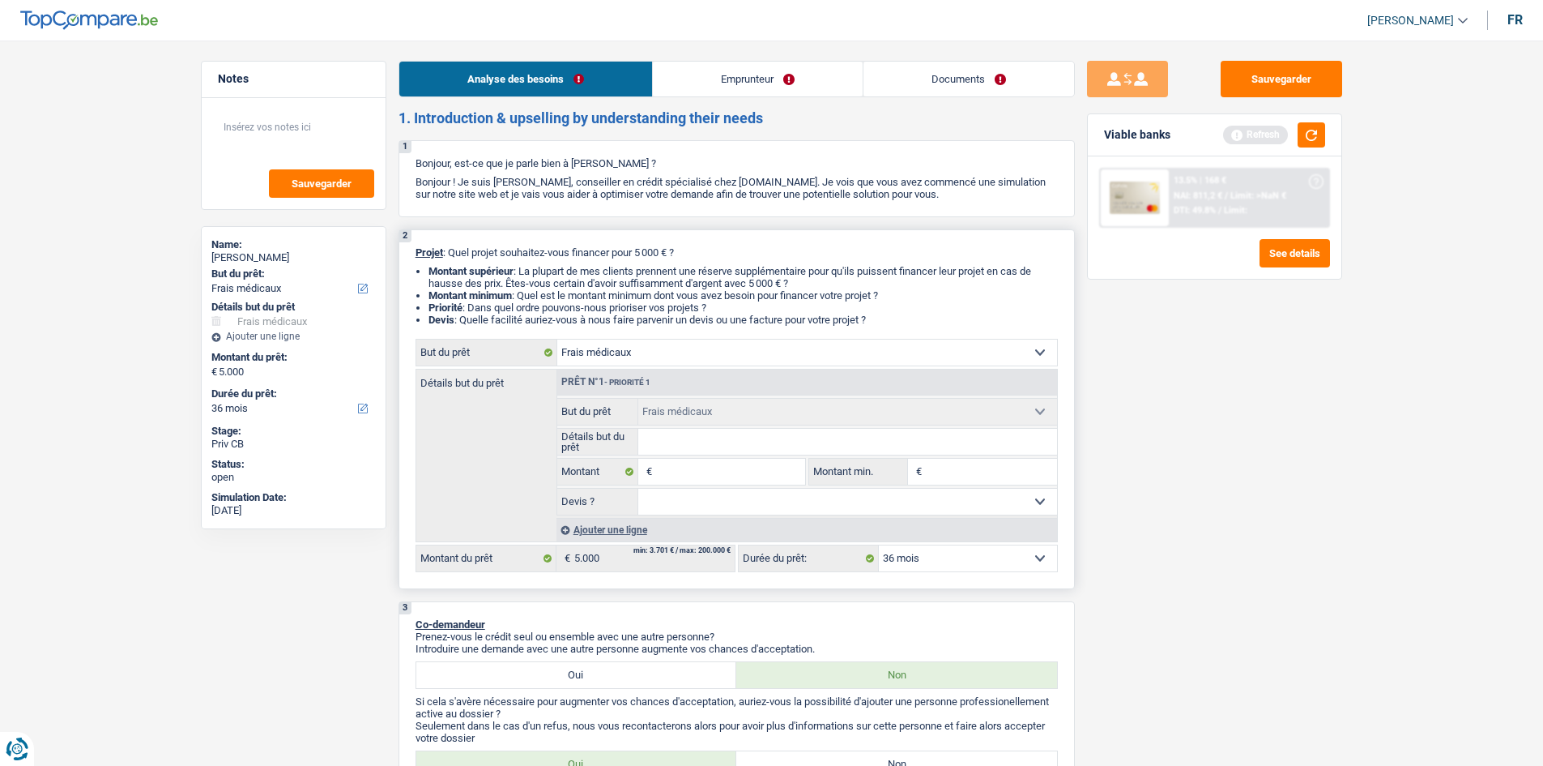
select select "other"
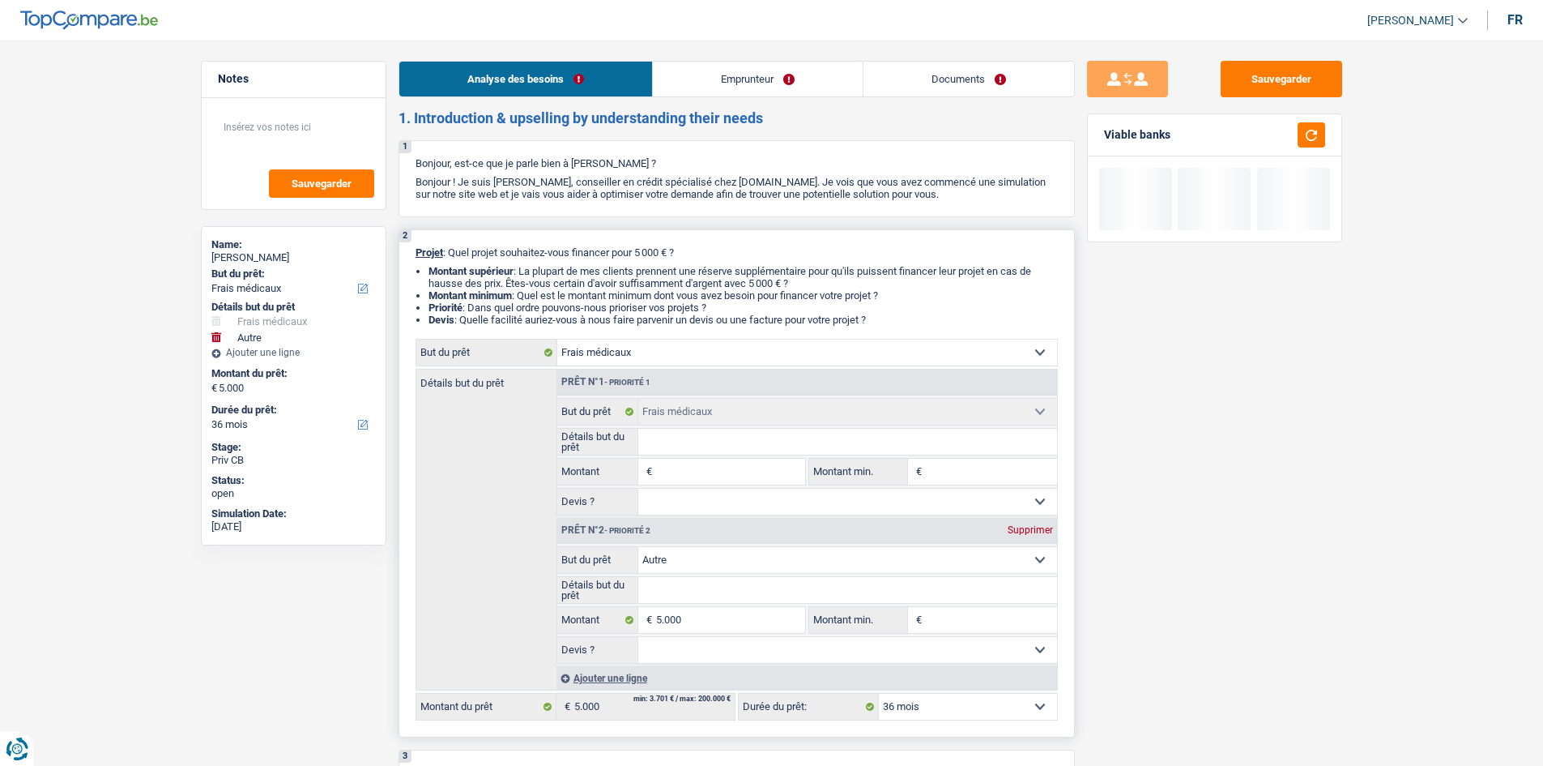
click at [708, 441] on input "Détails but du prêt" at bounding box center [847, 442] width 419 height 26
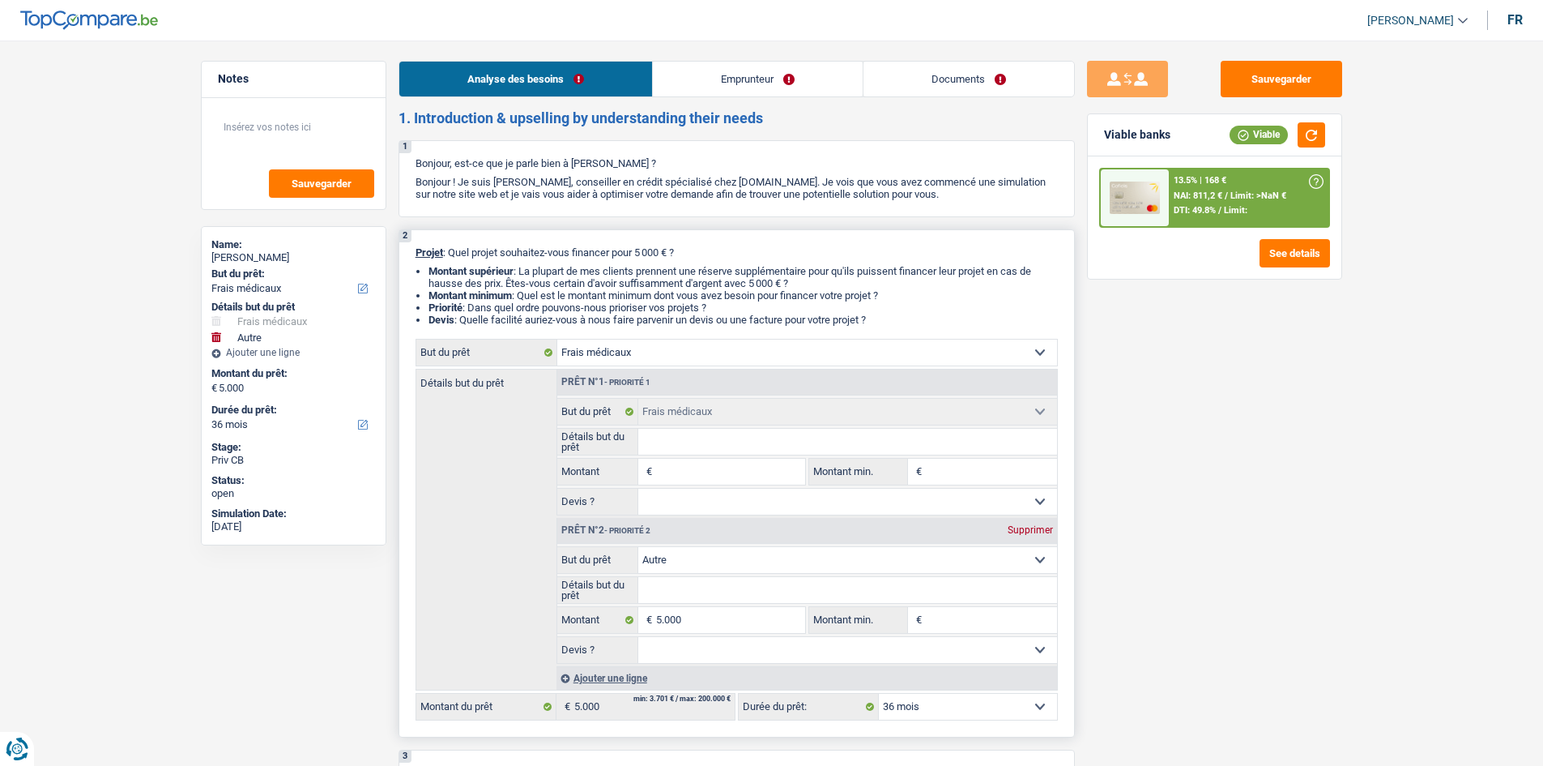
click at [1022, 525] on div "Supprimer" at bounding box center [1030, 530] width 53 height 10
type input "0"
select select
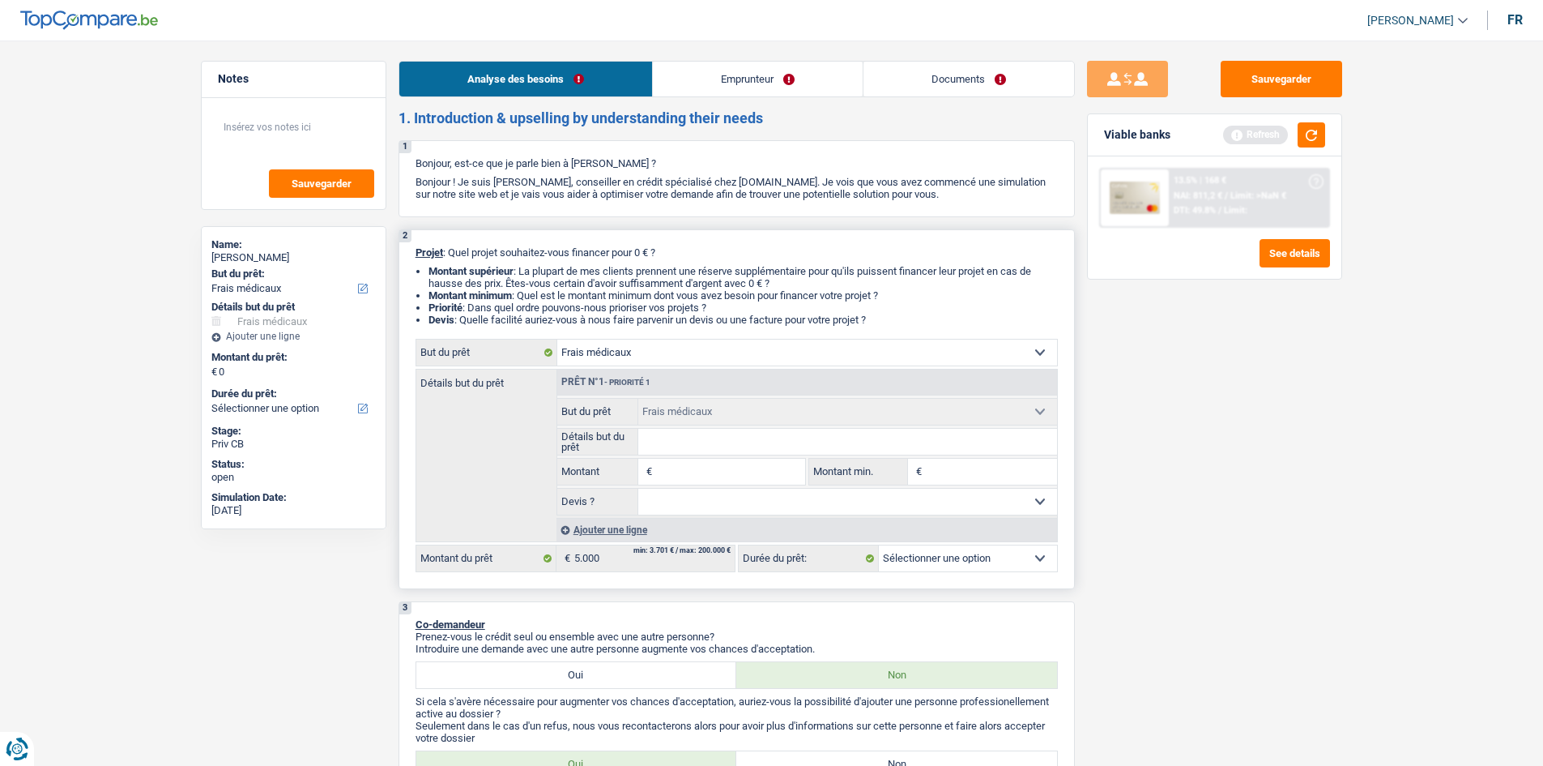
click at [660, 443] on input "Détails but du prêt" at bounding box center [847, 442] width 419 height 26
type input "p"
type input "pr"
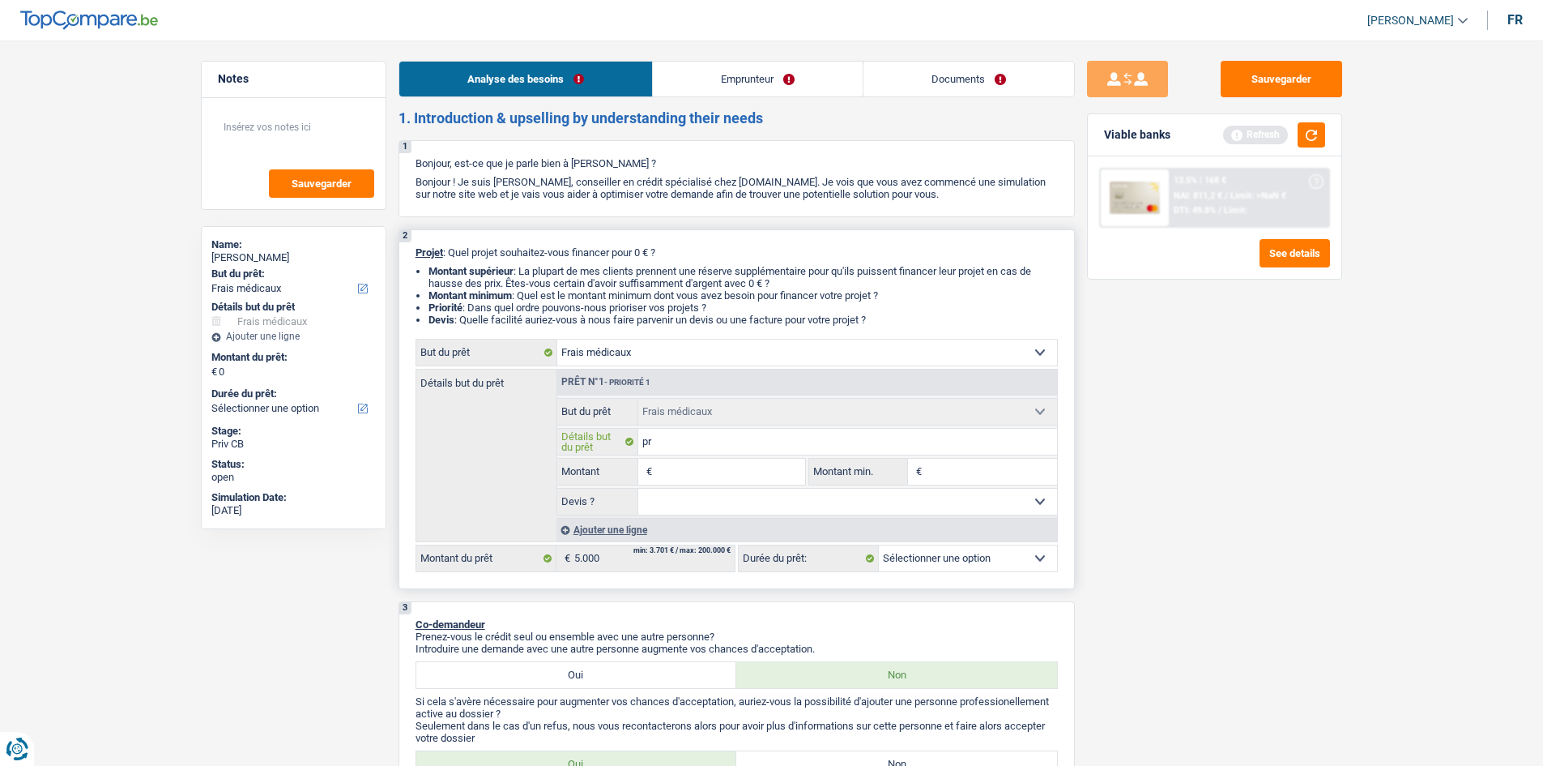
type input "pro"
type input "prob"
type input "probl"
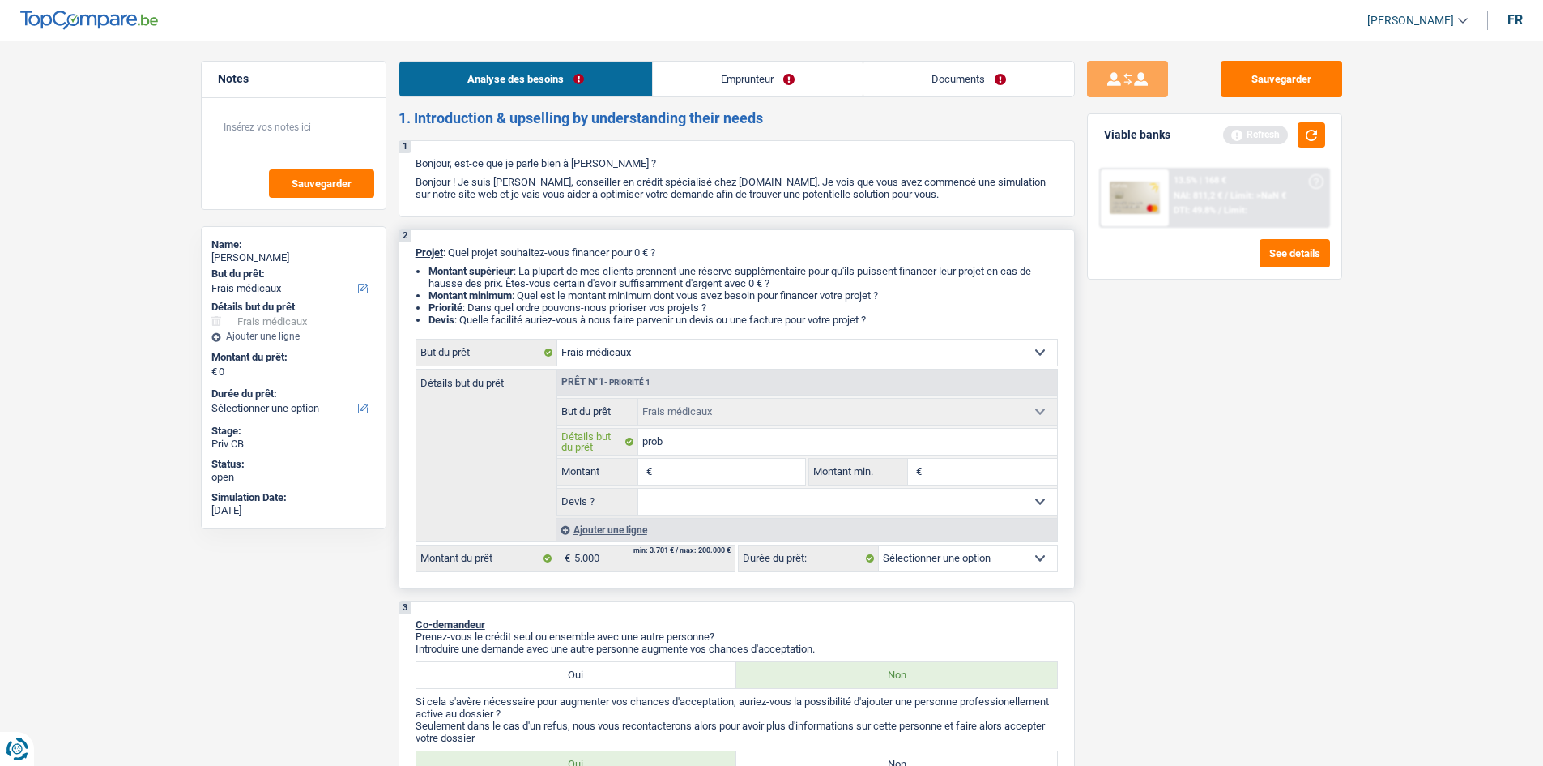
type input "probl"
type input "proble"
type input "problem"
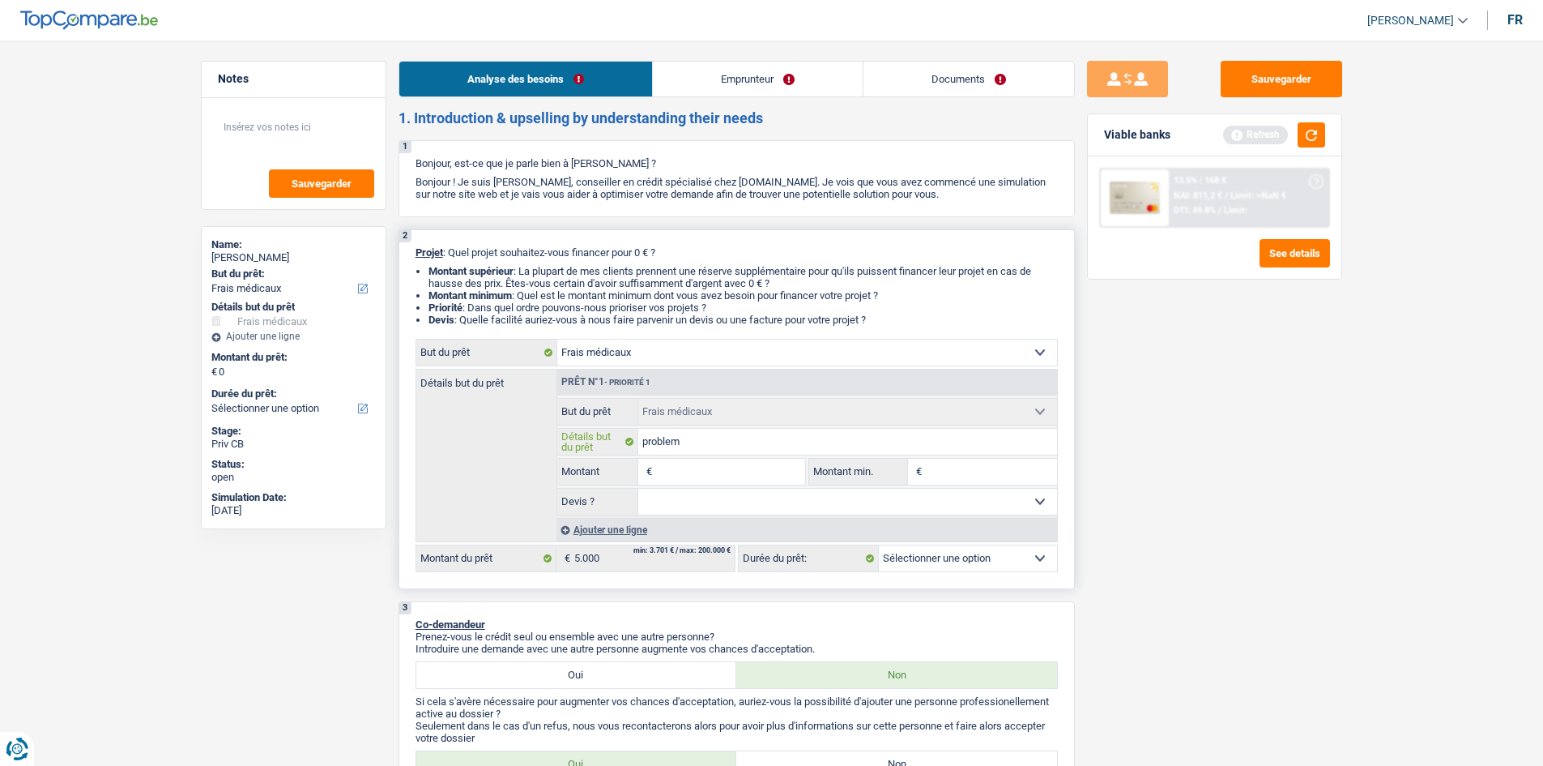
type input "probleme"
type input "probleme d"
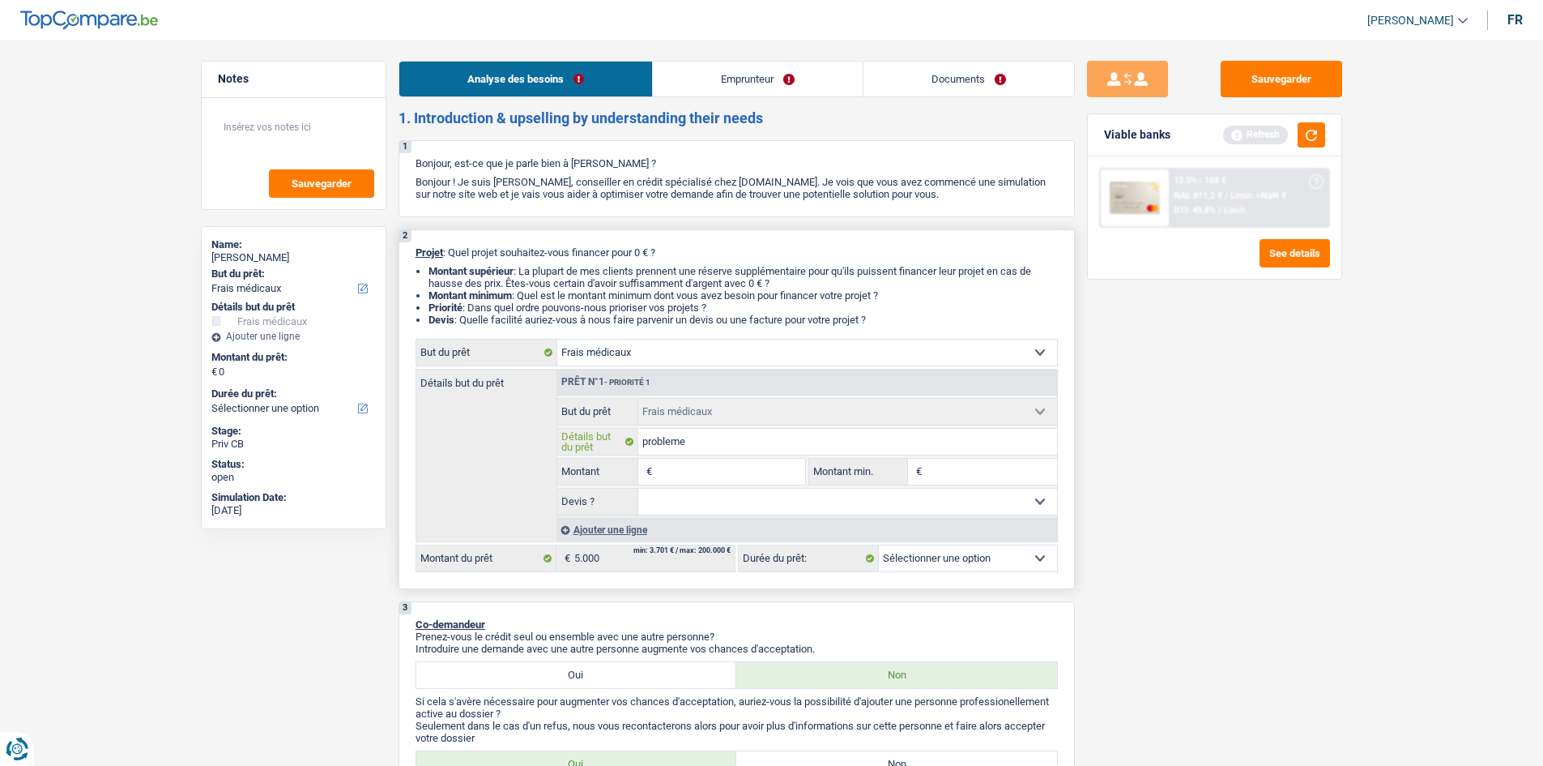
type input "probleme d"
type input "probleme de"
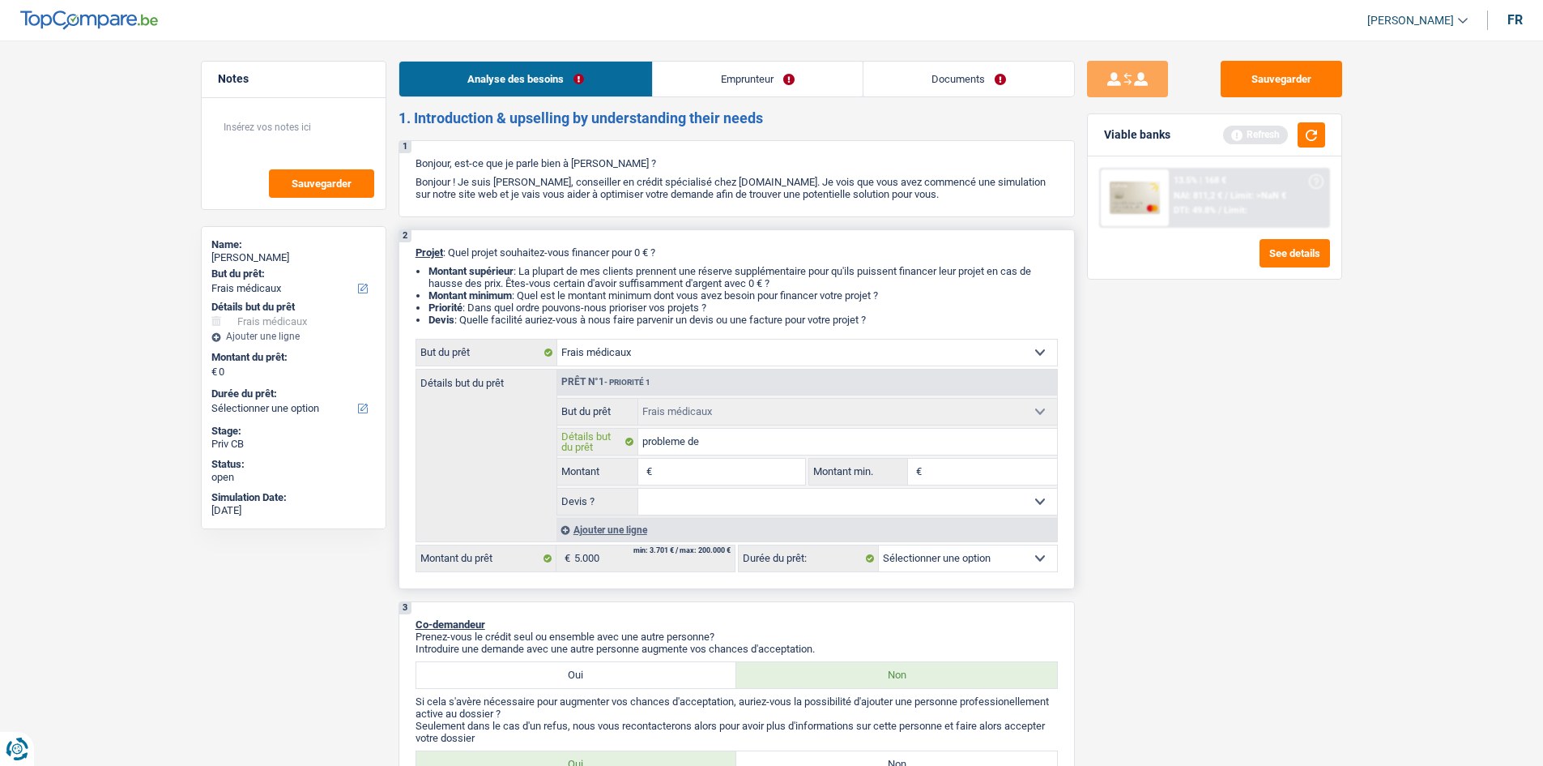
type input "probleme de d"
type input "probleme de de"
type input "probleme de den"
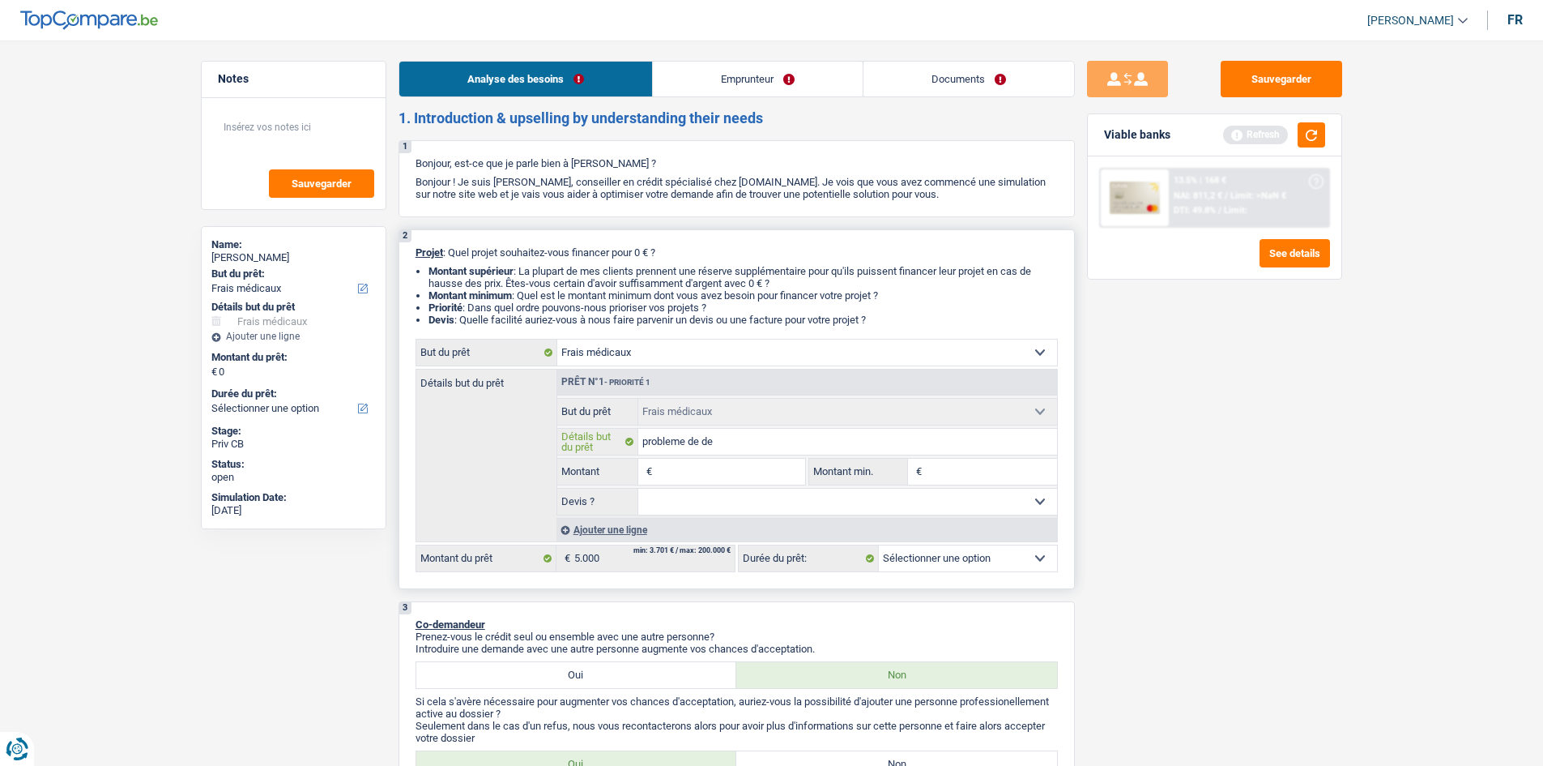
type input "probleme de den"
type input "probleme de dent"
click at [742, 471] on input "Montant" at bounding box center [730, 472] width 148 height 26
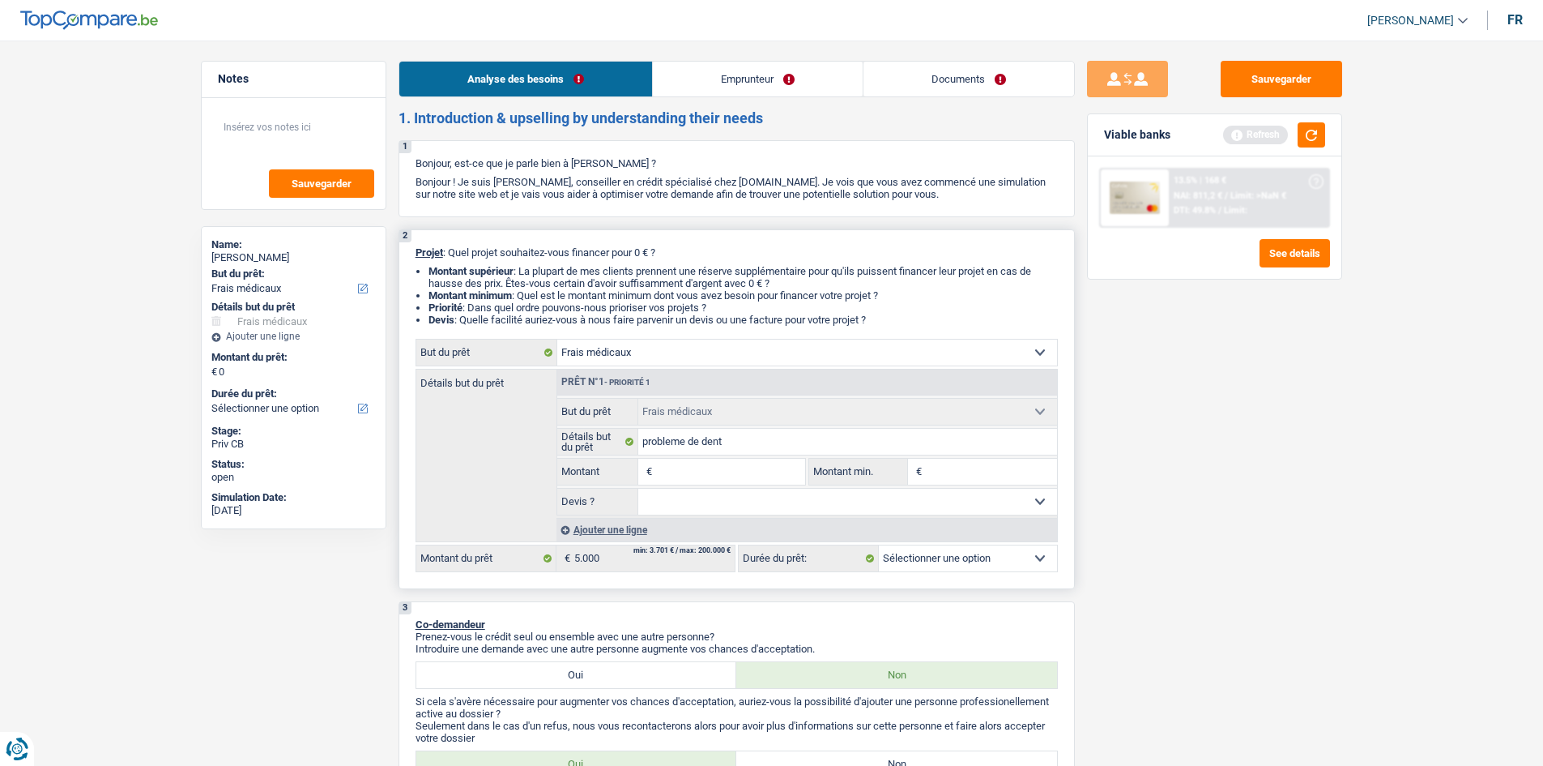
type input "5"
type input "50"
type input "500"
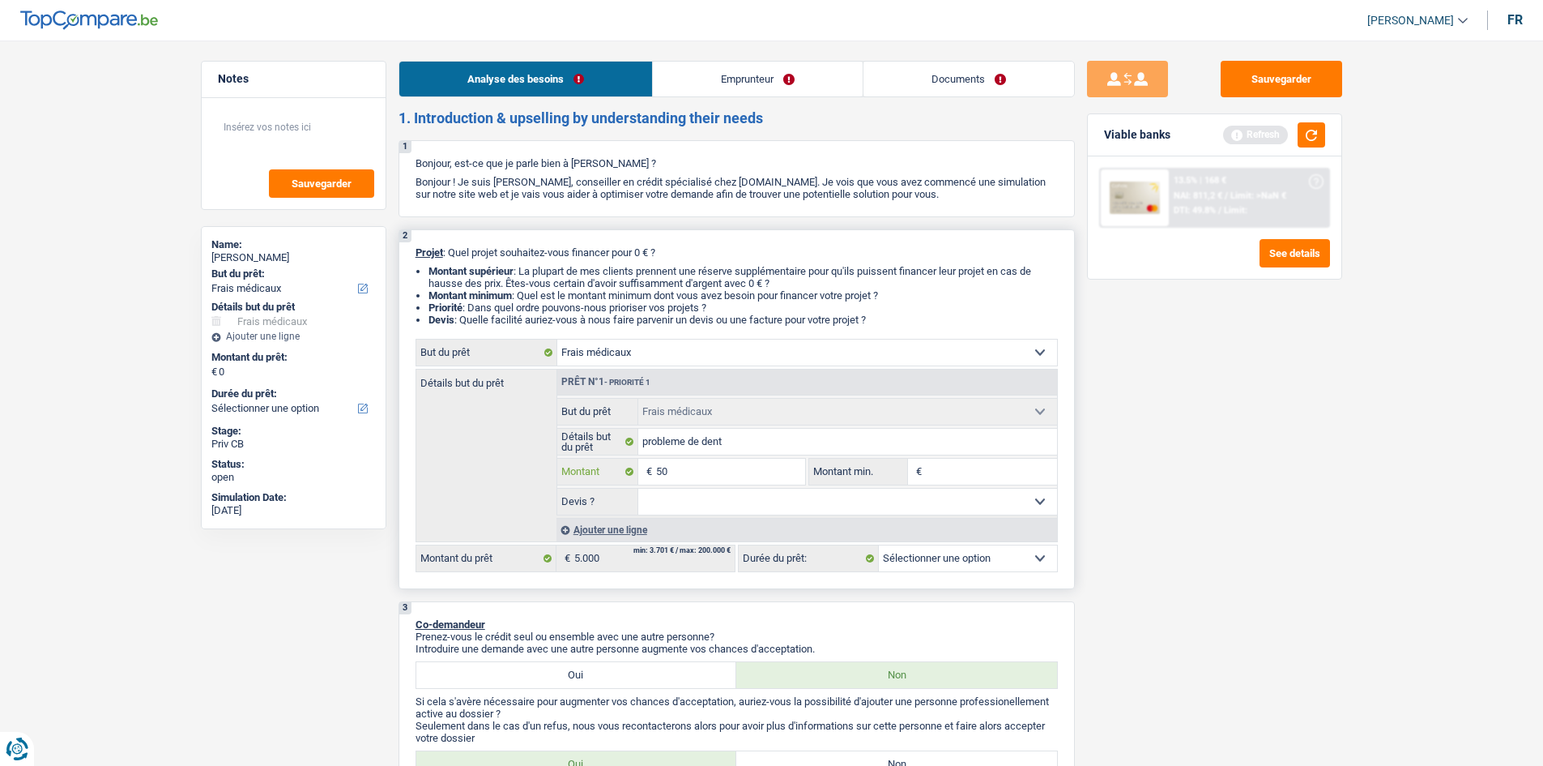
type input "500"
type input "5.001"
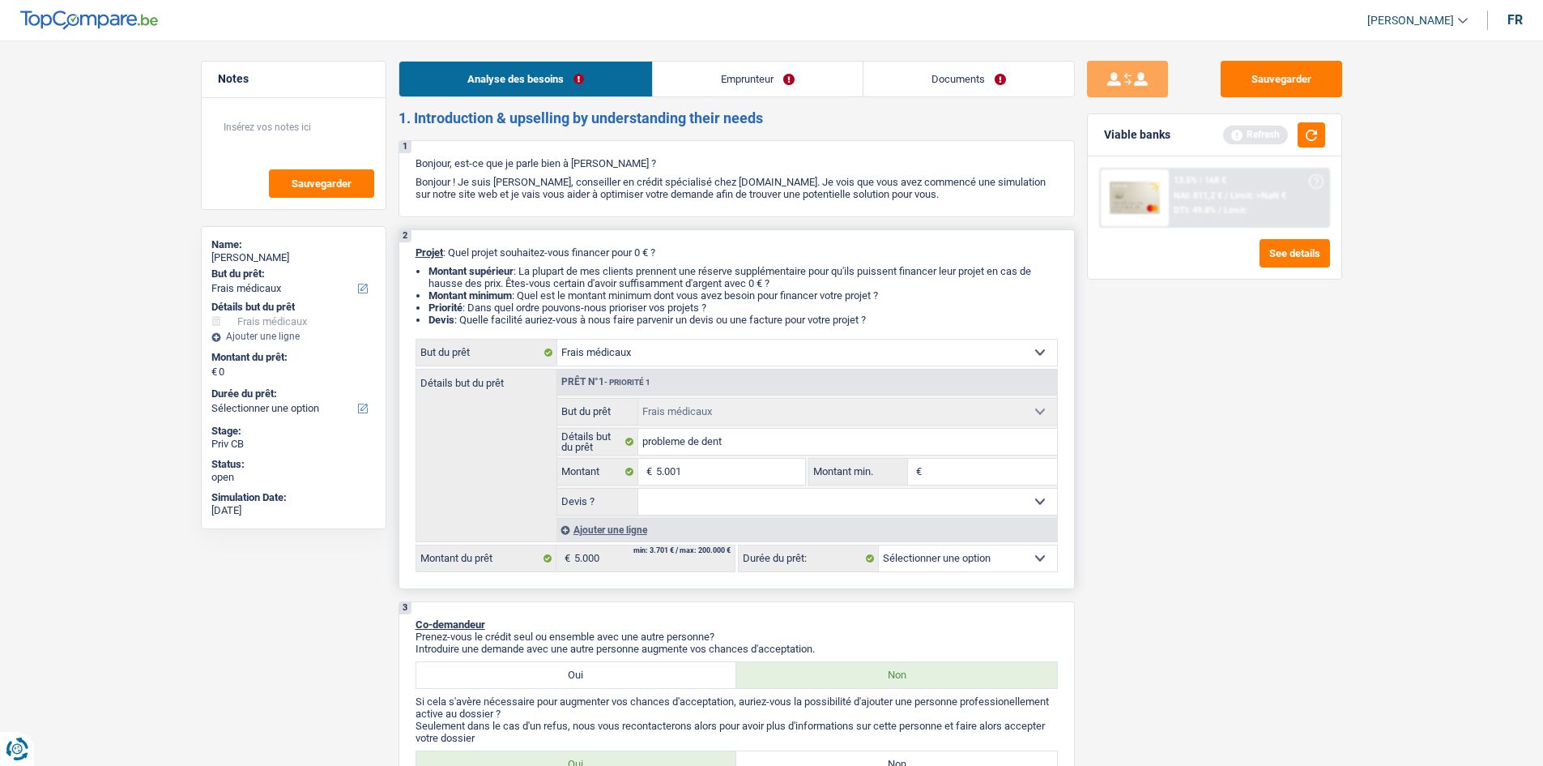
type input "5.001"
click at [958, 466] on input "Montant min." at bounding box center [991, 472] width 131 height 26
select select "36"
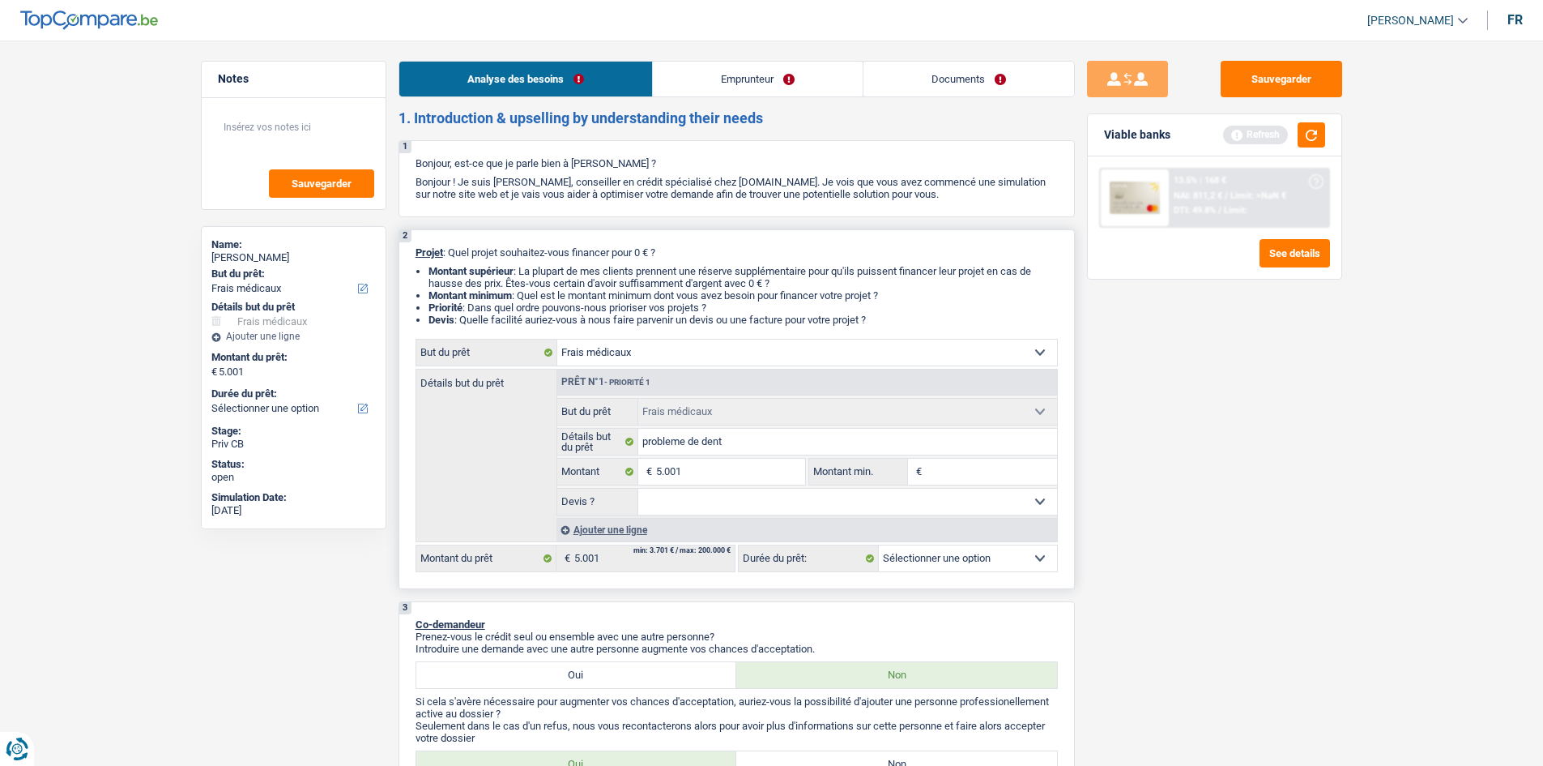
select select "36"
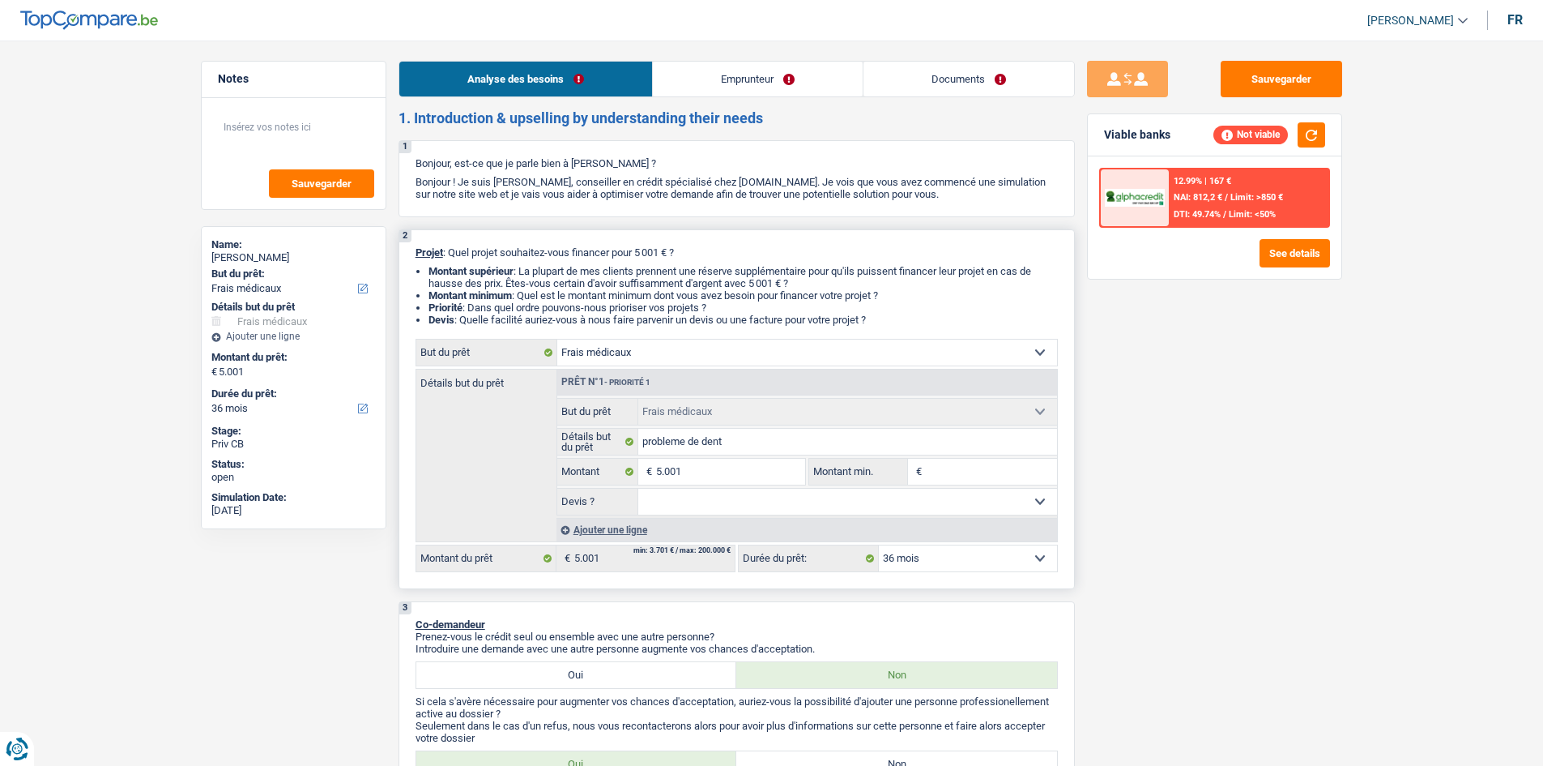
type input "5"
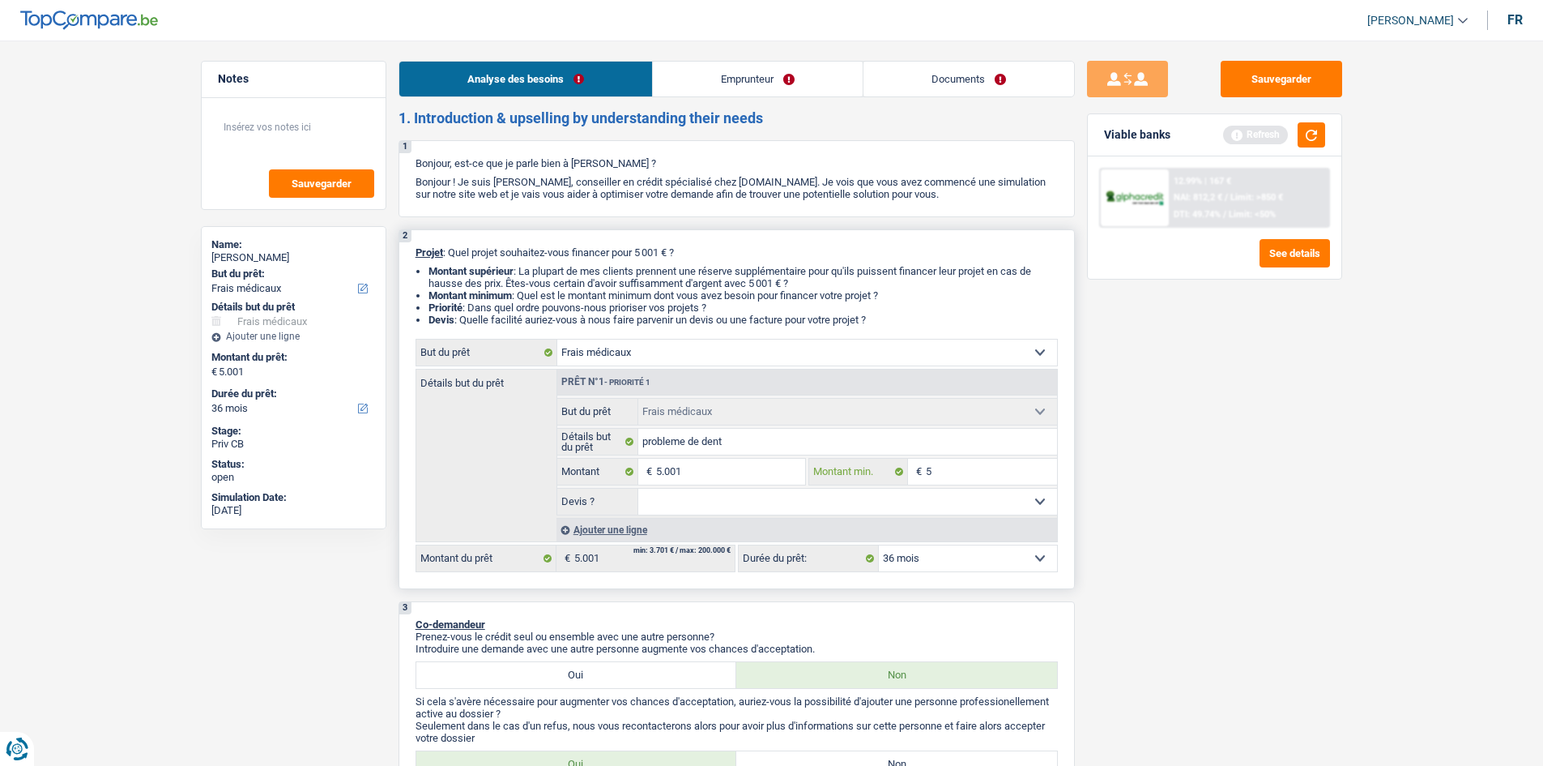
type input "50"
type input "500"
type input "5.001"
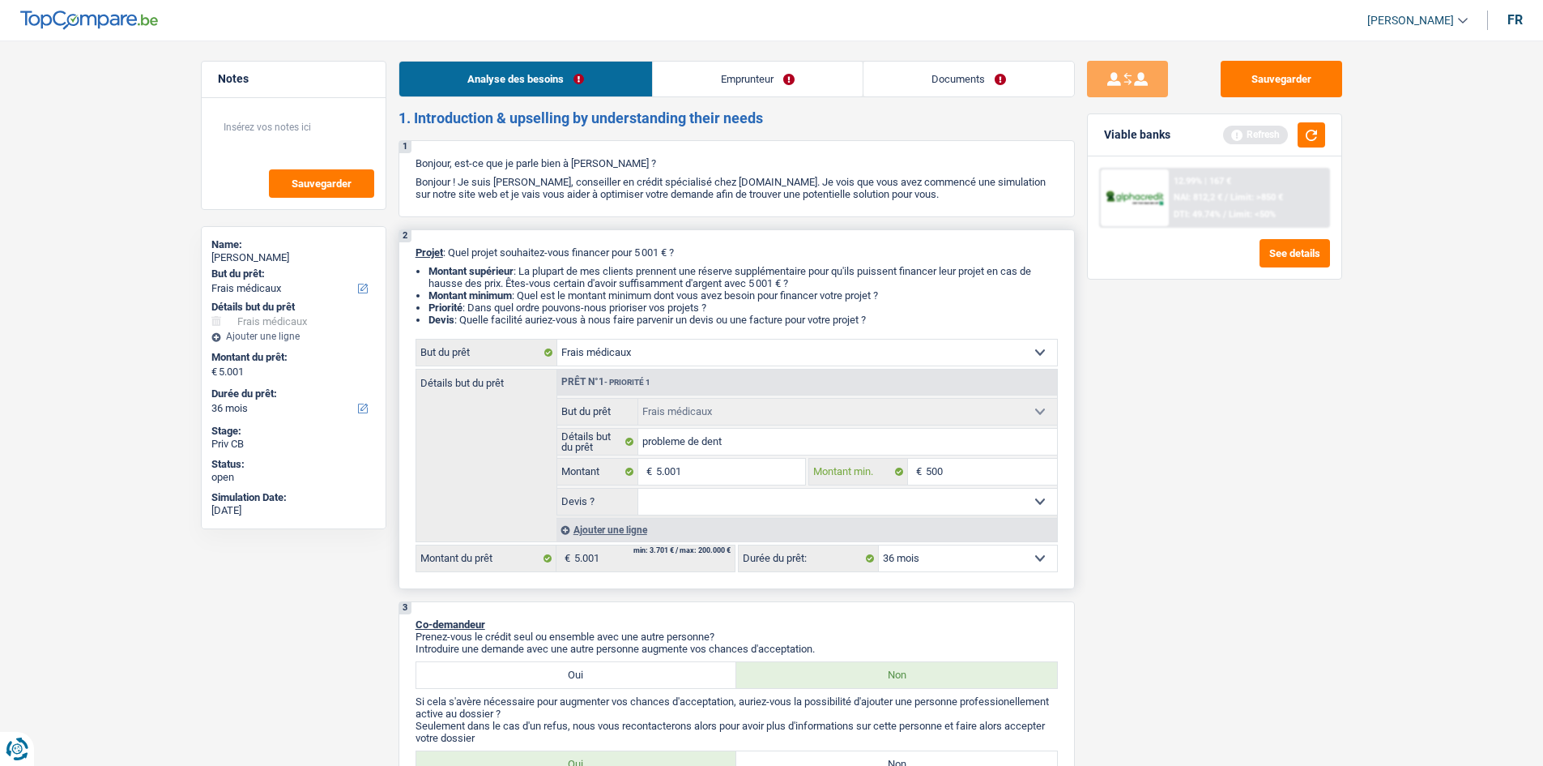
type input "5.001"
click at [861, 497] on select "Oui Non Non répondu Sélectionner une option" at bounding box center [847, 502] width 419 height 26
select select "yes"
click at [638, 489] on select "Oui Non Non répondu Sélectionner une option" at bounding box center [847, 502] width 419 height 26
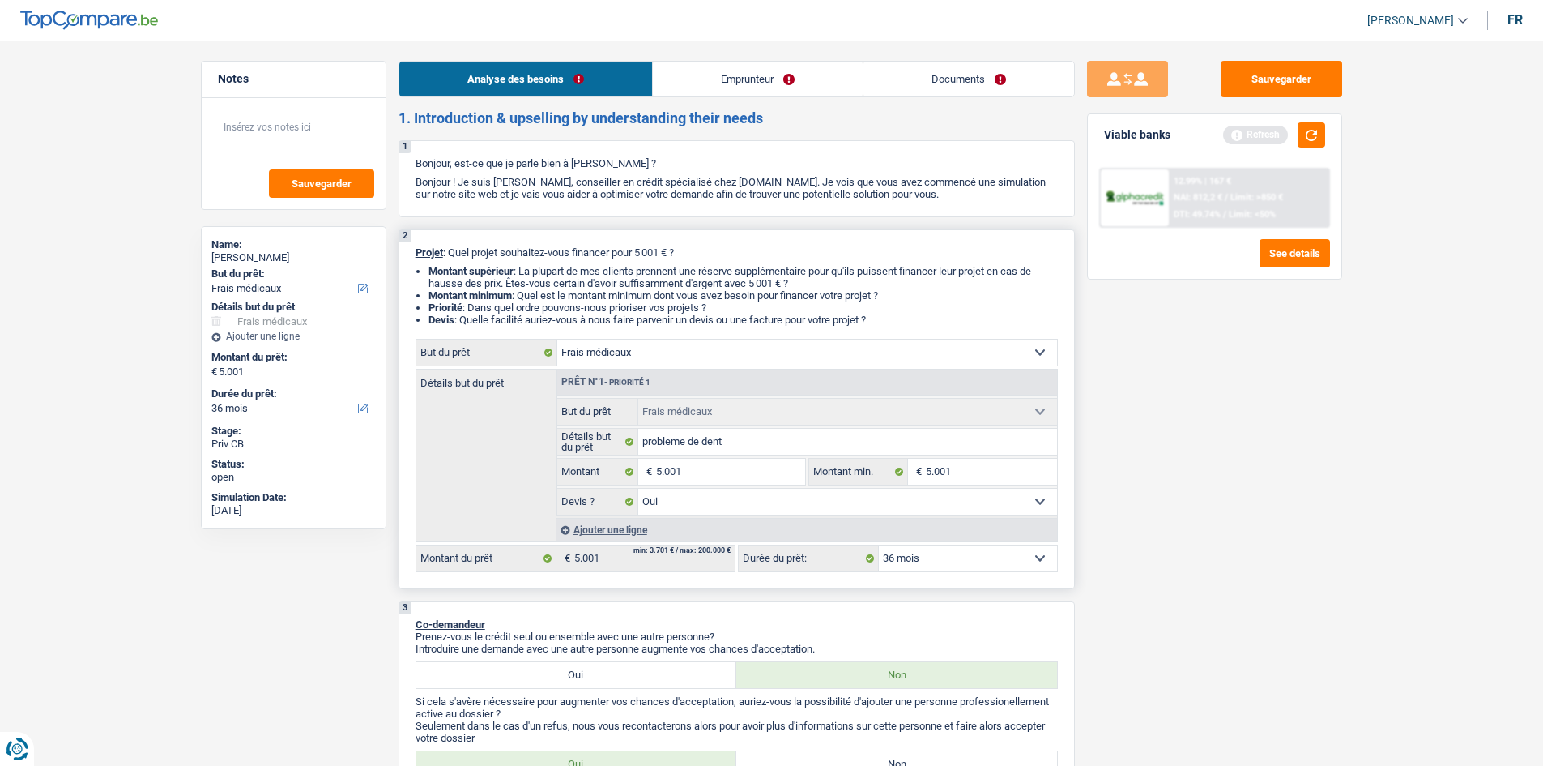
select select "yes"
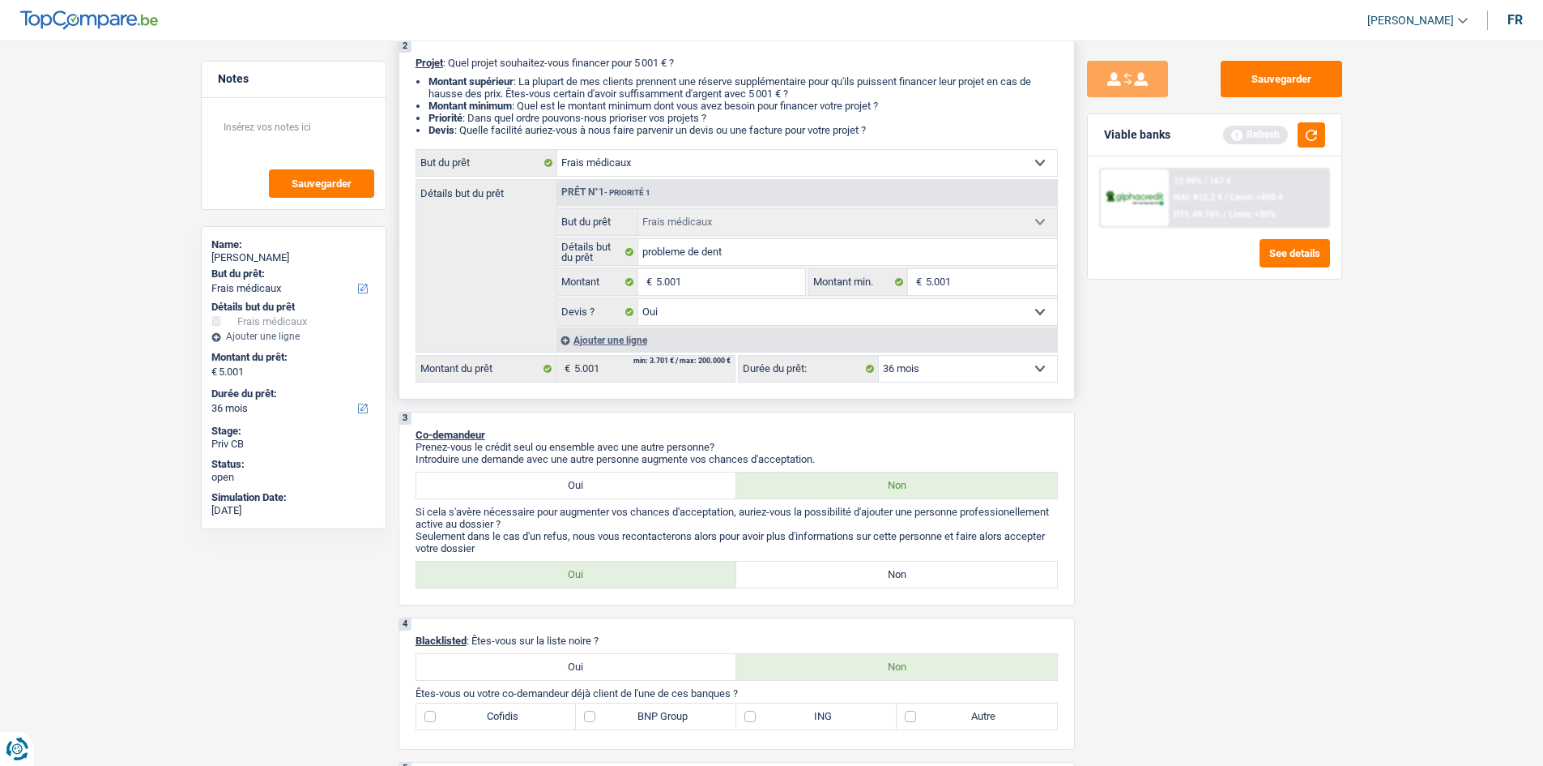
scroll to position [192, 0]
click at [651, 484] on label "Oui" at bounding box center [576, 483] width 321 height 26
click at [651, 484] on input "Oui" at bounding box center [576, 483] width 321 height 26
radio input "true"
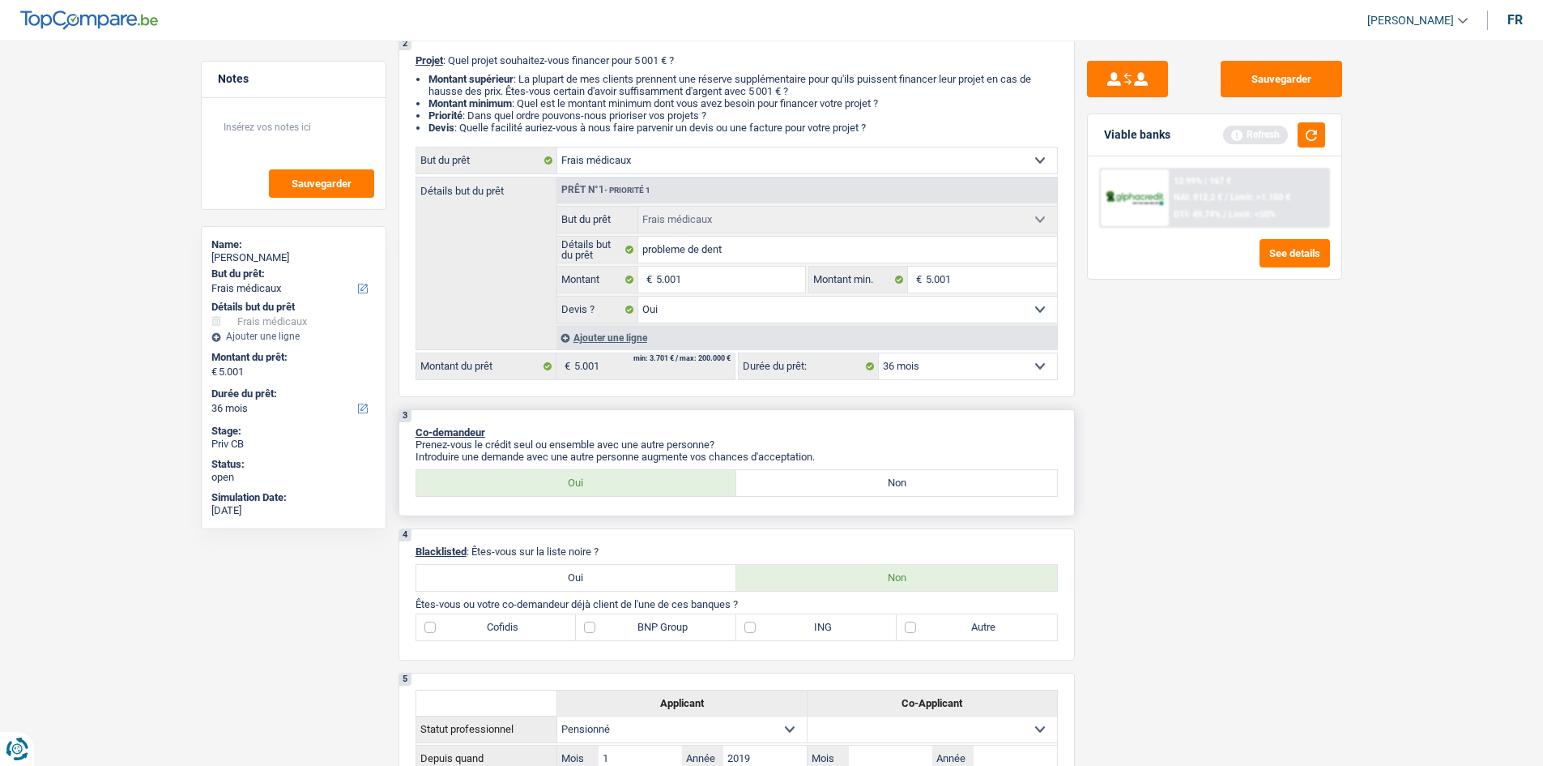
click at [761, 484] on label "Non" at bounding box center [896, 483] width 321 height 26
click at [761, 484] on input "Non" at bounding box center [896, 483] width 321 height 26
radio input "true"
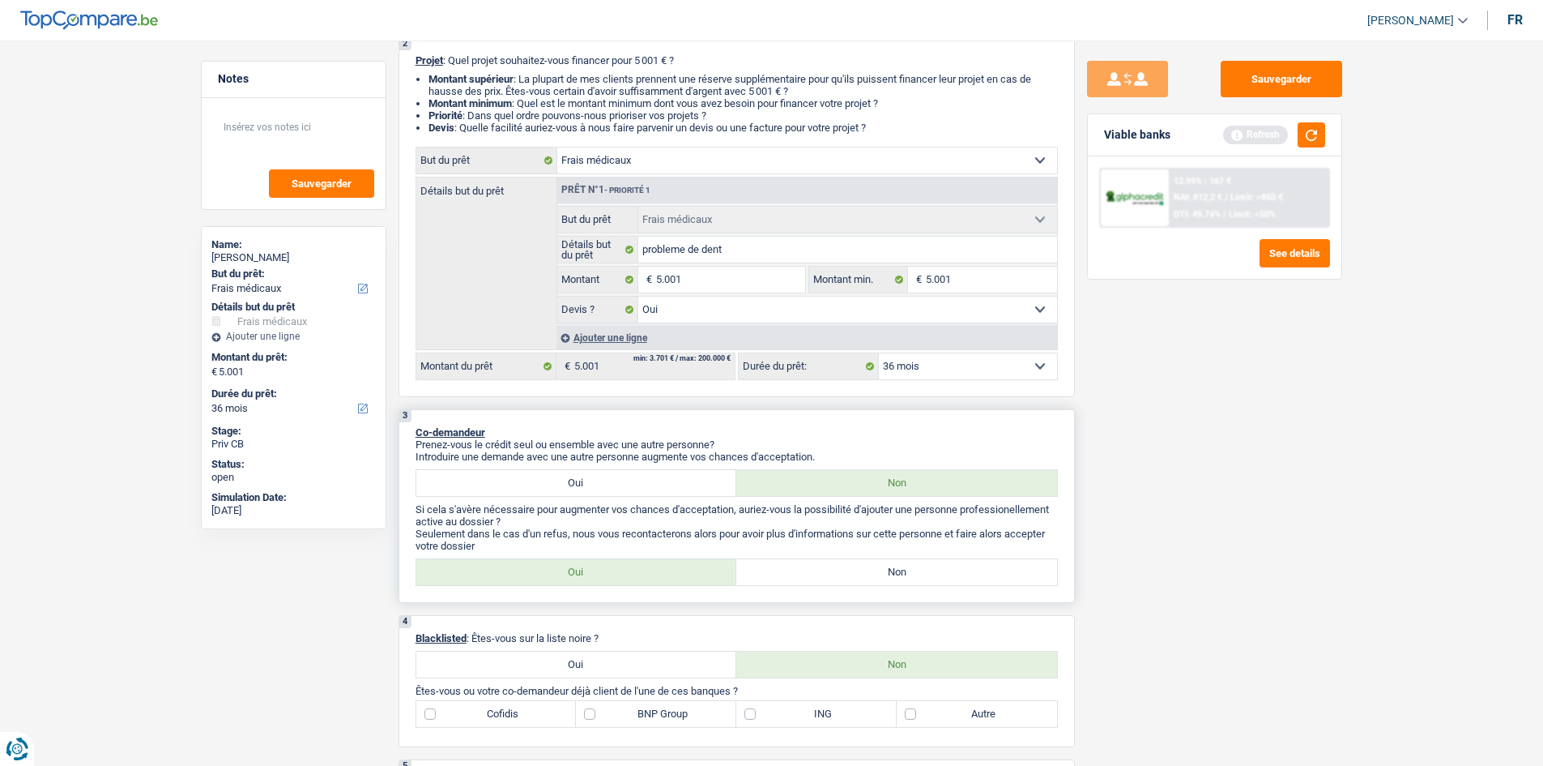
click at [771, 582] on label "Non" at bounding box center [896, 572] width 321 height 26
click at [771, 582] on input "Non" at bounding box center [896, 572] width 321 height 26
radio input "true"
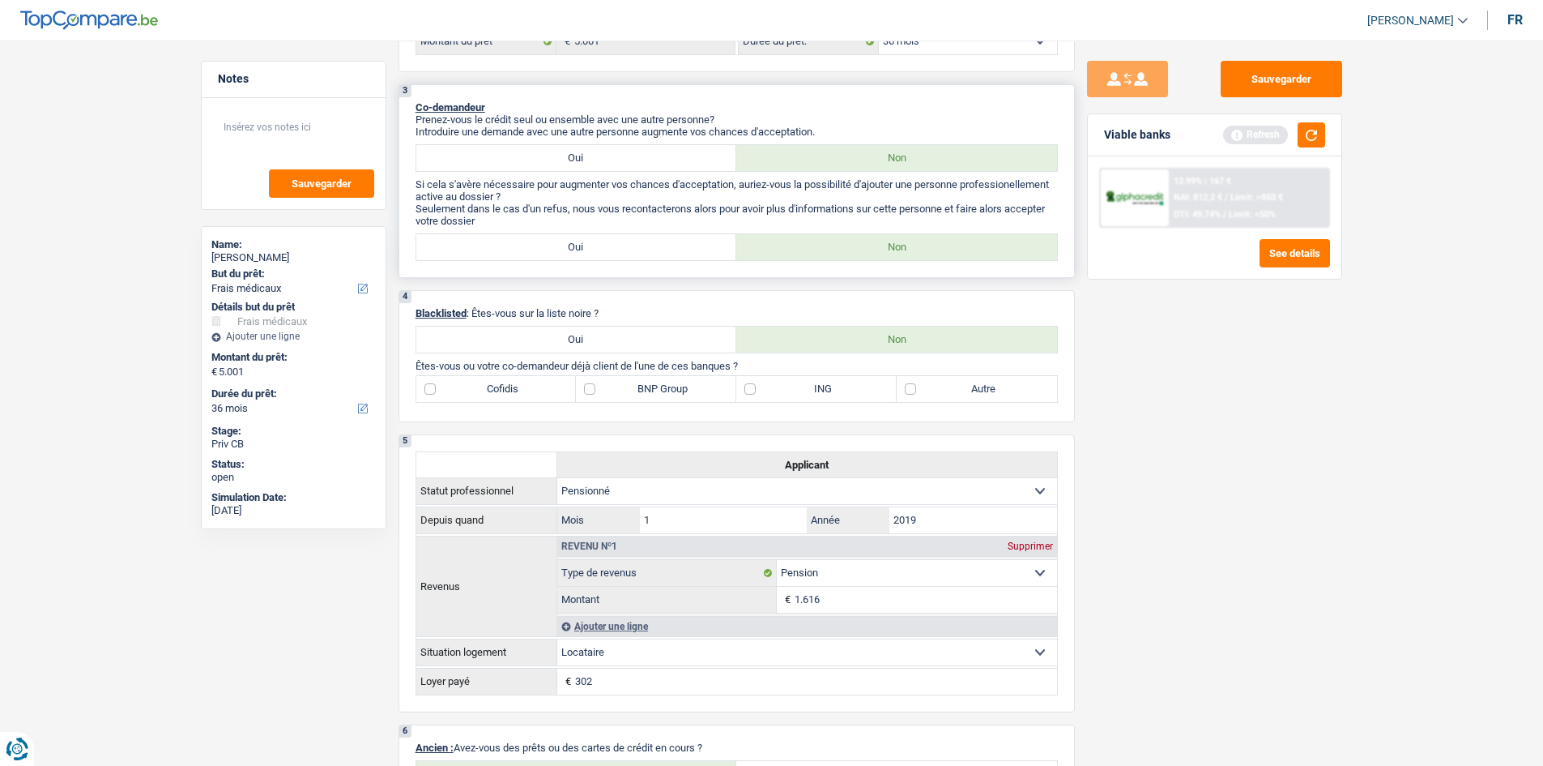
scroll to position [516, 0]
click at [961, 395] on label "Autre" at bounding box center [977, 390] width 160 height 26
click at [961, 395] on input "Autre" at bounding box center [977, 390] width 160 height 26
checkbox input "true"
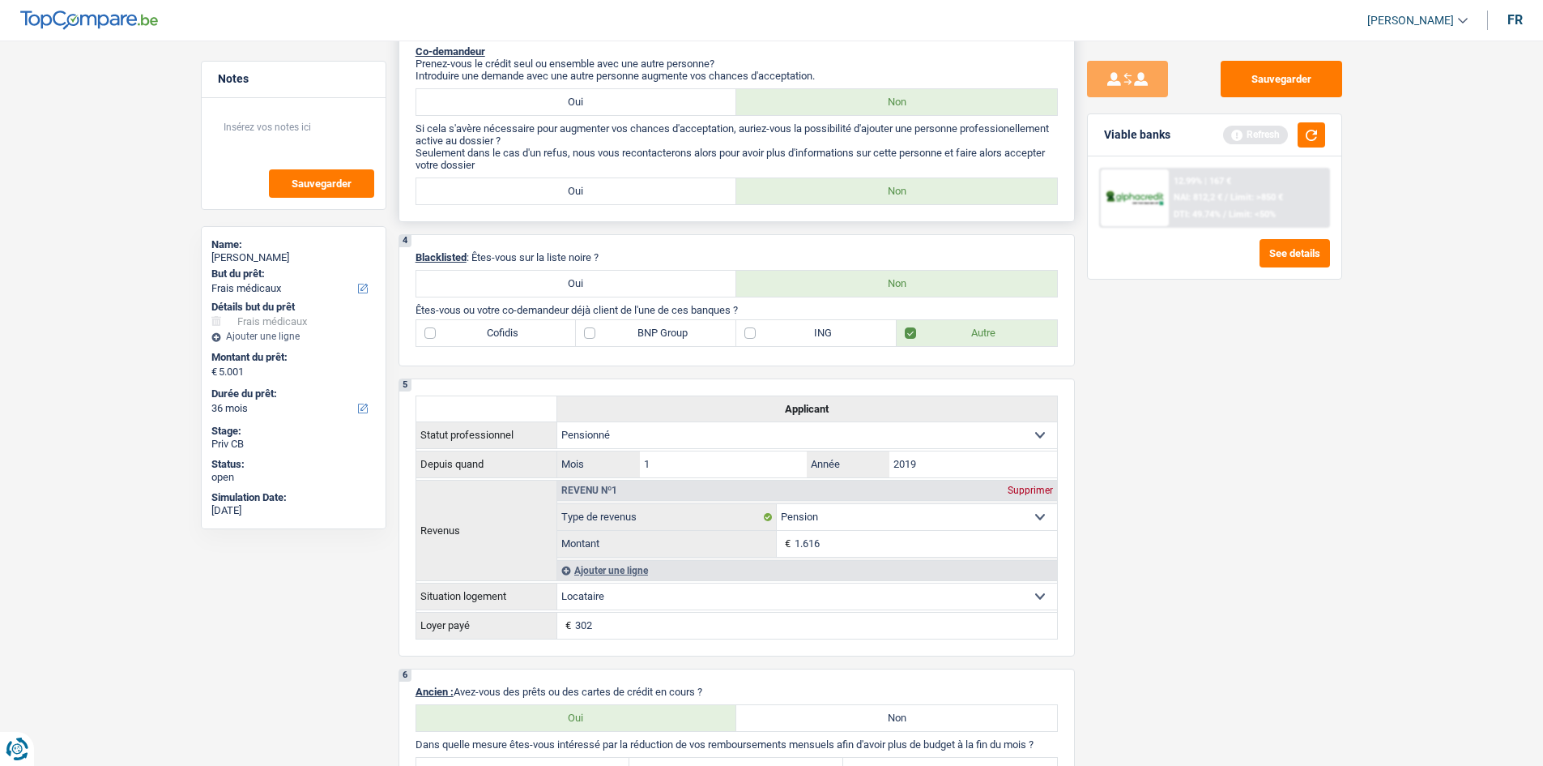
scroll to position [574, 0]
click at [506, 326] on label "Cofidis" at bounding box center [496, 332] width 160 height 26
click at [506, 326] on input "Cofidis" at bounding box center [496, 332] width 160 height 26
checkbox input "true"
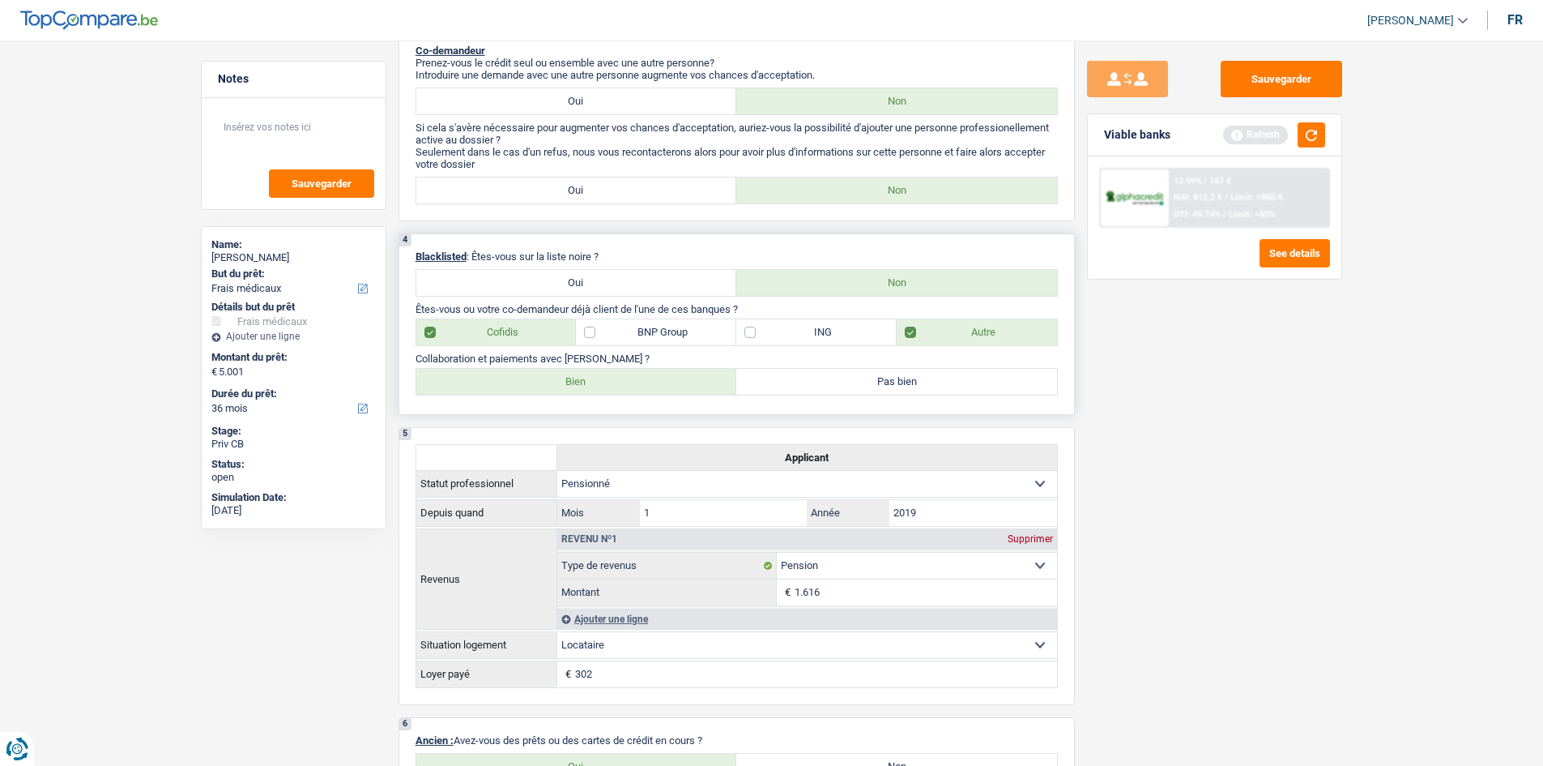
click at [582, 384] on label "Bien" at bounding box center [576, 382] width 321 height 26
click at [582, 384] on input "Bien" at bounding box center [576, 382] width 321 height 26
radio input "true"
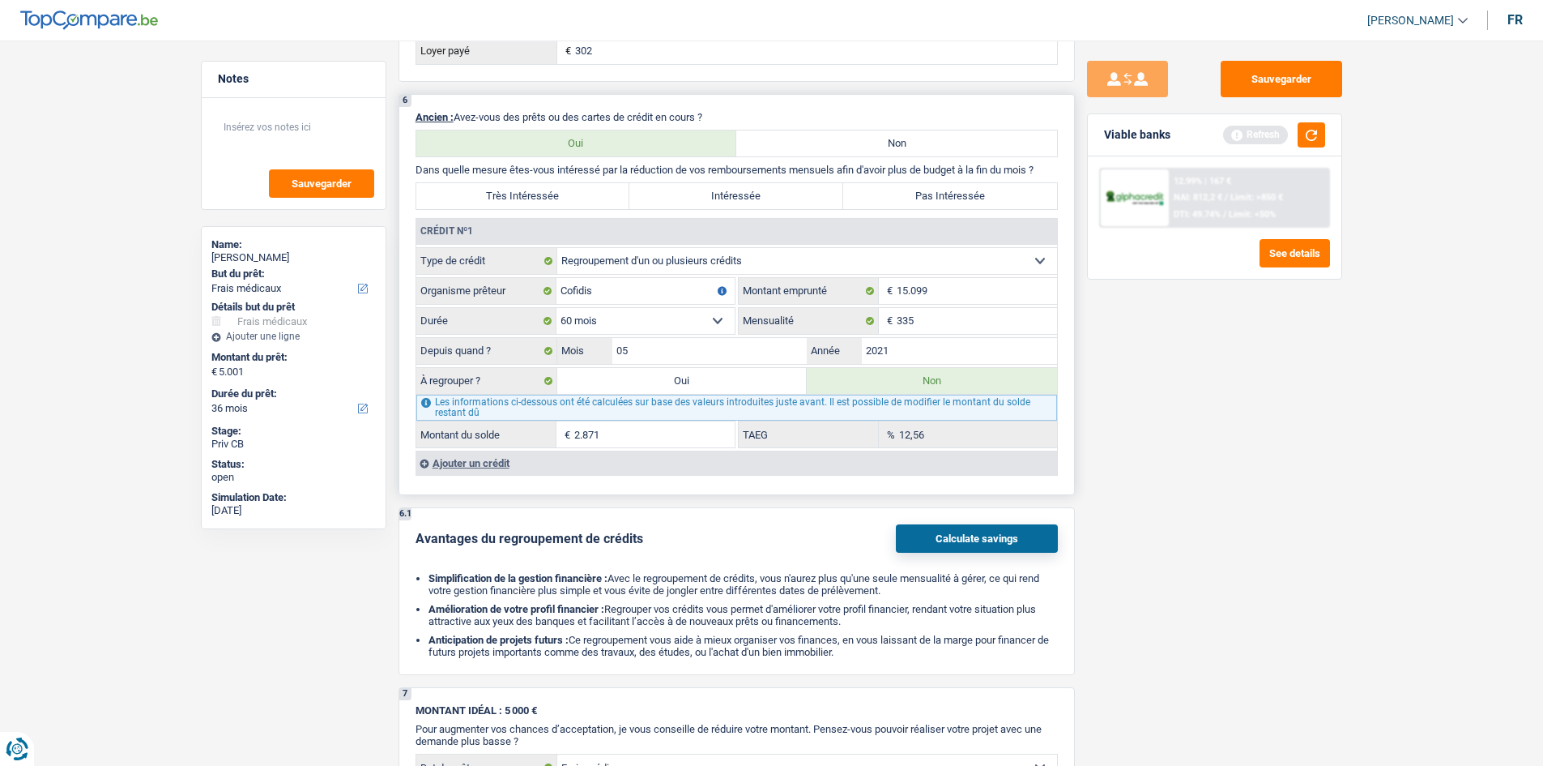
scroll to position [1196, 0]
click at [471, 459] on div "Ajouter un crédit" at bounding box center [737, 463] width 642 height 24
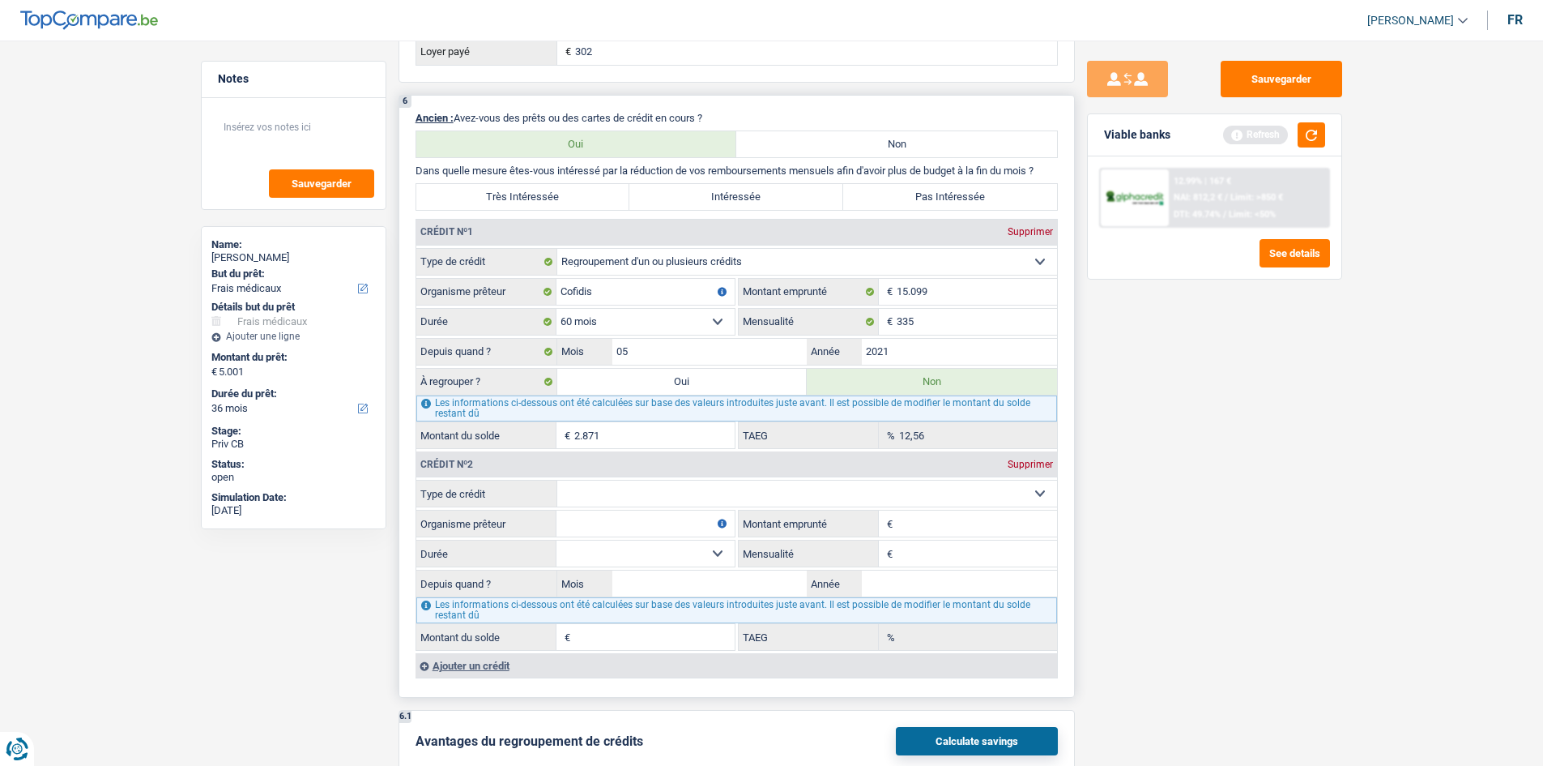
click at [693, 498] on select "Carte ou ouverture de crédit Prêt hypothécaire Vente à tempérament Prêt à tempé…" at bounding box center [807, 493] width 500 height 26
select select "personalLoan"
type input "0"
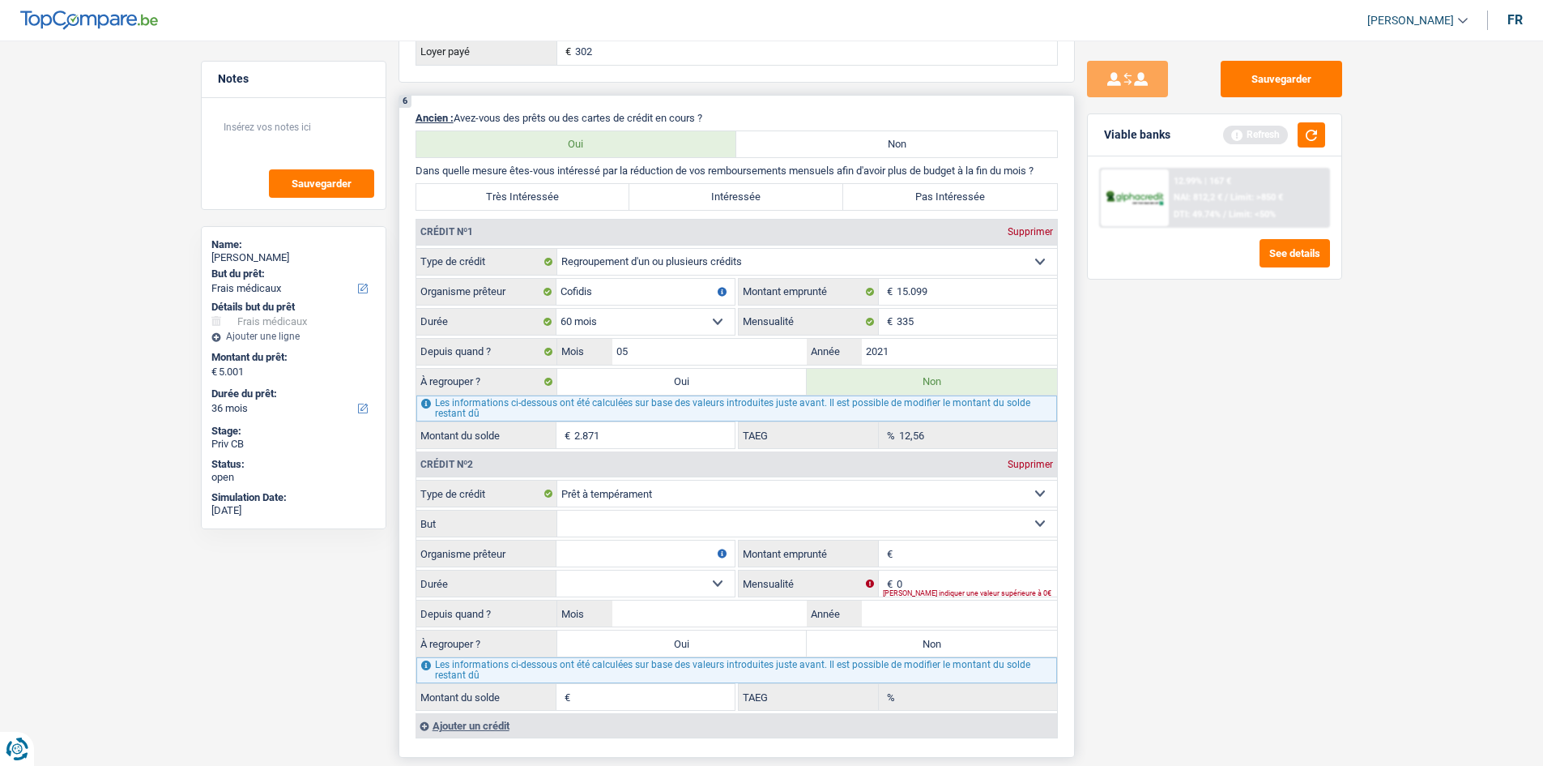
click at [639, 530] on select "Confort maison: meubles, textile, peinture, électroménager, outillage non-profe…" at bounding box center [807, 523] width 500 height 26
click at [625, 559] on input "Organisme prêteur" at bounding box center [646, 553] width 178 height 26
drag, startPoint x: 997, startPoint y: 296, endPoint x: 858, endPoint y: 305, distance: 139.7
click at [858, 305] on fieldset "Carte ou ouverture de crédit Prêt hypothécaire Vente à tempérament Prêt à tempé…" at bounding box center [736, 348] width 641 height 201
select select
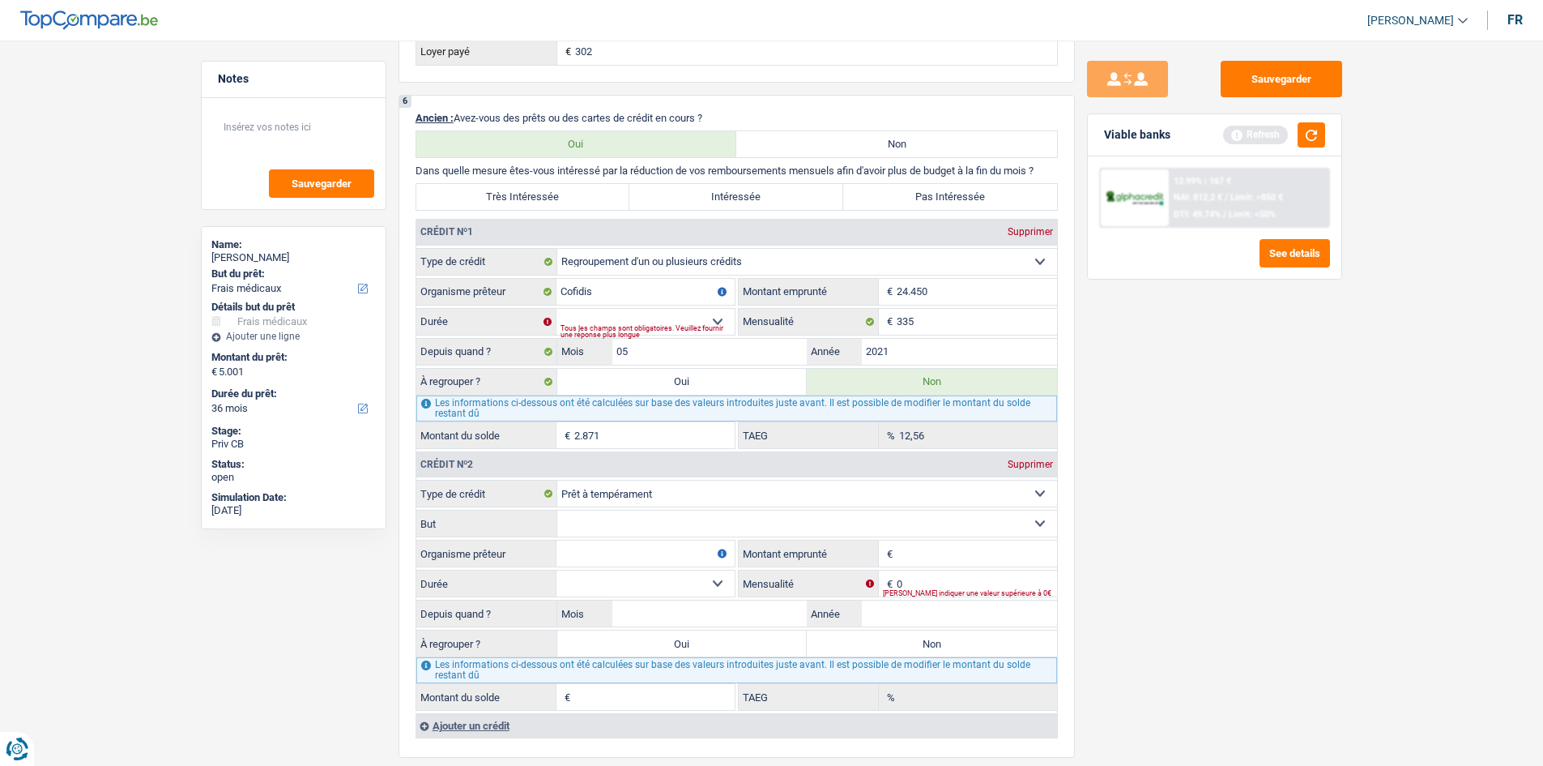
type input "24.450"
drag, startPoint x: 1335, startPoint y: 398, endPoint x: 1300, endPoint y: 399, distance: 34.9
click at [1319, 399] on div "Sauvegarder Viable banks Refresh 12.99% | 167 € NAI: 812,2 € / Limit: >850 € DT…" at bounding box center [1214, 398] width 279 height 675
click at [700, 339] on input "05" at bounding box center [709, 352] width 195 height 26
click at [698, 328] on div "Tous les champs sont obligatoires. Veuillez fournir une réponse plus longue" at bounding box center [648, 331] width 174 height 6
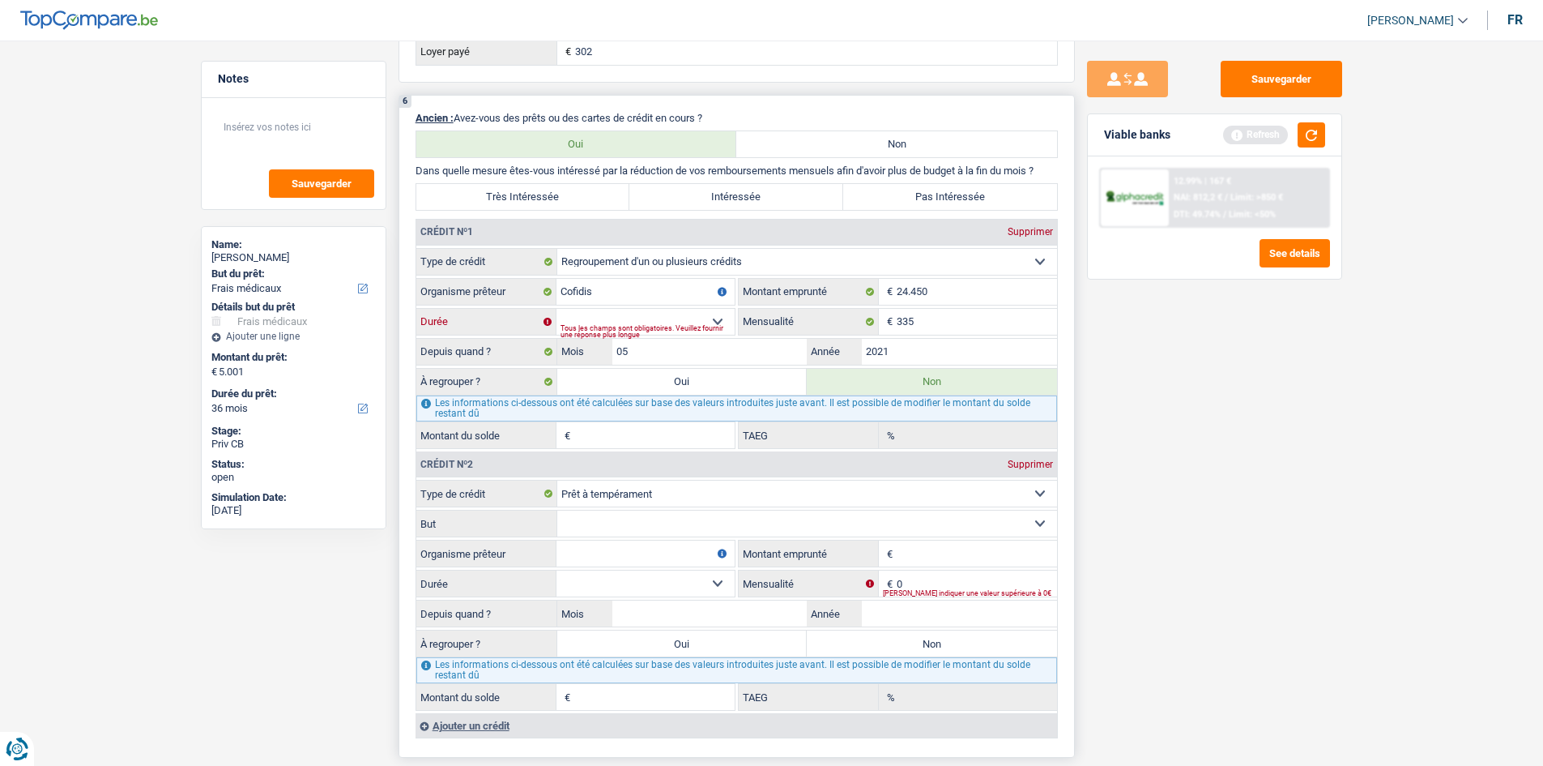
click at [721, 322] on select "12 mois 18 mois 24 mois 30 mois 36 mois 42 mois 48 mois 60 mois 72 mois 84 mois…" at bounding box center [646, 322] width 178 height 26
select select "120"
click at [557, 309] on select "12 mois 18 mois 24 mois 30 mois 36 mois 42 mois 48 mois 60 mois 72 mois 84 mois…" at bounding box center [646, 322] width 178 height 26
type input "17.132"
type input "11,43"
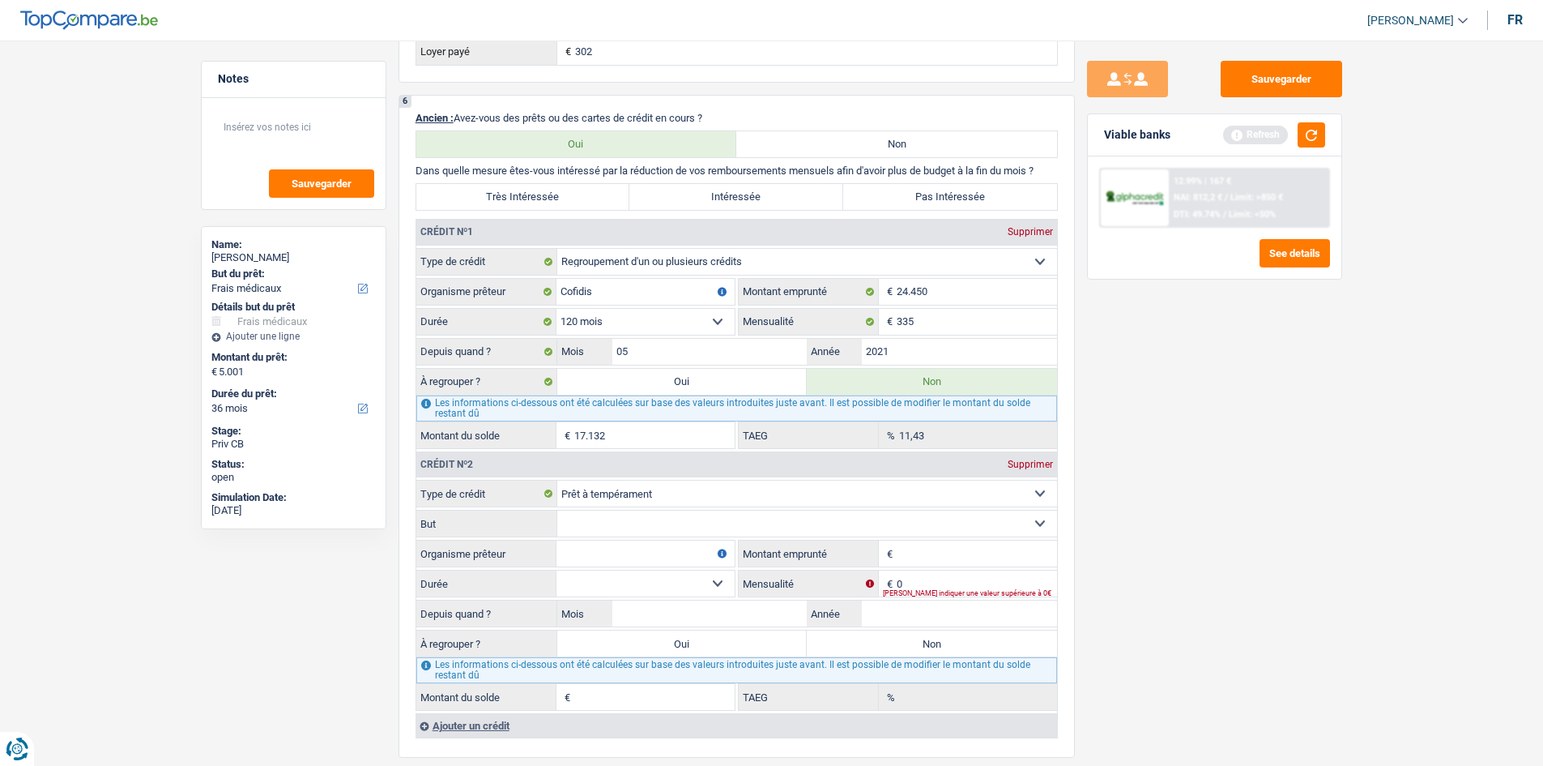
click at [1207, 412] on div "Sauvegarder Viable banks Refresh 12.99% | 167 € NAI: 812,2 € / Limit: >850 € DT…" at bounding box center [1214, 398] width 279 height 675
drag, startPoint x: 953, startPoint y: 320, endPoint x: 878, endPoint y: 334, distance: 75.8
click at [879, 333] on div "335 € Mensualité" at bounding box center [898, 322] width 318 height 26
click at [1169, 348] on div "Sauvegarder Viable banks Refresh 12.99% | 167 € NAI: 812,2 € / Limit: >850 € DT…" at bounding box center [1214, 398] width 279 height 675
click at [790, 501] on select "Carte ou ouverture de crédit Prêt hypothécaire Vente à tempérament Prêt à tempé…" at bounding box center [807, 493] width 500 height 26
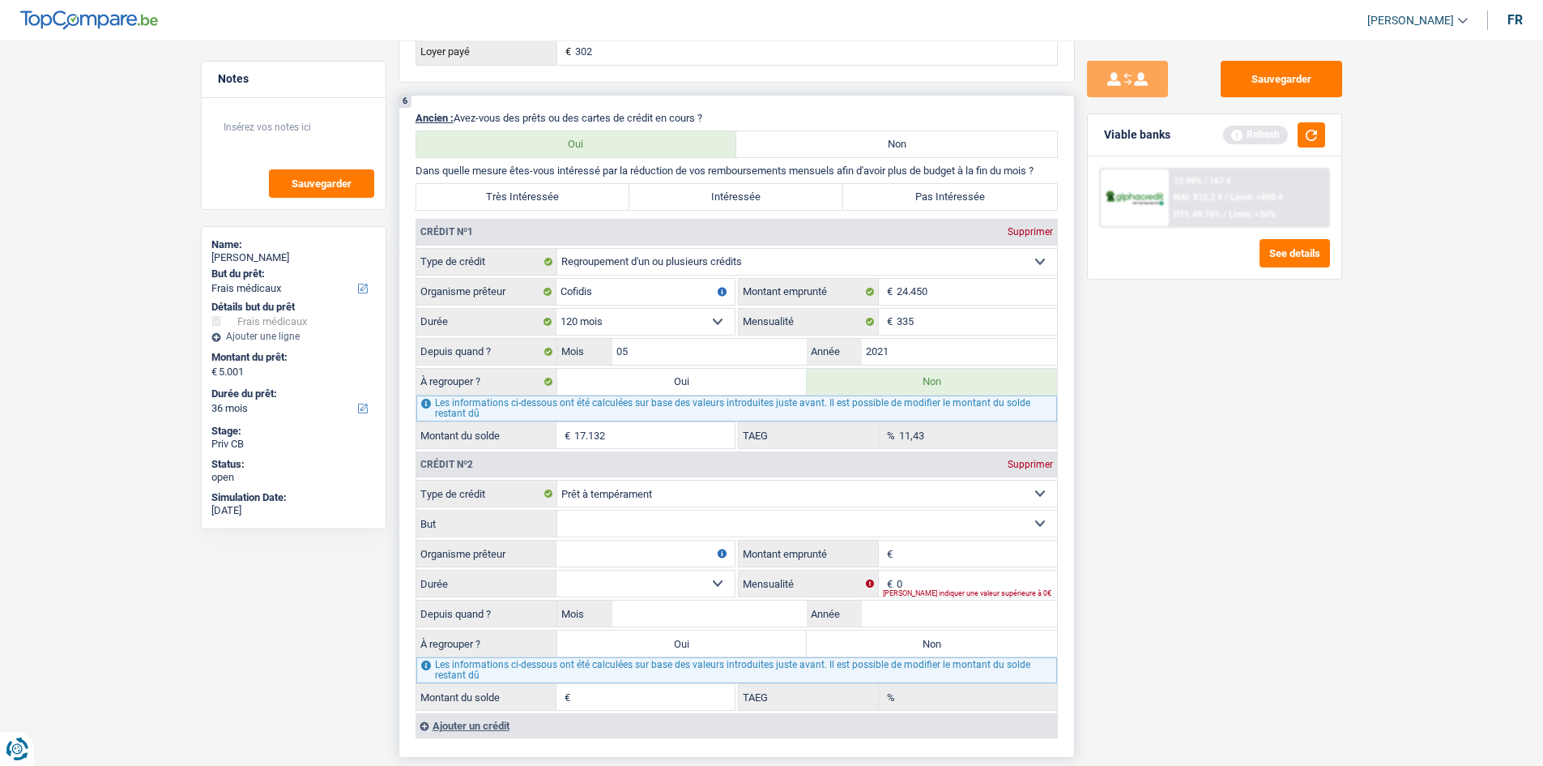
select select "cardOrCredit"
click at [557, 480] on select "Carte ou ouverture de crédit Prêt hypothécaire Vente à tempérament Prêt à tempé…" at bounding box center [807, 493] width 500 height 26
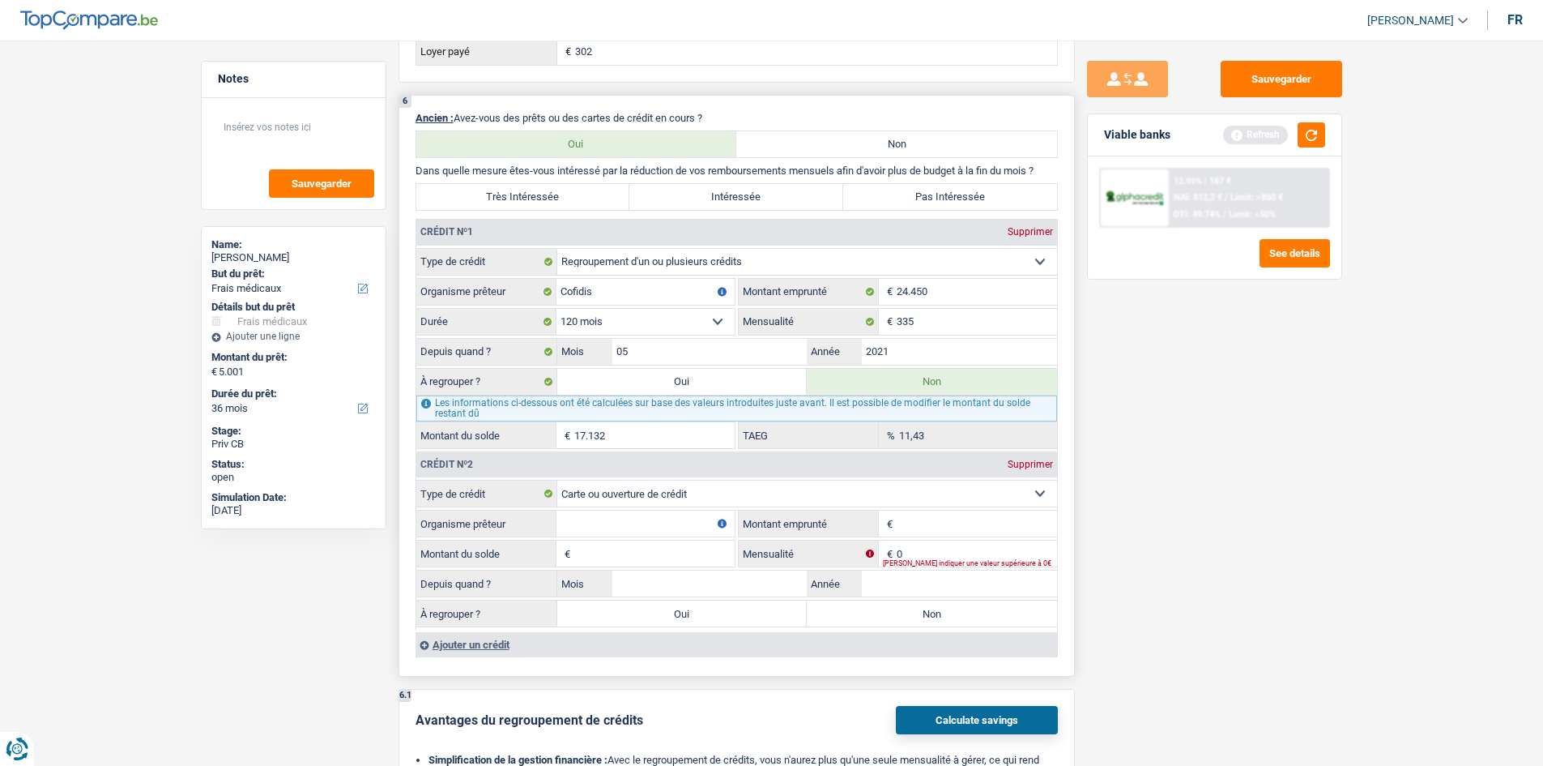
click at [635, 526] on input "Organisme prêteur" at bounding box center [646, 523] width 178 height 26
type input "cofidis"
click at [944, 531] on input "Montant emprunté" at bounding box center [977, 523] width 160 height 26
type input "3.000"
click at [642, 548] on input "Montant du solde" at bounding box center [654, 553] width 160 height 26
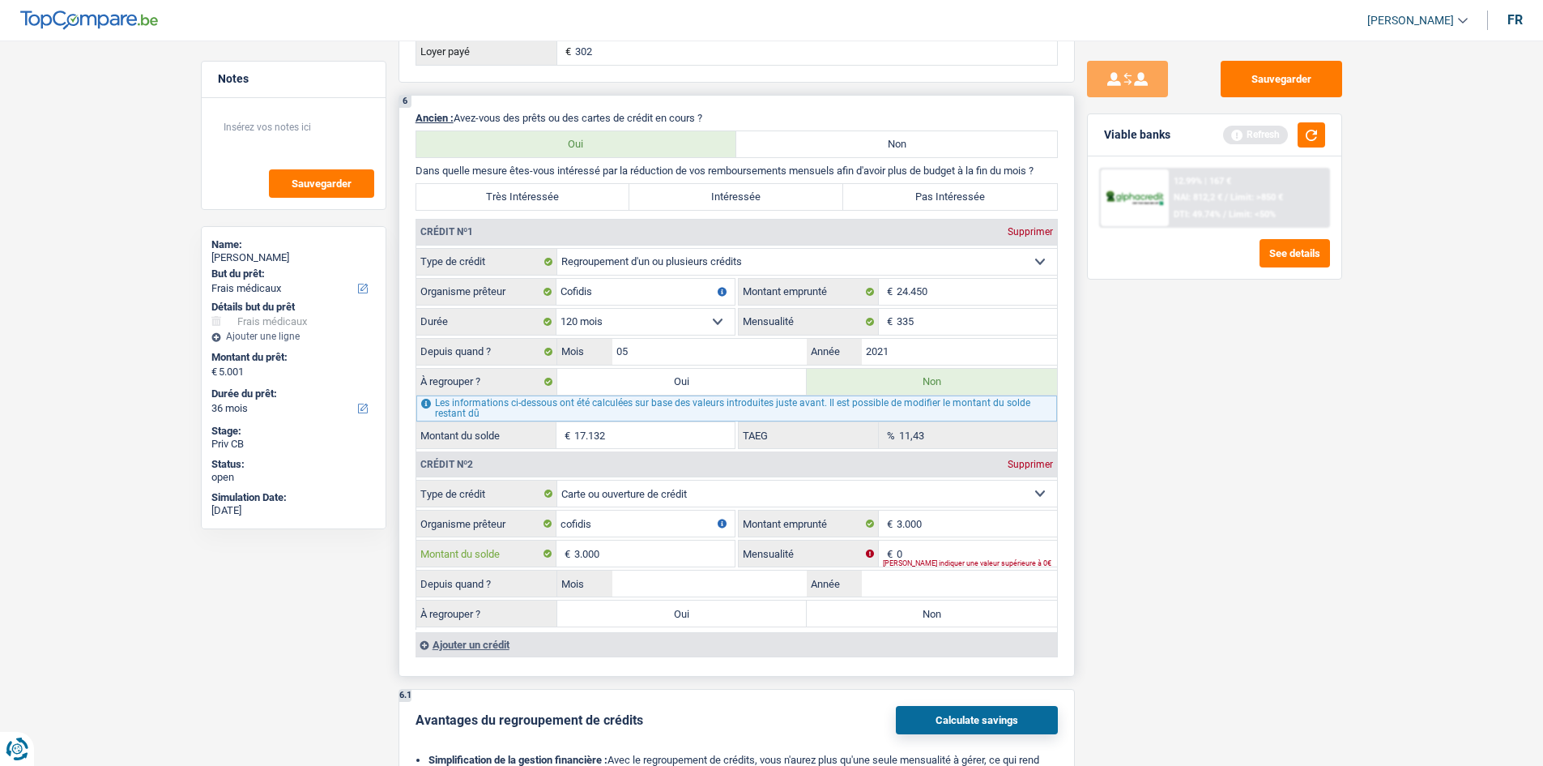
type input "3.000"
click at [944, 557] on input "0" at bounding box center [977, 553] width 160 height 26
type input "100"
click at [929, 582] on input "Année" at bounding box center [959, 583] width 195 height 26
type input "2021"
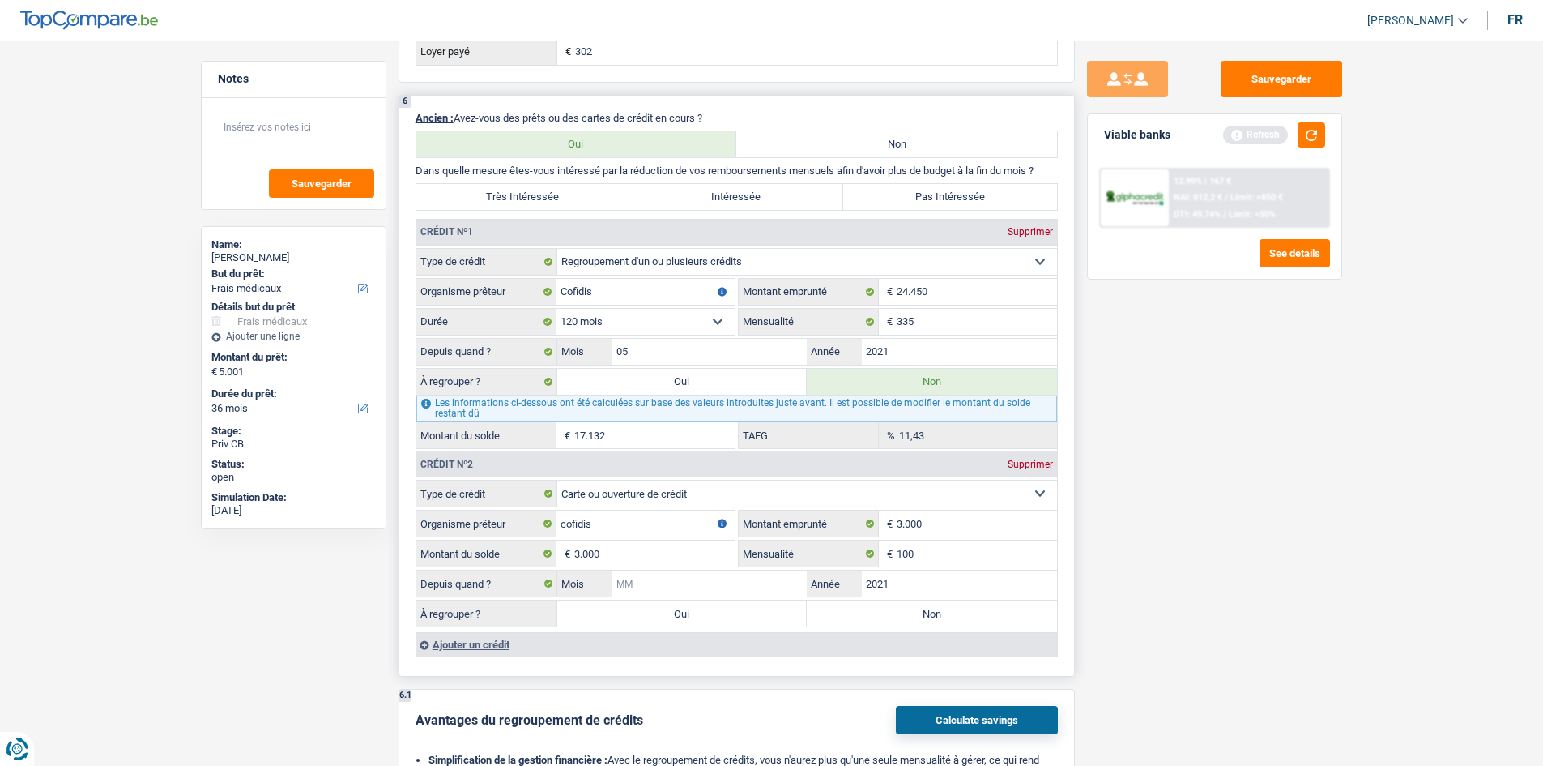
click at [692, 576] on input "Mois" at bounding box center [709, 583] width 195 height 26
type input "05"
click at [1225, 529] on div "Sauvegarder Viable banks Refresh 12.99% | 167 € NAI: 812,2 € / Limit: >850 € DT…" at bounding box center [1214, 398] width 279 height 675
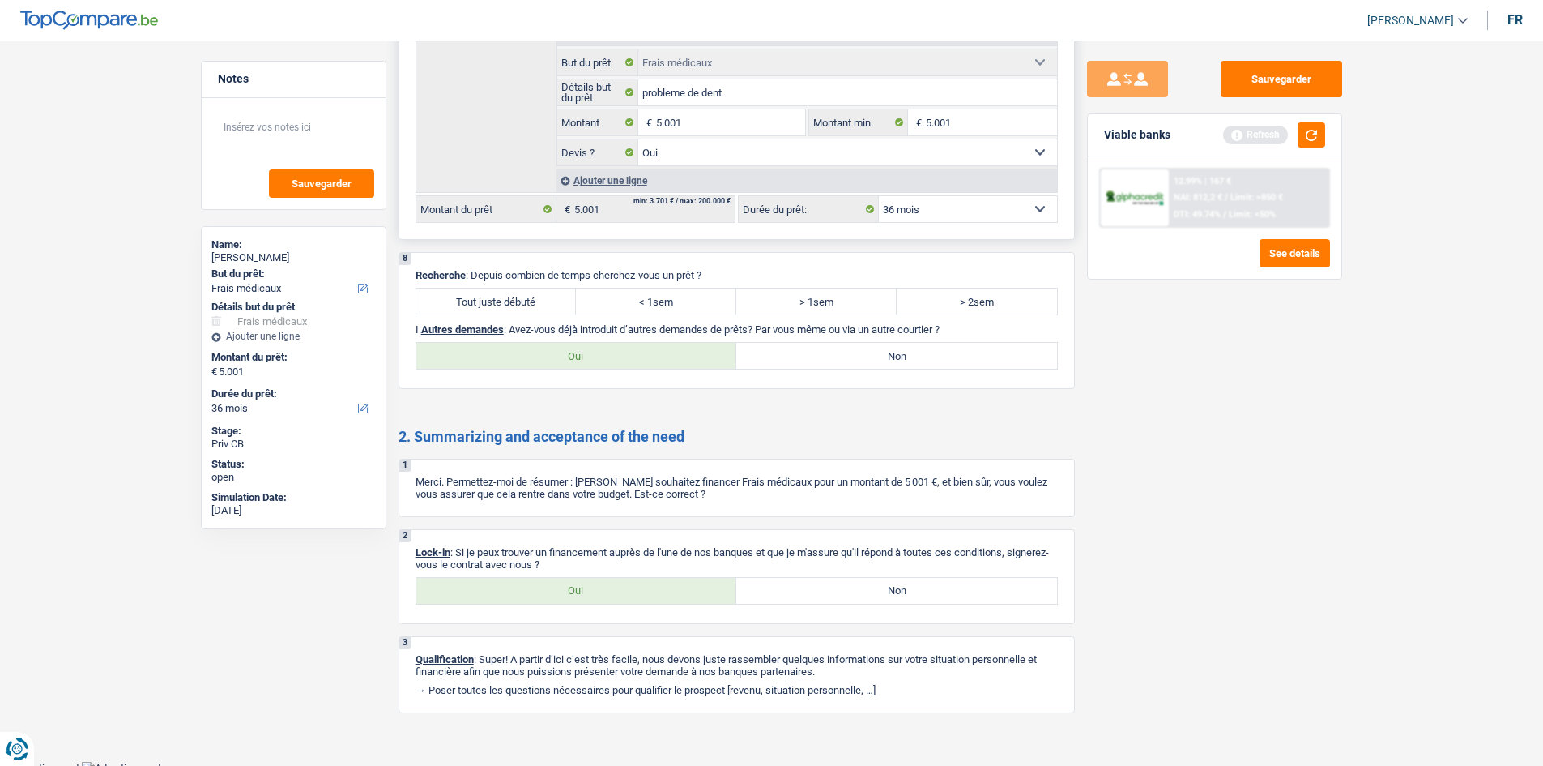
scroll to position [2149, 0]
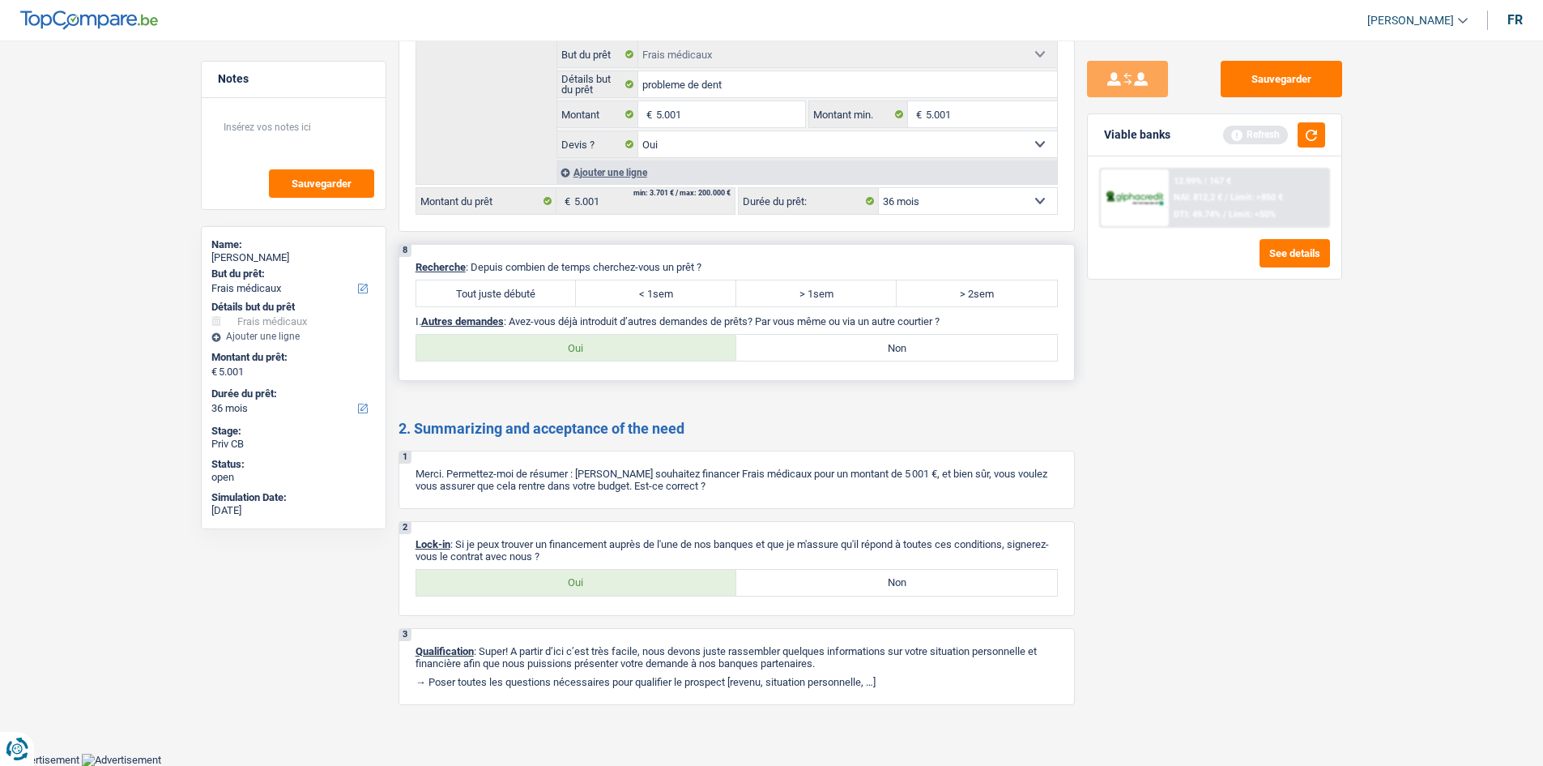
click at [486, 293] on label "Tout juste débuté" at bounding box center [496, 293] width 160 height 26
click at [486, 293] on input "Tout juste débuté" at bounding box center [496, 293] width 160 height 26
radio input "true"
click at [796, 350] on label "Non" at bounding box center [896, 348] width 321 height 26
click at [796, 350] on input "Non" at bounding box center [896, 348] width 321 height 26
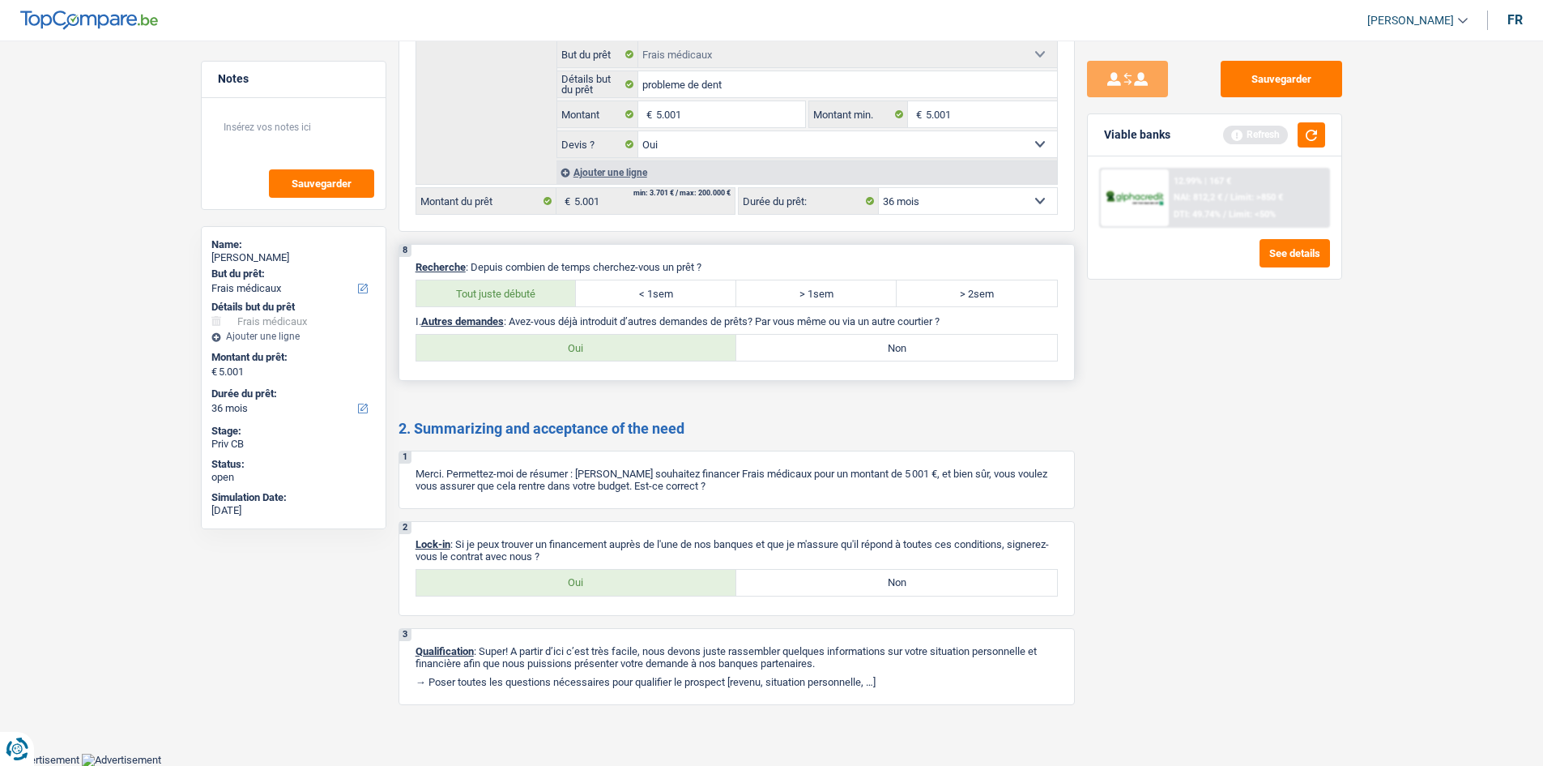
radio input "true"
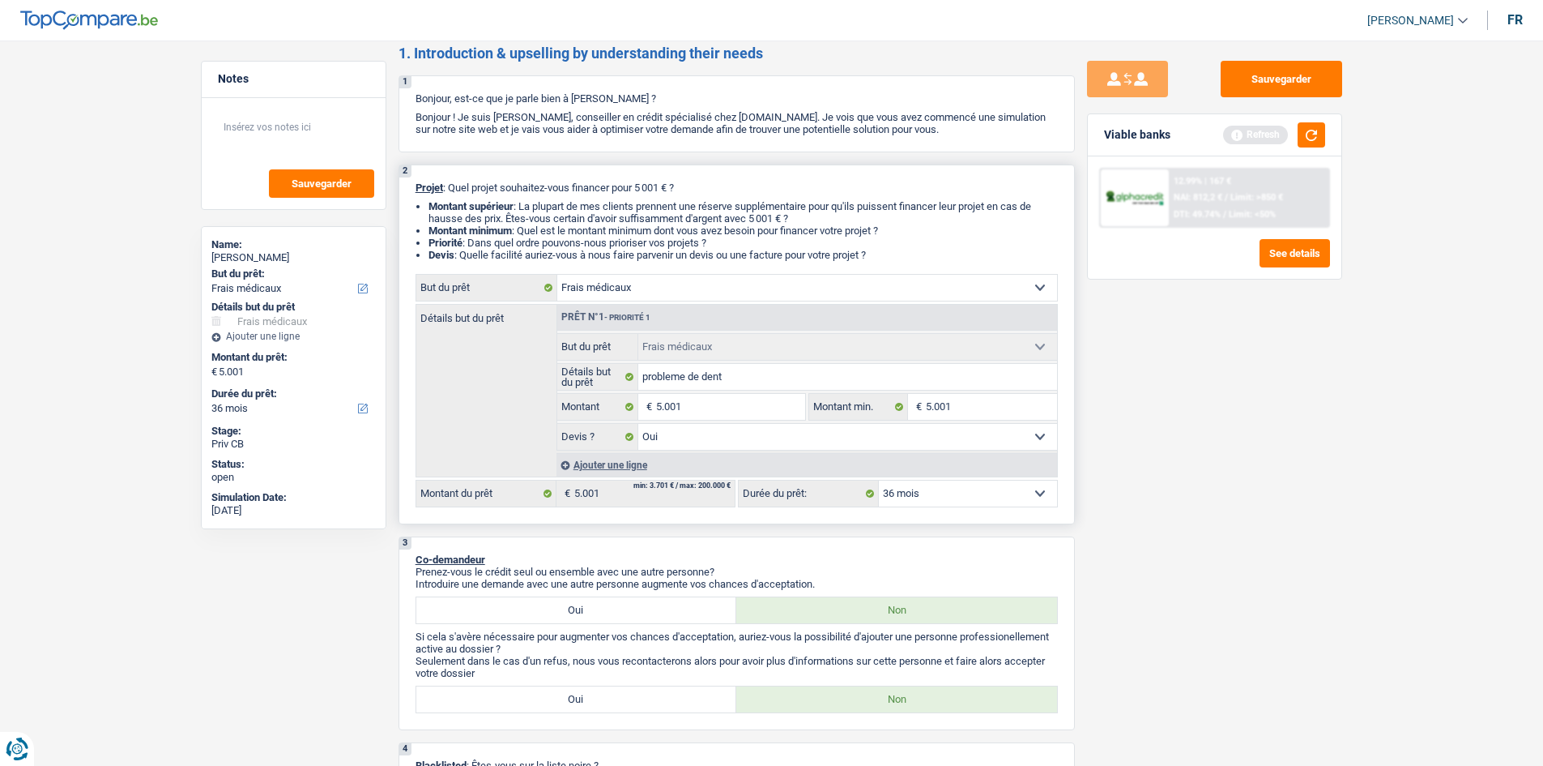
scroll to position [0, 0]
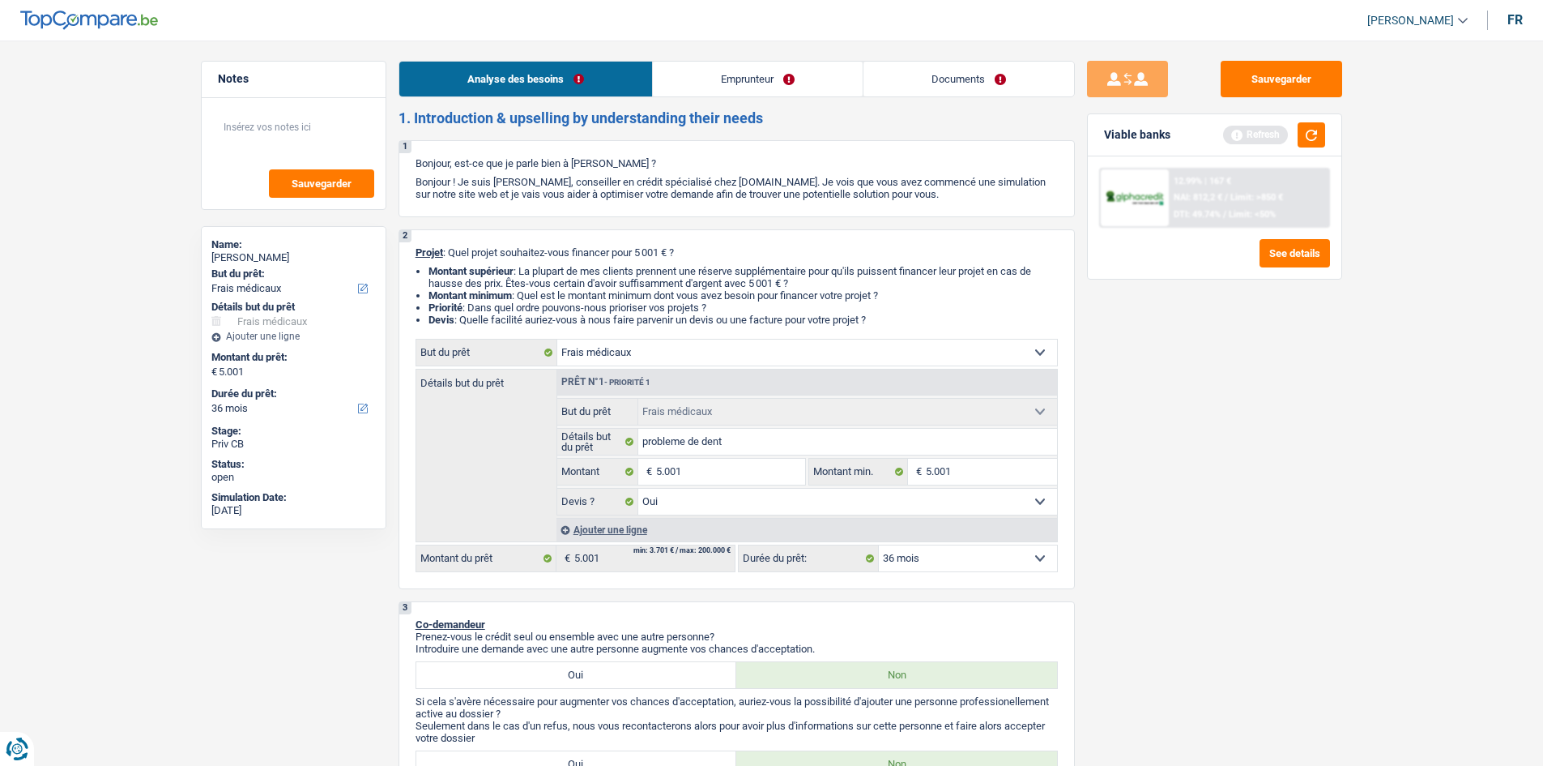
drag, startPoint x: 773, startPoint y: 79, endPoint x: 1079, endPoint y: 103, distance: 307.2
click at [773, 79] on link "Emprunteur" at bounding box center [758, 79] width 210 height 35
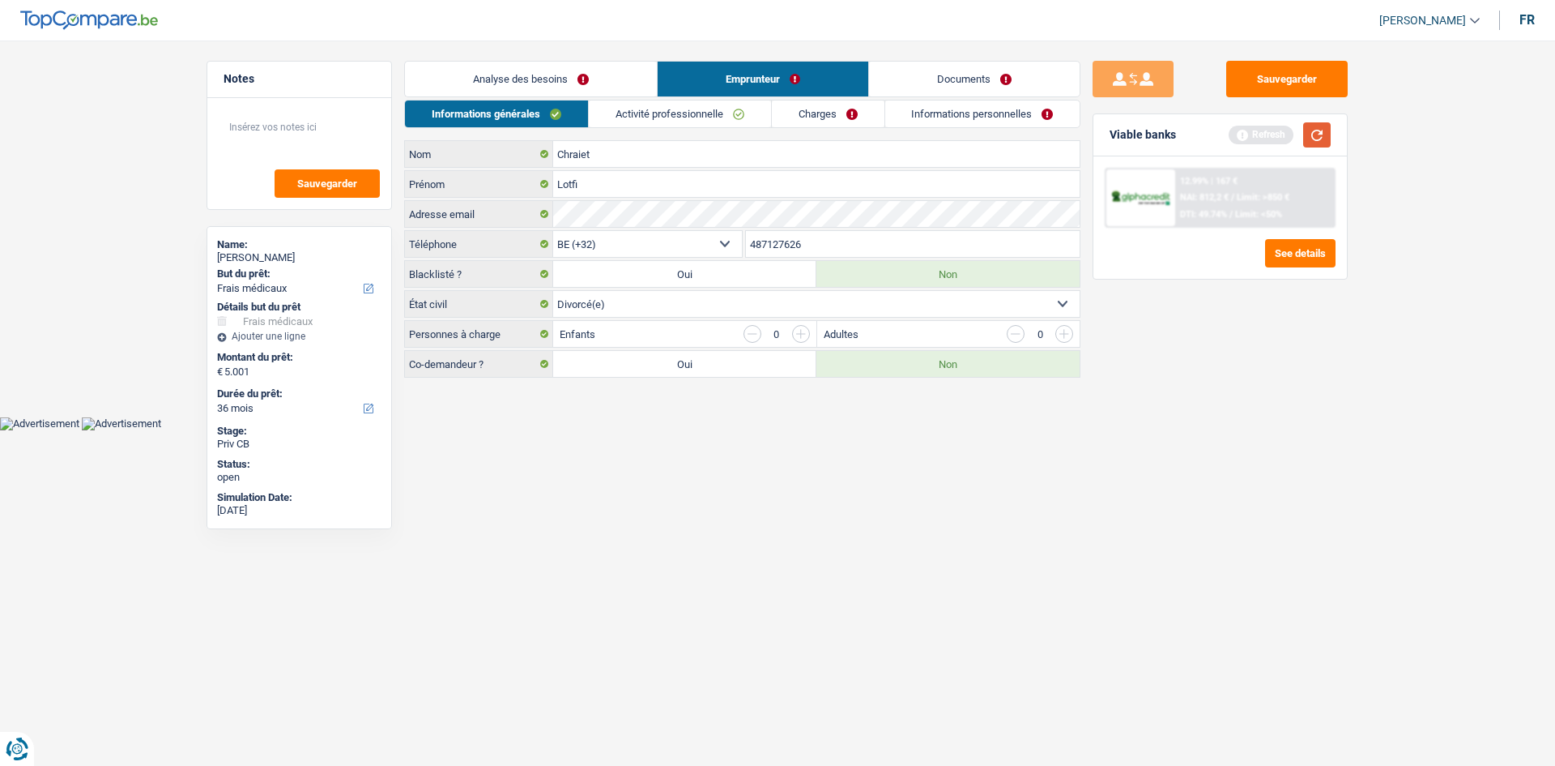
click at [1325, 133] on button "button" at bounding box center [1318, 134] width 28 height 25
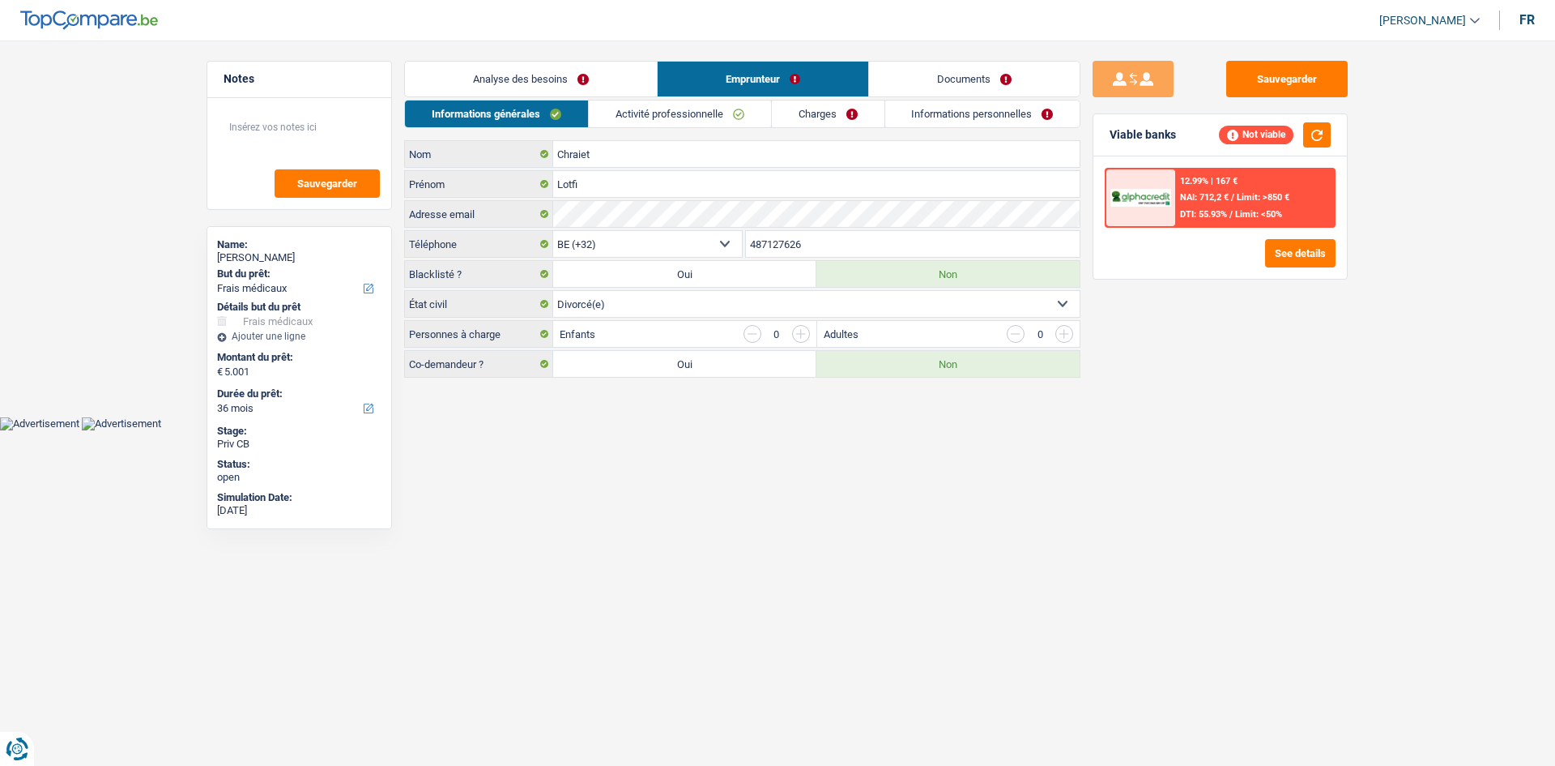
click at [662, 117] on link "Activité professionnelle" at bounding box center [680, 113] width 182 height 27
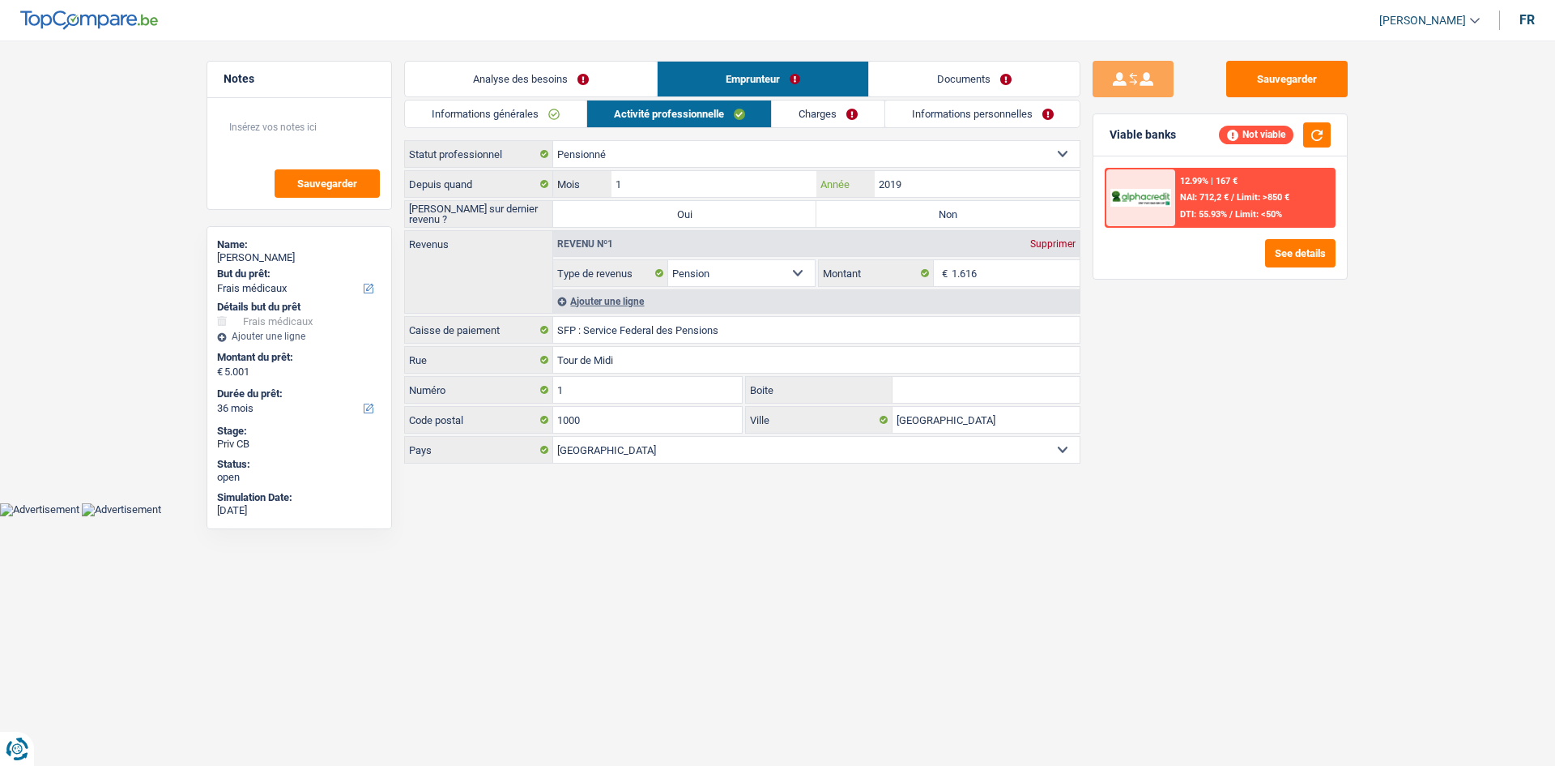
click at [927, 185] on input "2019" at bounding box center [977, 184] width 205 height 26
click at [894, 208] on label "Non" at bounding box center [948, 214] width 263 height 26
click at [894, 208] on input "Non" at bounding box center [948, 214] width 263 height 26
radio input "true"
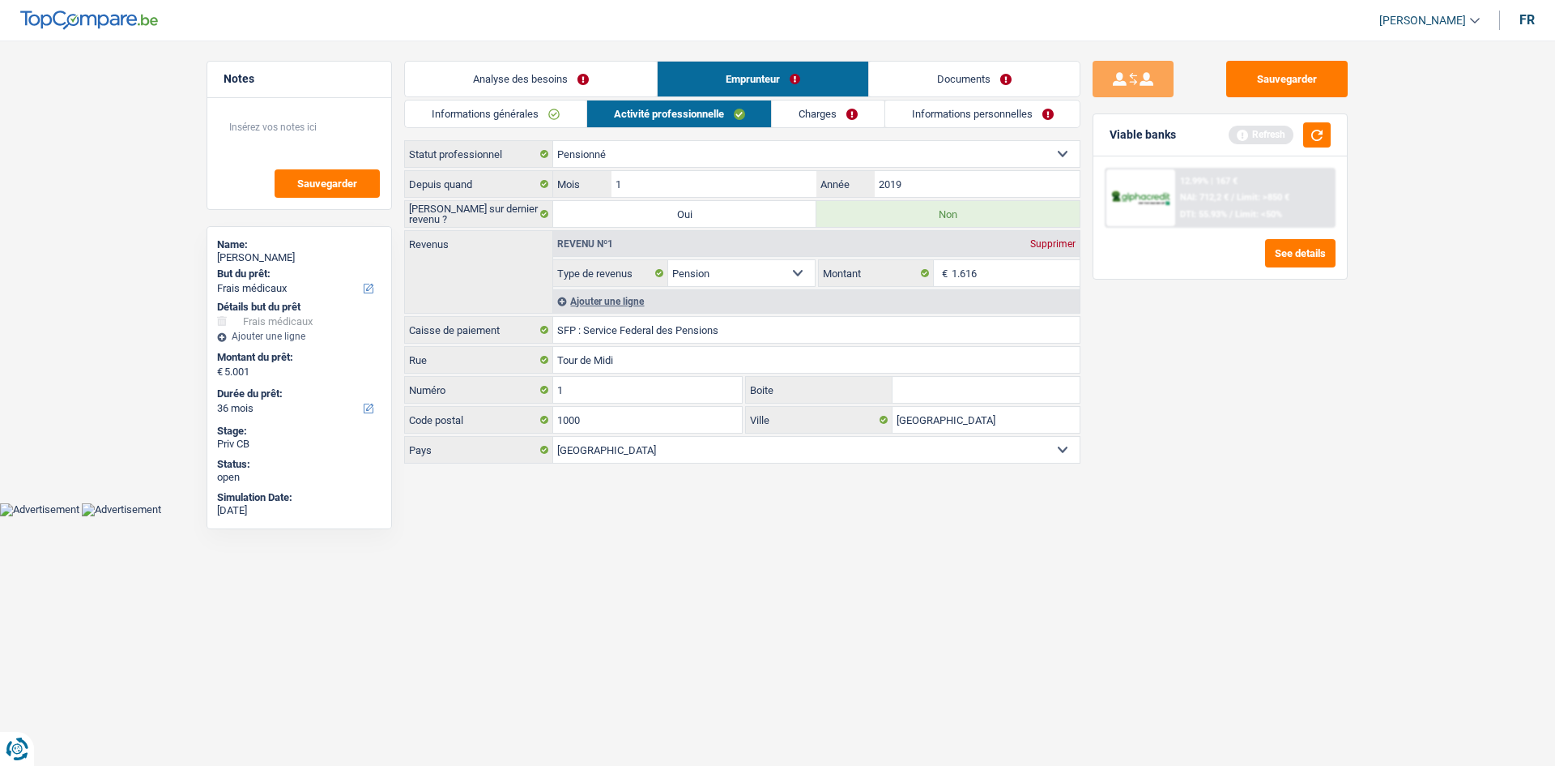
click at [581, 292] on div "Ajouter une ligne" at bounding box center [816, 300] width 527 height 23
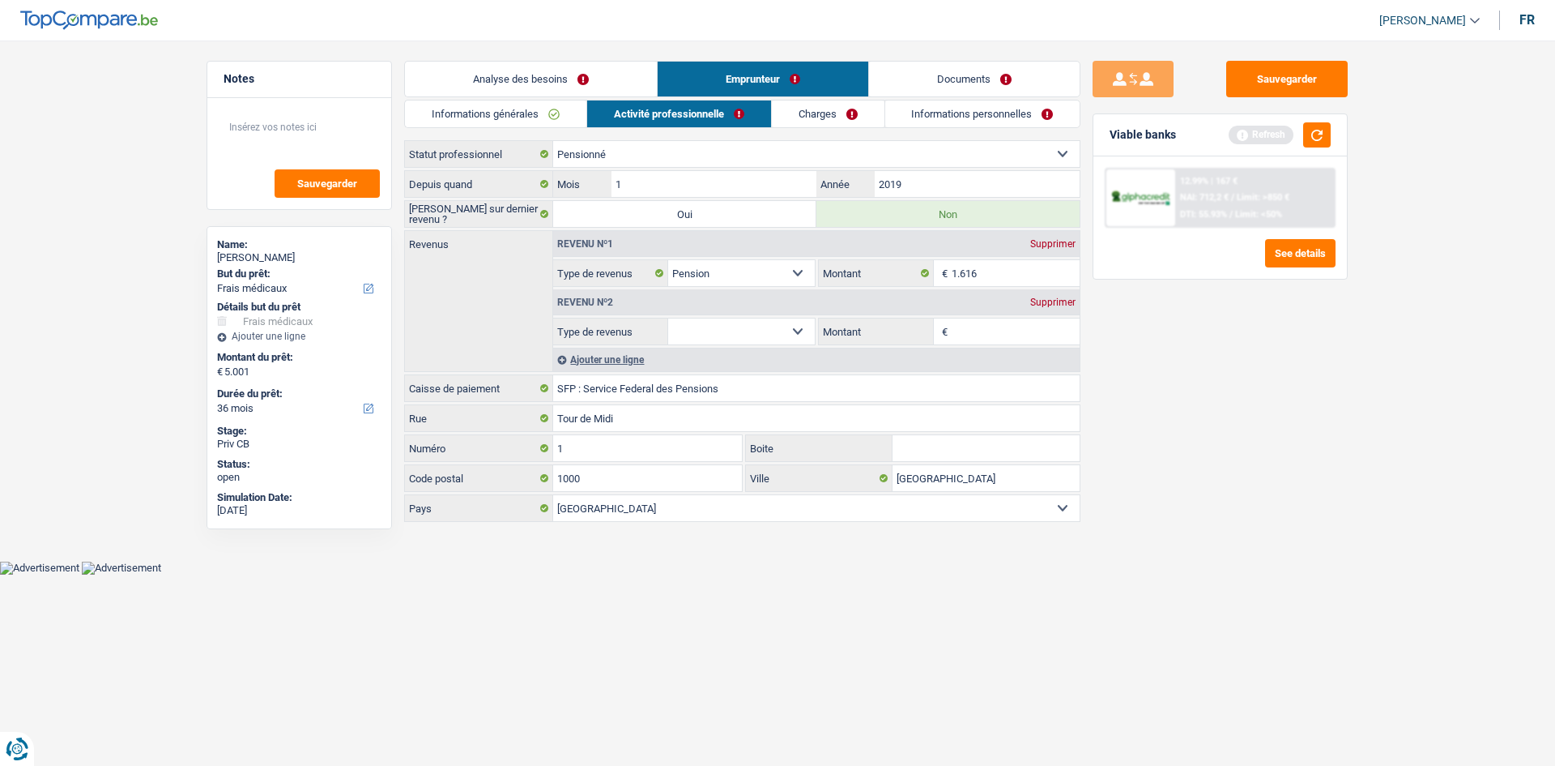
click at [730, 326] on select "Allocation d'handicap Allocations chômage Allocations familiales Chèques repas …" at bounding box center [741, 331] width 147 height 26
click at [912, 574] on html "Vous avez le contrôle de vos données Nous utilisons des cookies, tout comme nos…" at bounding box center [777, 287] width 1555 height 574
click at [719, 328] on select "Allocation d'handicap Allocations chômage Allocations familiales Chèques repas …" at bounding box center [741, 331] width 147 height 26
select select "disabilityPension"
click at [668, 318] on select "Allocation d'handicap Allocations chômage Allocations familiales Chèques repas …" at bounding box center [741, 331] width 147 height 26
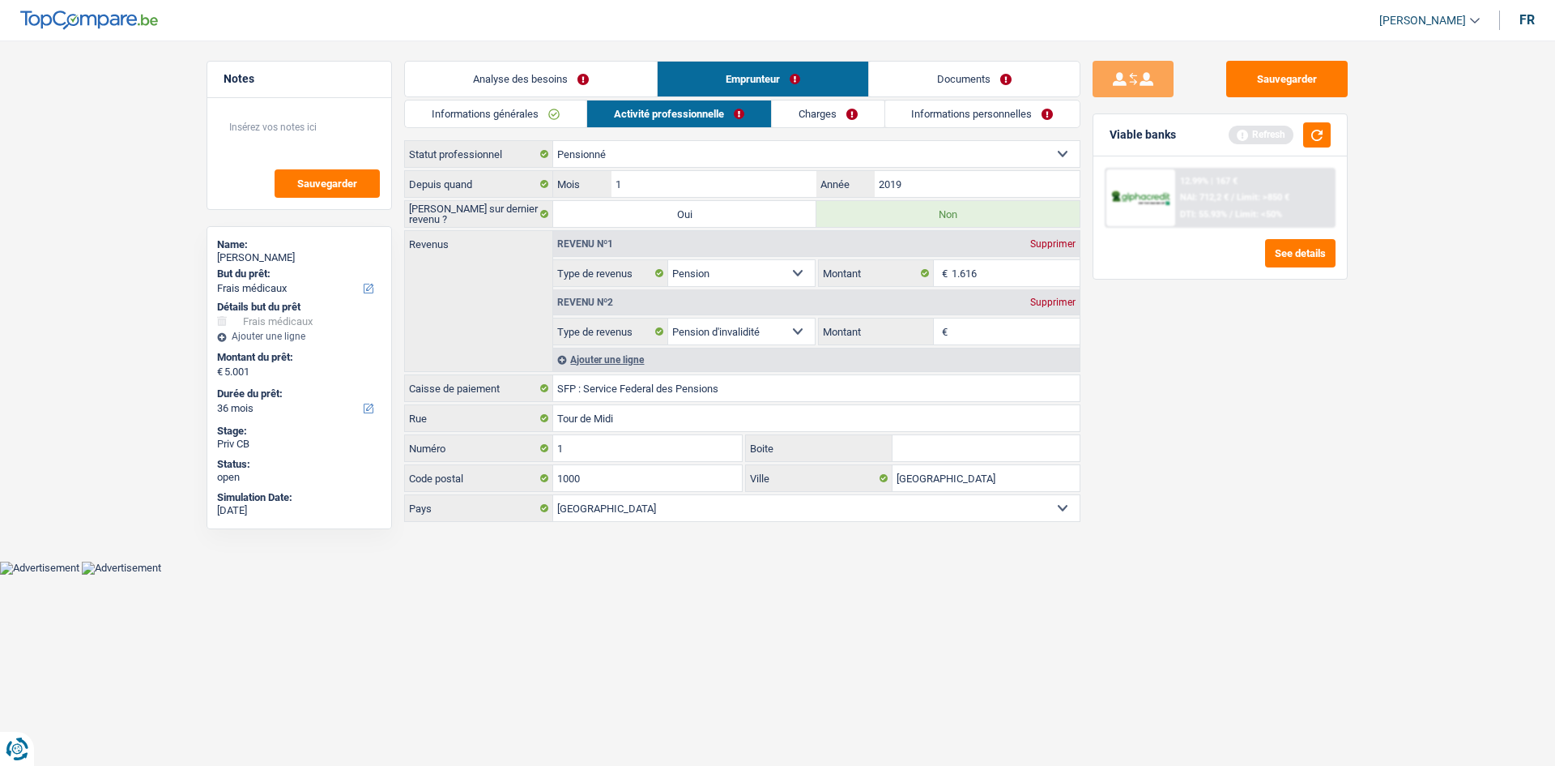
click at [985, 334] on input "Montant" at bounding box center [1016, 331] width 129 height 26
click at [1265, 420] on div "Sauvegarder Viable banks Refresh 12.99% | 167 € NAI: 712,2 € / Limit: >850 € DT…" at bounding box center [1220, 398] width 279 height 675
click at [811, 113] on link "Charges" at bounding box center [828, 113] width 113 height 27
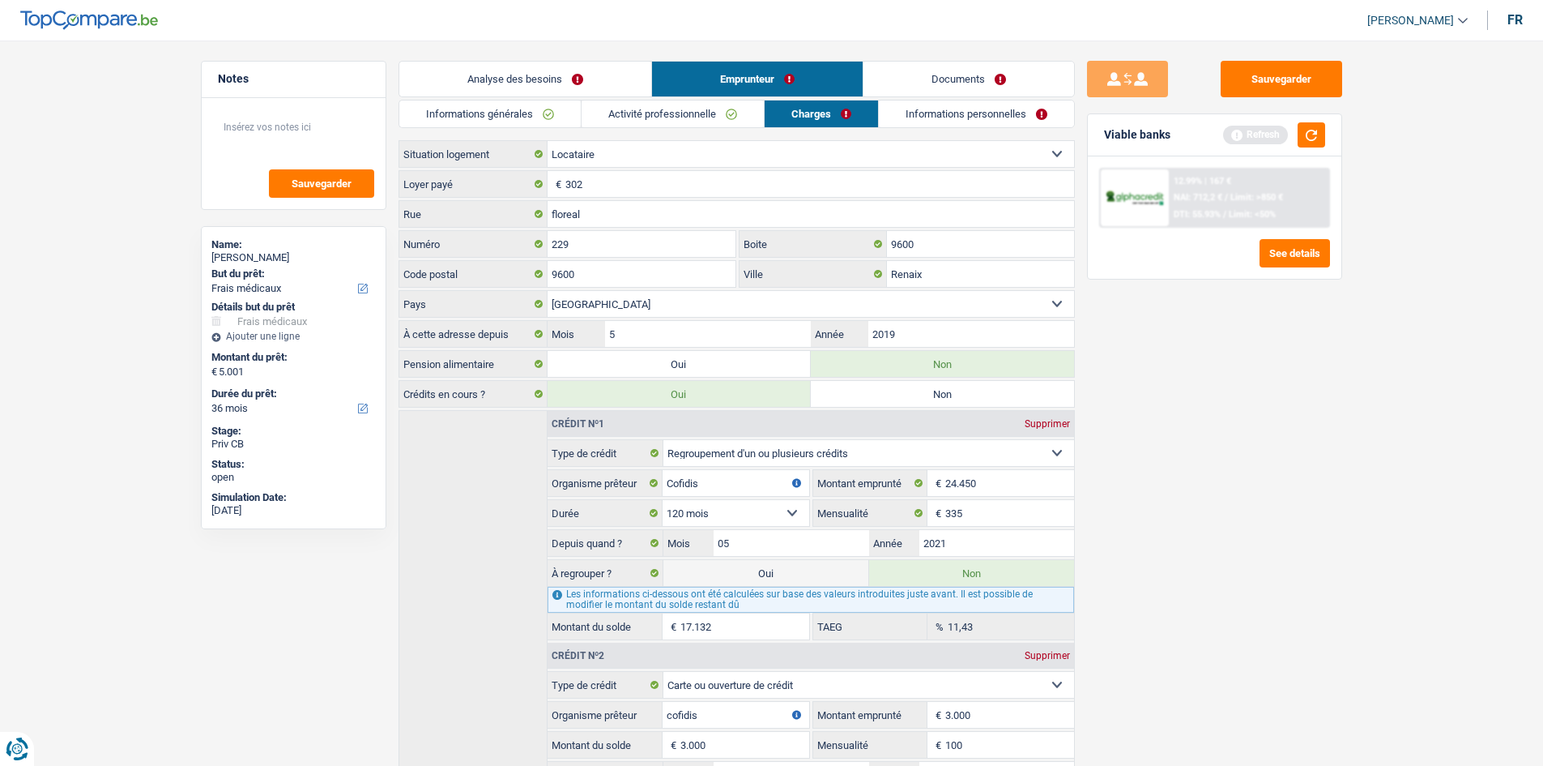
click at [733, 111] on link "Activité professionnelle" at bounding box center [673, 113] width 182 height 27
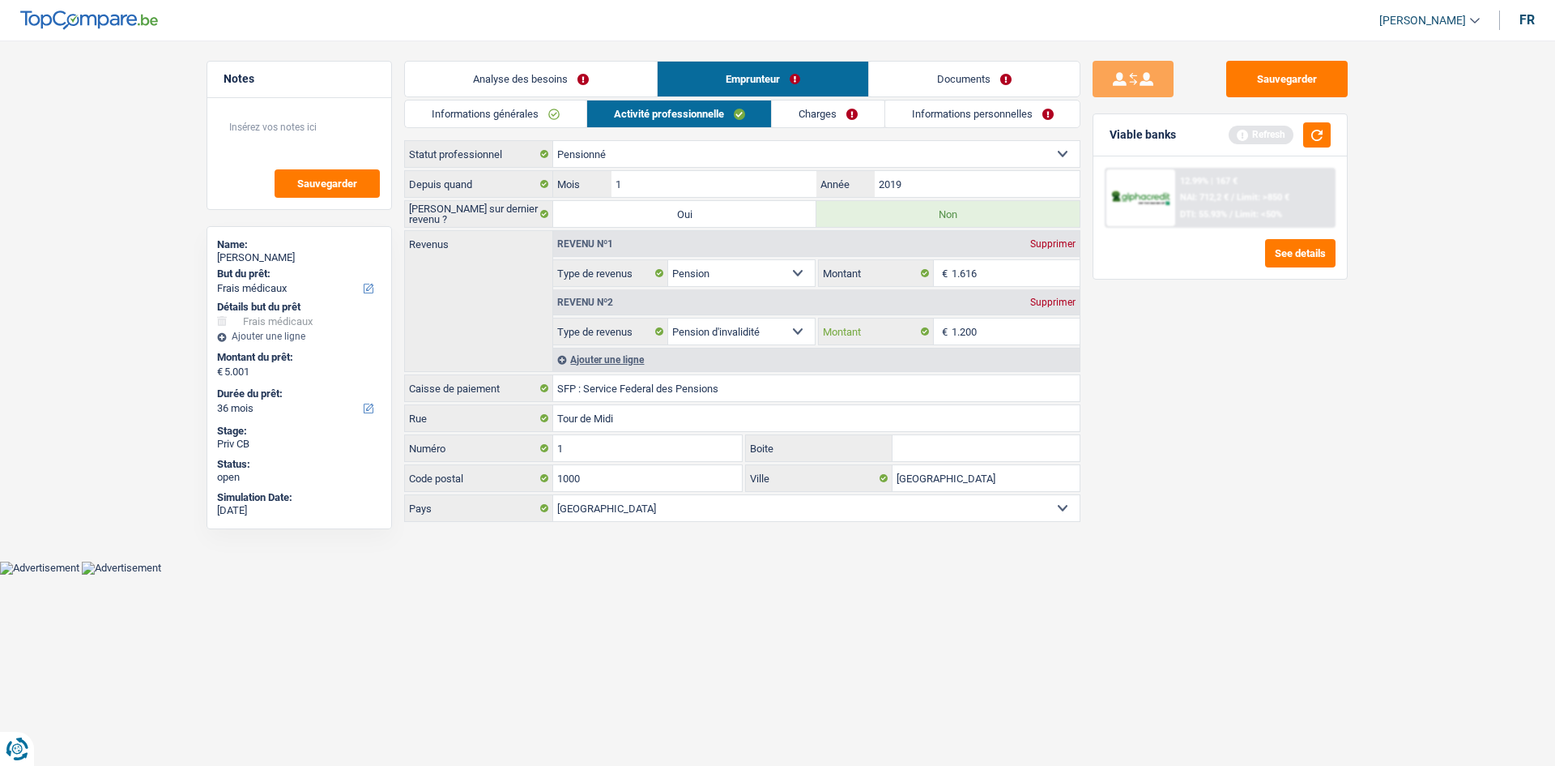
click at [1018, 328] on input "1.200" at bounding box center [1016, 331] width 129 height 26
type input "1.265"
click at [1187, 375] on div "Sauvegarder Viable banks Refresh 12.99% | 167 € NAI: 712,2 € / Limit: >850 € DT…" at bounding box center [1220, 398] width 279 height 675
click at [621, 358] on div "Ajouter une ligne" at bounding box center [816, 359] width 527 height 23
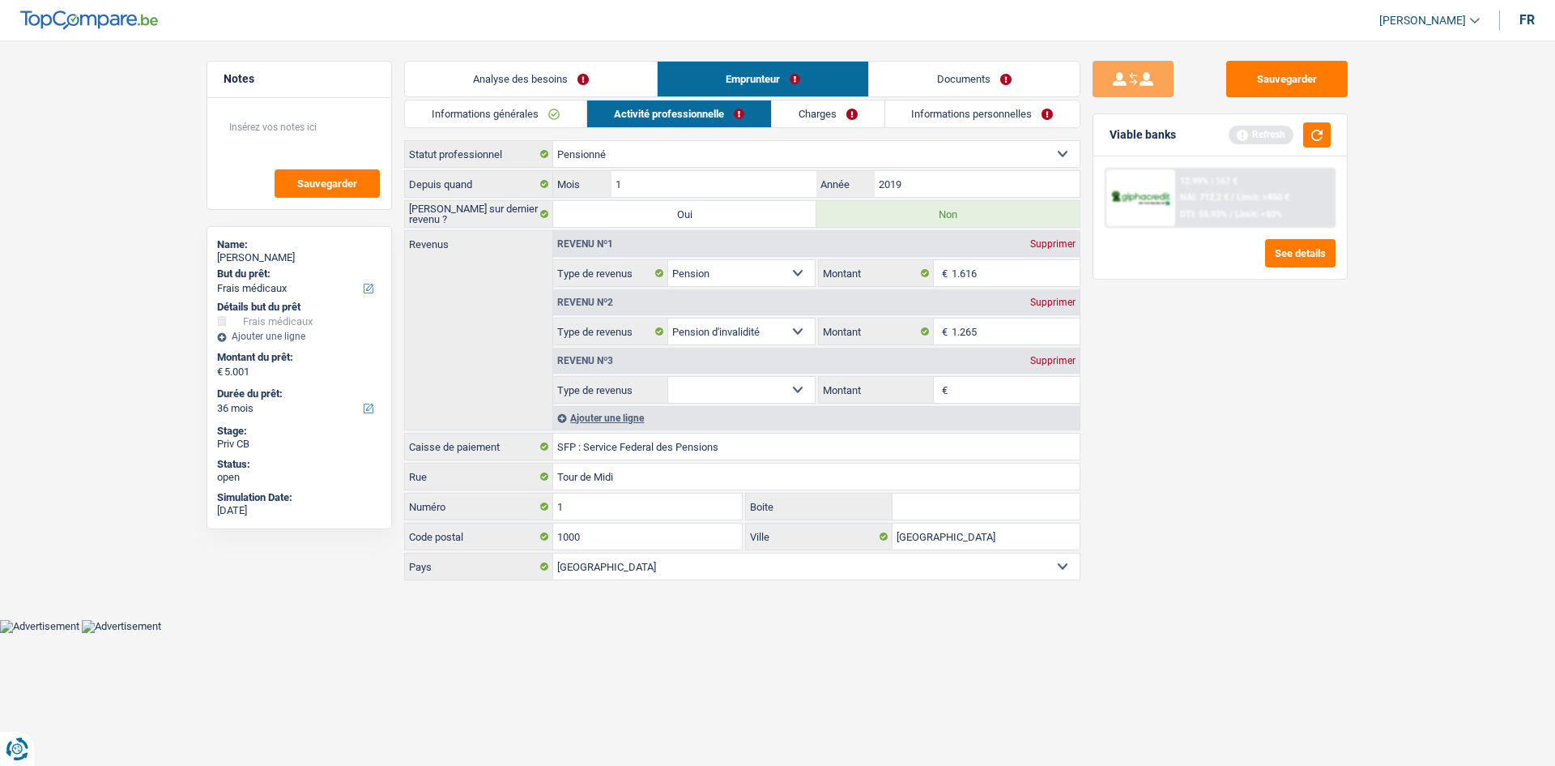
click at [729, 382] on select "Allocation d'handicap Allocations chômage Allocations familiales Chèques repas …" at bounding box center [741, 390] width 147 height 26
click at [796, 386] on select "Allocation d'handicap Allocations chômage Allocations familiales Chèques repas …" at bounding box center [741, 390] width 147 height 26
click at [731, 381] on select "Allocation d'handicap Allocations chômage Allocations familiales Chèques repas …" at bounding box center [741, 390] width 147 height 26
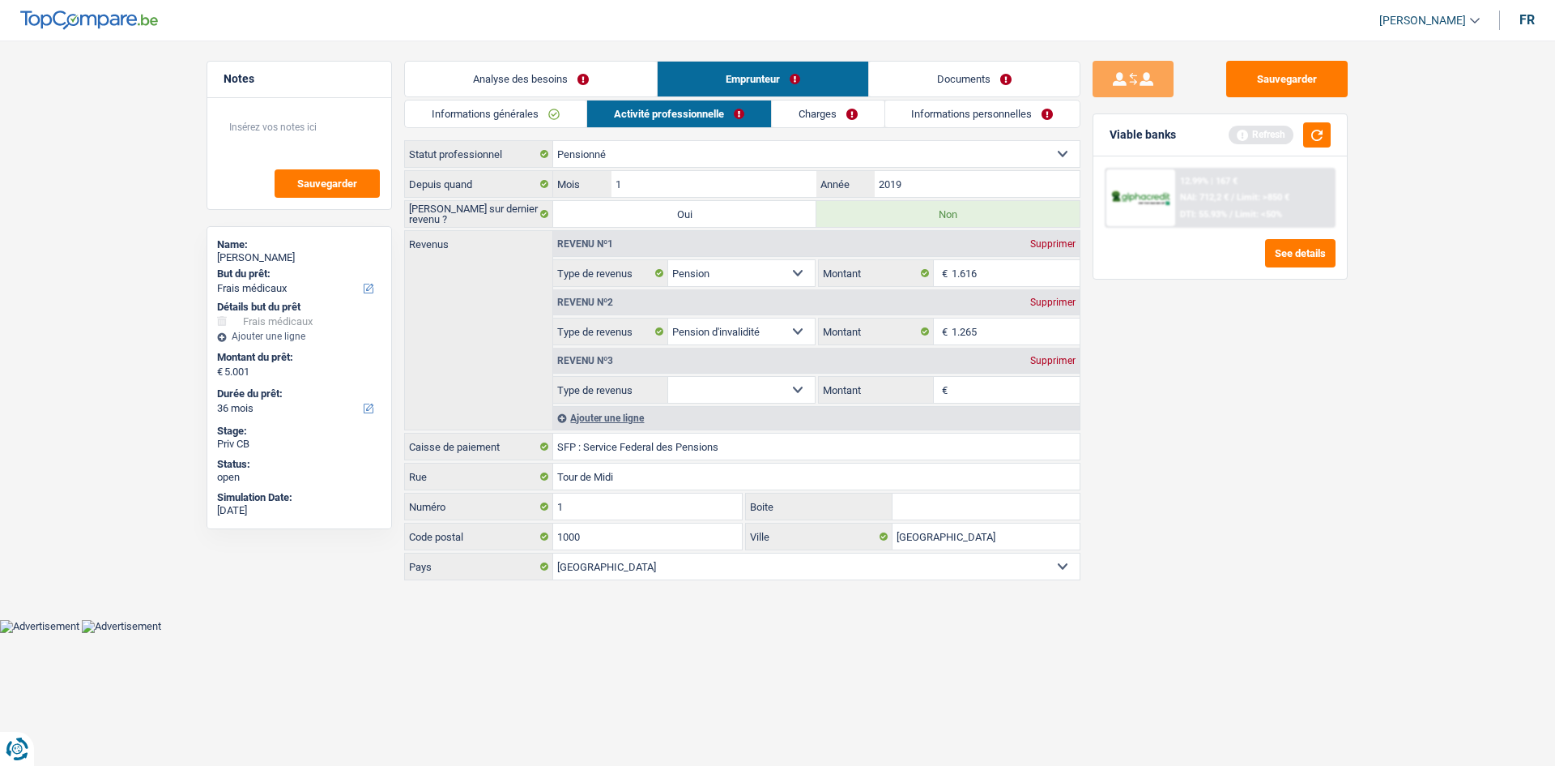
select select "other"
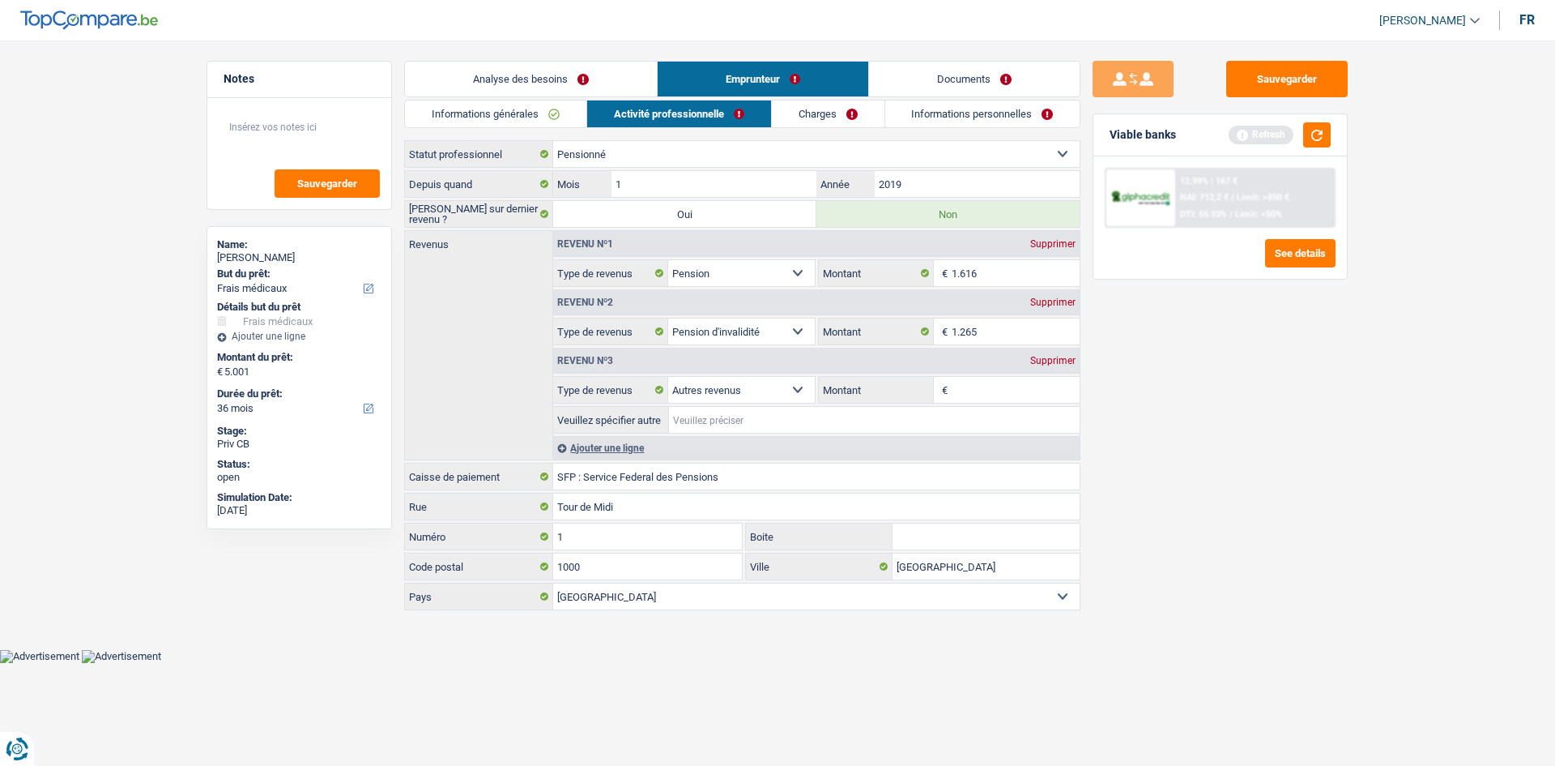
click at [710, 417] on input "Veuillez spécifier autre" at bounding box center [874, 420] width 411 height 26
click at [950, 390] on span "€" at bounding box center [943, 390] width 18 height 26
click at [959, 387] on input "Montant" at bounding box center [1016, 390] width 129 height 26
type input "438"
click at [779, 424] on input "Veuillez spécifier autre" at bounding box center [874, 420] width 411 height 26
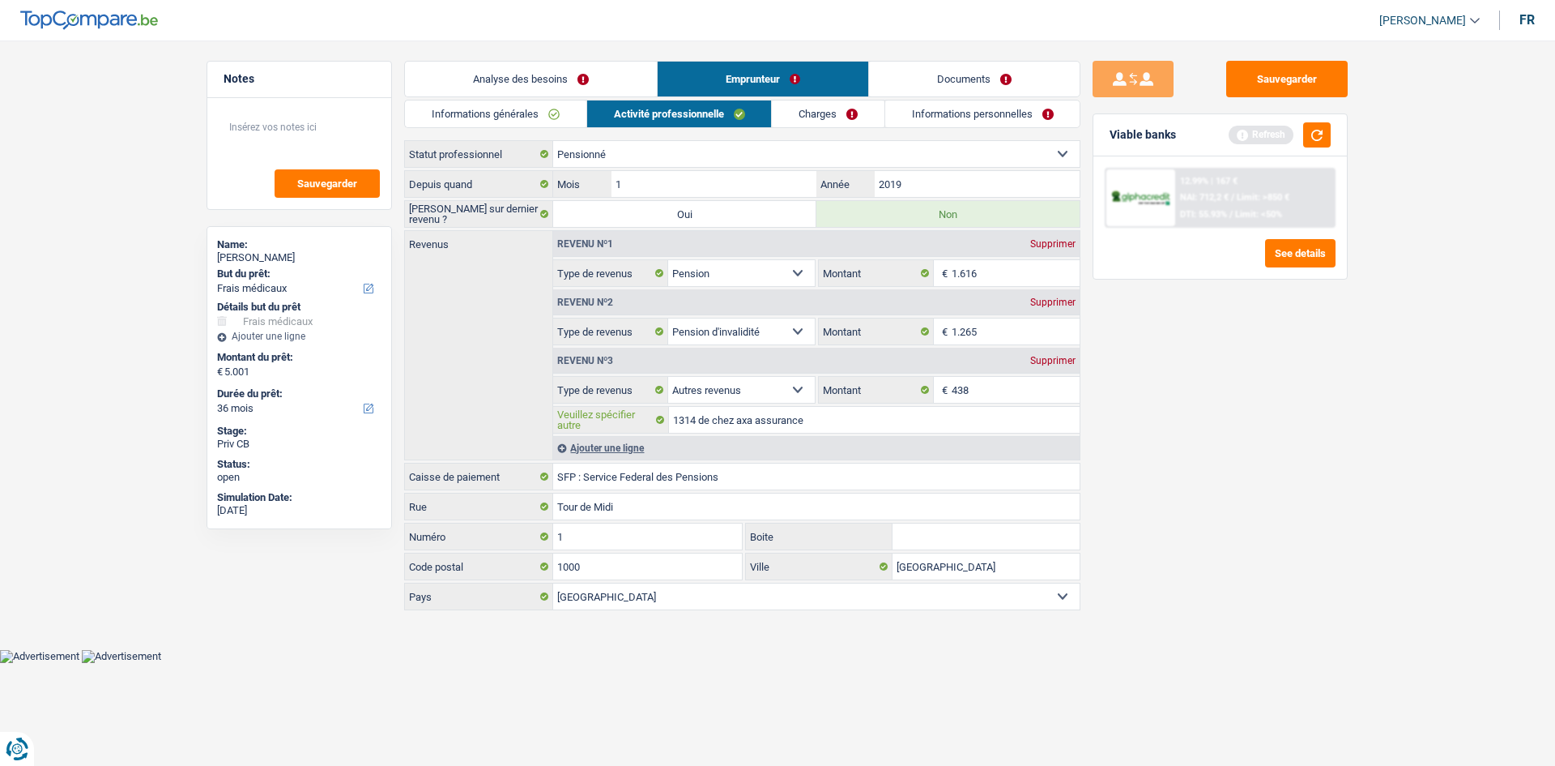
click at [699, 418] on input "1314 de chez axa assurance" at bounding box center [874, 420] width 411 height 26
click at [926, 420] on input "1314 trimestrielle de chez axa assurance" at bounding box center [874, 420] width 411 height 26
click at [1100, 484] on div "Sauvegarder Viable banks Refresh 12.99% | 167 € NAI: 712,2 € / Limit: >850 € DT…" at bounding box center [1220, 398] width 279 height 675
click at [898, 420] on input "1314 trimestrielle de chez axa assurance accidant trav" at bounding box center [874, 420] width 411 height 26
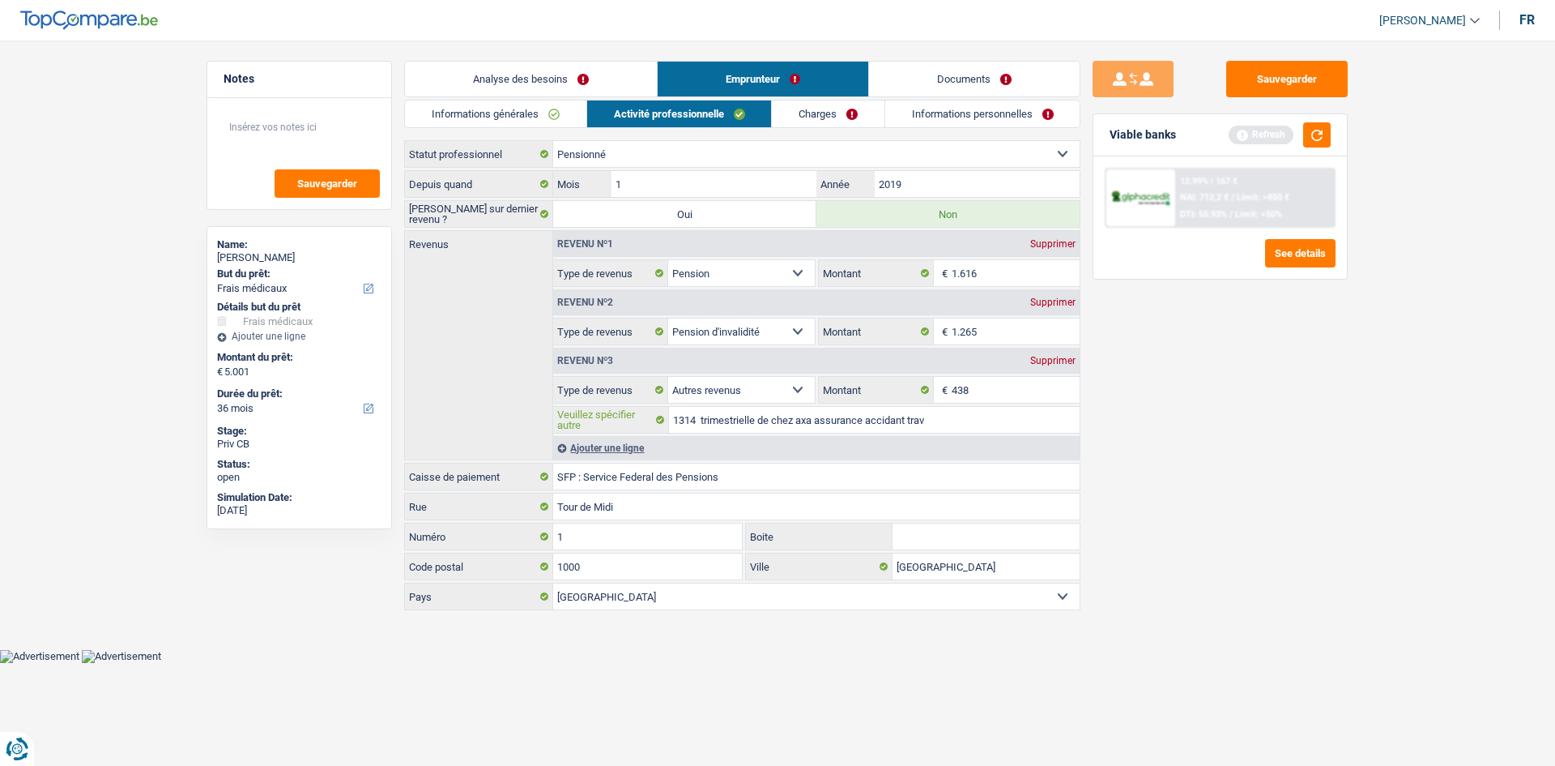
click at [899, 420] on input "1314 trimestrielle de chez axa assurance accidant trav" at bounding box center [874, 420] width 411 height 26
type input "1314 trimestrielle de chez axa assurance accident trav"
click at [1150, 433] on div "Sauvegarder Viable banks Refresh 12.99% | 167 € NAI: 712,2 € / Limit: >850 € DT…" at bounding box center [1220, 398] width 279 height 675
click at [830, 105] on link "Charges" at bounding box center [828, 113] width 113 height 27
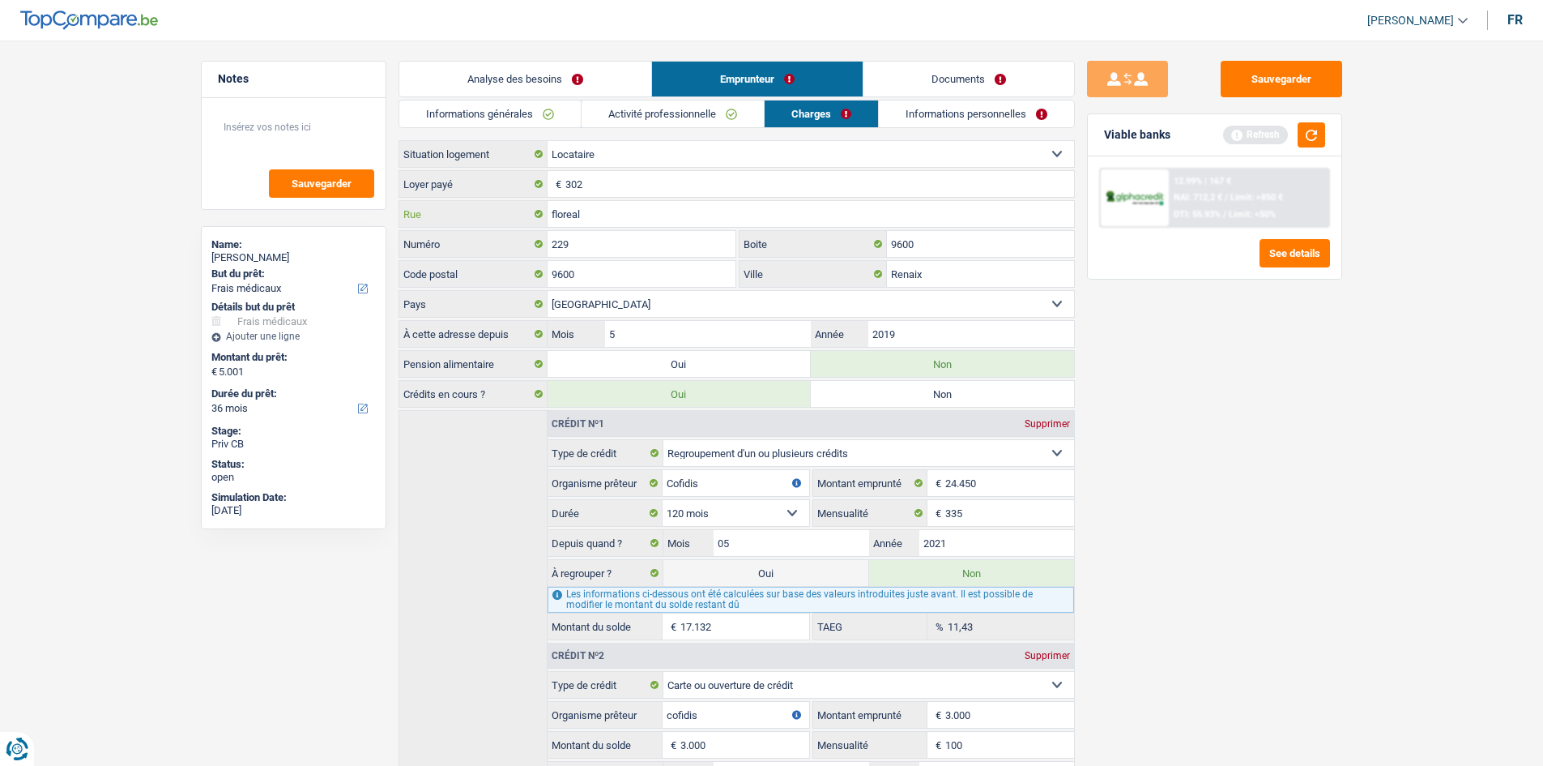
click at [603, 212] on input "floreal" at bounding box center [811, 214] width 527 height 26
click at [550, 211] on input "floreal" at bounding box center [811, 214] width 527 height 26
click at [556, 211] on input "rflorealue" at bounding box center [811, 214] width 527 height 26
click at [560, 217] on input "ruflorealuee" at bounding box center [811, 214] width 527 height 26
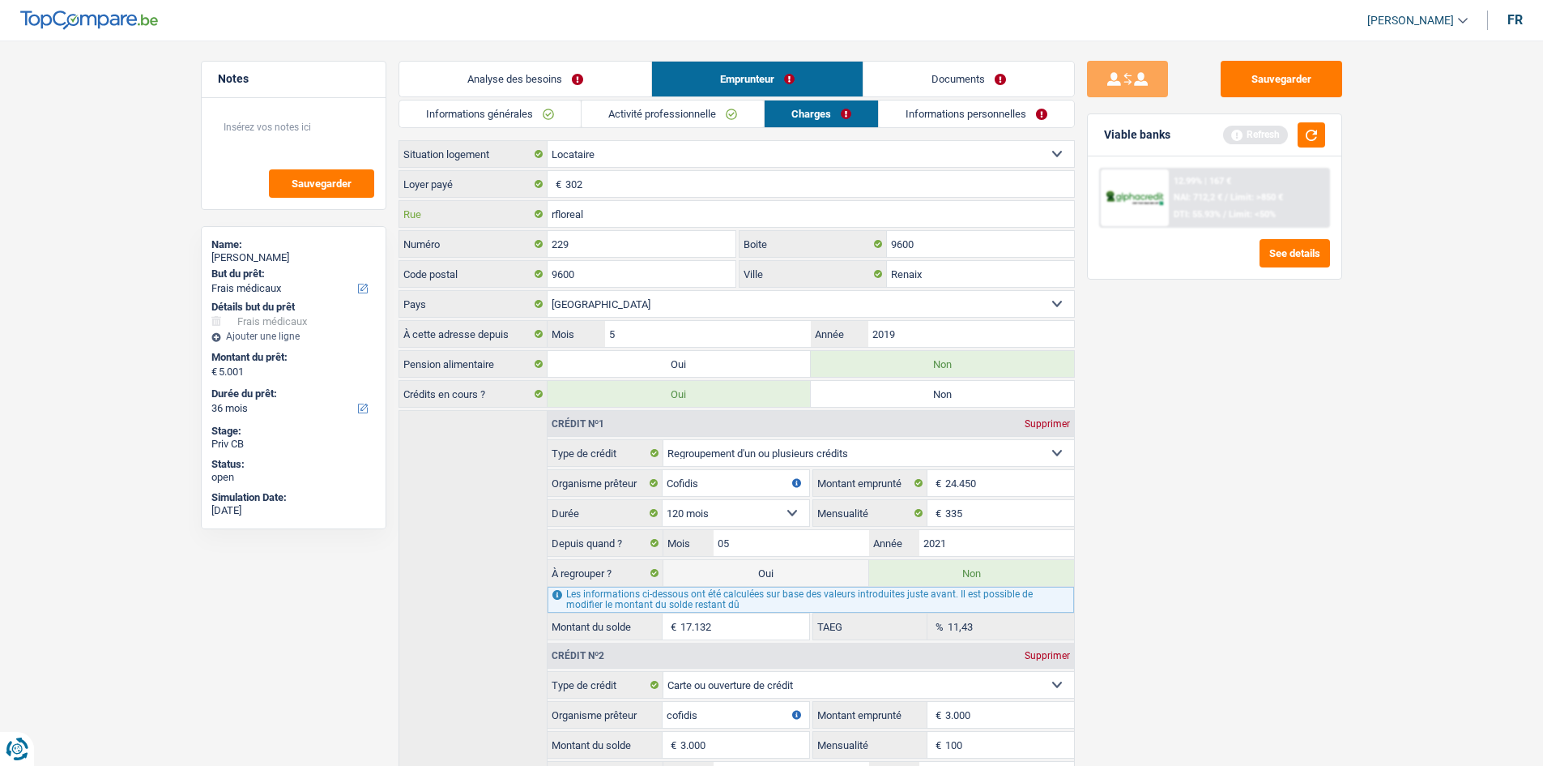
type input "rfloreal"
click at [609, 231] on input "229" at bounding box center [642, 244] width 189 height 26
click at [937, 121] on link "Informations personnelles" at bounding box center [976, 113] width 195 height 27
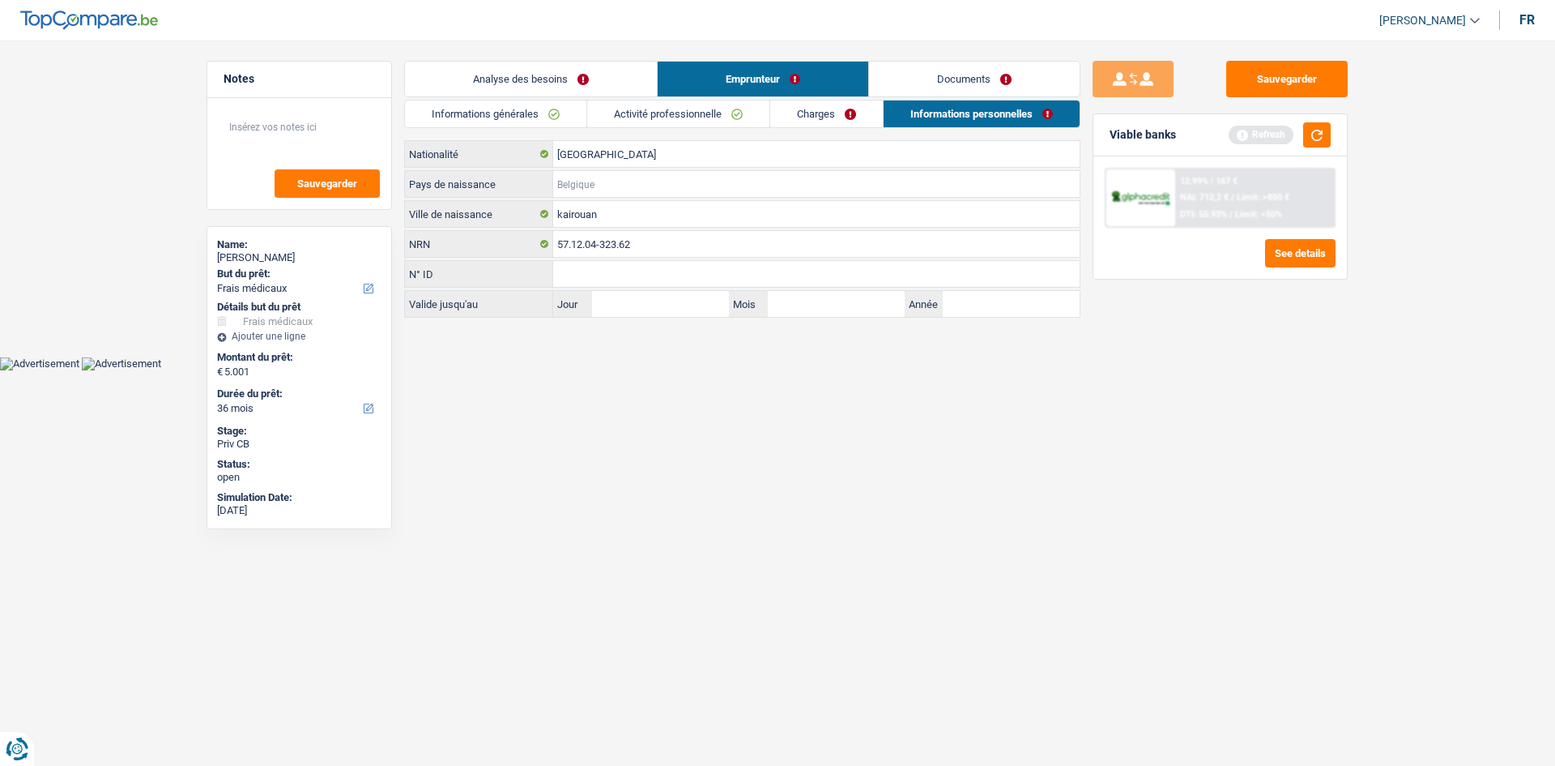
click at [604, 195] on input "Pays de naissance" at bounding box center [816, 184] width 527 height 26
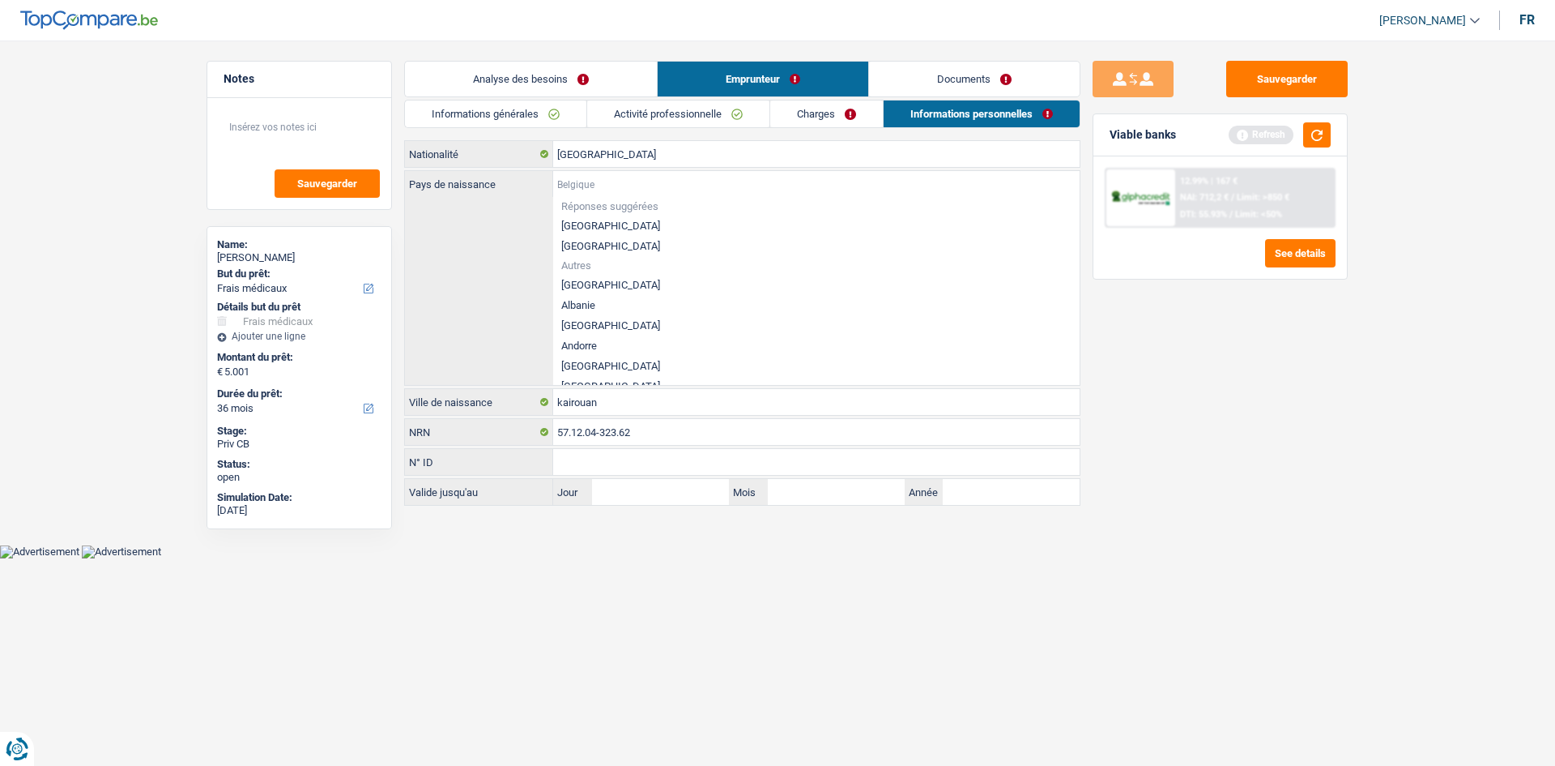
type input "t"
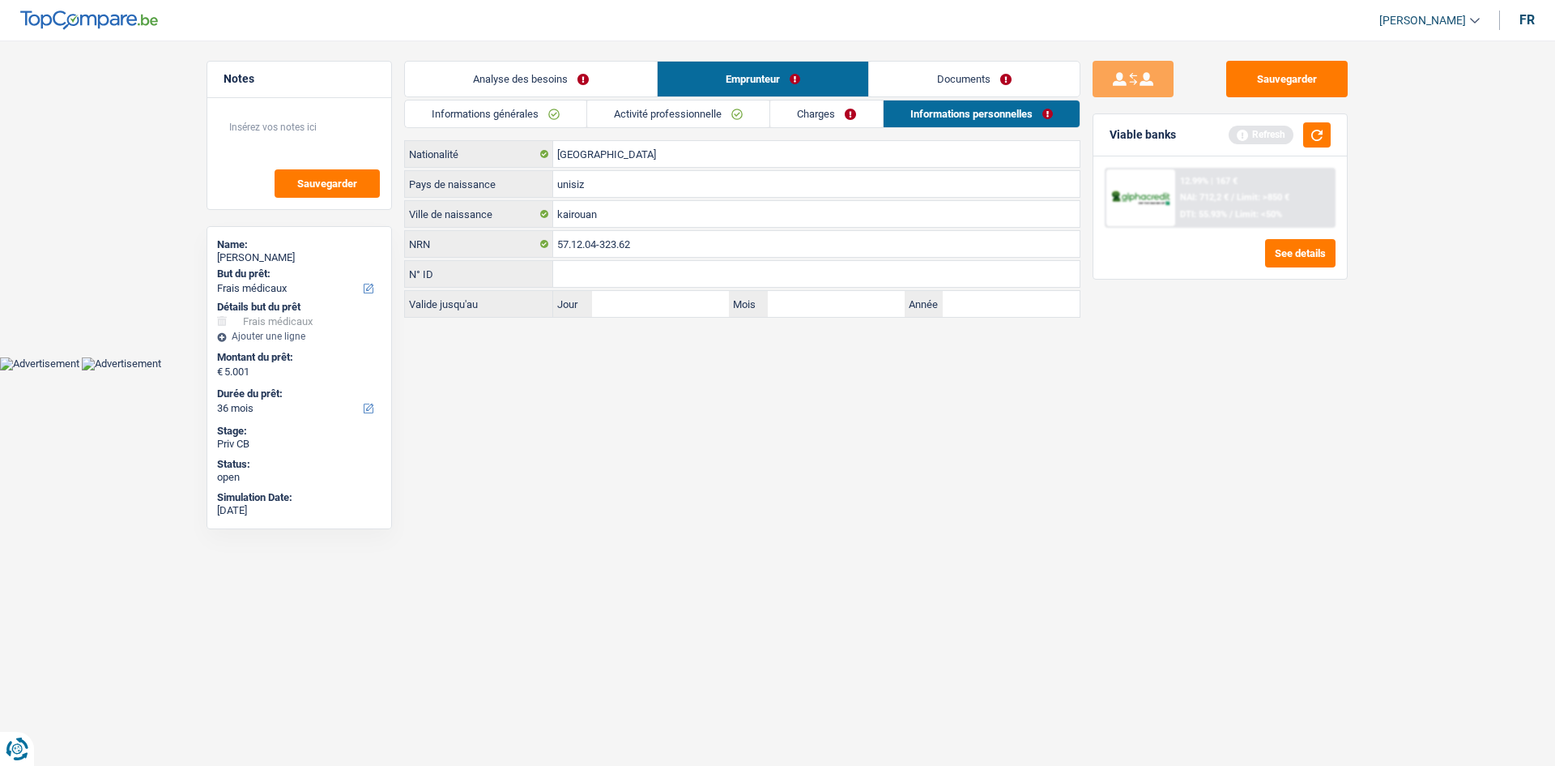
click at [604, 195] on input "unisiz" at bounding box center [816, 184] width 527 height 26
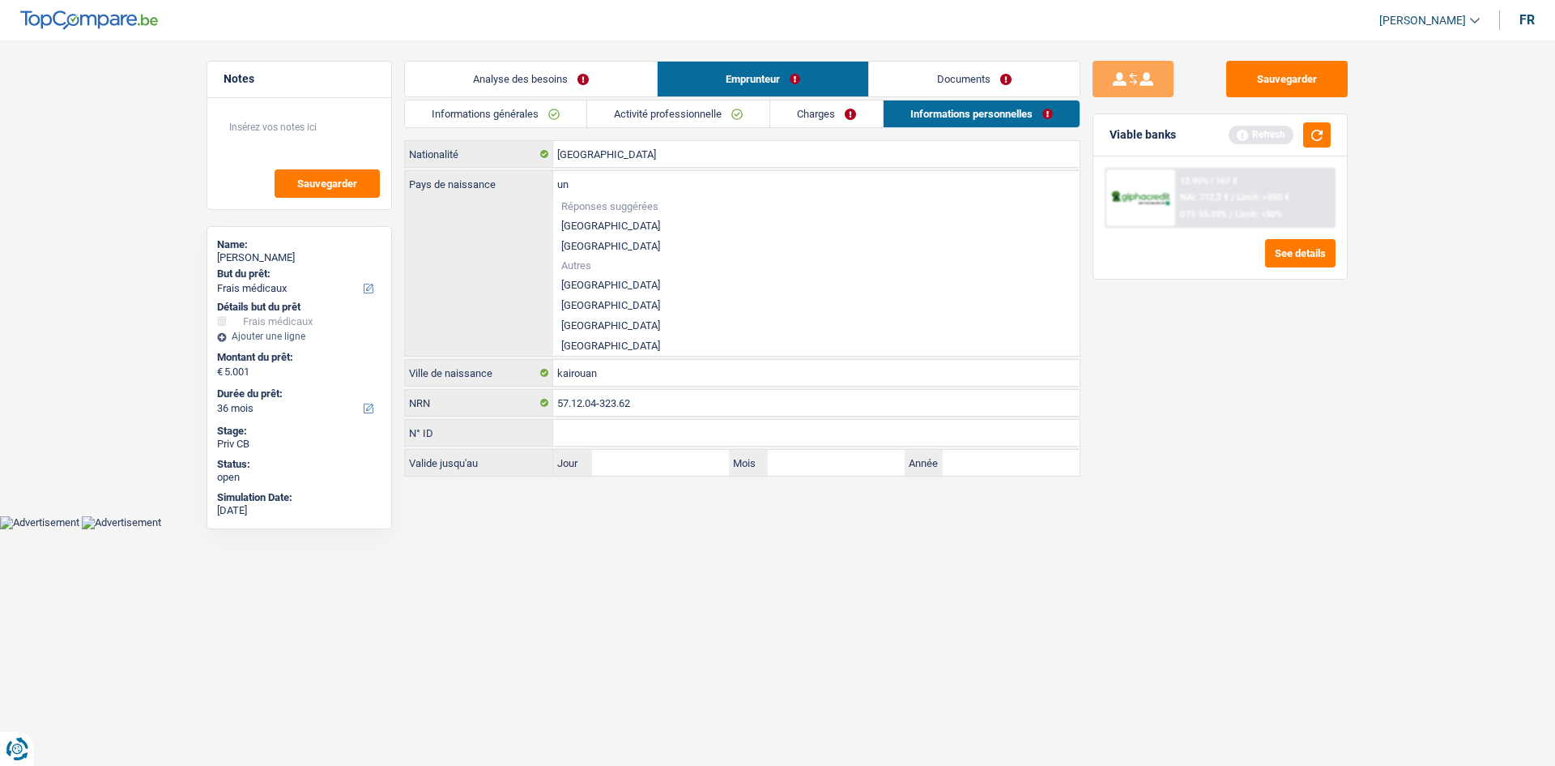
type input "u"
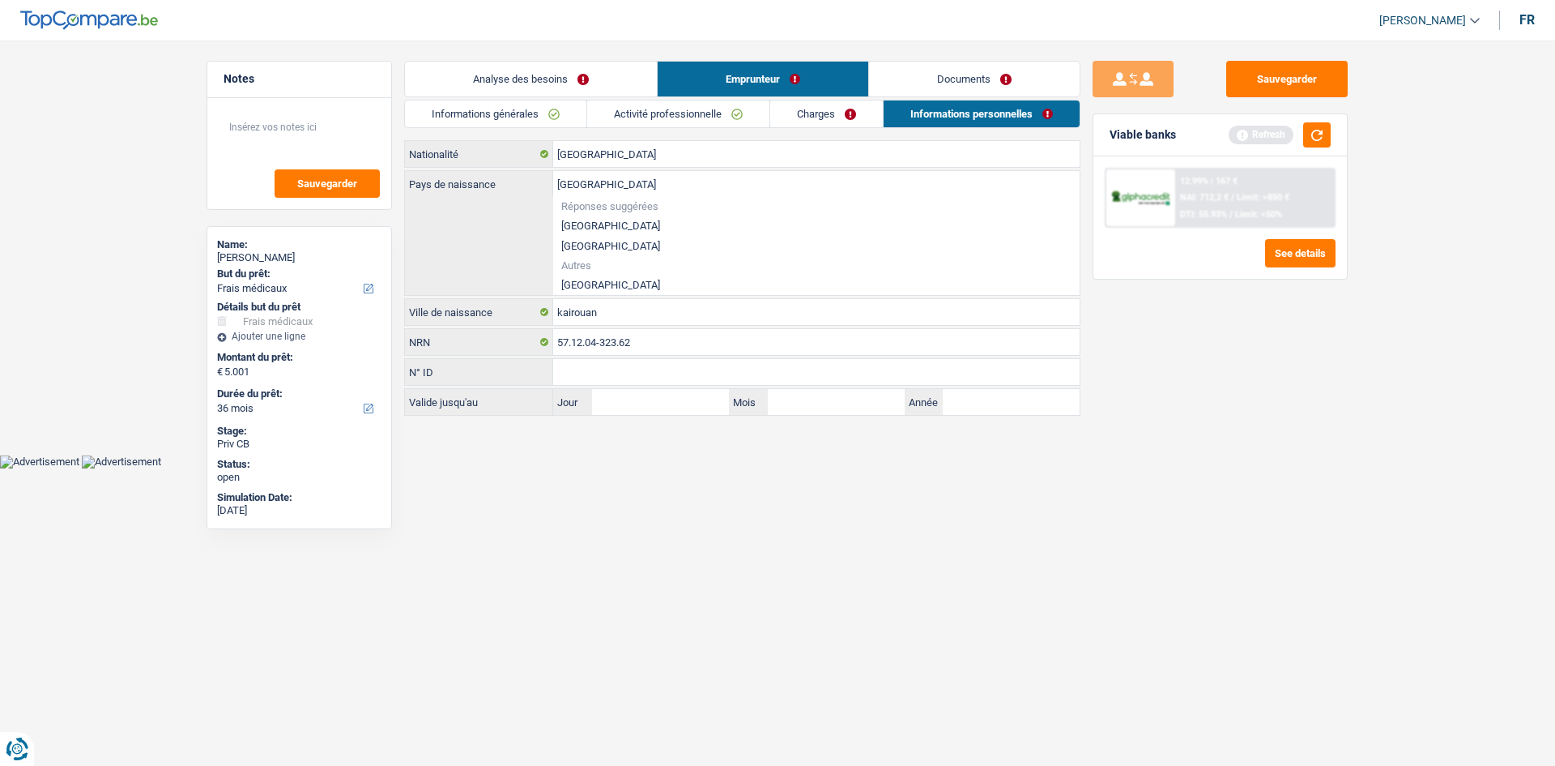
type input "[GEOGRAPHIC_DATA]"
click at [886, 468] on html "Vous avez le contrôle de vos données Nous utilisons des cookies, tout comme nos…" at bounding box center [777, 234] width 1555 height 468
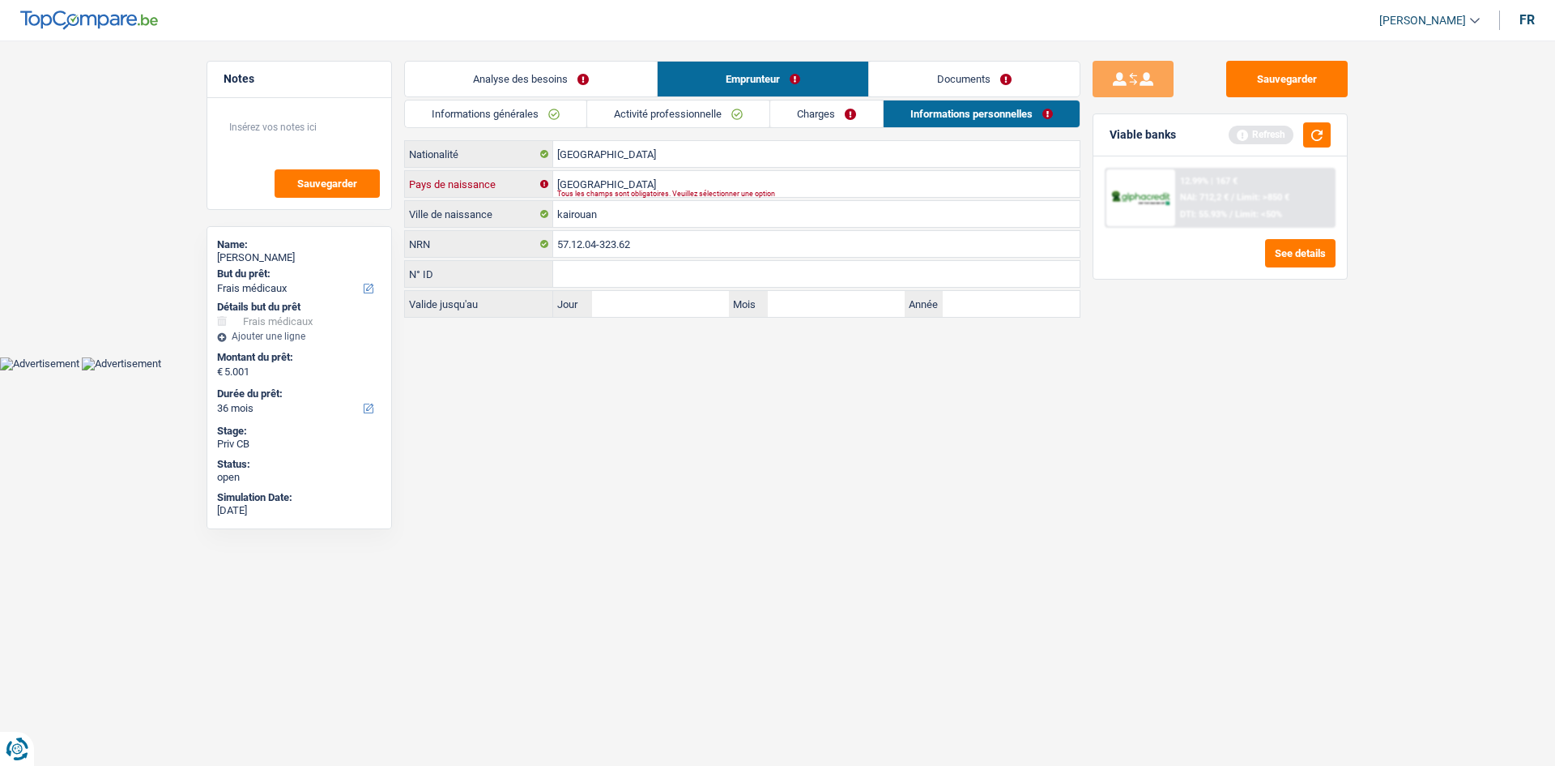
click at [617, 178] on input "[GEOGRAPHIC_DATA]" at bounding box center [816, 184] width 527 height 26
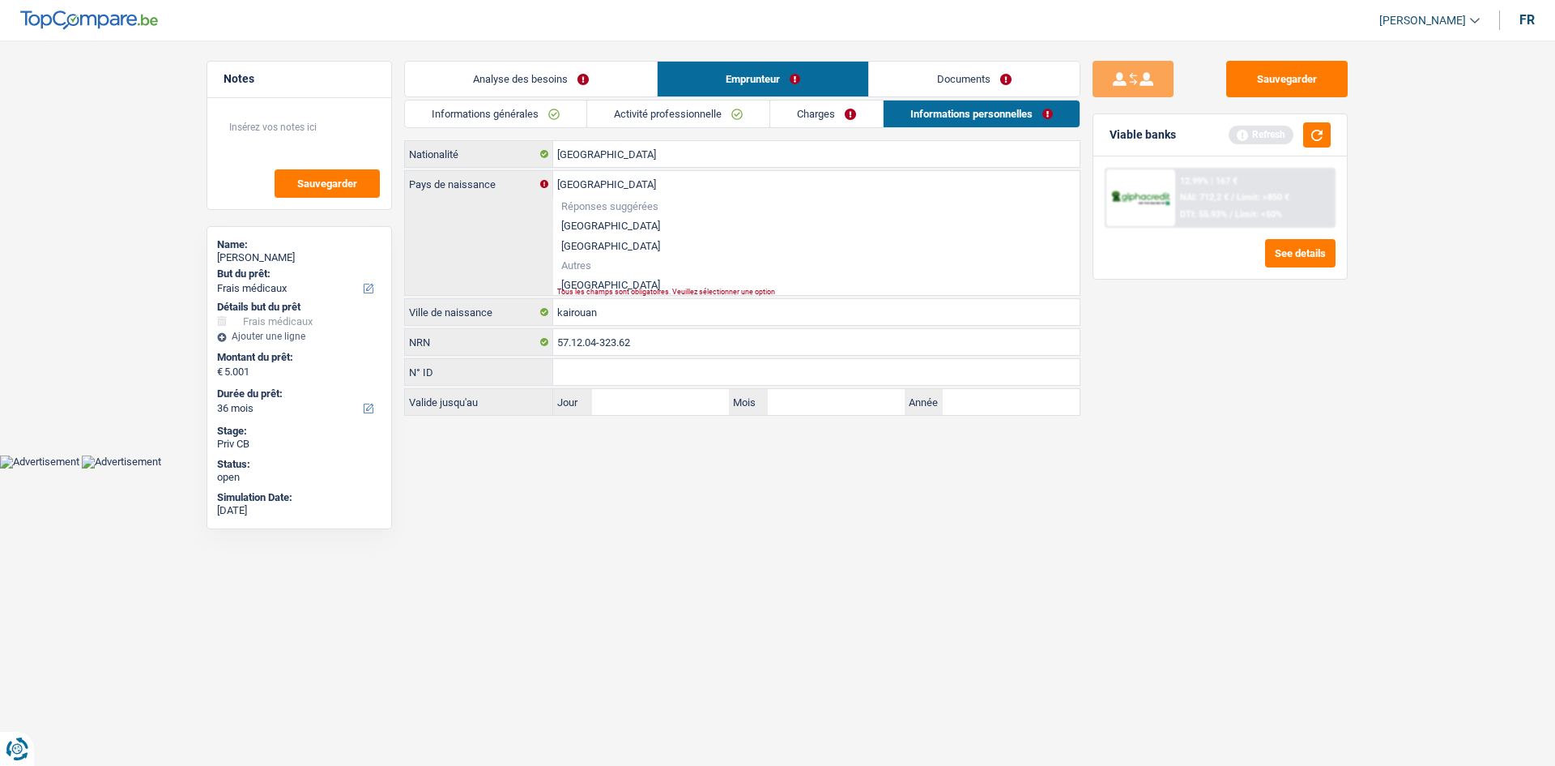
click at [578, 278] on li "[GEOGRAPHIC_DATA]" at bounding box center [816, 285] width 527 height 20
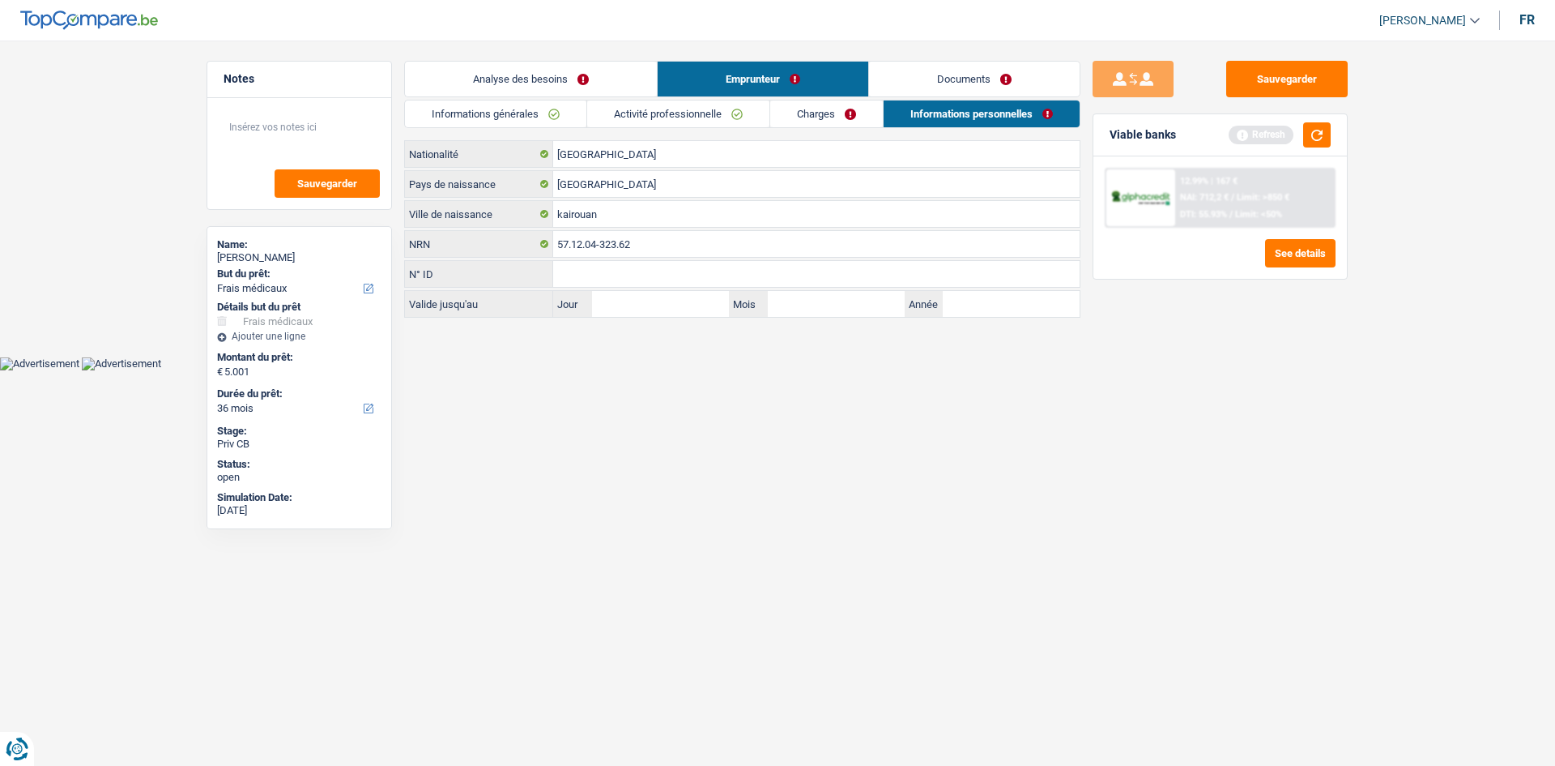
click at [547, 75] on link "Analyse des besoins" at bounding box center [531, 79] width 252 height 35
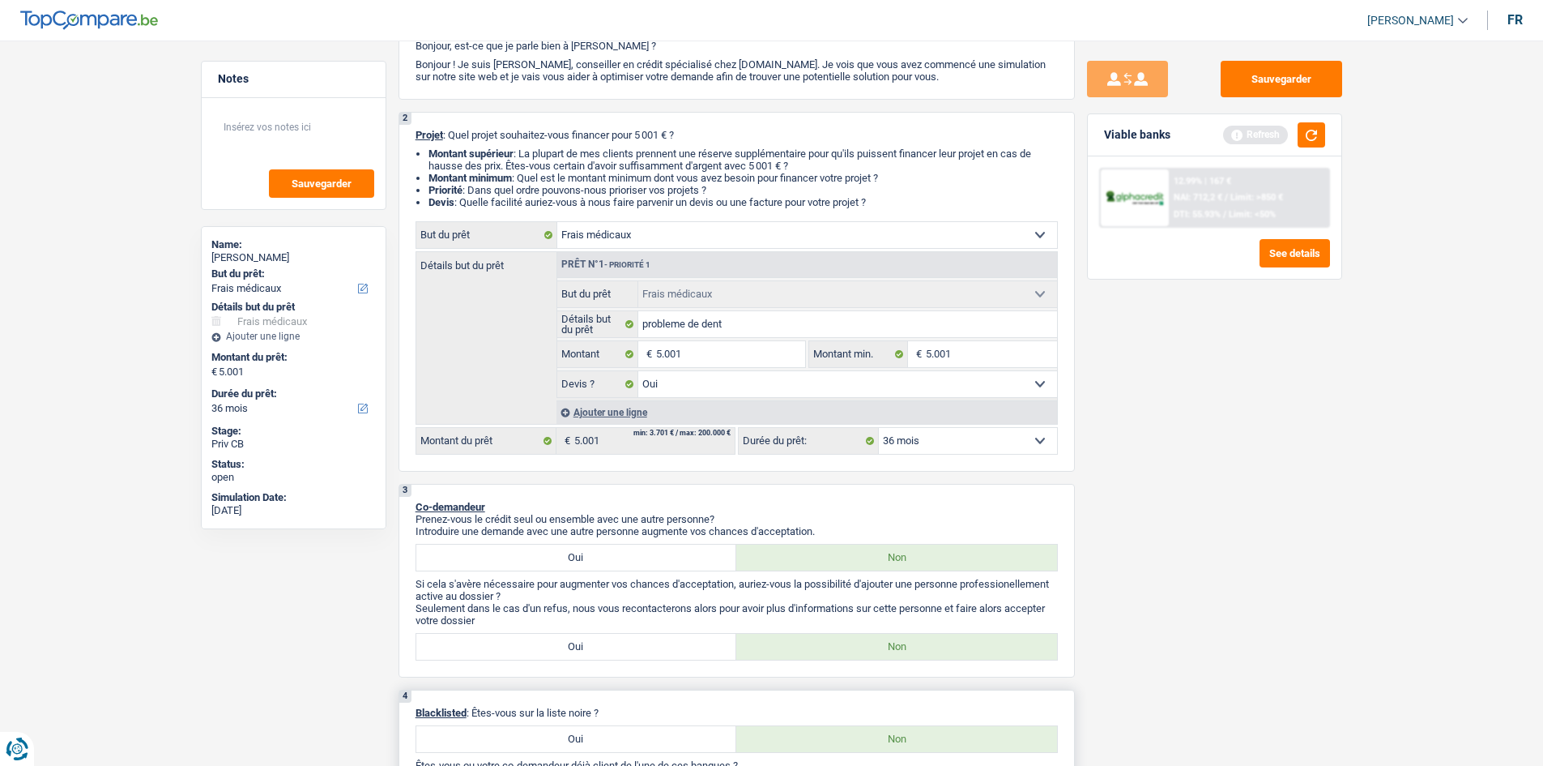
scroll to position [116, 0]
click at [1321, 138] on button "button" at bounding box center [1312, 134] width 28 height 25
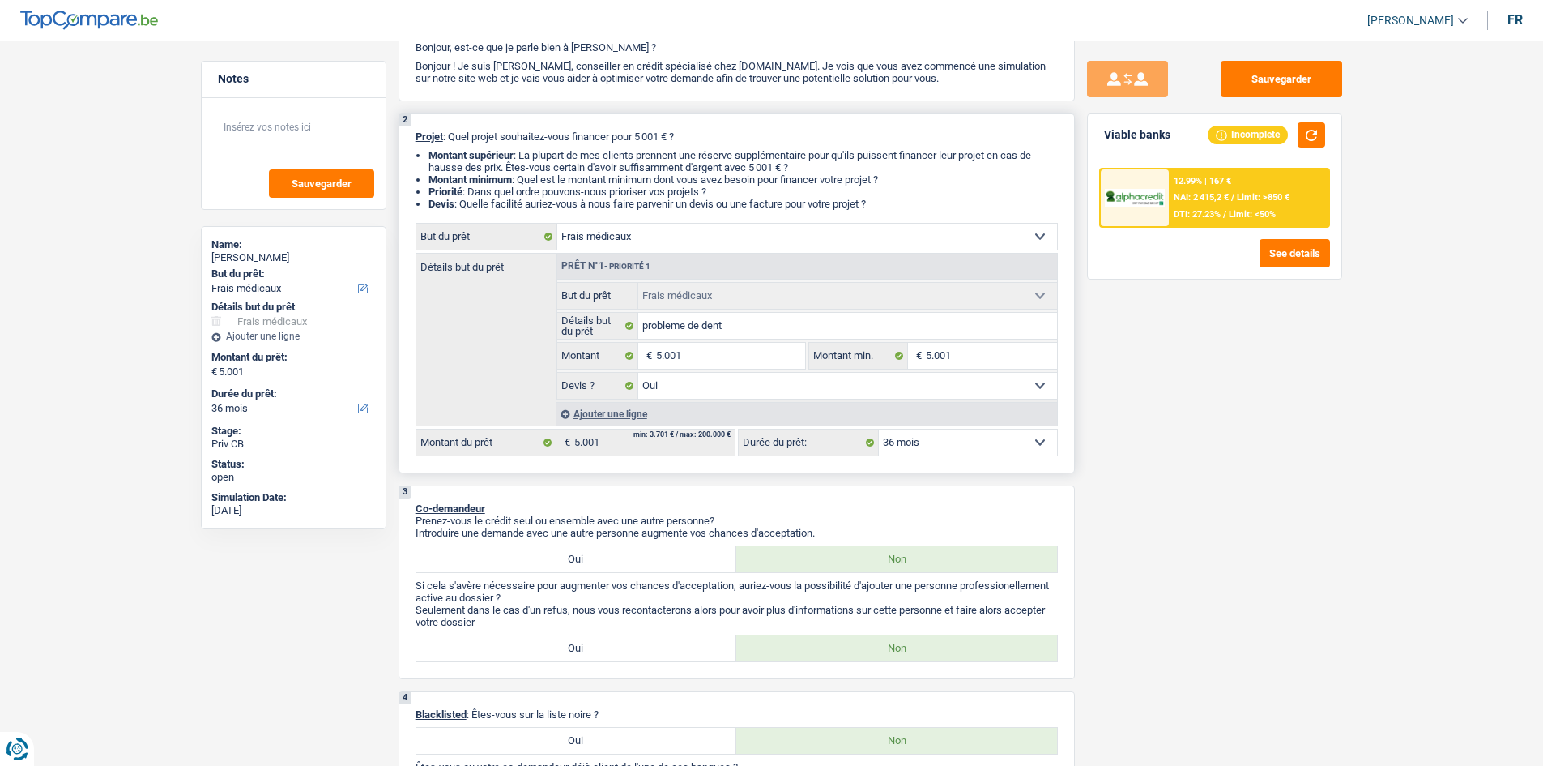
click at [969, 437] on select "12 mois 18 mois 24 mois 30 mois 36 mois Sélectionner une option" at bounding box center [968, 442] width 178 height 26
click at [879, 429] on select "12 mois 18 mois 24 mois 30 mois 36 mois Sélectionner une option" at bounding box center [968, 442] width 178 height 26
click at [1218, 176] on div "12.99% | 167 €" at bounding box center [1203, 181] width 58 height 11
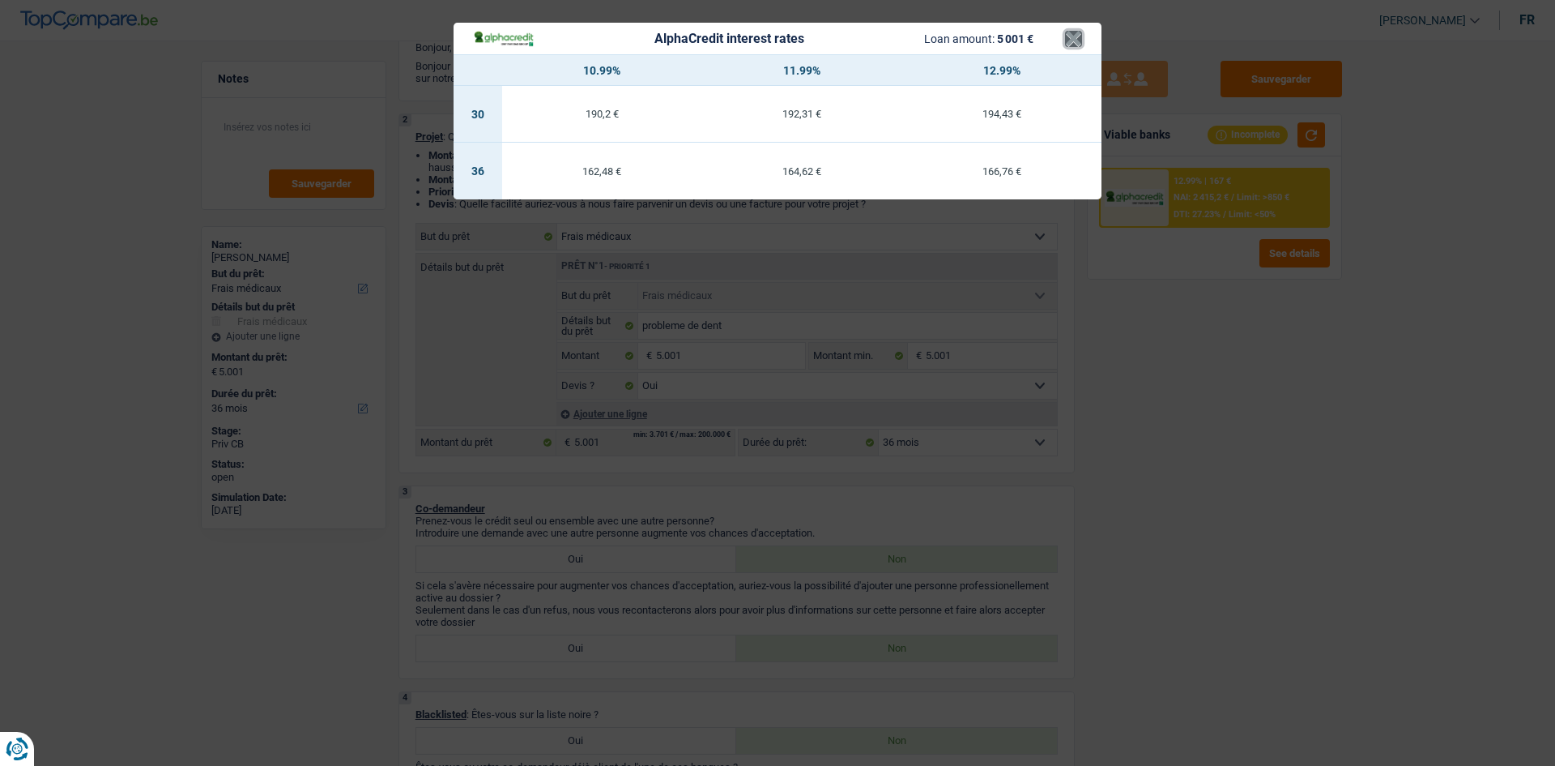
click at [1073, 42] on button "×" at bounding box center [1073, 39] width 17 height 16
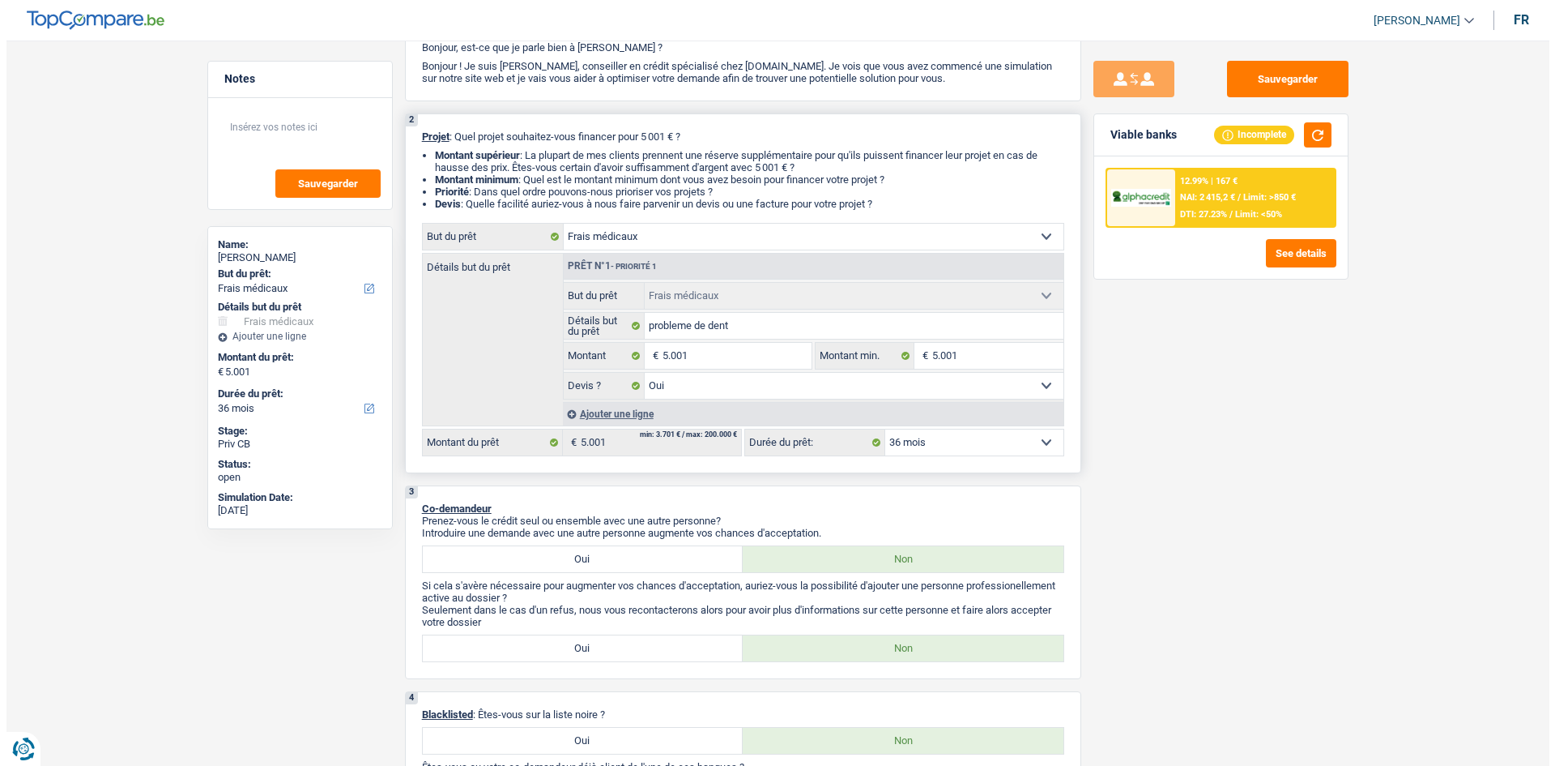
scroll to position [0, 0]
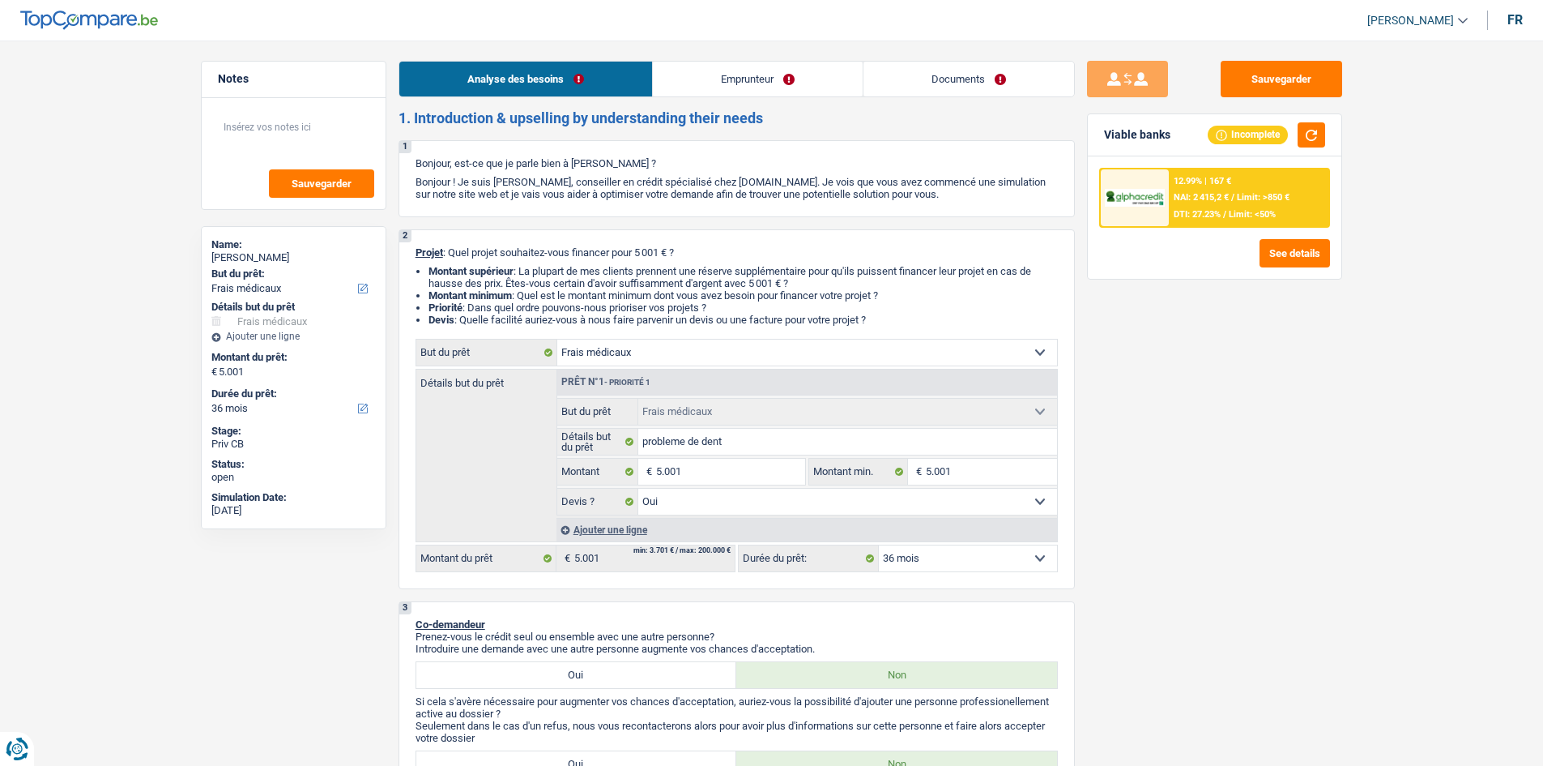
click at [776, 77] on link "Emprunteur" at bounding box center [758, 79] width 210 height 35
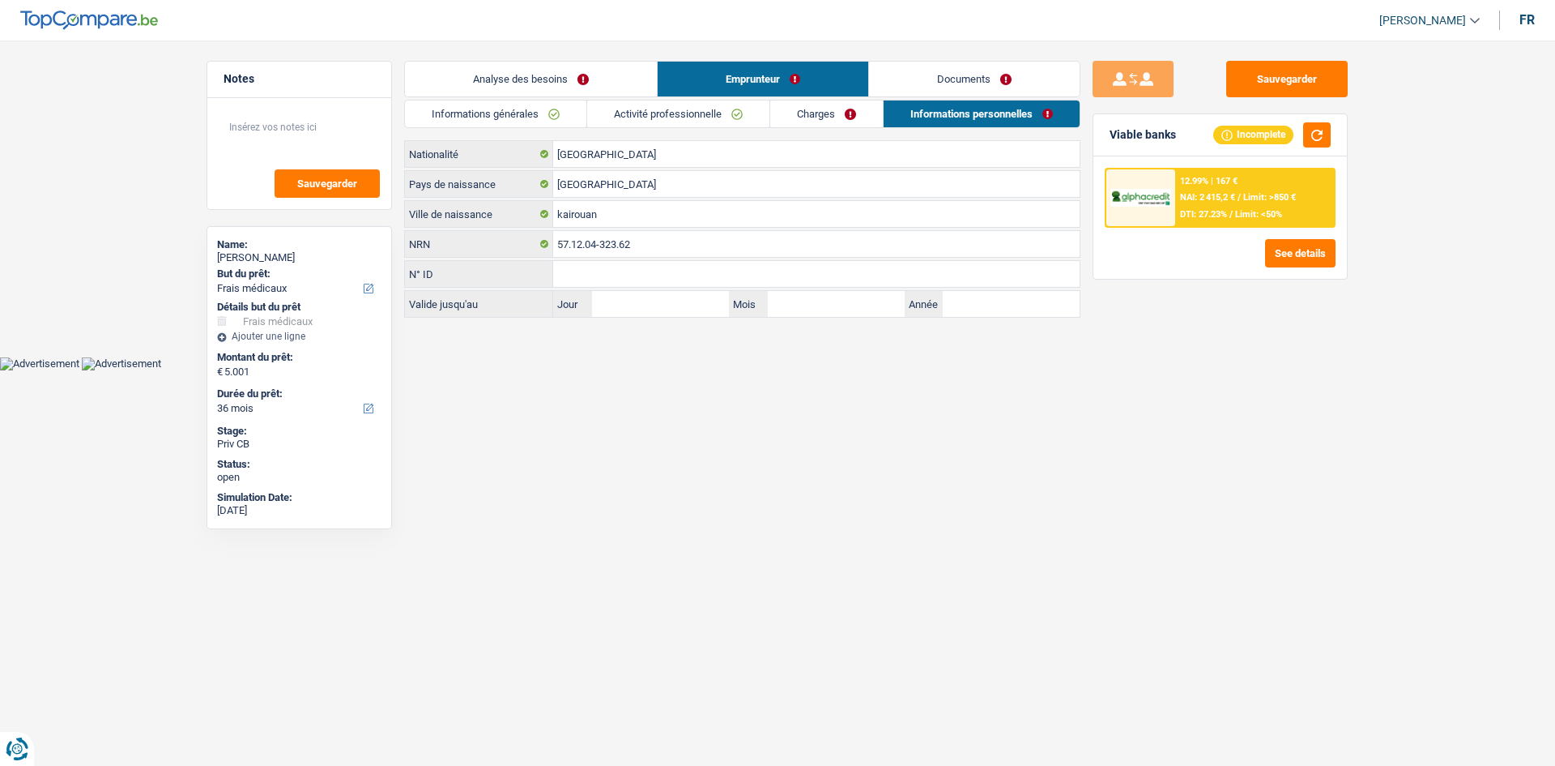
click at [621, 104] on link "Activité professionnelle" at bounding box center [678, 113] width 182 height 27
